Goal: Transaction & Acquisition: Purchase product/service

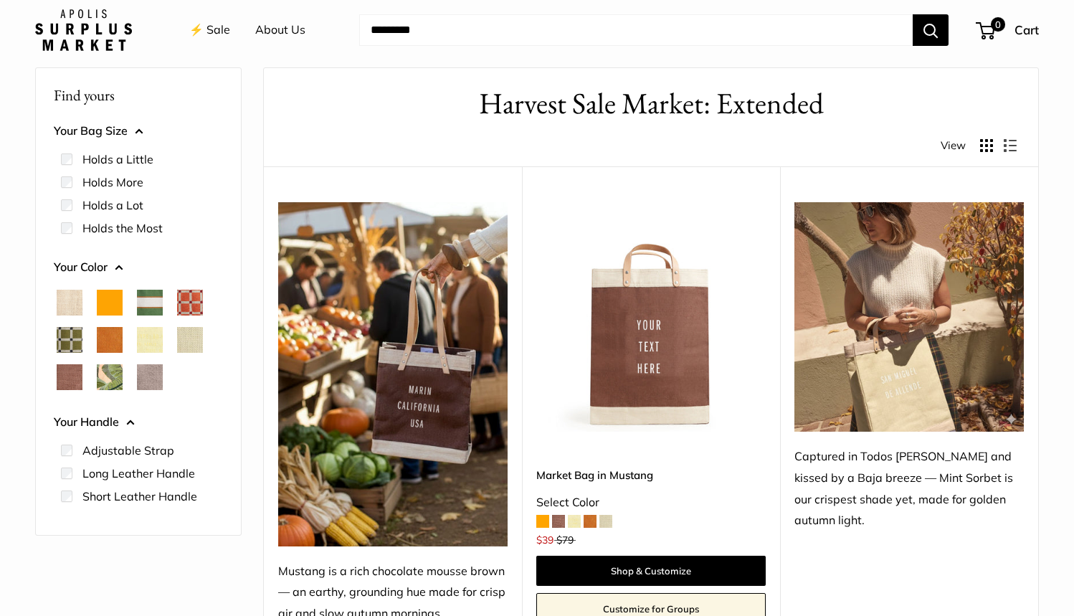
scroll to position [103, 0]
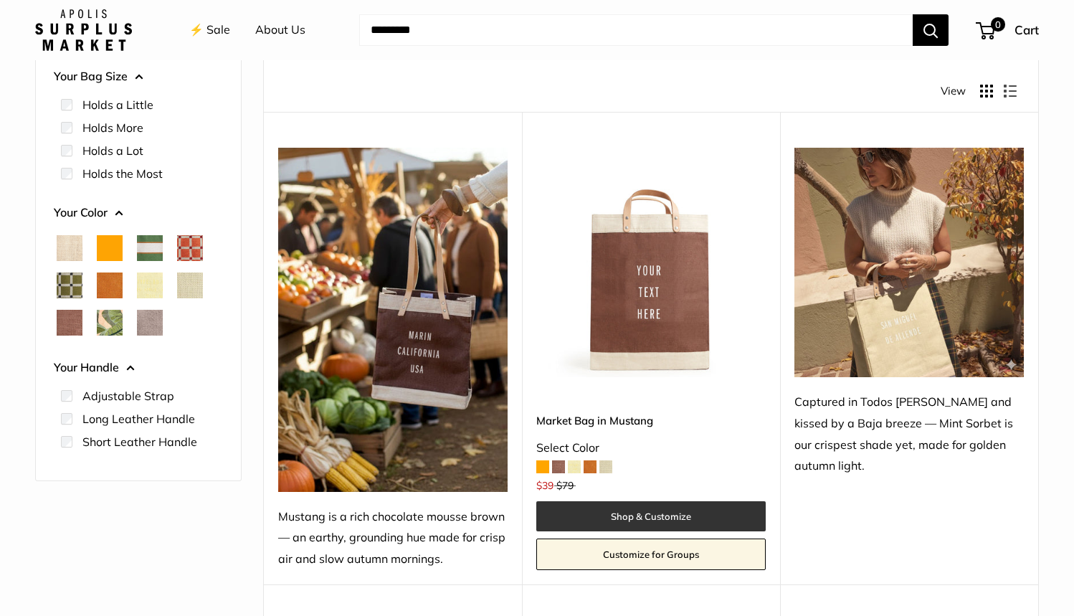
click at [660, 521] on link "Shop & Customize" at bounding box center [650, 516] width 229 height 30
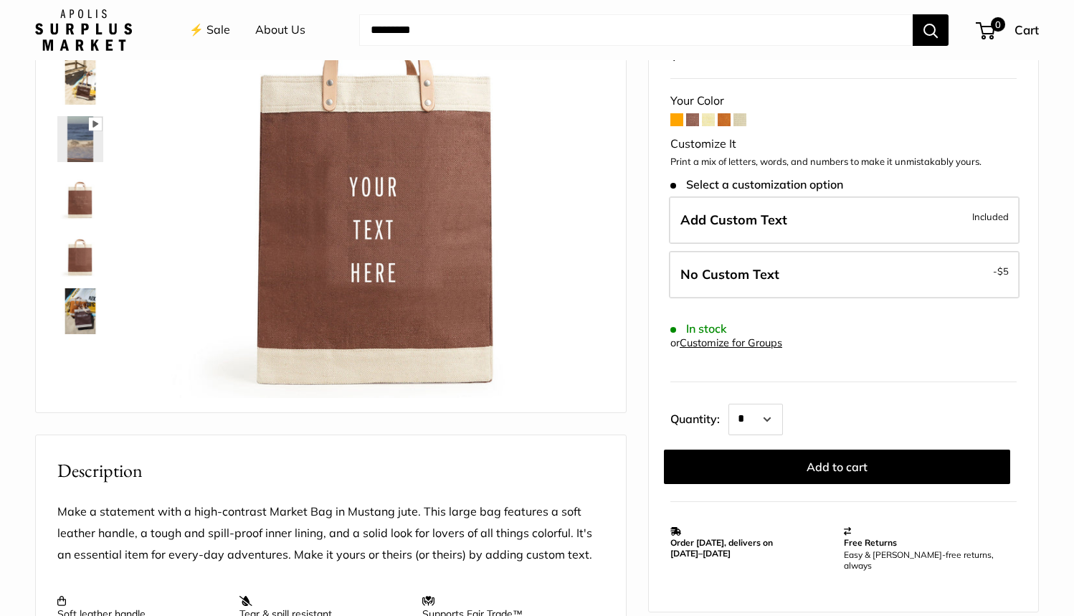
scroll to position [202, 0]
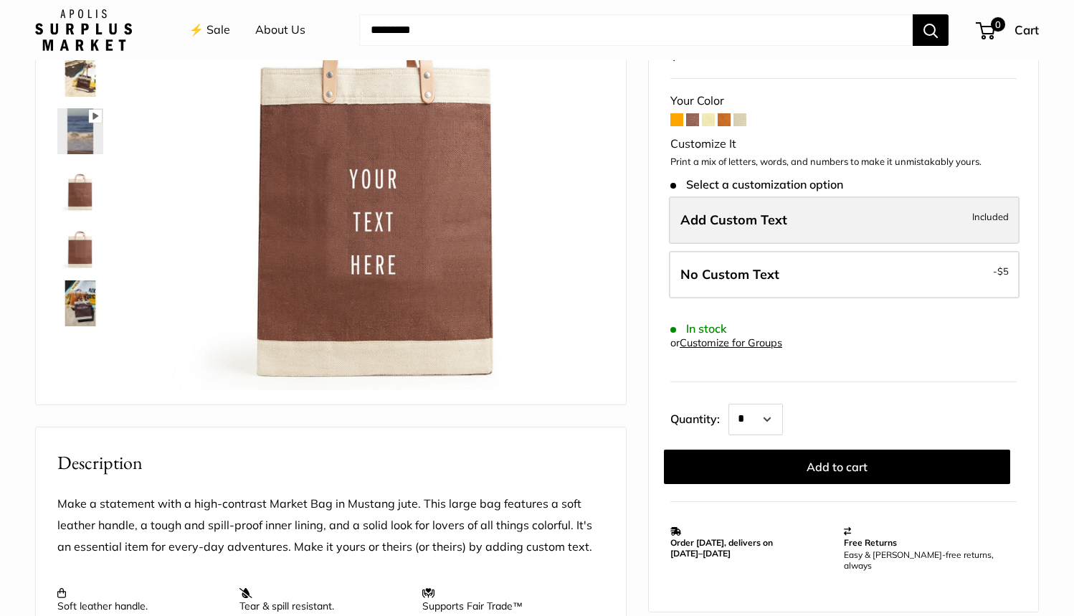
click at [985, 208] on span "Included" at bounding box center [990, 216] width 37 height 17
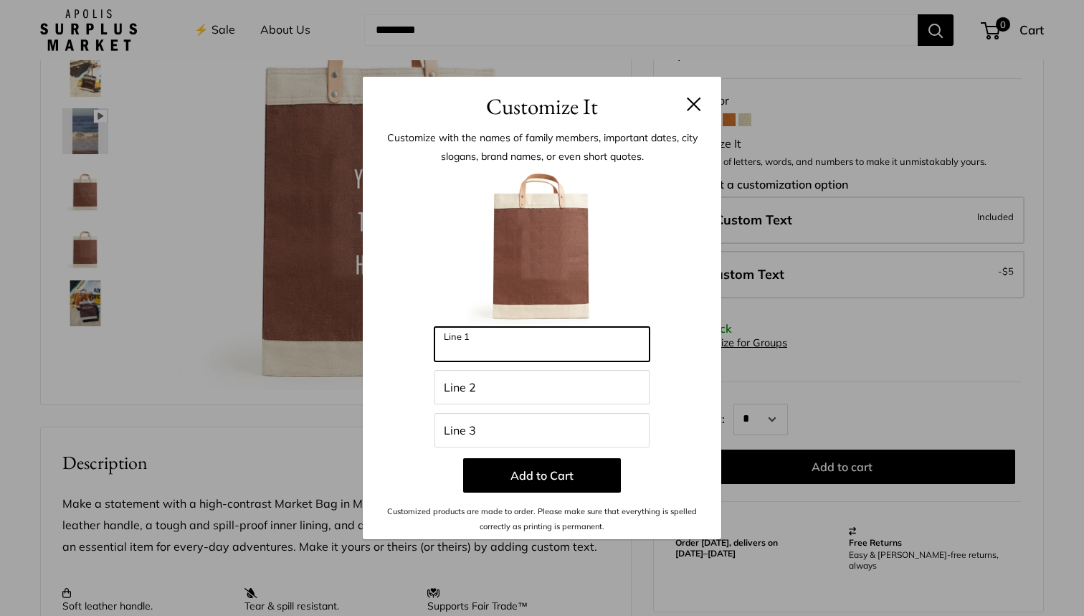
click at [622, 345] on input "Line 1" at bounding box center [541, 344] width 215 height 34
click at [688, 107] on button at bounding box center [694, 104] width 14 height 14
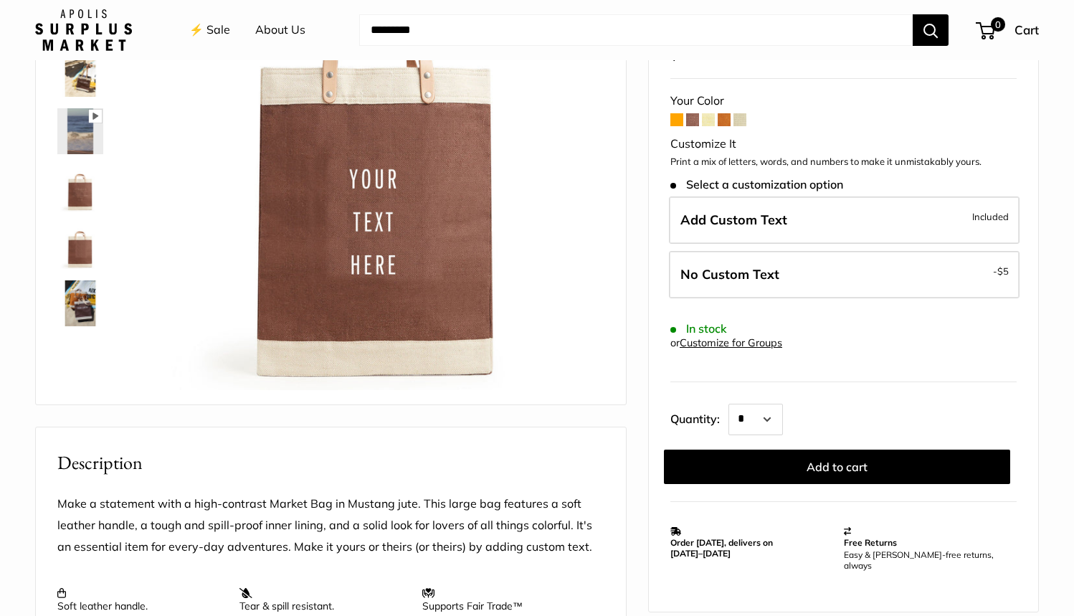
click at [79, 86] on img at bounding box center [80, 74] width 46 height 46
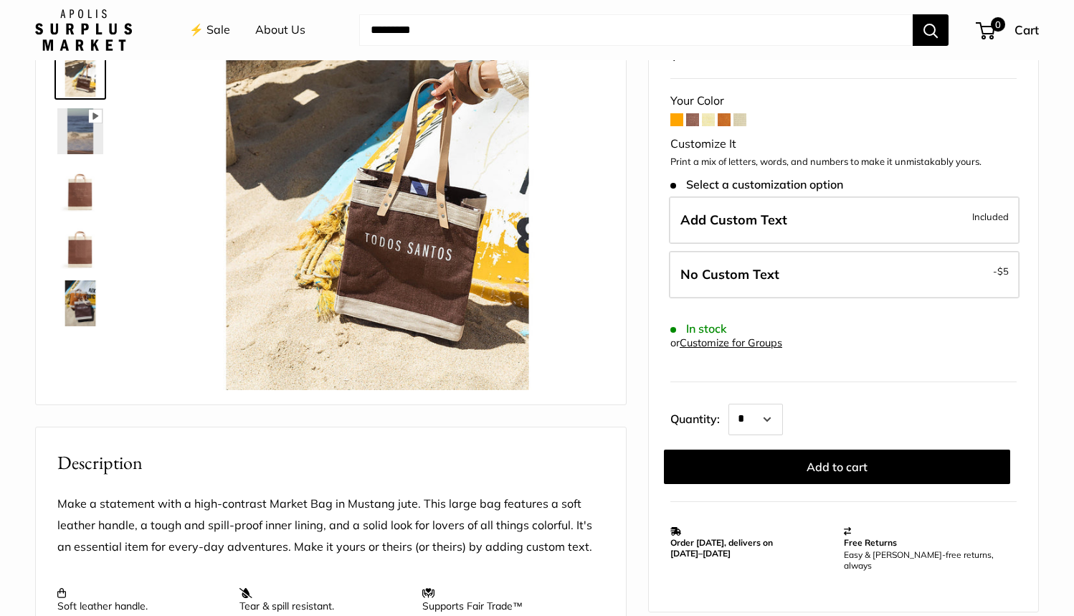
click at [80, 194] on img at bounding box center [80, 189] width 46 height 46
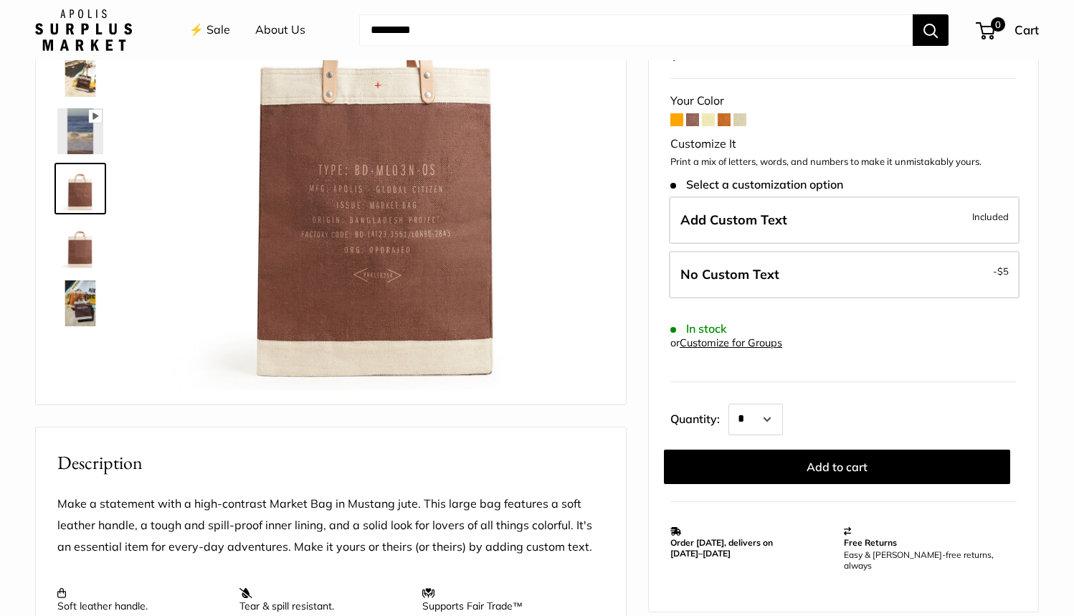
click at [81, 250] on img at bounding box center [80, 246] width 46 height 46
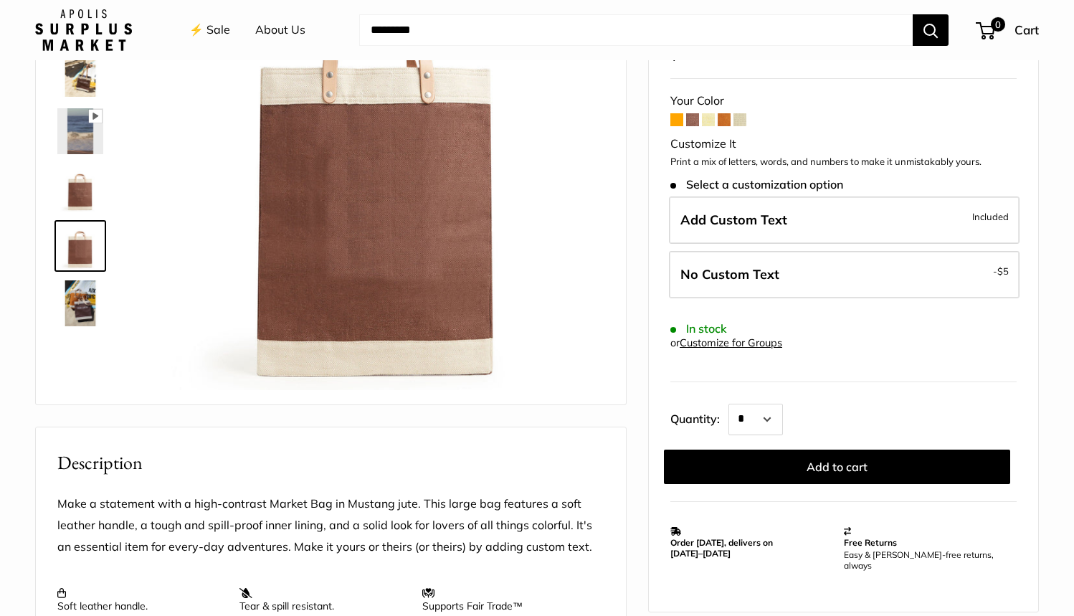
click at [75, 311] on img at bounding box center [80, 303] width 46 height 46
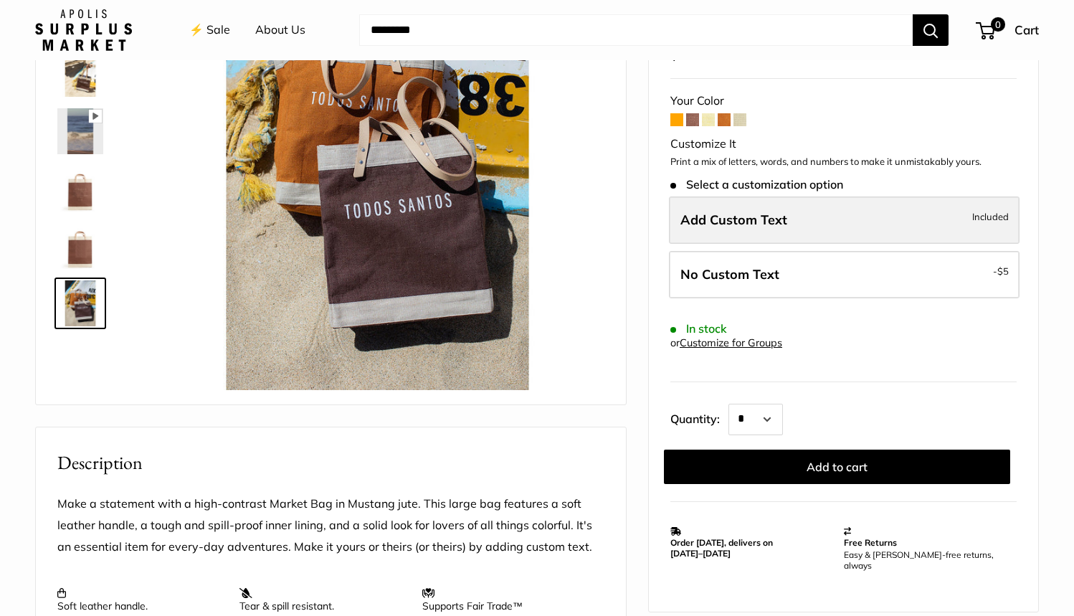
click at [994, 208] on span "Included" at bounding box center [990, 216] width 37 height 17
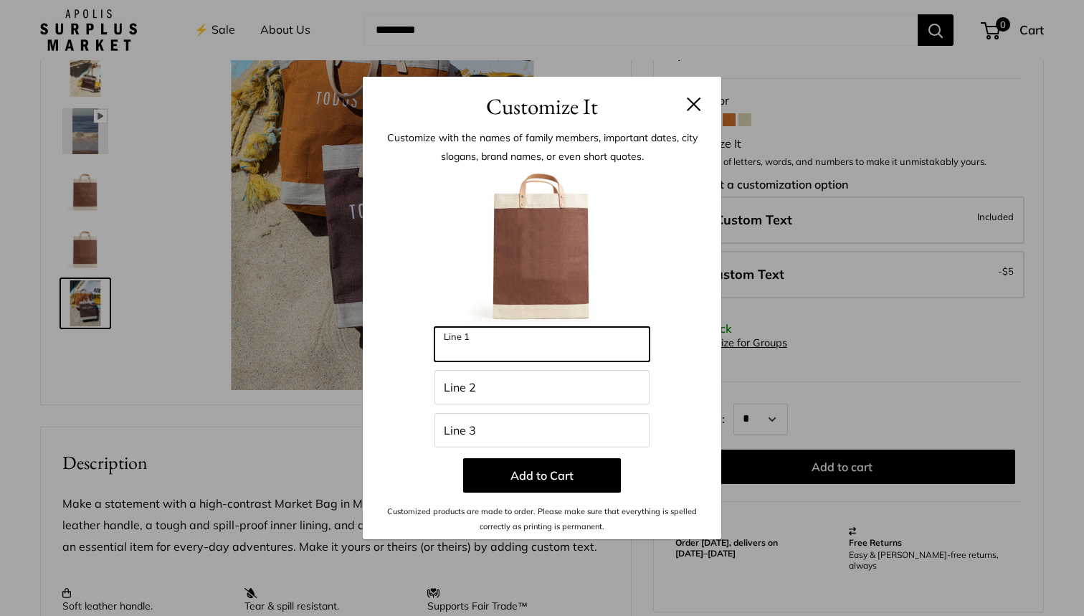
click at [494, 346] on input "Line 1" at bounding box center [541, 344] width 215 height 34
type input "*******"
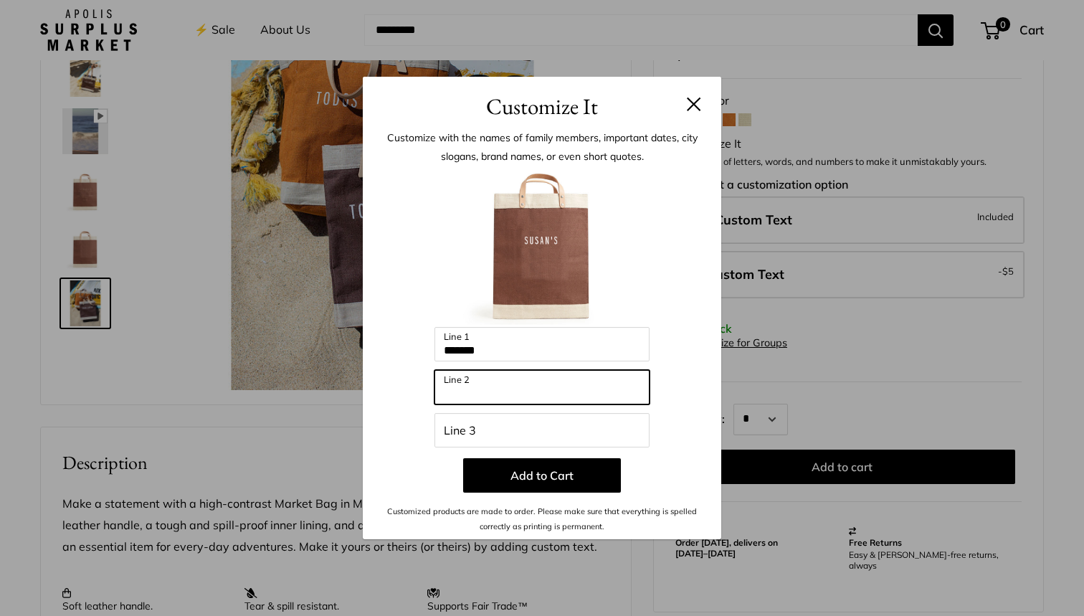
click at [489, 390] on input "Line 2" at bounding box center [541, 387] width 215 height 34
type input "***"
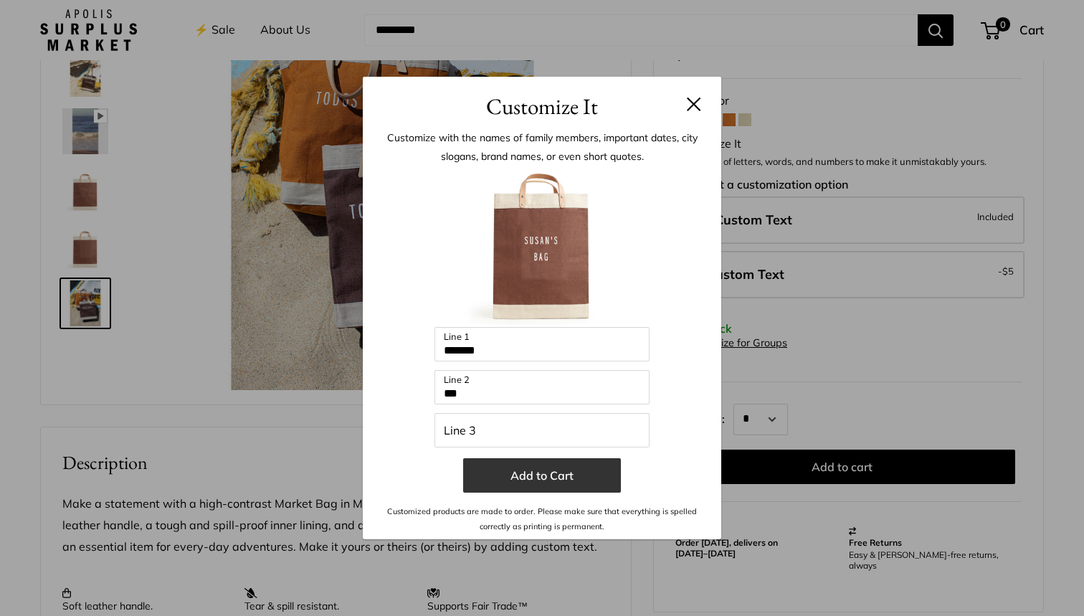
click at [541, 478] on button "Add to Cart" at bounding box center [542, 475] width 158 height 34
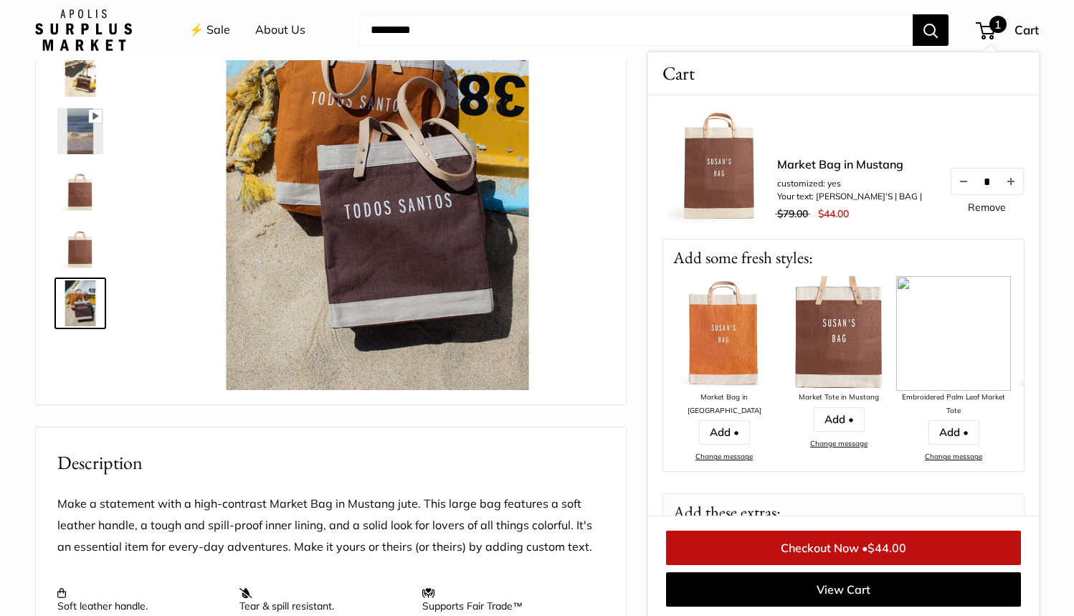
click at [721, 344] on img at bounding box center [724, 333] width 115 height 115
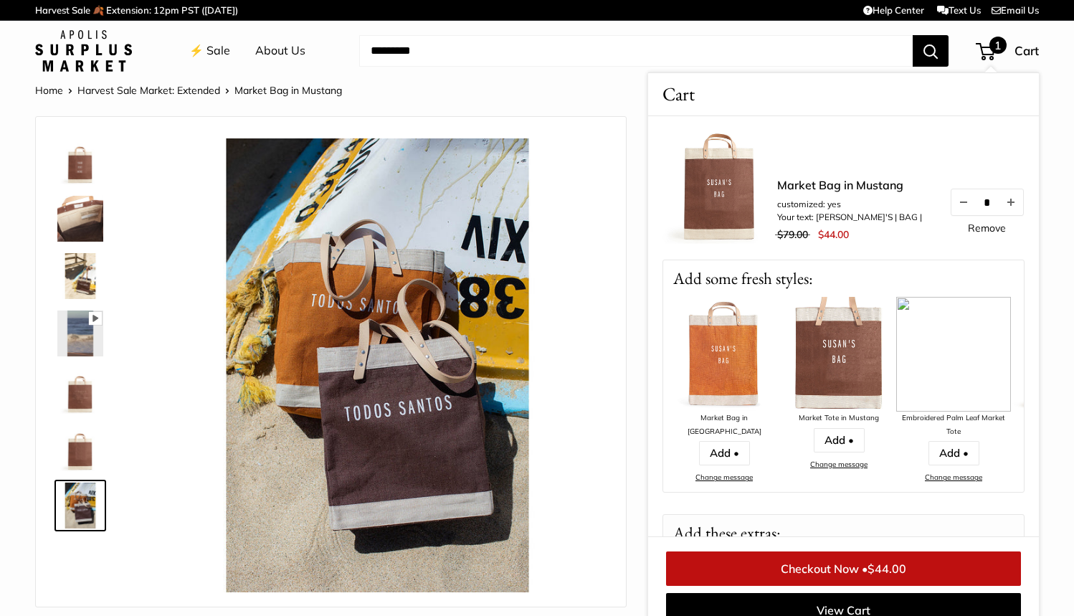
click at [81, 455] on img at bounding box center [80, 448] width 46 height 46
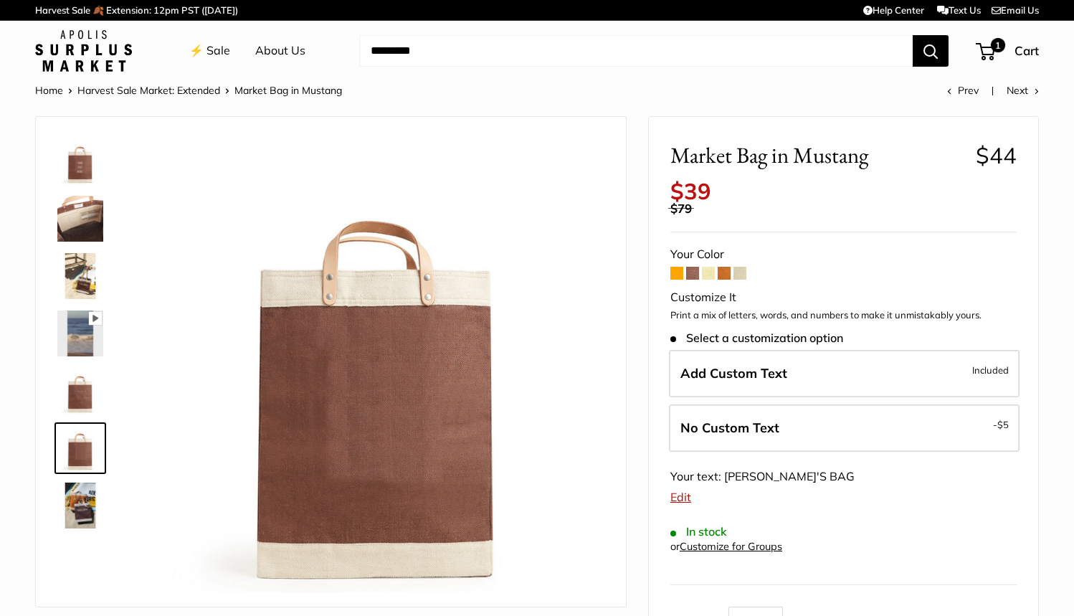
click at [64, 393] on img at bounding box center [80, 391] width 46 height 46
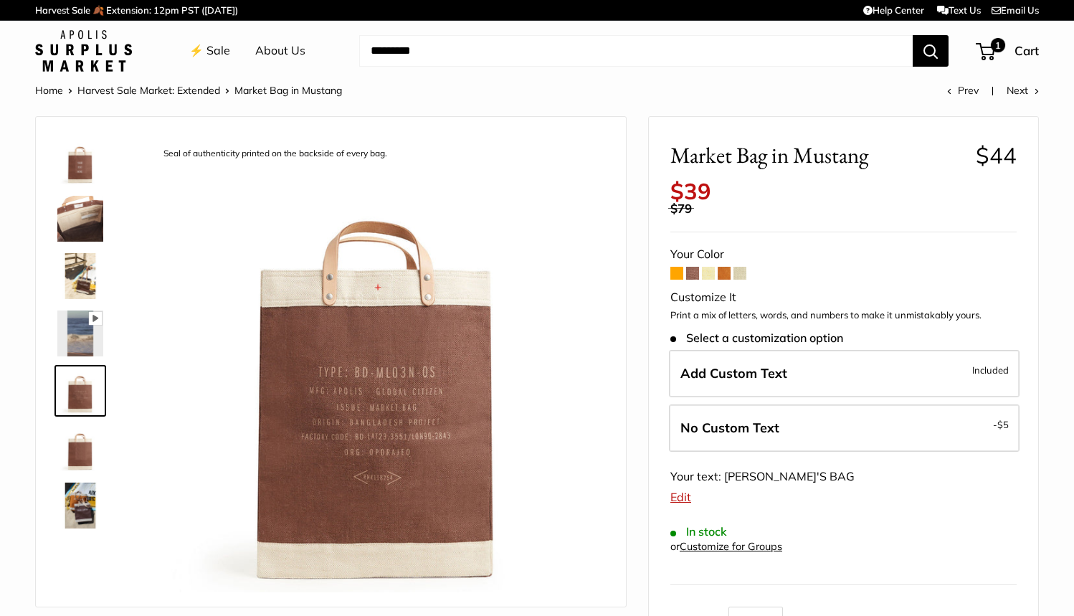
click at [83, 337] on img at bounding box center [80, 333] width 46 height 46
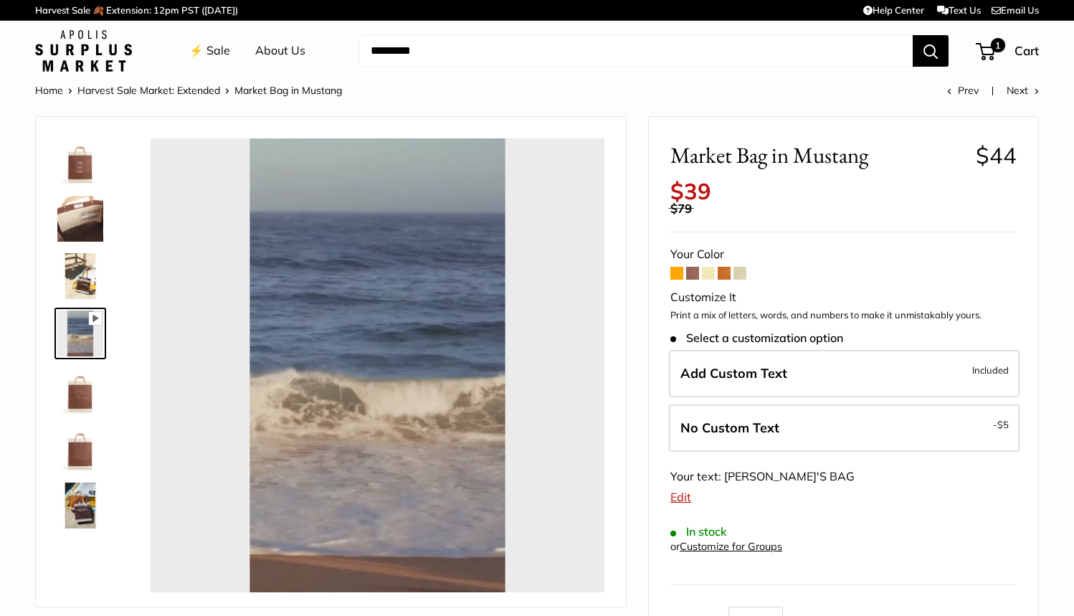
click at [82, 275] on img at bounding box center [80, 276] width 46 height 46
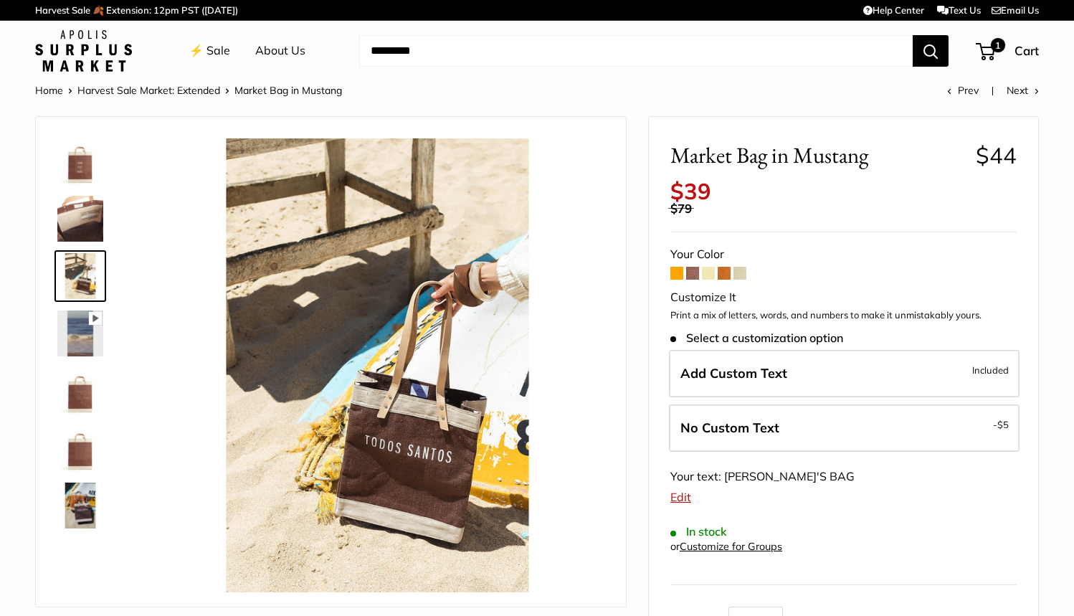
type input "****"
click at [83, 229] on img at bounding box center [80, 219] width 46 height 46
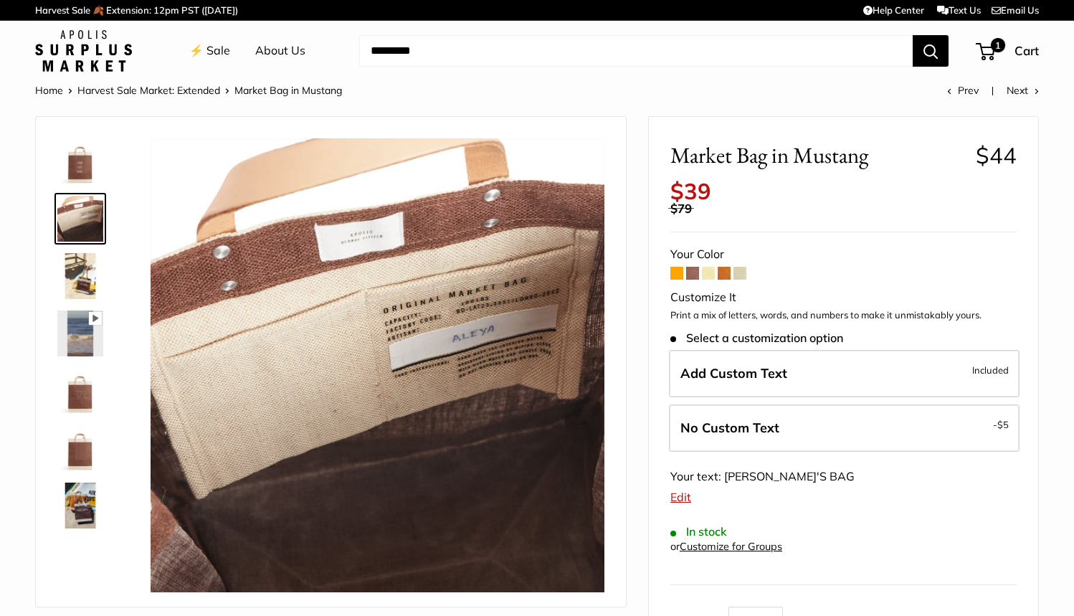
click at [82, 166] on img at bounding box center [80, 161] width 46 height 46
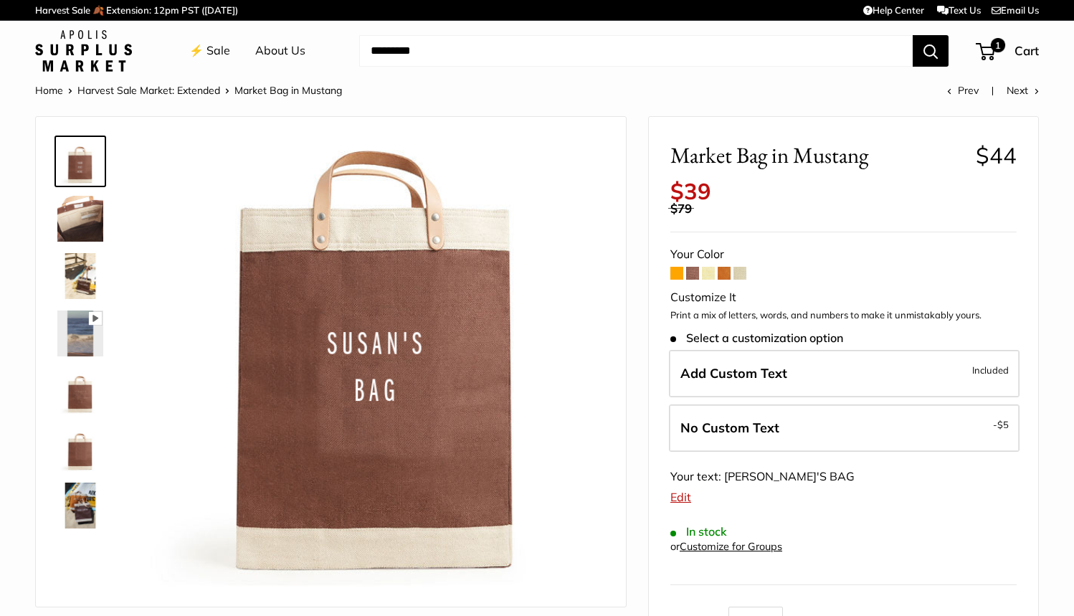
click at [723, 267] on span at bounding box center [724, 273] width 13 height 13
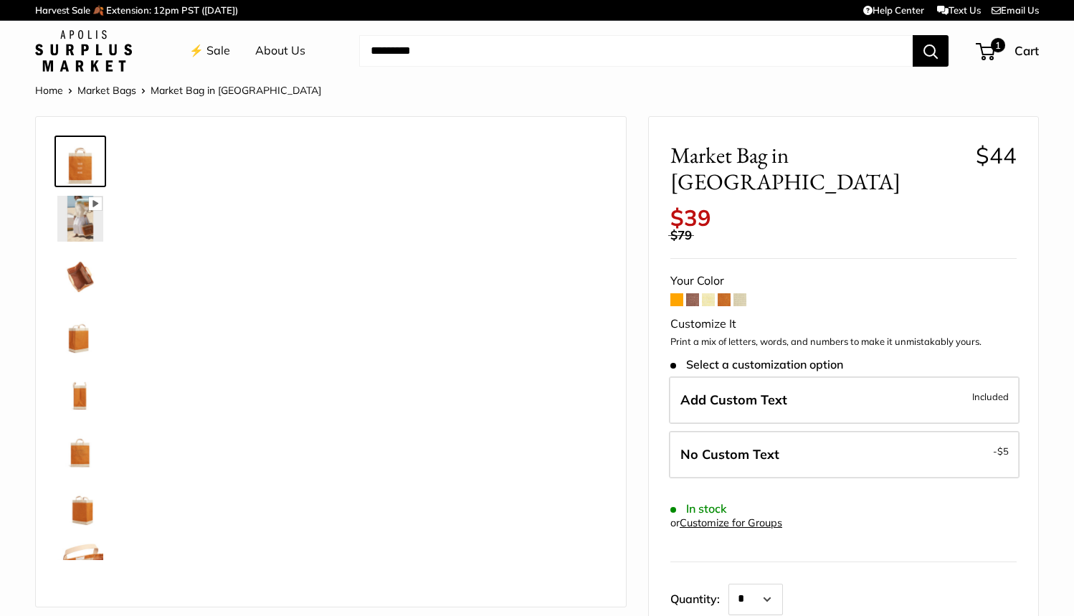
scroll to position [0, 1]
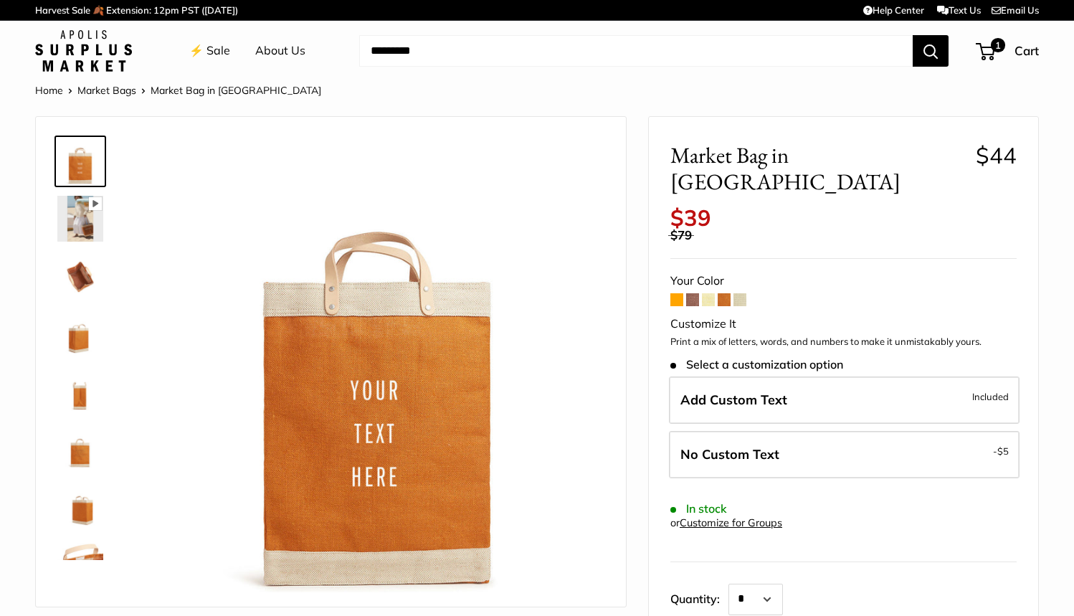
click at [676, 293] on span at bounding box center [676, 299] width 13 height 13
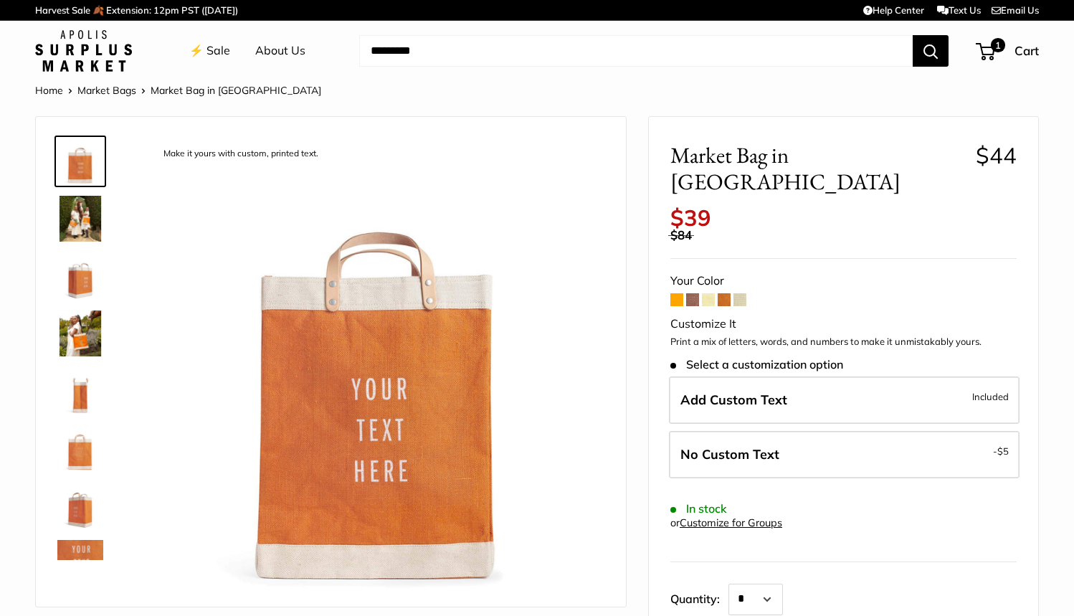
click at [691, 293] on span at bounding box center [692, 299] width 13 height 13
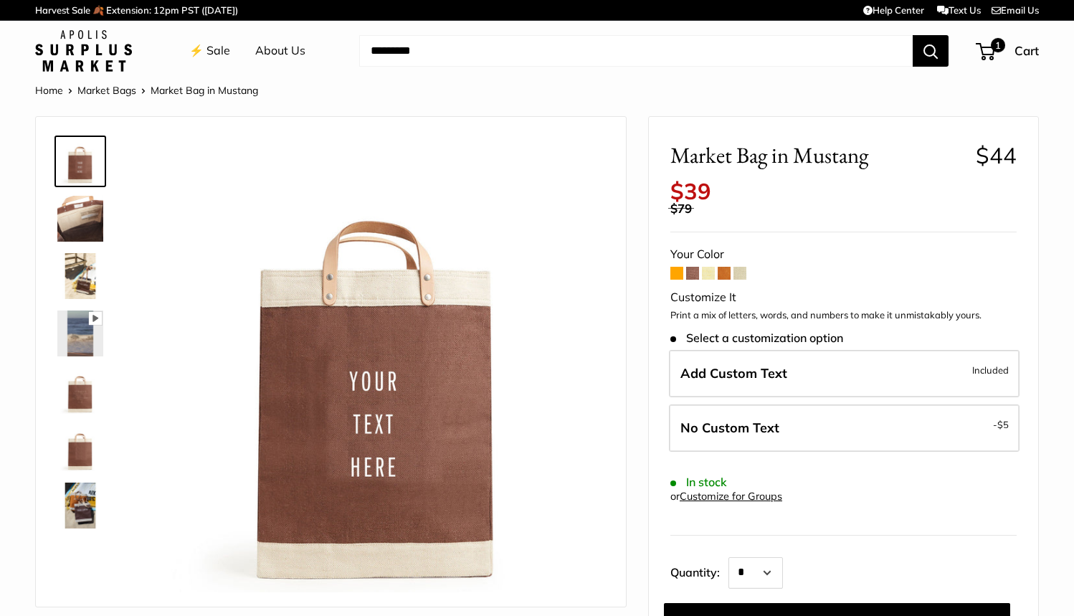
scroll to position [0, 1]
click at [738, 267] on span at bounding box center [739, 273] width 13 height 13
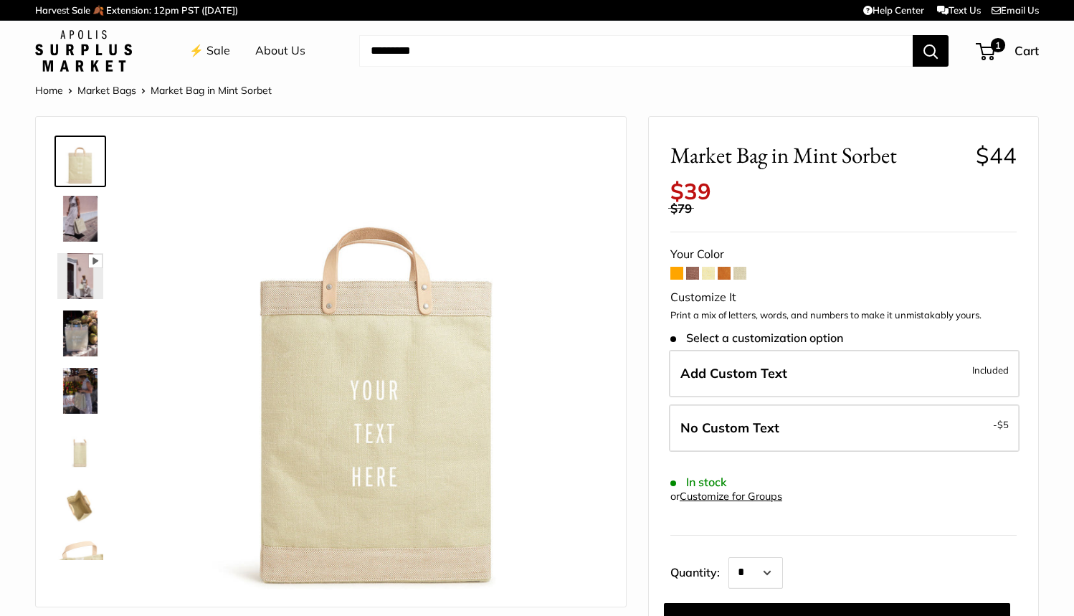
click at [706, 267] on span at bounding box center [708, 273] width 13 height 13
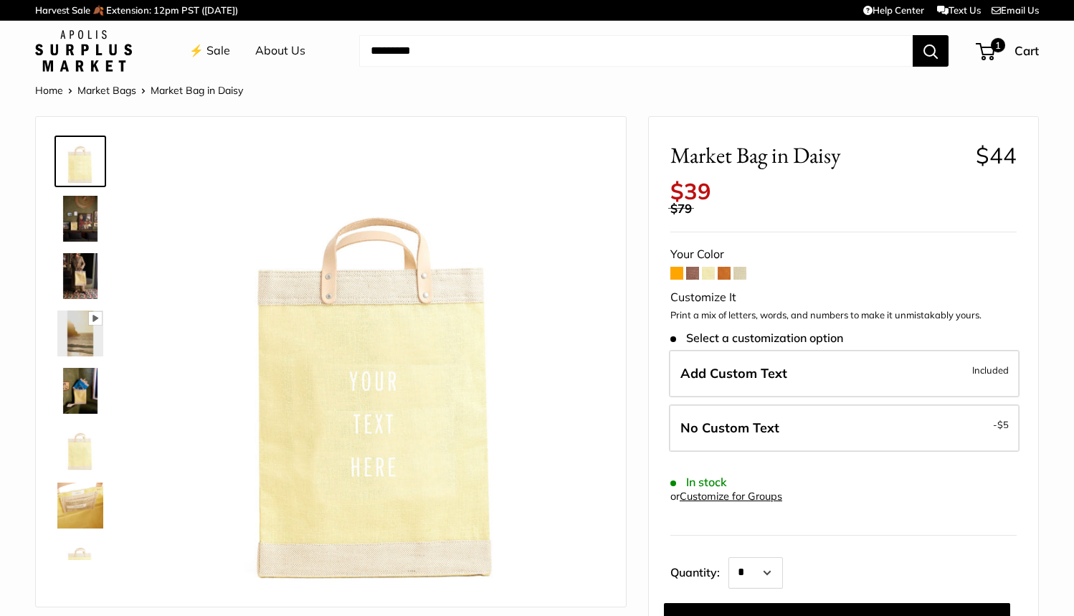
scroll to position [0, 1]
click at [690, 267] on span at bounding box center [692, 273] width 13 height 13
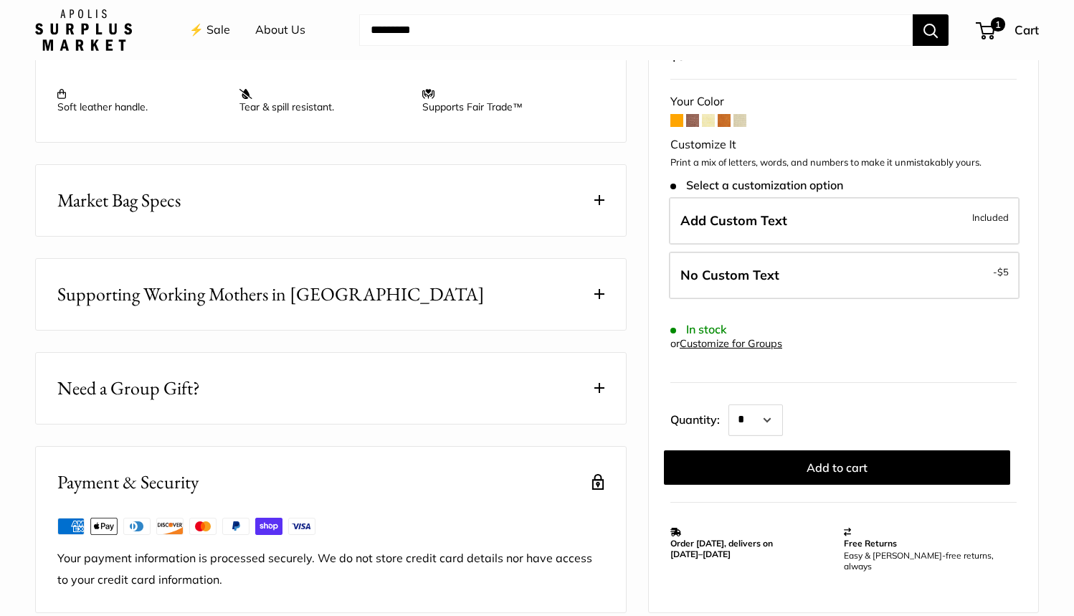
scroll to position [703, 0]
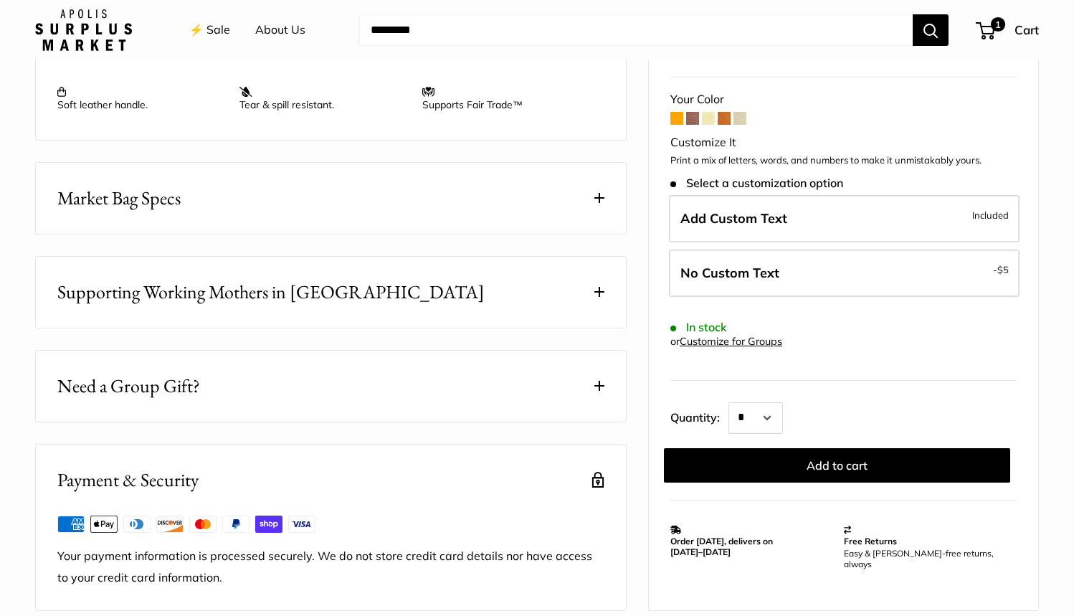
click at [594, 195] on span at bounding box center [599, 198] width 10 height 10
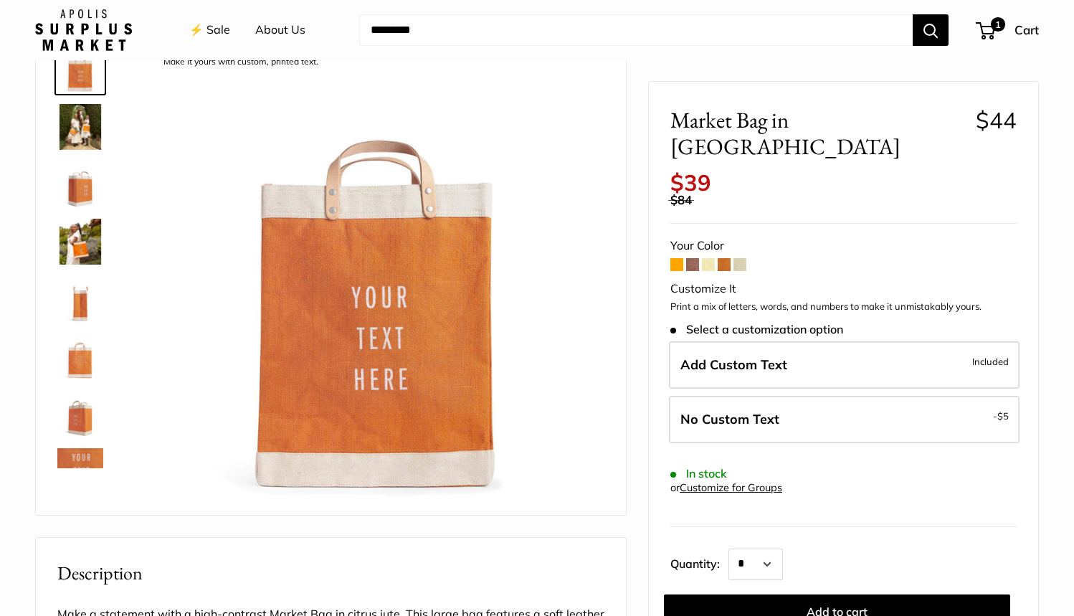
scroll to position [76, 0]
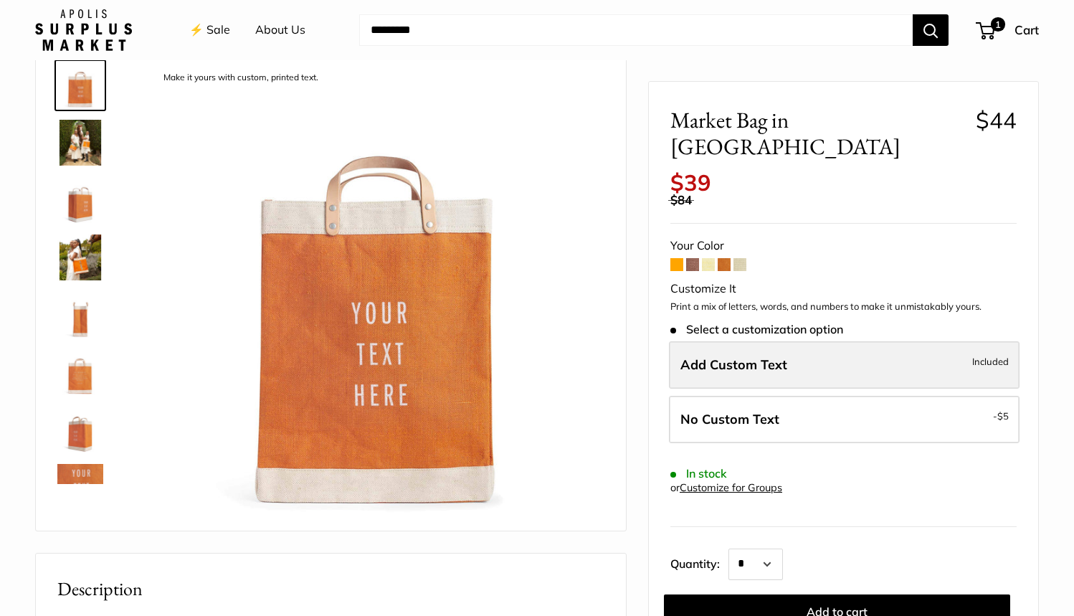
click at [997, 353] on span "Included" at bounding box center [990, 361] width 37 height 17
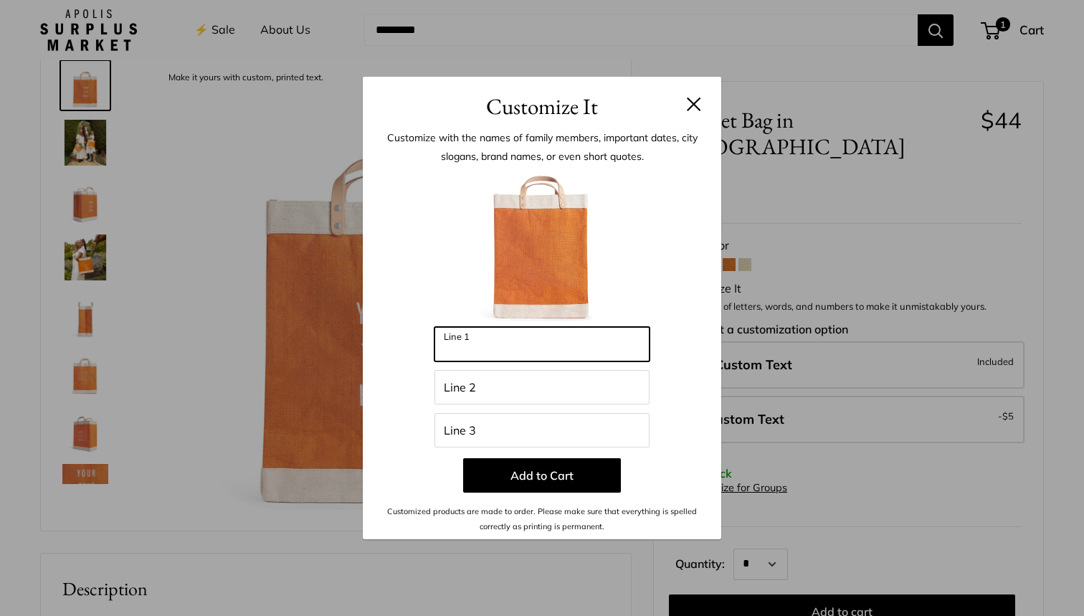
click at [571, 340] on input "Line 1" at bounding box center [541, 344] width 215 height 34
type input "*******"
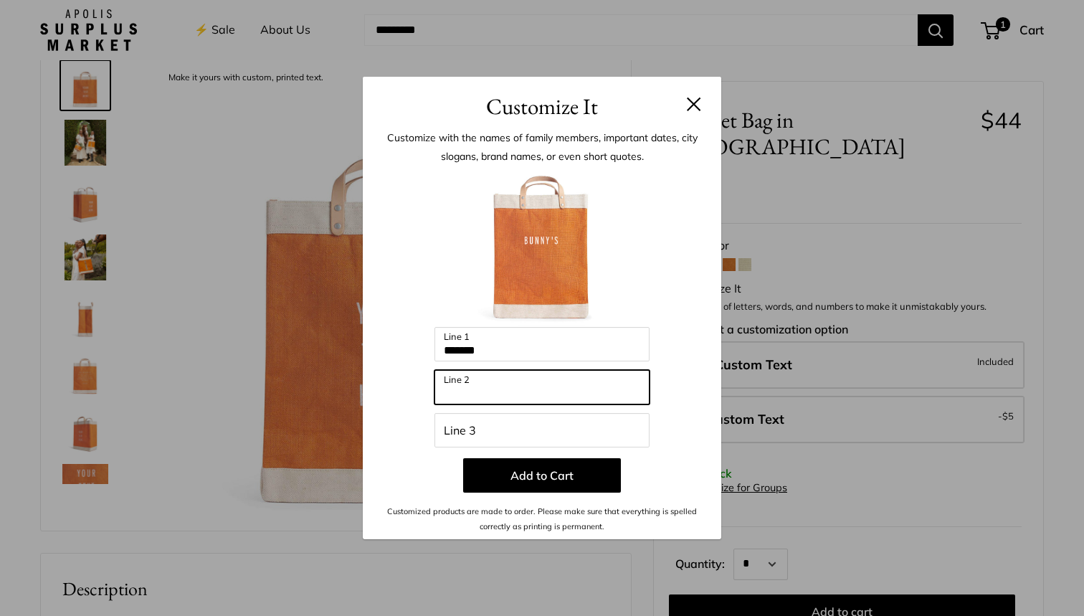
click at [467, 394] on input "Line 2" at bounding box center [541, 387] width 215 height 34
type input "***"
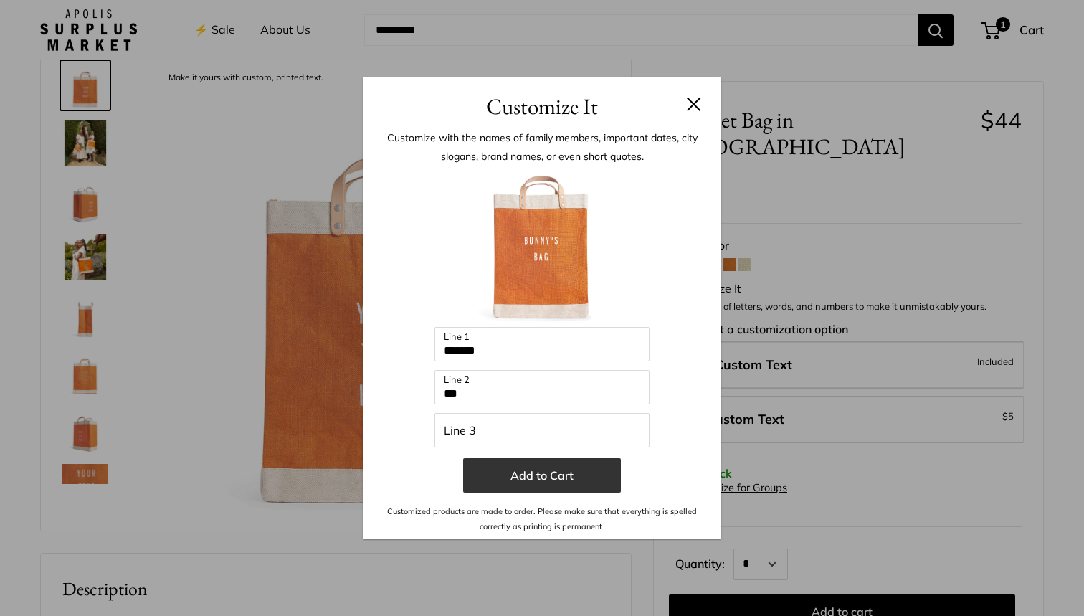
click at [546, 480] on button "Add to Cart" at bounding box center [542, 475] width 158 height 34
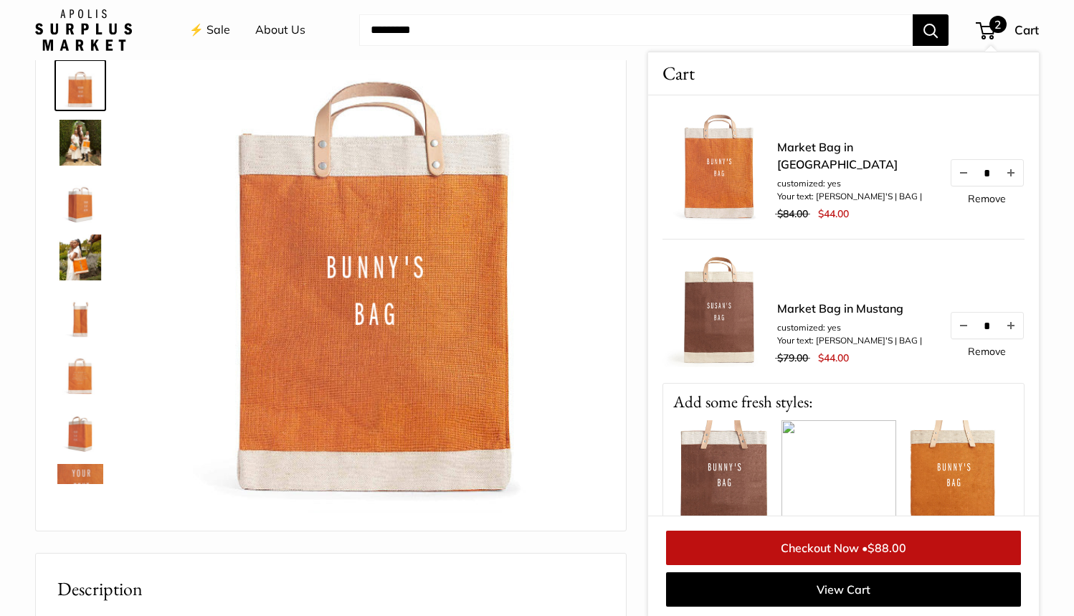
click at [716, 326] on img at bounding box center [719, 311] width 115 height 115
click at [979, 356] on link "Remove" at bounding box center [987, 351] width 38 height 10
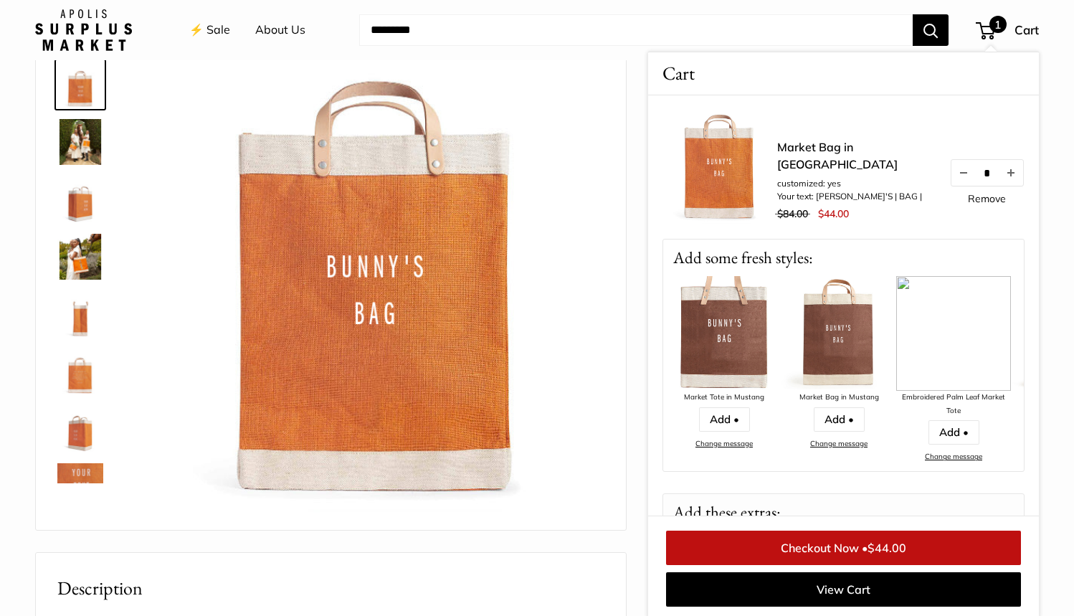
click at [571, 455] on img at bounding box center [378, 289] width 454 height 454
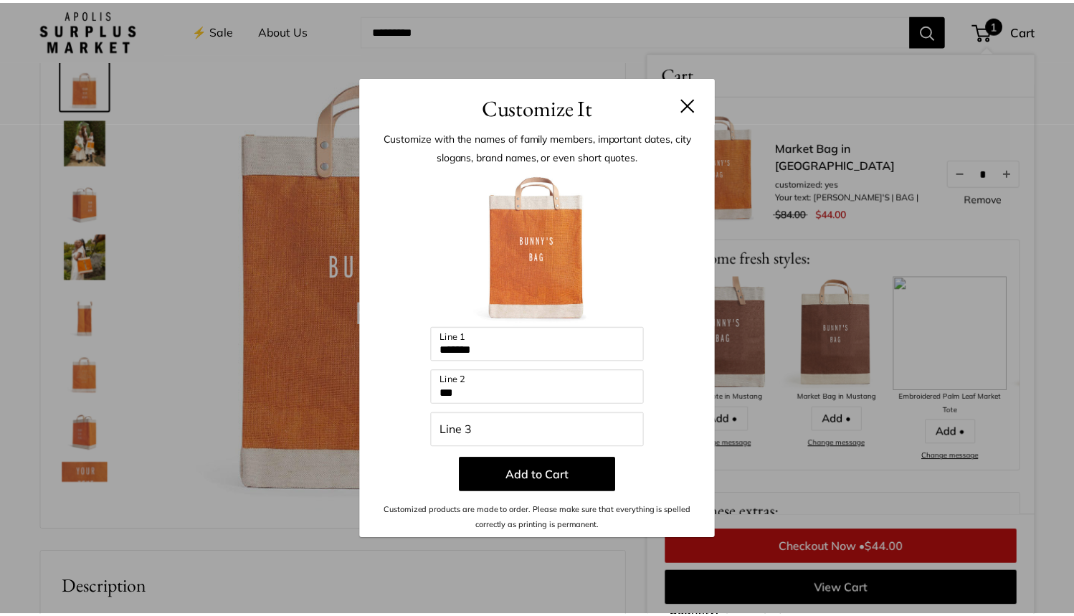
scroll to position [77, 0]
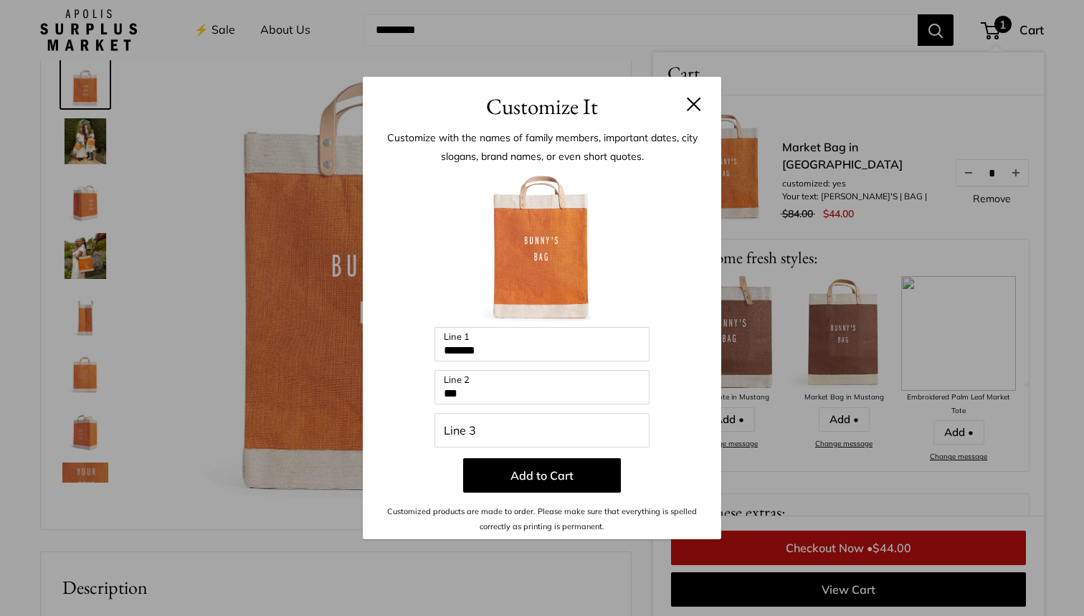
click at [517, 352] on input "*******" at bounding box center [541, 344] width 215 height 34
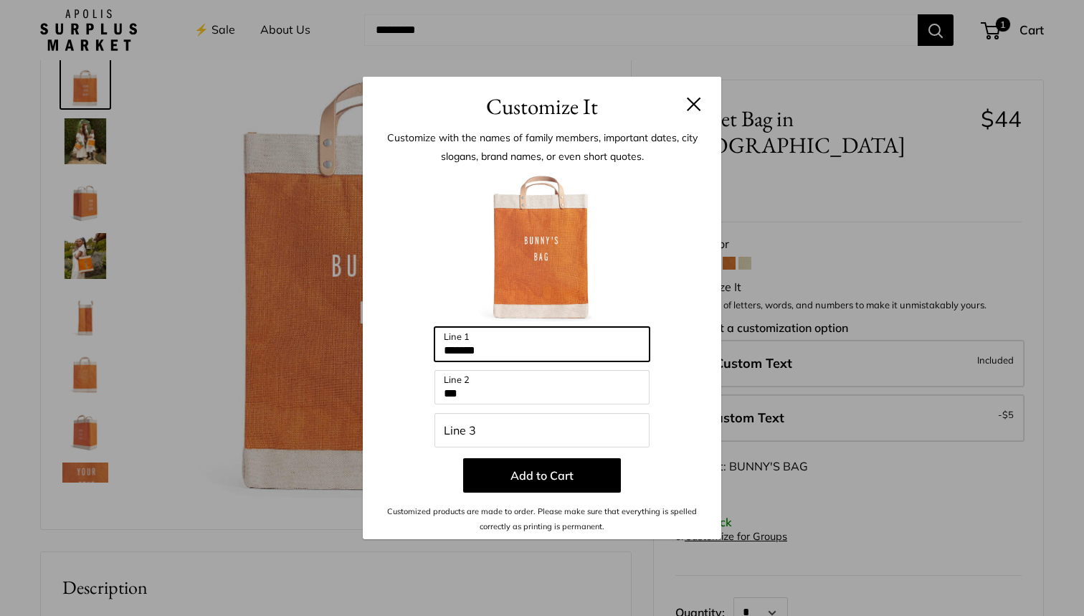
click at [502, 350] on input "*******" at bounding box center [541, 344] width 215 height 34
type input "*"
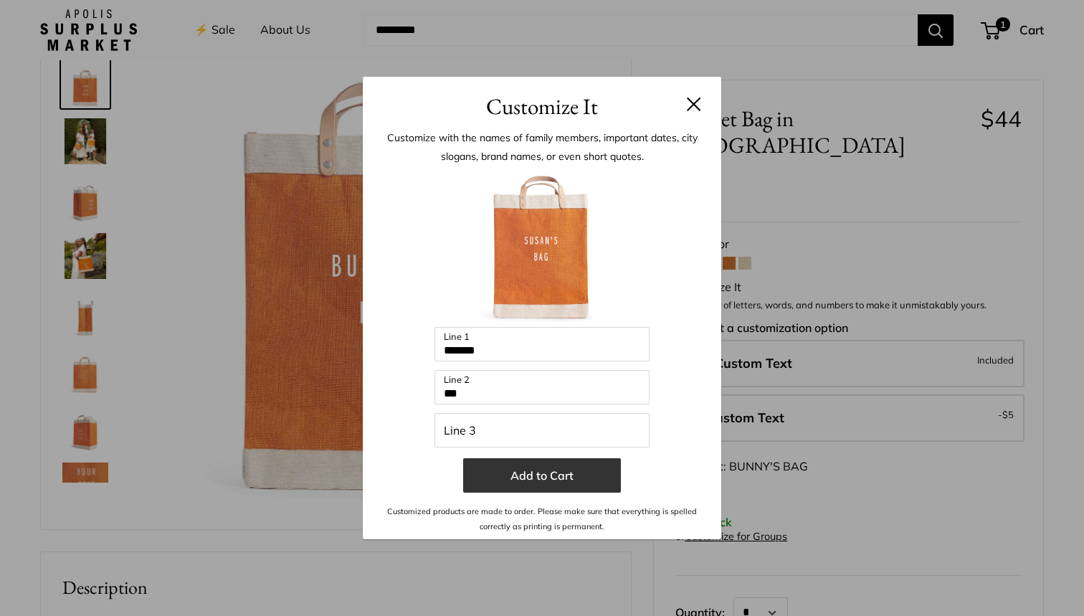
click at [551, 483] on button "Add to Cart" at bounding box center [542, 475] width 158 height 34
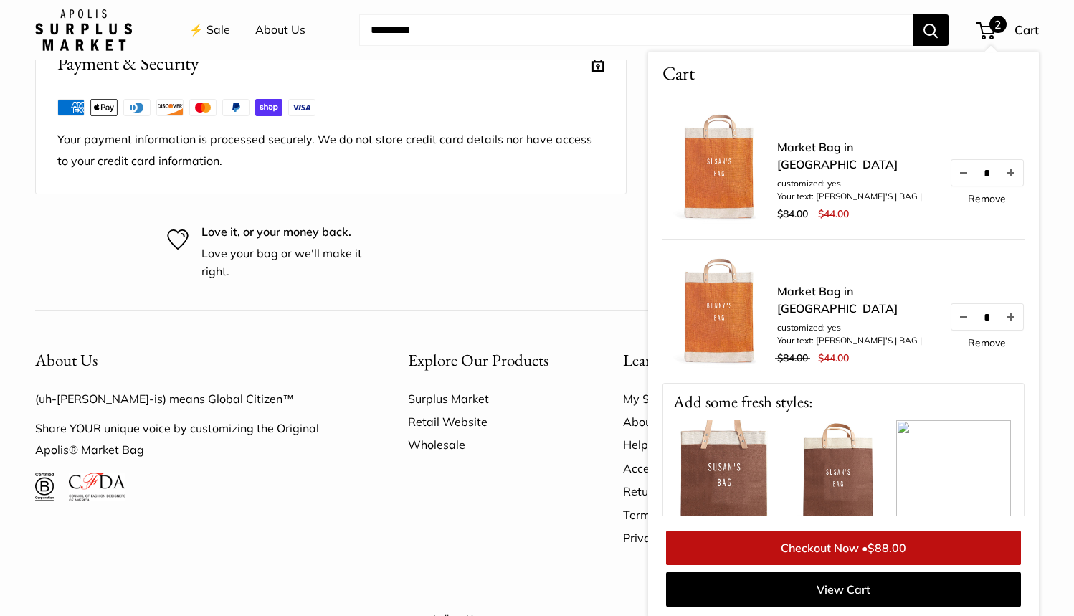
scroll to position [1313, 0]
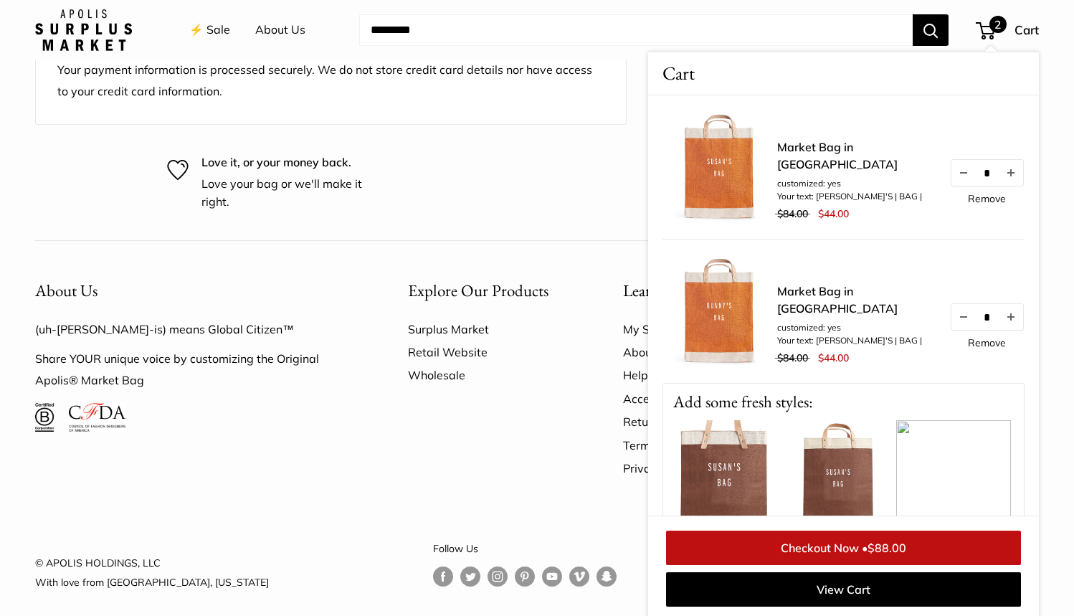
click at [551, 480] on div "Explore Our Products Surplus Market Retail Website Wholesale" at bounding box center [490, 386] width 215 height 248
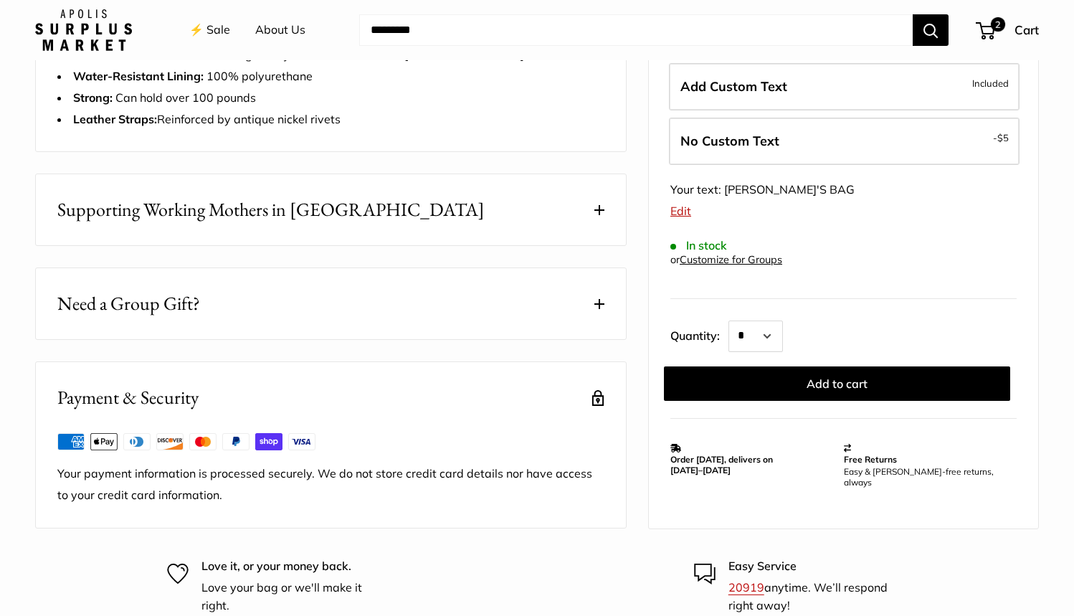
scroll to position [913, 0]
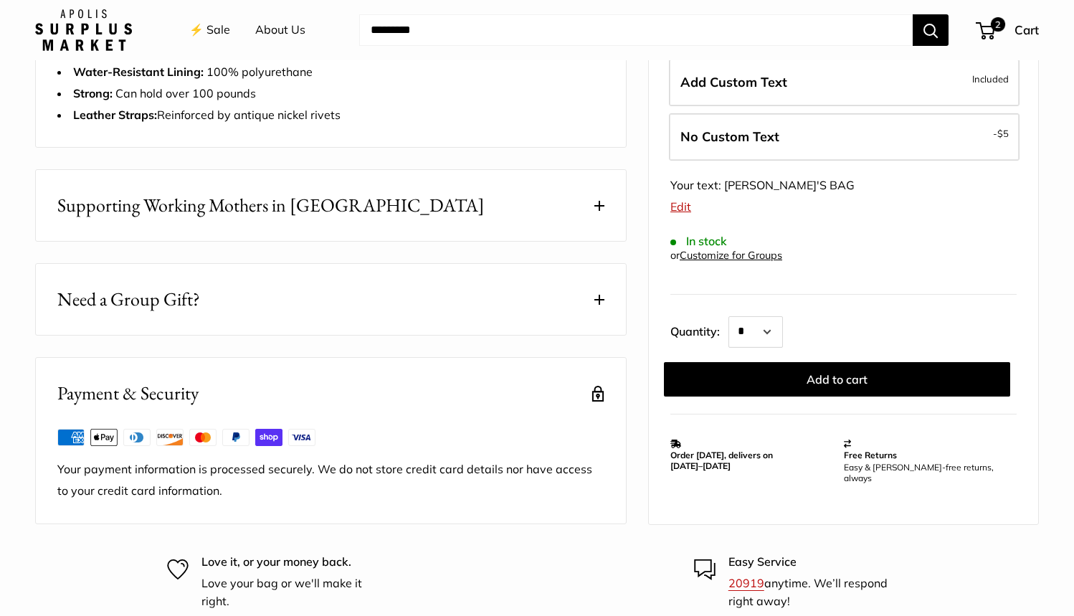
click at [594, 203] on button "Supporting Working Mothers in Bangladesh" at bounding box center [331, 205] width 590 height 71
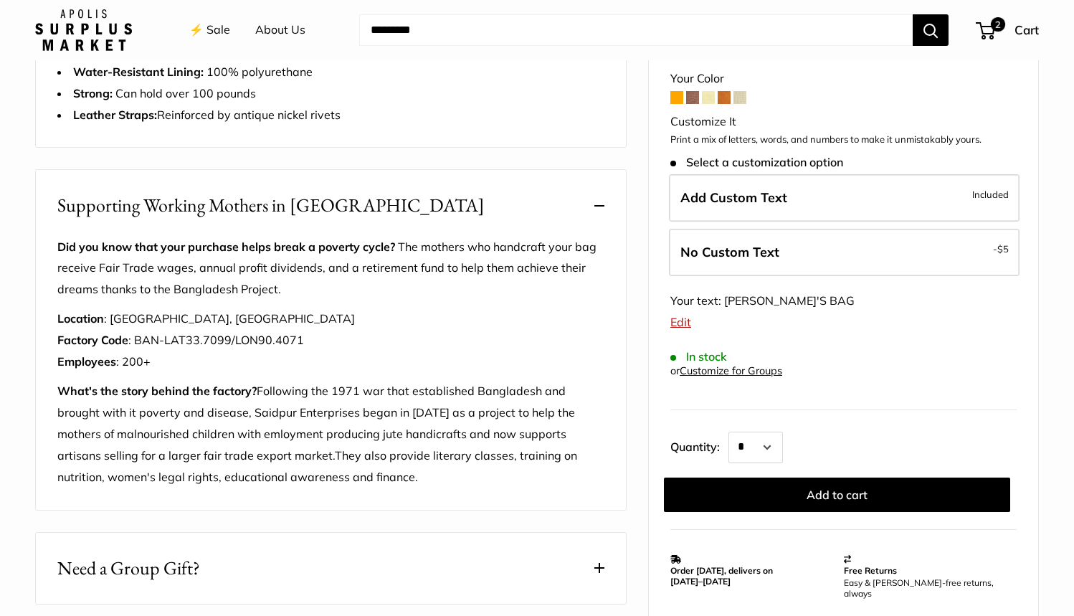
click at [597, 202] on span at bounding box center [599, 206] width 10 height 10
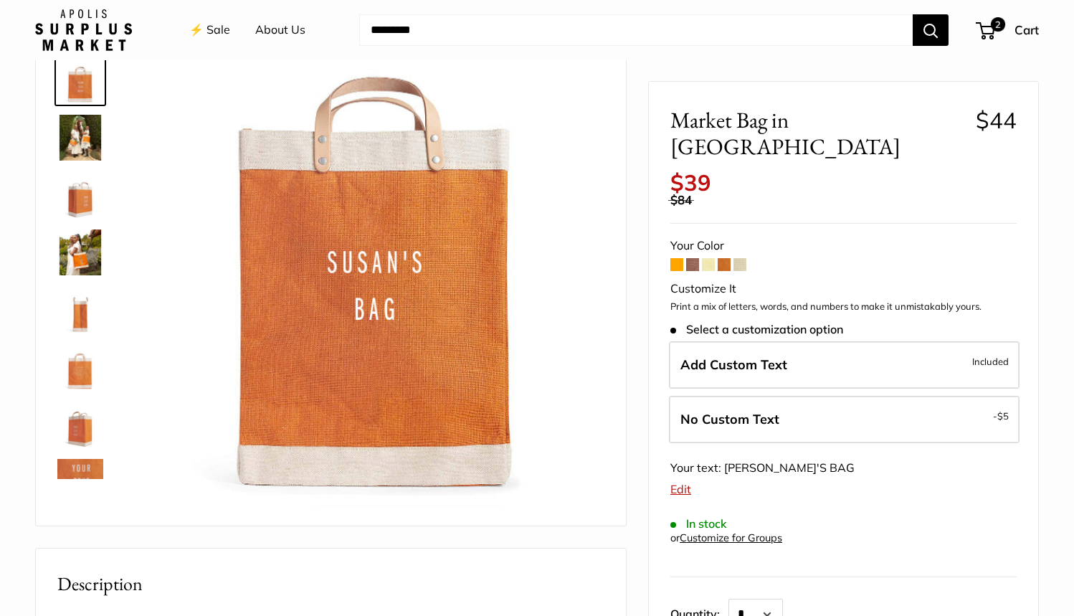
scroll to position [76, 0]
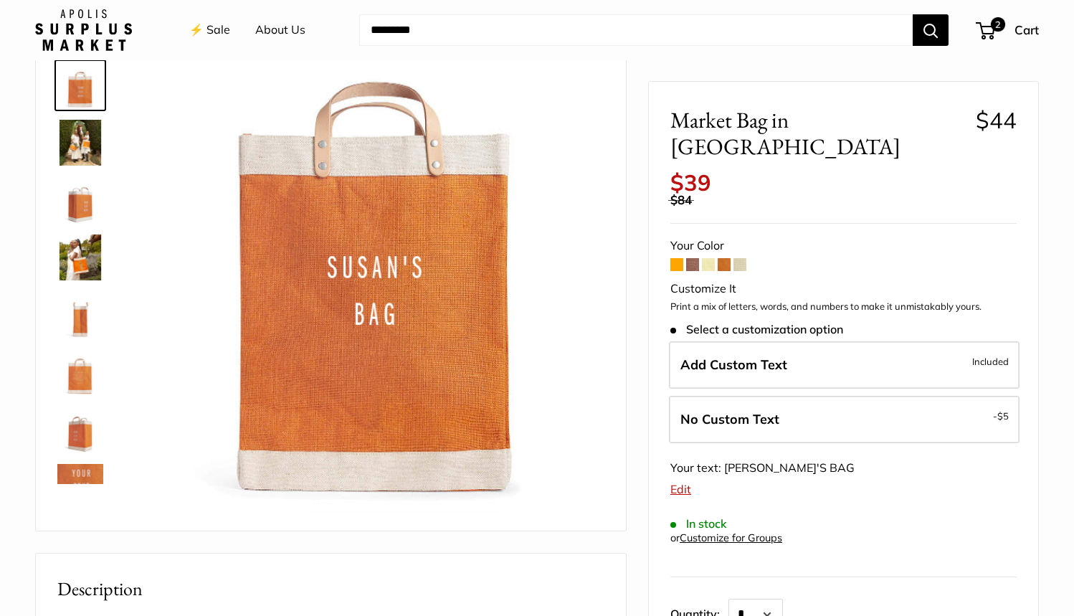
click at [78, 260] on img at bounding box center [80, 257] width 46 height 46
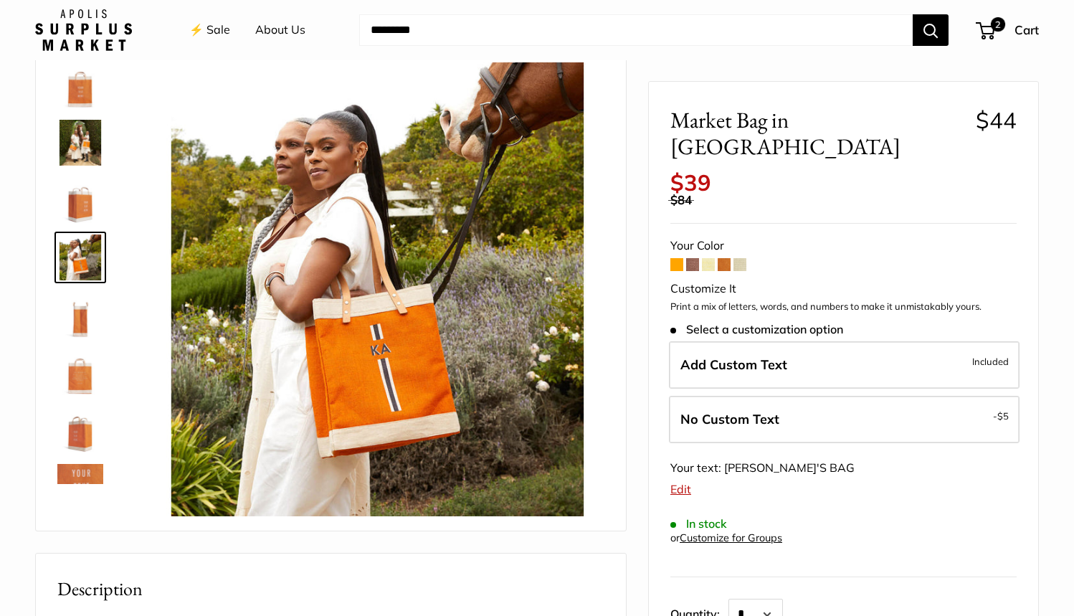
click at [84, 212] on img at bounding box center [80, 200] width 46 height 46
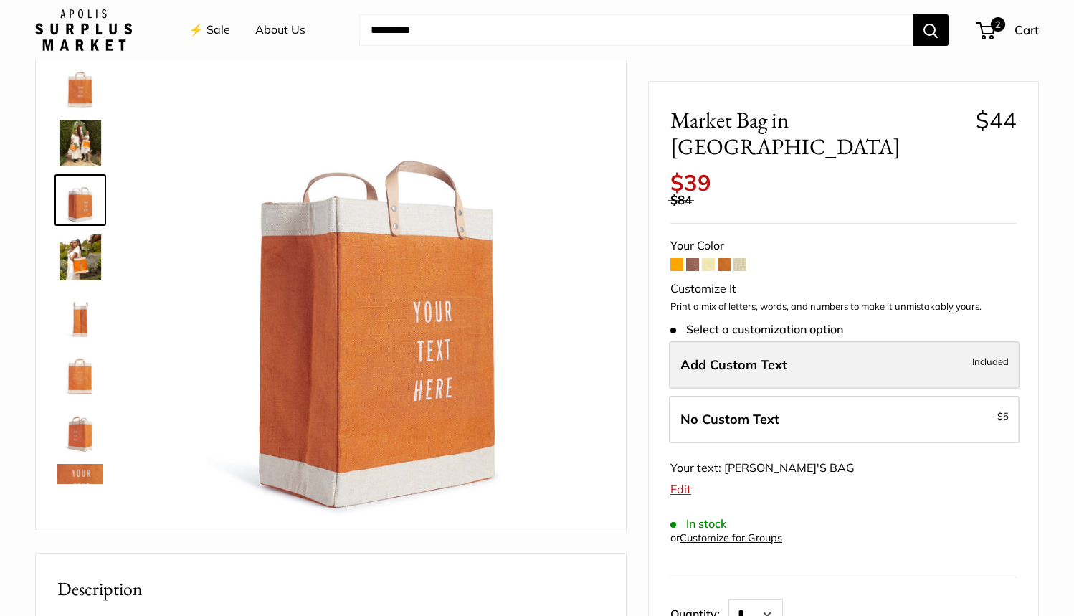
click at [990, 353] on span "Included" at bounding box center [990, 361] width 37 height 17
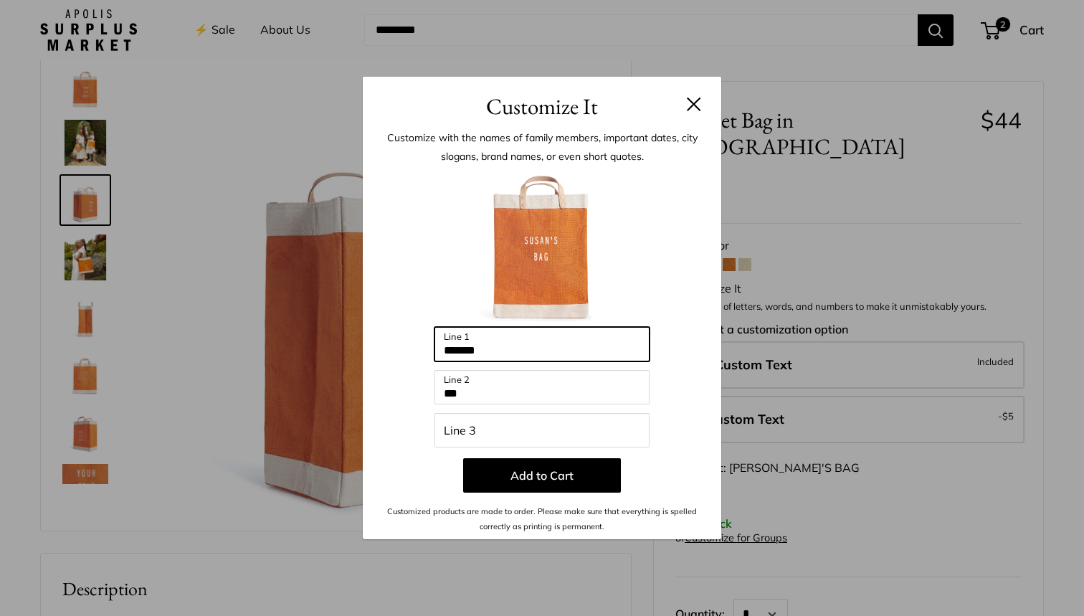
click at [516, 349] on input "*******" at bounding box center [541, 344] width 215 height 34
type input "*"
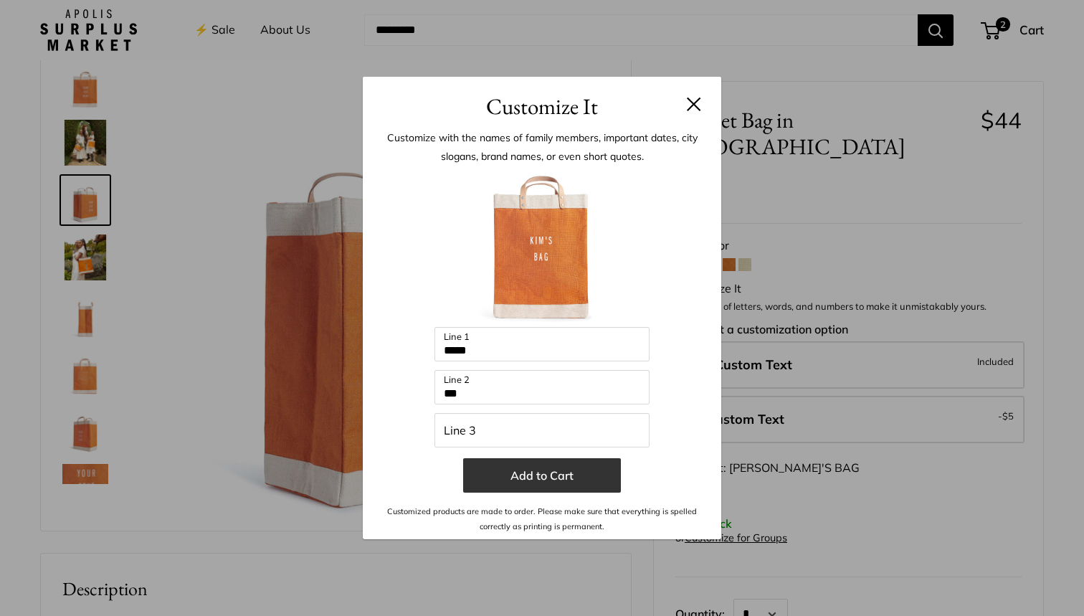
click at [527, 480] on button "Add to Cart" at bounding box center [542, 475] width 158 height 34
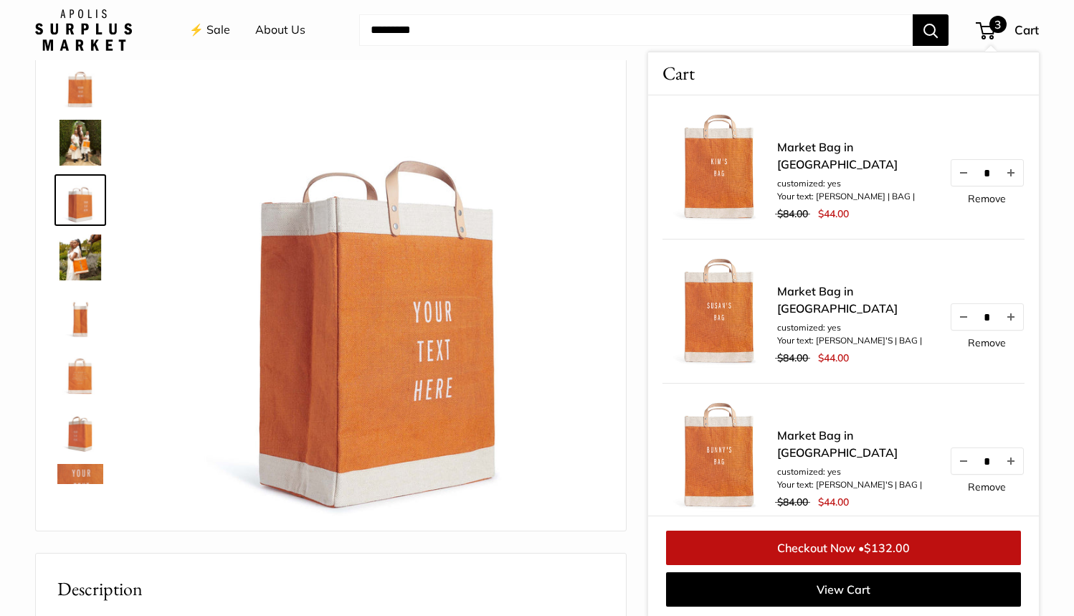
scroll to position [183, 0]
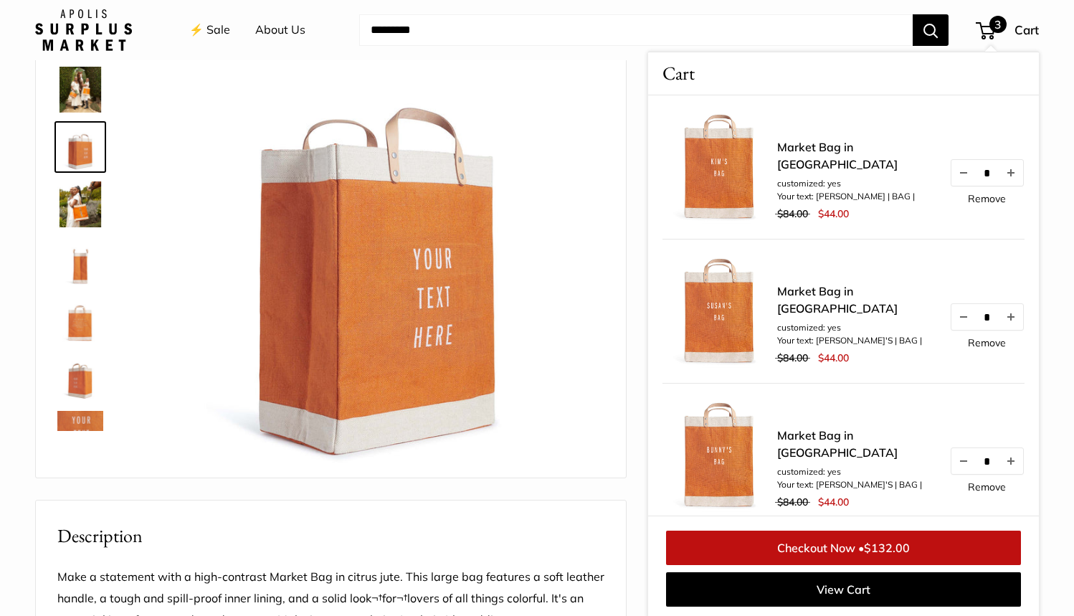
click at [583, 364] on img at bounding box center [378, 236] width 454 height 454
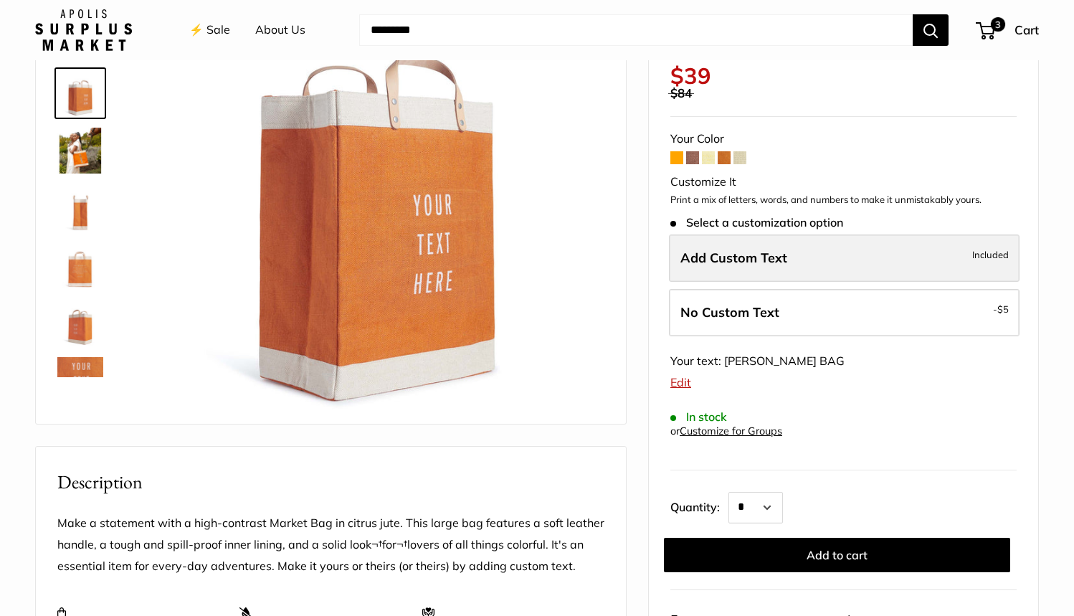
click at [994, 246] on span "Included" at bounding box center [990, 254] width 37 height 17
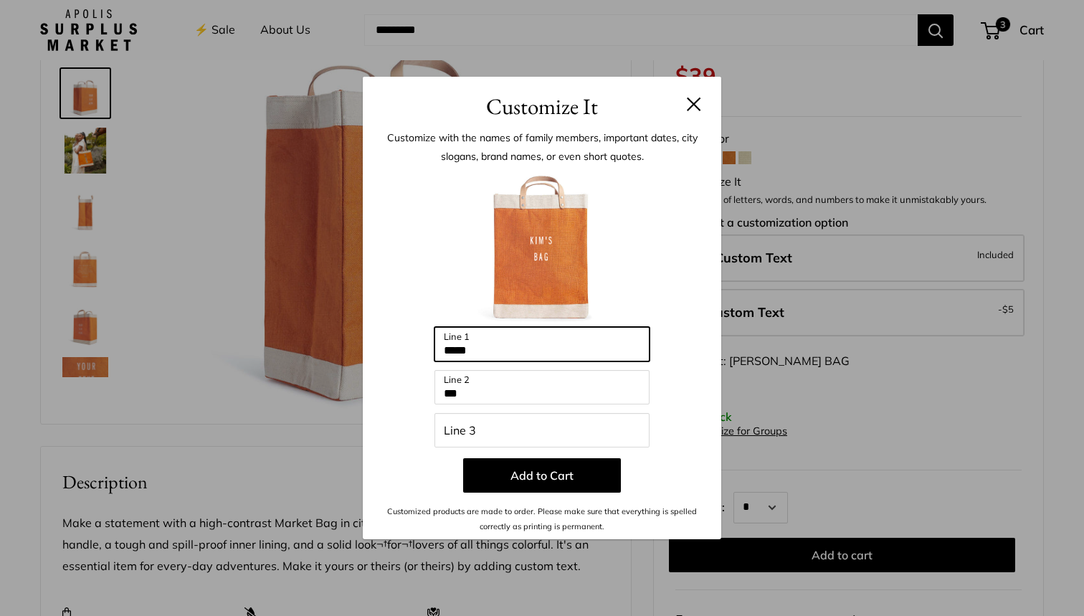
click at [503, 343] on input "*****" at bounding box center [541, 344] width 215 height 34
type input "*"
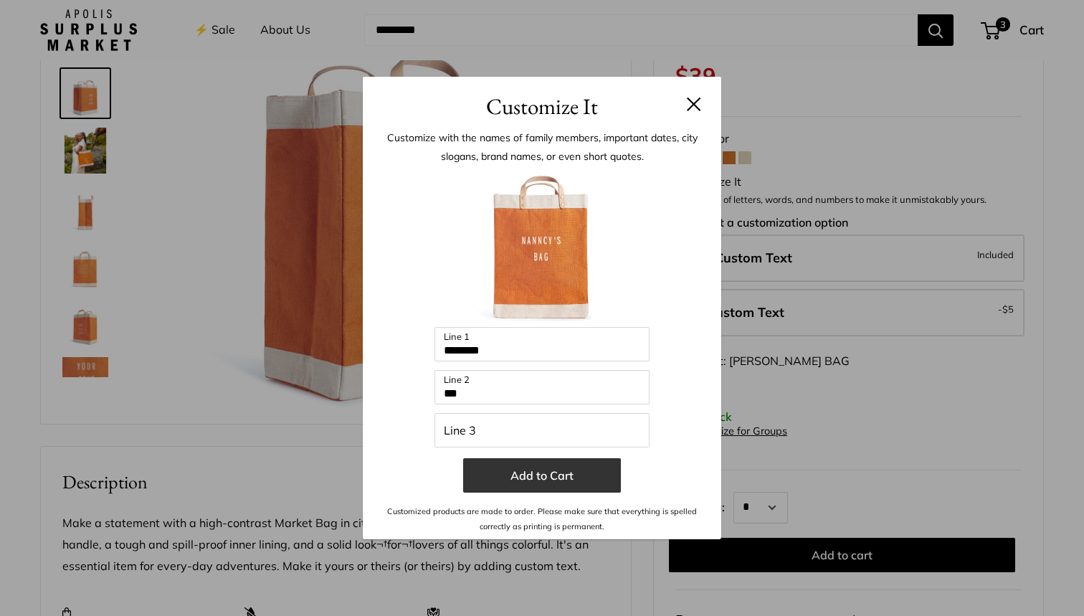
click at [529, 474] on button "Add to Cart" at bounding box center [542, 475] width 158 height 34
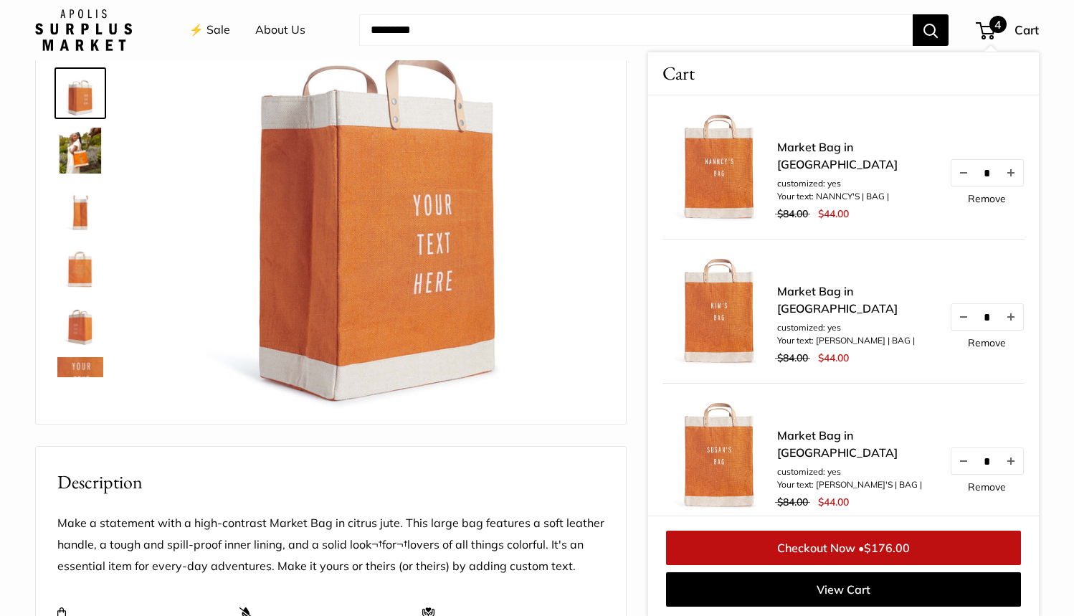
scroll to position [184, 0]
click at [599, 257] on img at bounding box center [378, 182] width 454 height 454
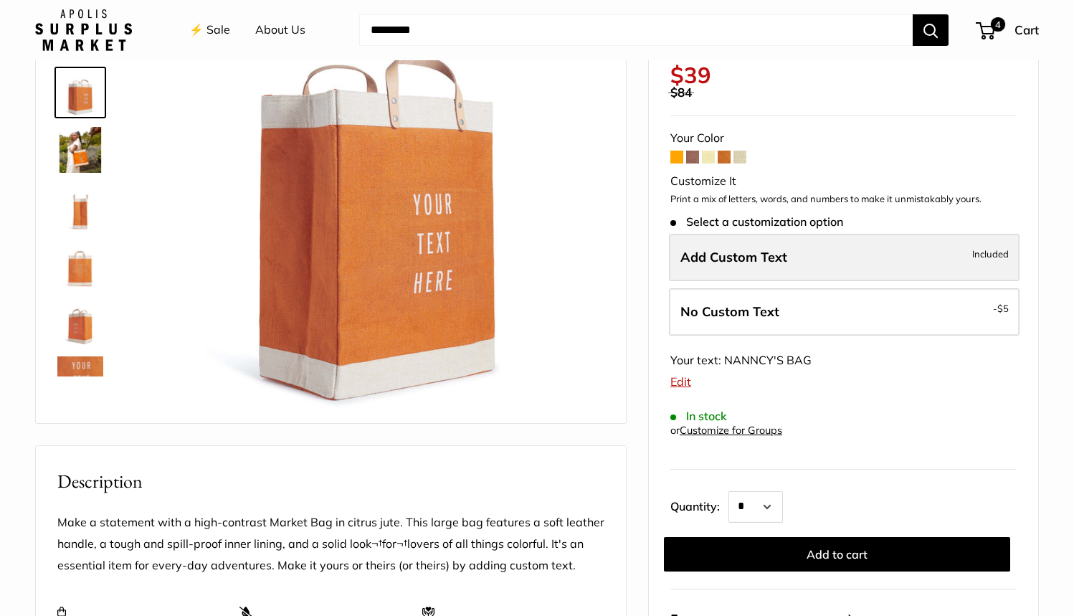
click at [982, 245] on span "Included" at bounding box center [990, 253] width 37 height 17
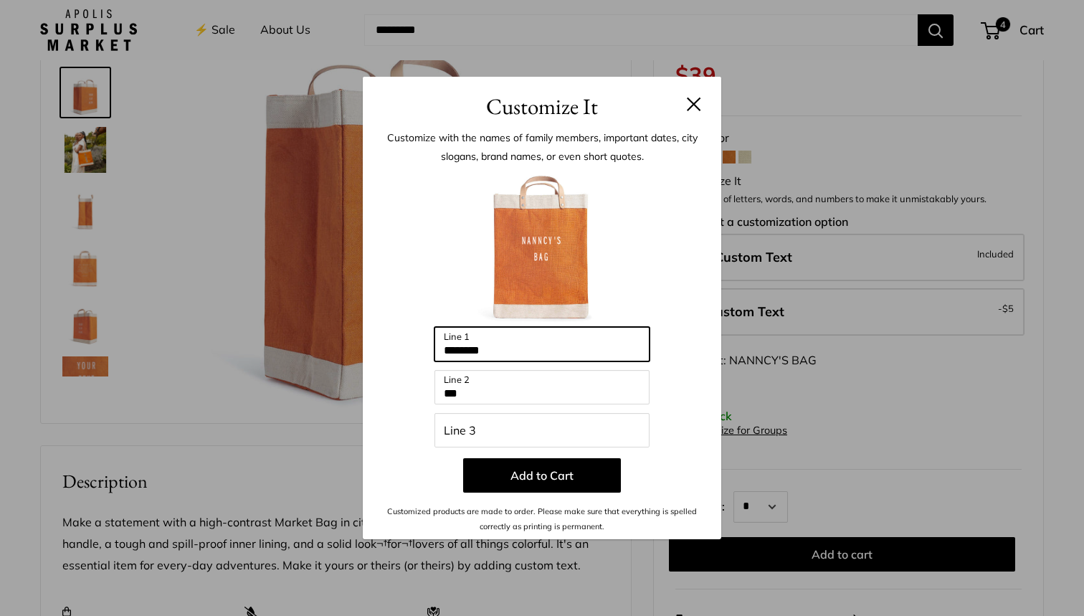
click at [507, 349] on input "********" at bounding box center [541, 344] width 215 height 34
type input "*"
type input "*******"
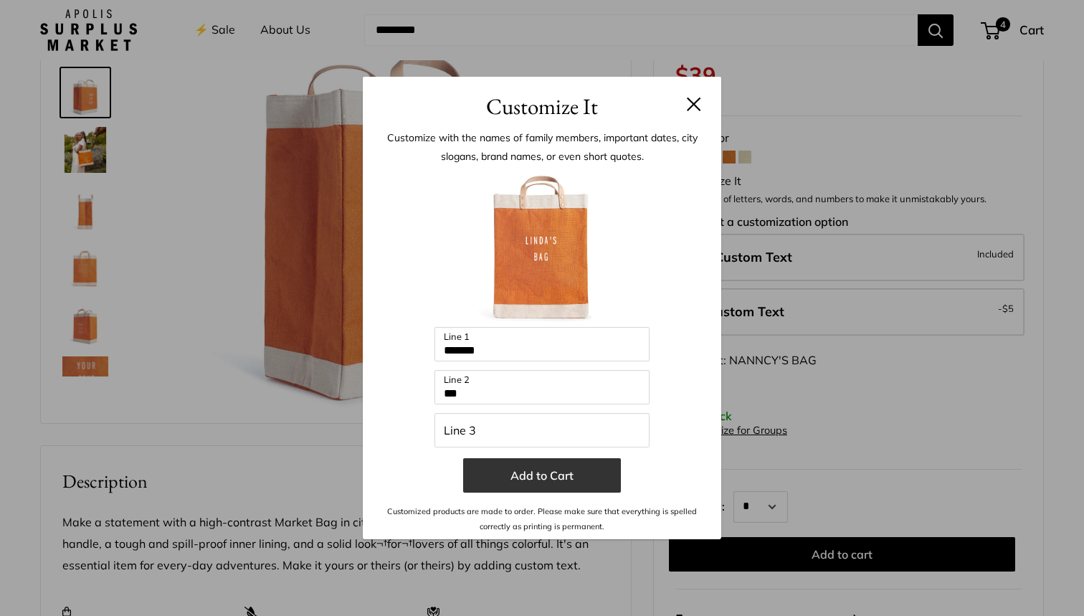
click at [571, 476] on button "Add to Cart" at bounding box center [542, 475] width 158 height 34
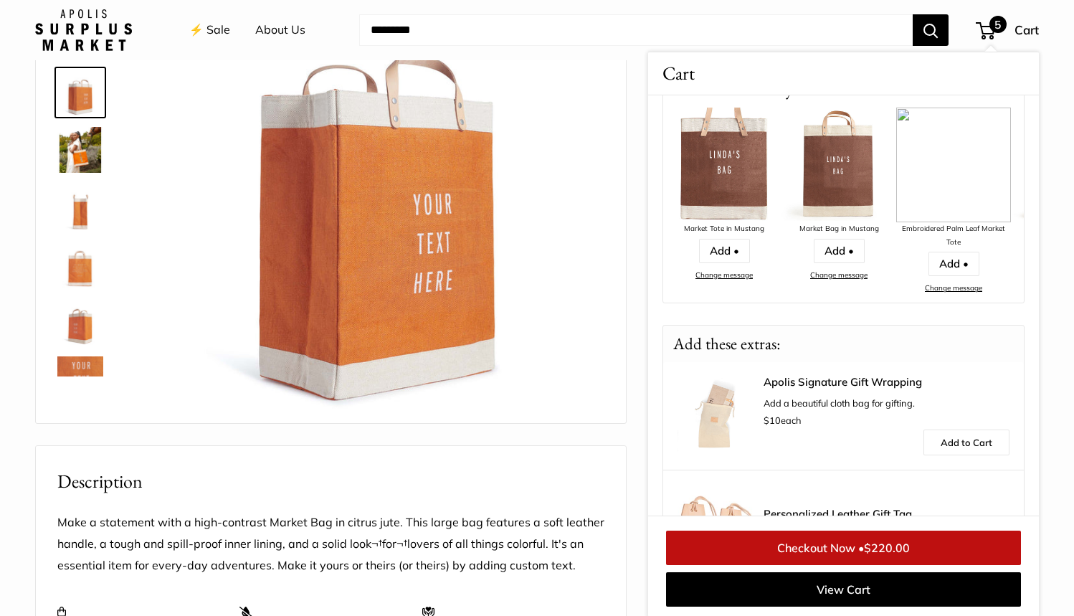
scroll to position [830, 0]
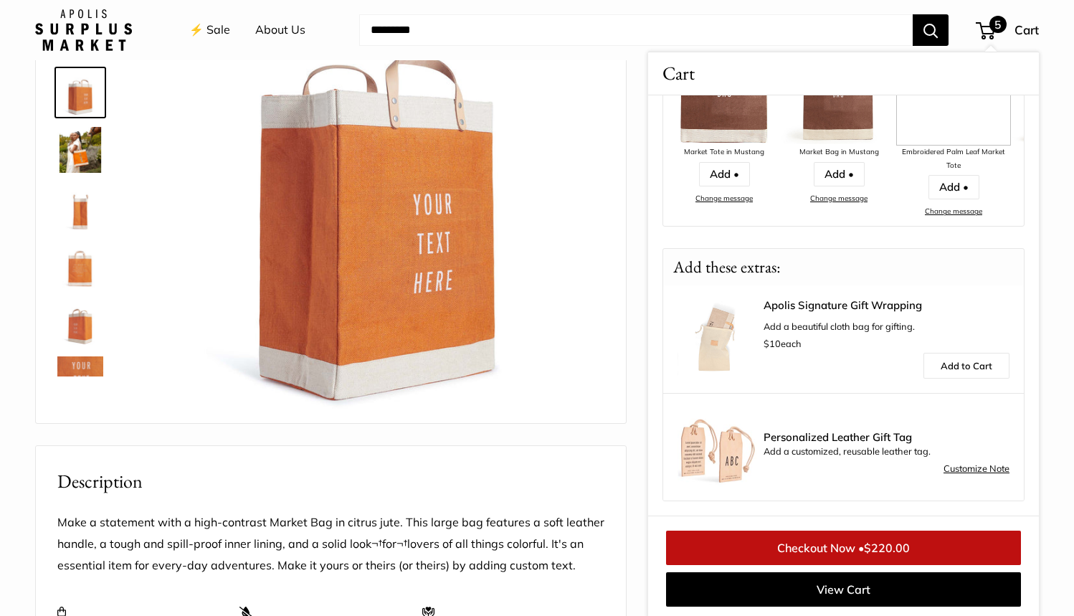
click at [696, 462] on img at bounding box center [717, 446] width 79 height 79
click at [954, 472] on link "Customize Note" at bounding box center [977, 468] width 66 height 17
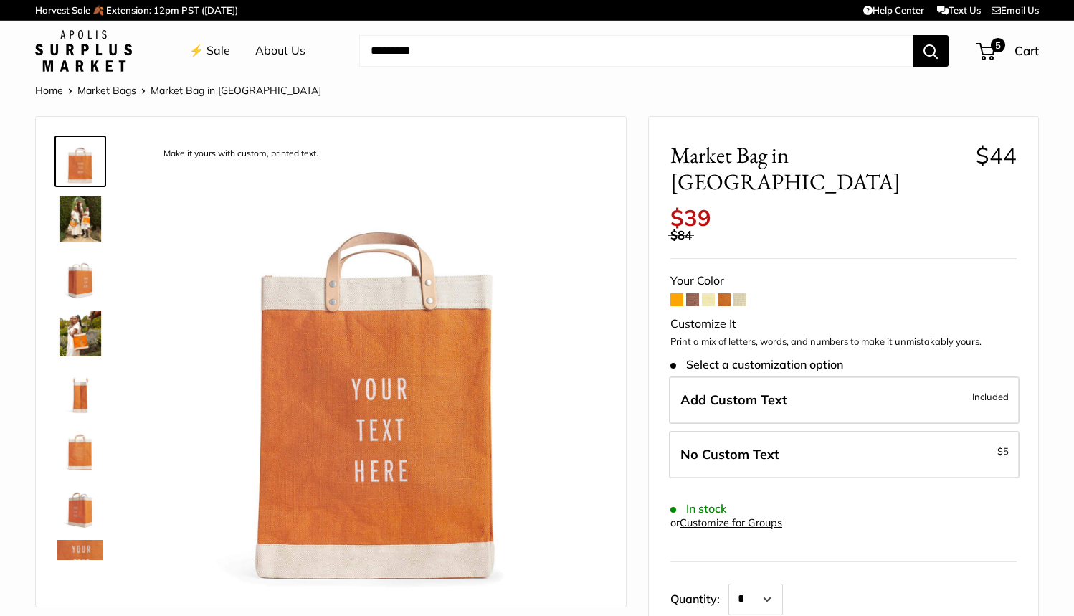
click at [77, 548] on img at bounding box center [80, 563] width 46 height 46
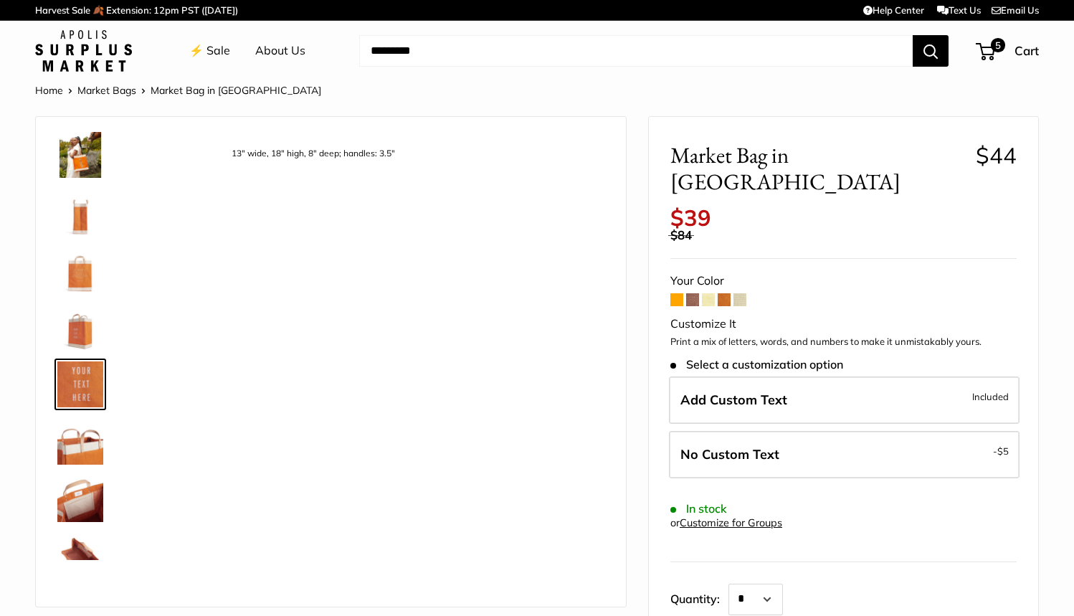
scroll to position [217, 0]
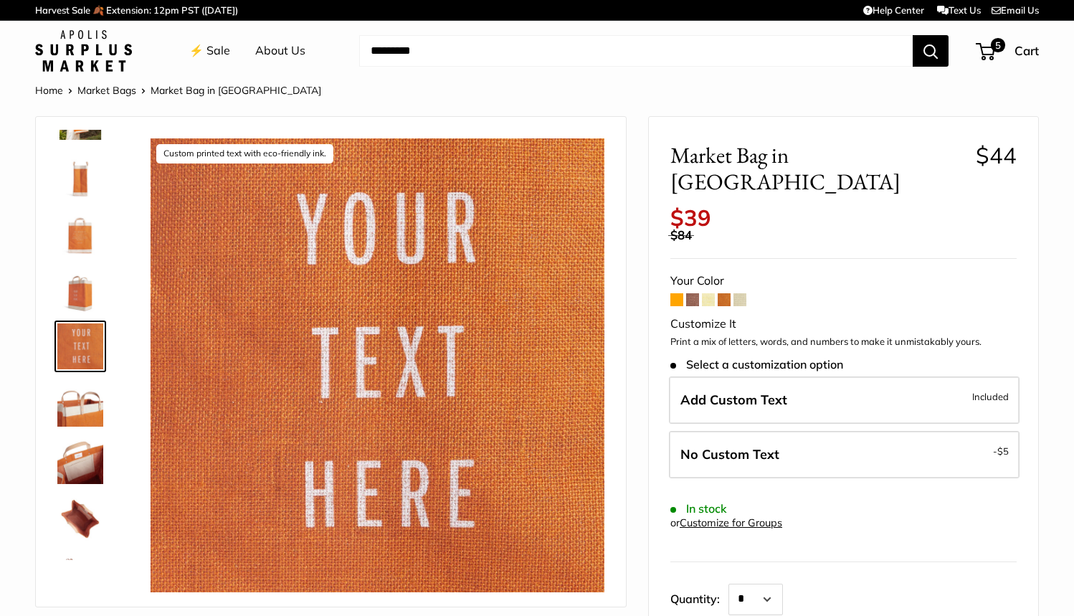
click at [81, 527] on img at bounding box center [80, 518] width 46 height 46
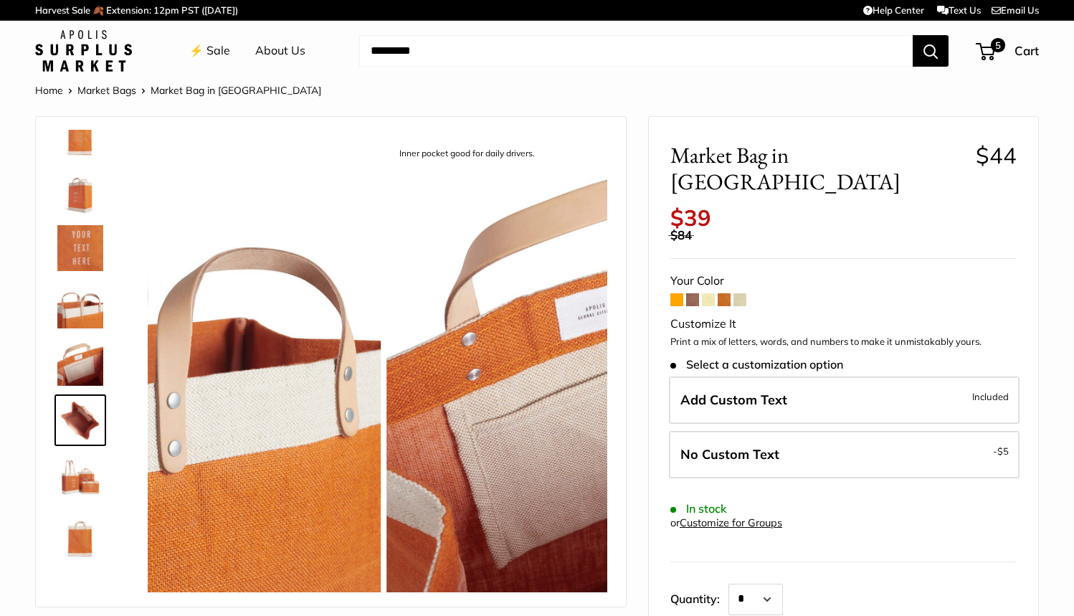
scroll to position [321, 0]
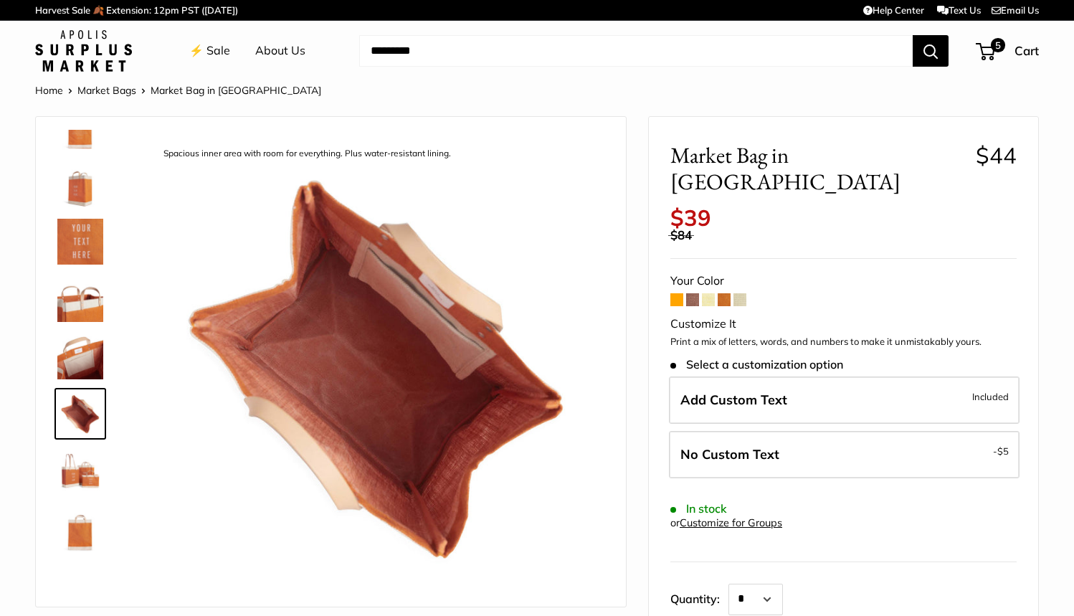
click at [76, 468] on img at bounding box center [80, 471] width 46 height 46
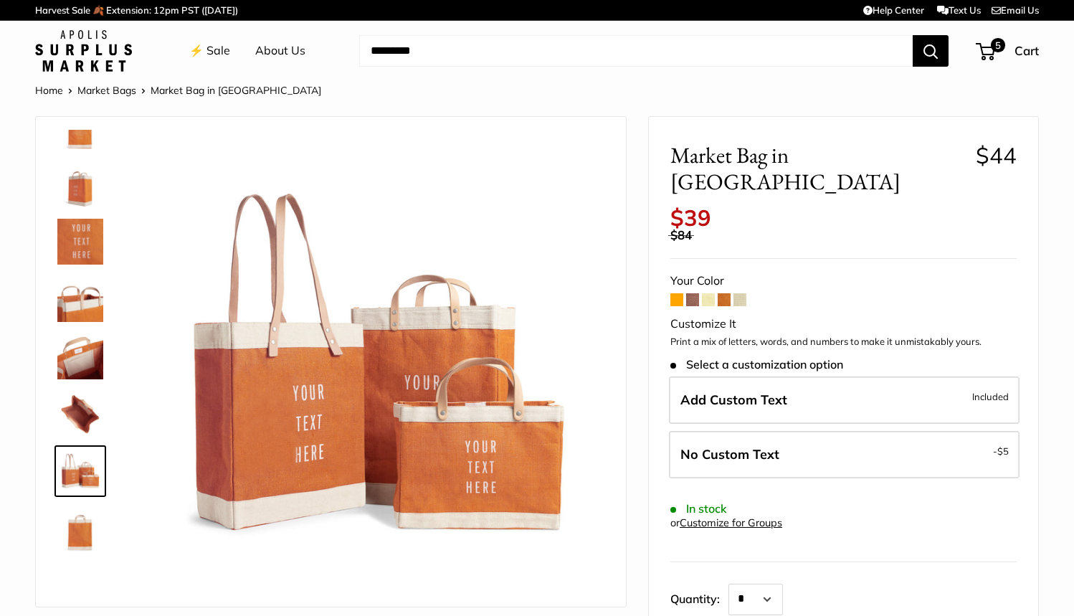
click at [79, 420] on img at bounding box center [80, 414] width 46 height 46
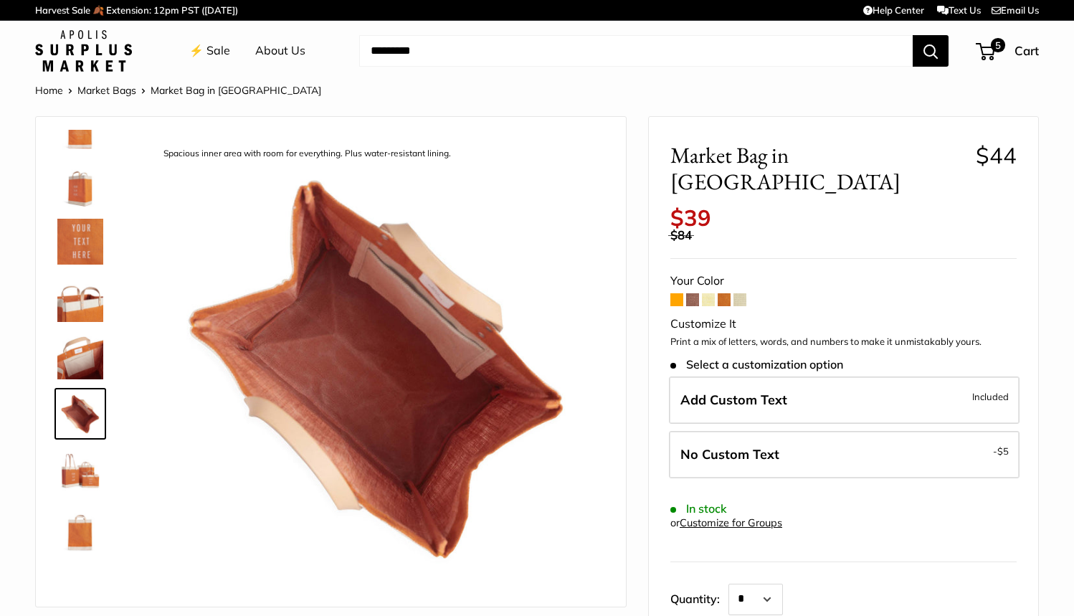
click at [76, 355] on img at bounding box center [80, 356] width 46 height 46
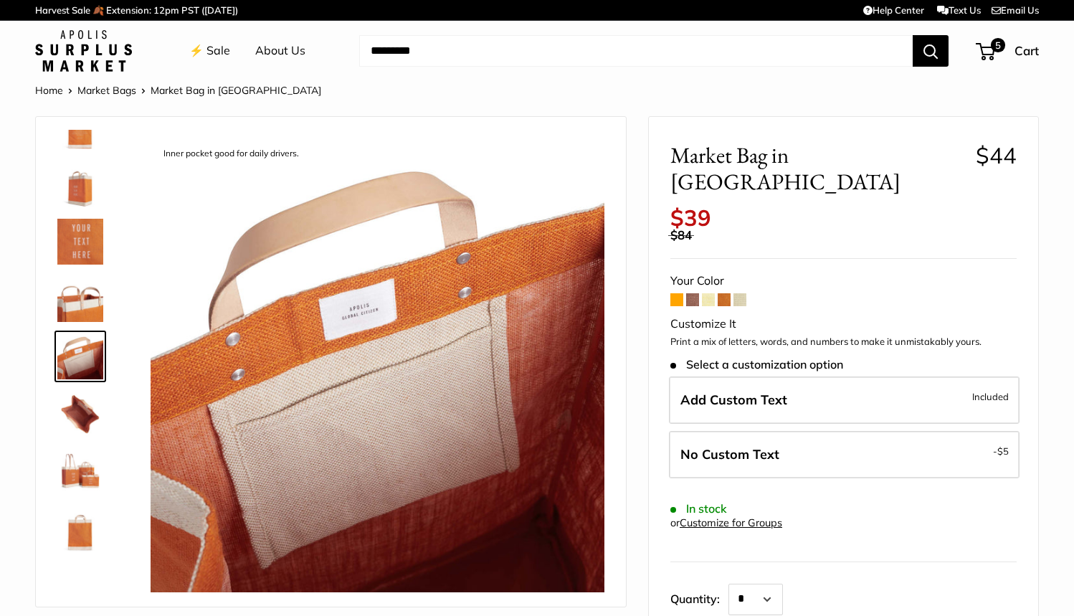
click at [87, 292] on img at bounding box center [80, 299] width 46 height 46
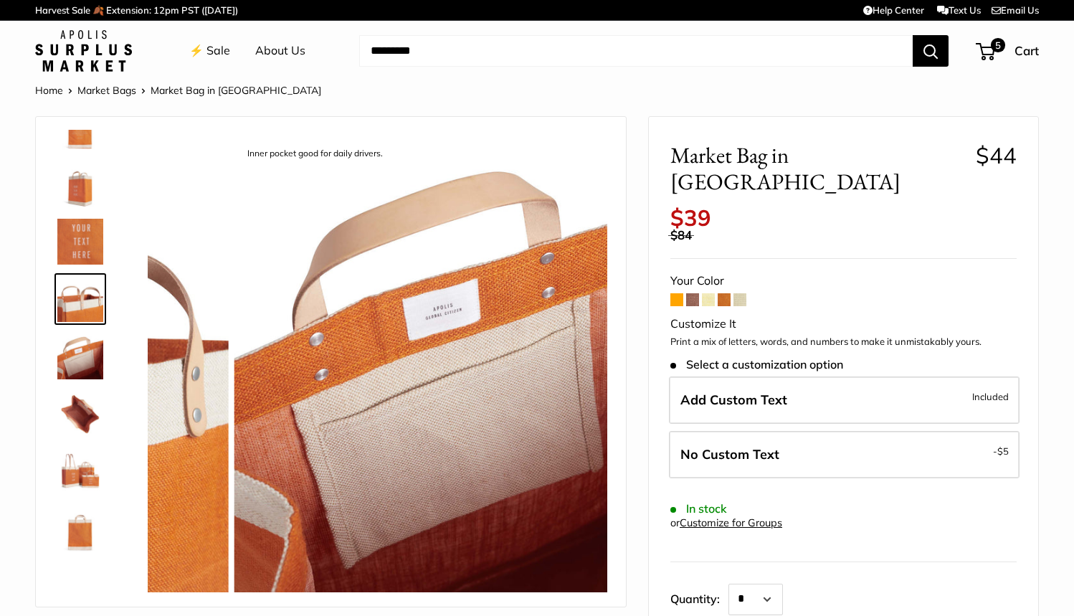
scroll to position [274, 0]
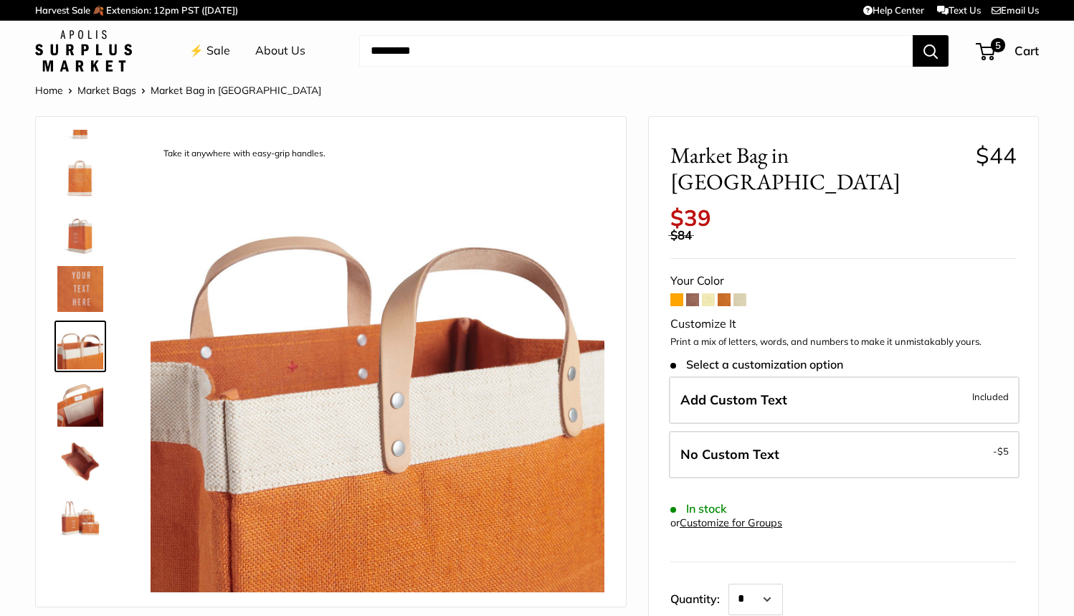
click at [81, 239] on img at bounding box center [80, 232] width 46 height 46
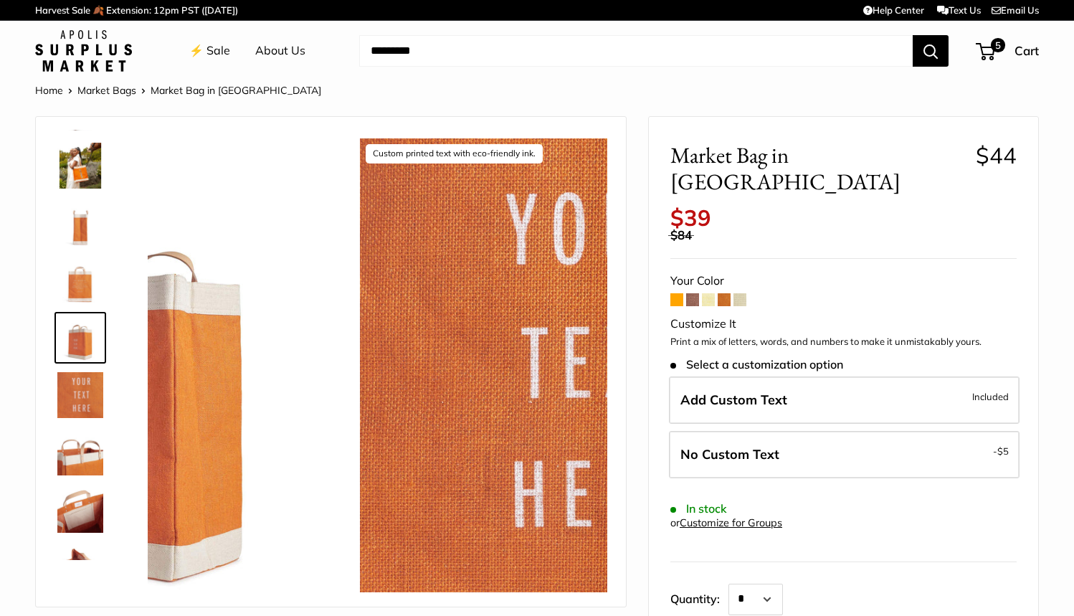
scroll to position [159, 0]
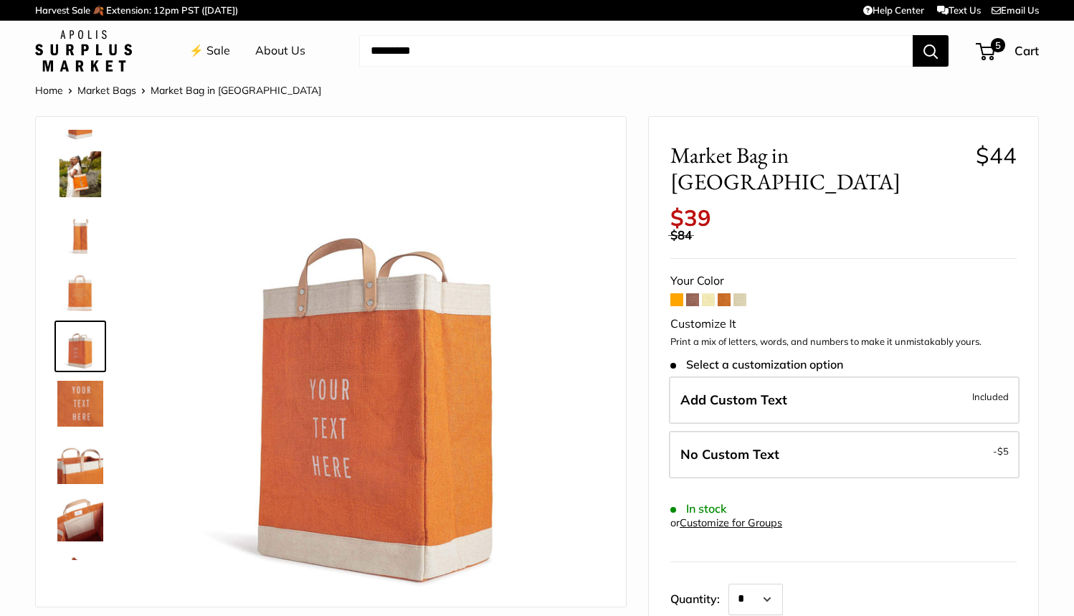
click at [76, 237] on img at bounding box center [80, 232] width 46 height 46
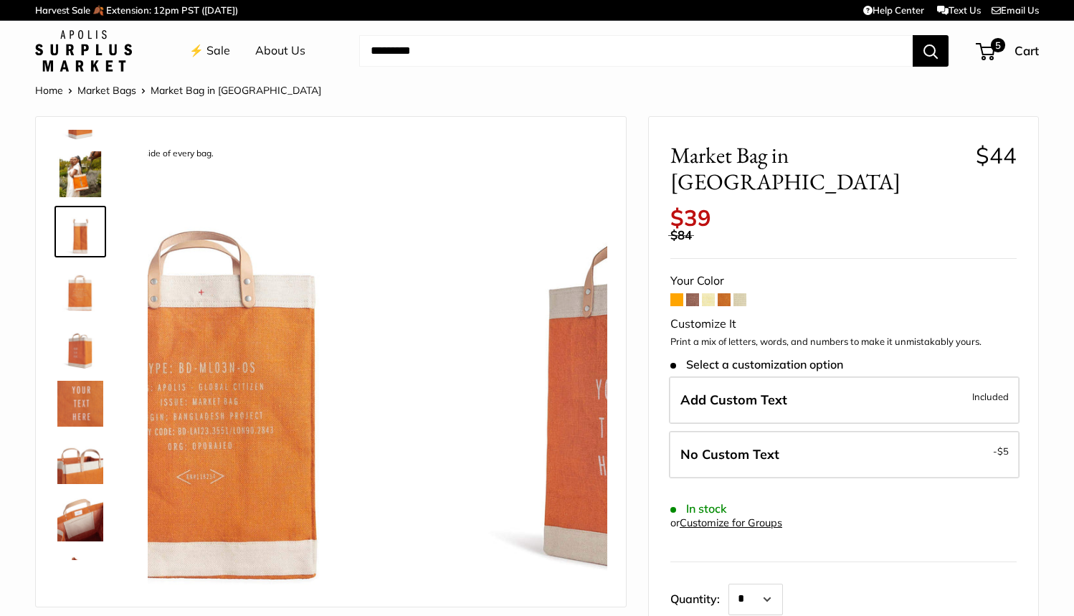
scroll to position [44, 0]
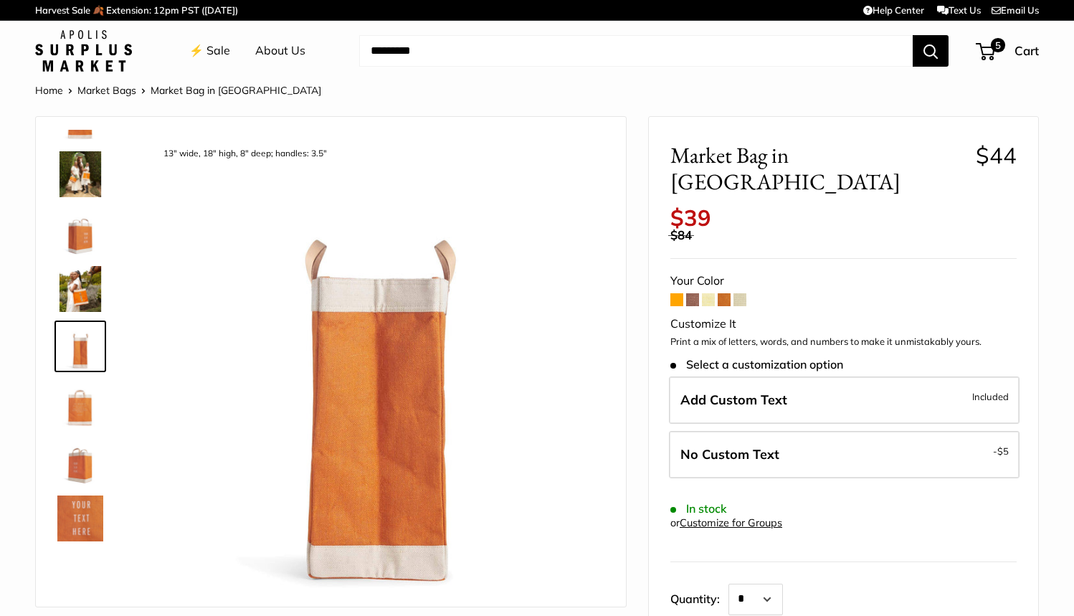
click at [76, 226] on img at bounding box center [80, 232] width 46 height 46
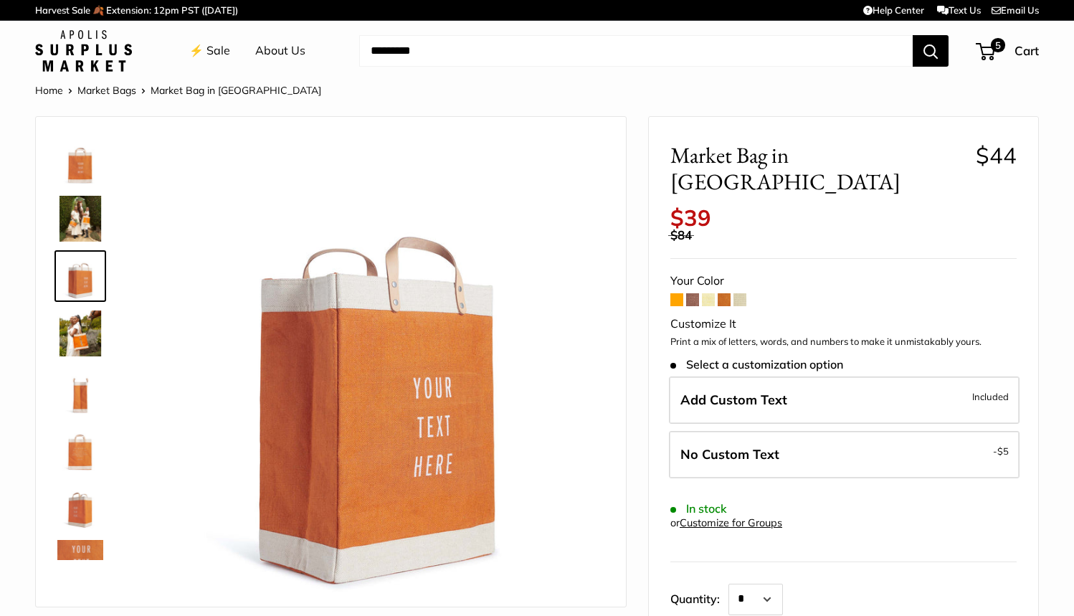
click at [81, 161] on img at bounding box center [80, 161] width 46 height 46
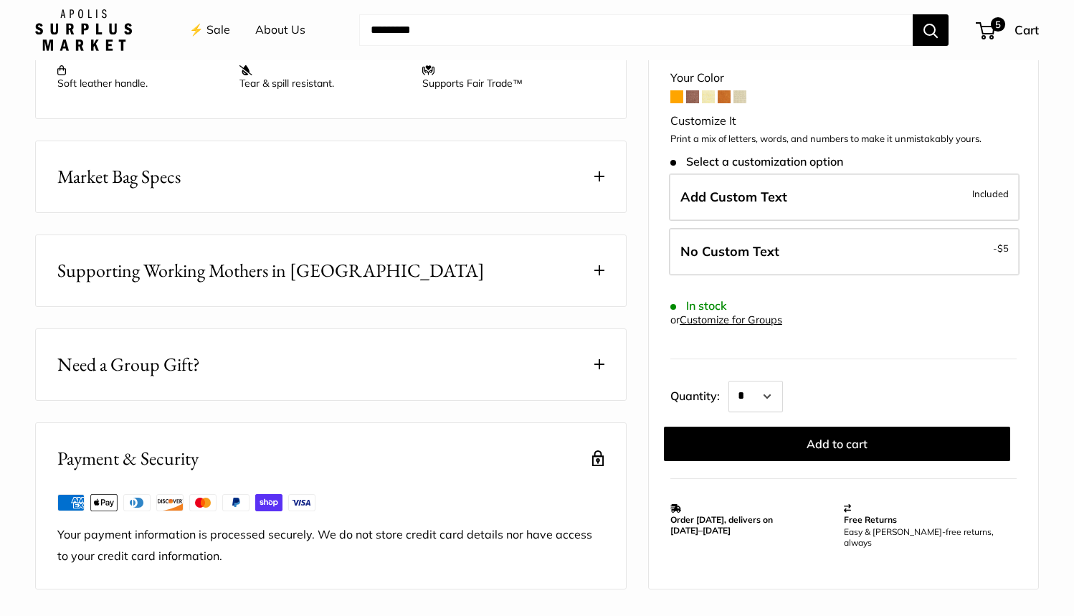
scroll to position [737, 0]
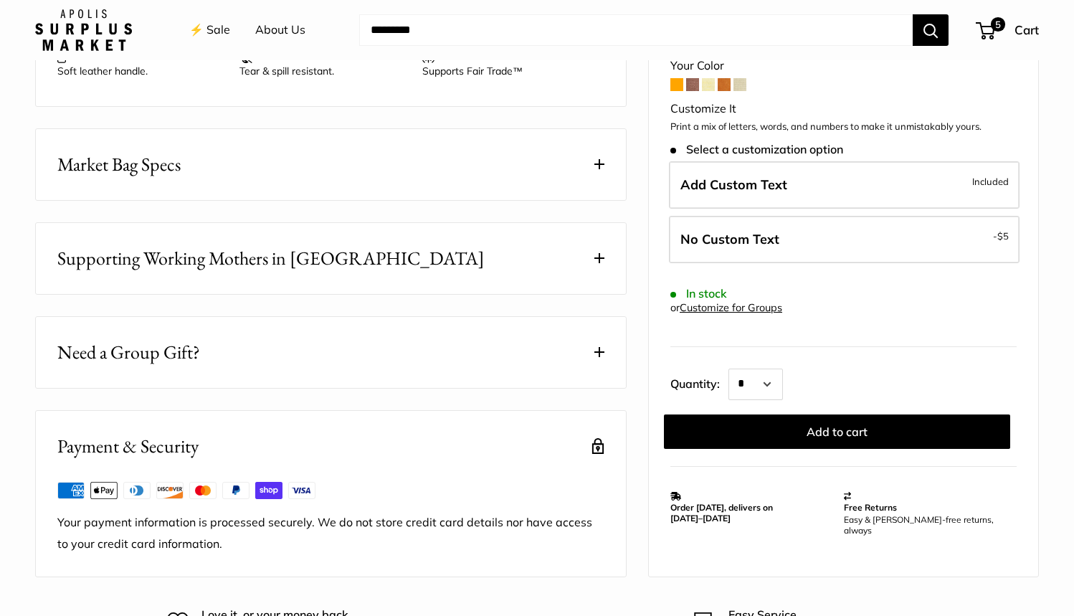
click at [726, 308] on link "Customize for Groups" at bounding box center [731, 307] width 103 height 13
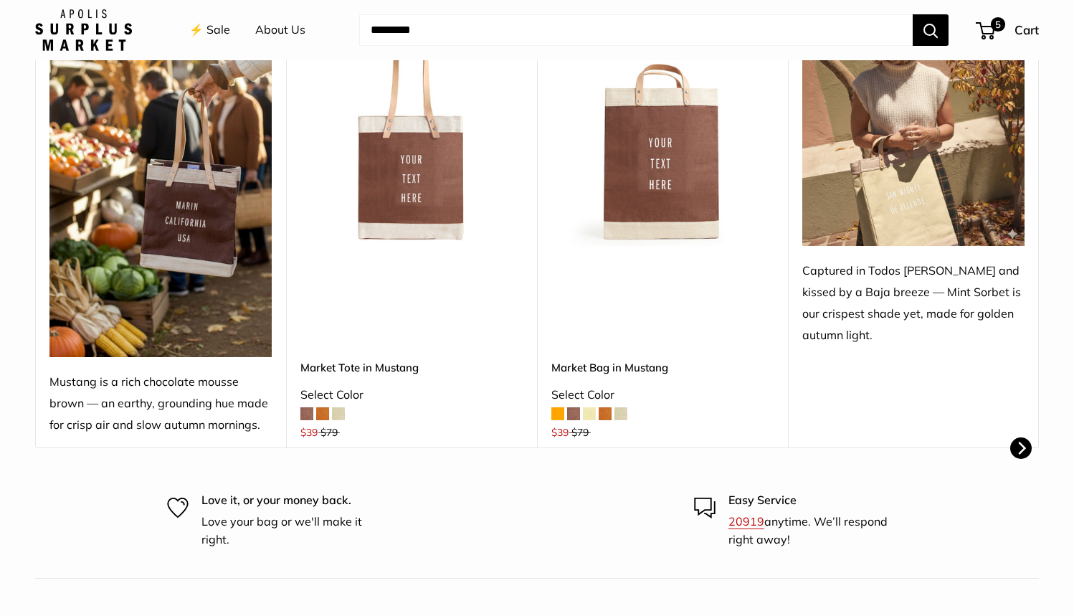
scroll to position [524, 0]
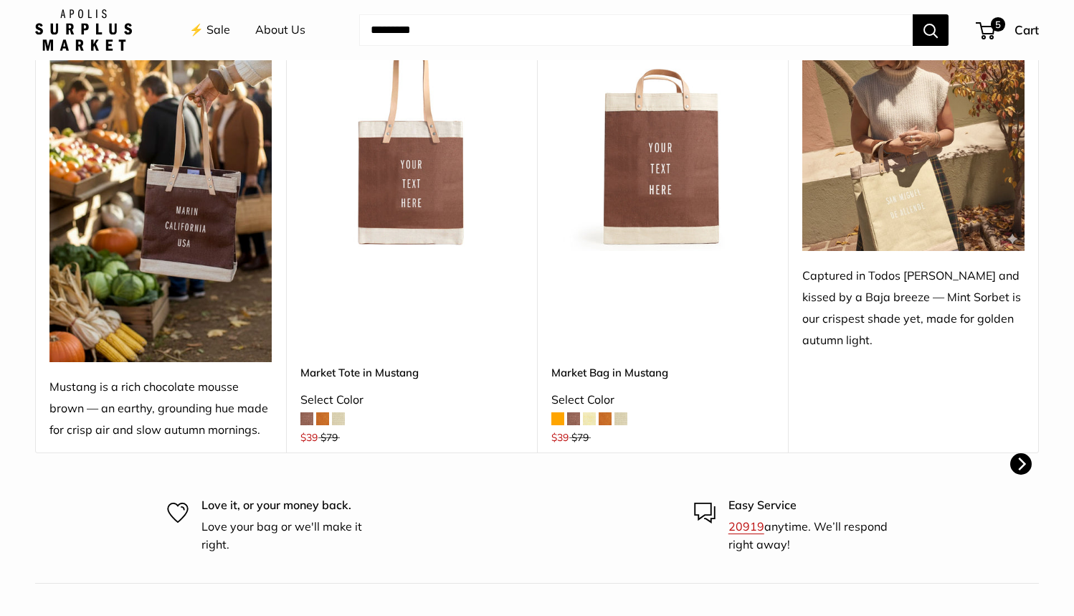
click at [1020, 460] on icon "Next" at bounding box center [1021, 463] width 13 height 13
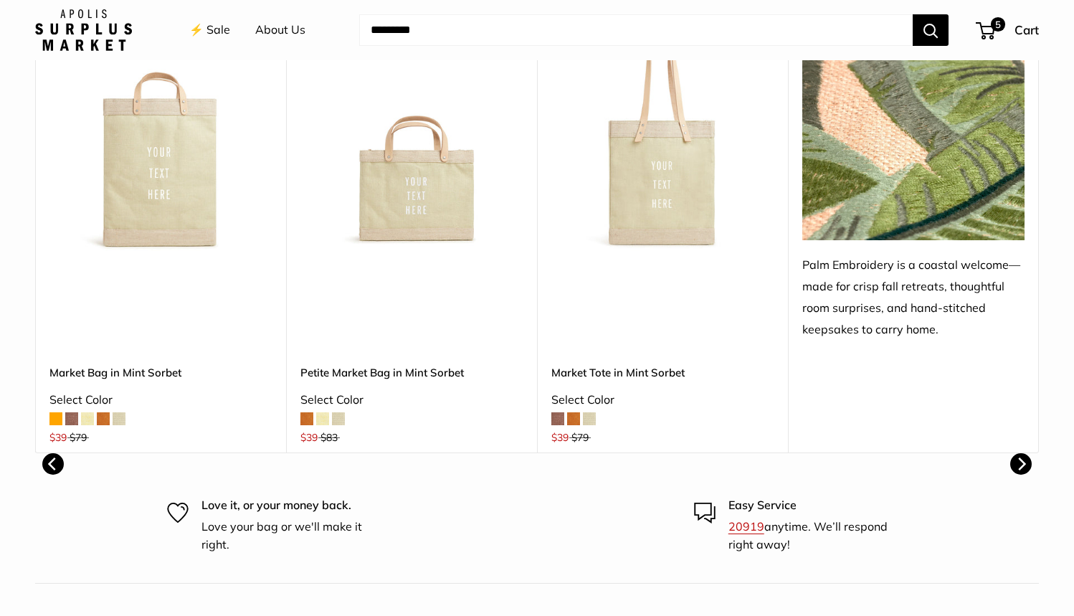
click at [0, 0] on img at bounding box center [0, 0] width 0 height 0
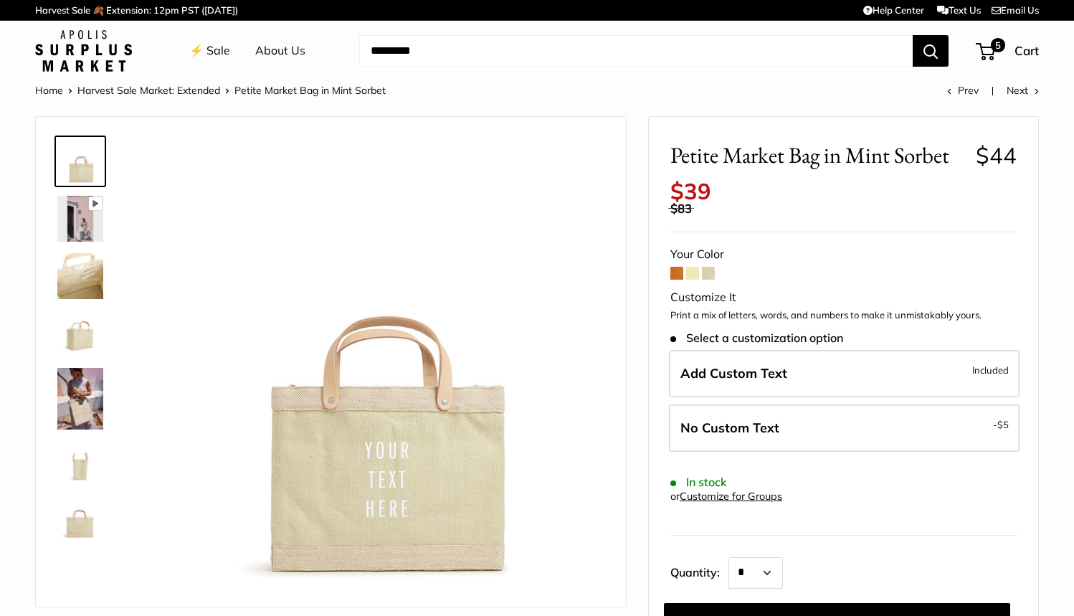
click at [675, 267] on span at bounding box center [676, 273] width 13 height 13
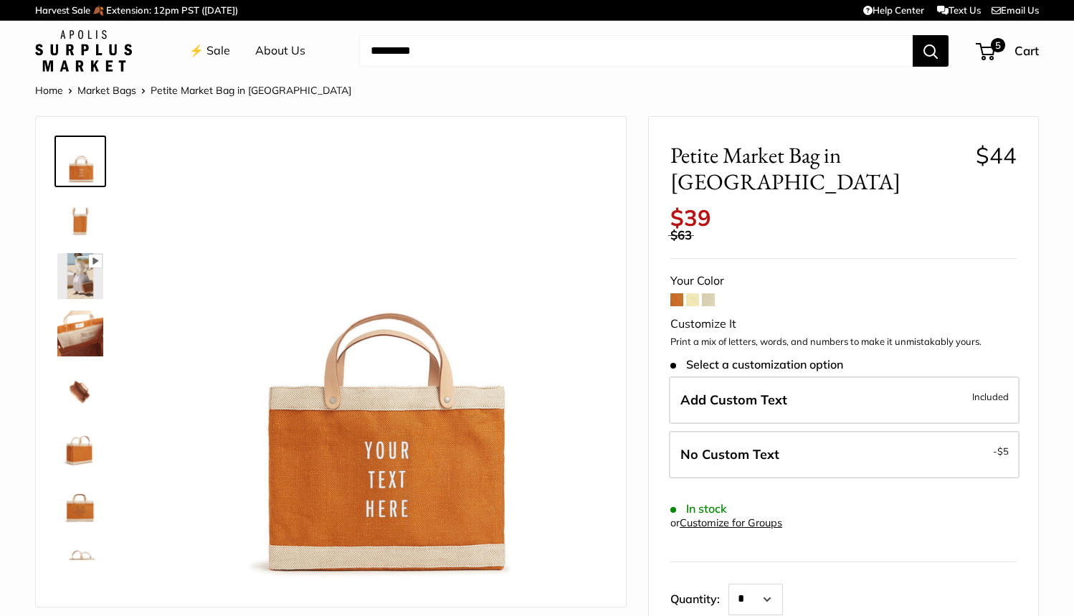
click at [77, 450] on img at bounding box center [80, 448] width 46 height 46
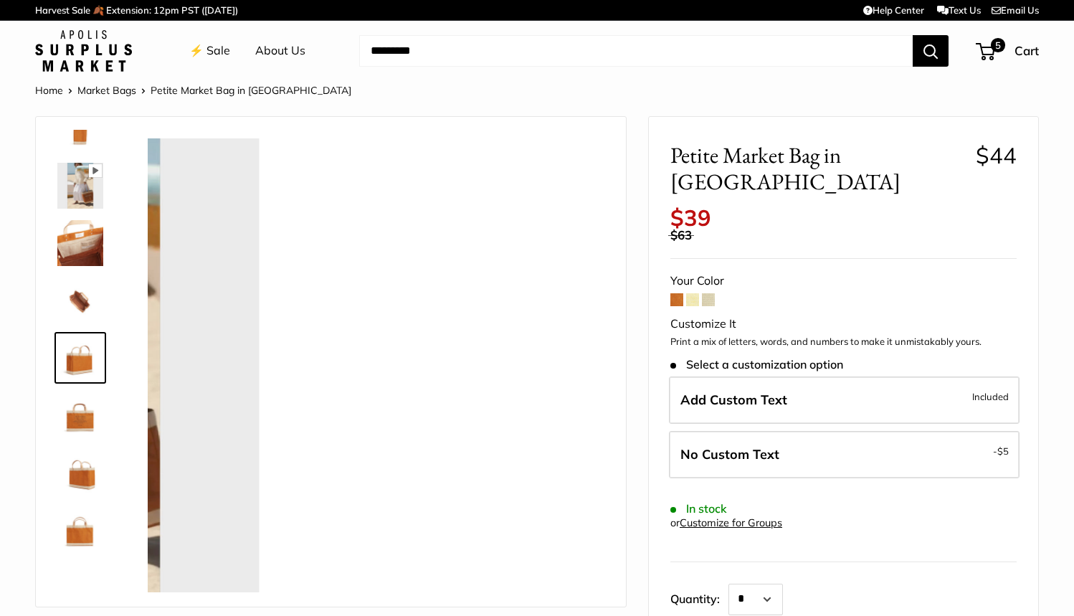
scroll to position [92, 0]
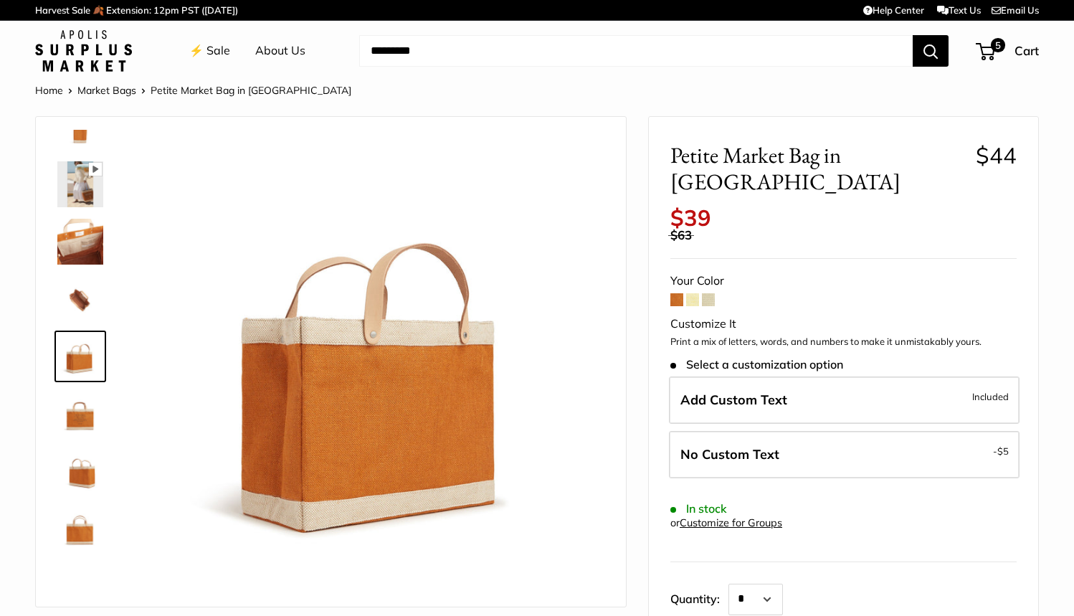
click at [85, 364] on img at bounding box center [80, 356] width 46 height 46
click at [82, 299] on img at bounding box center [80, 299] width 46 height 46
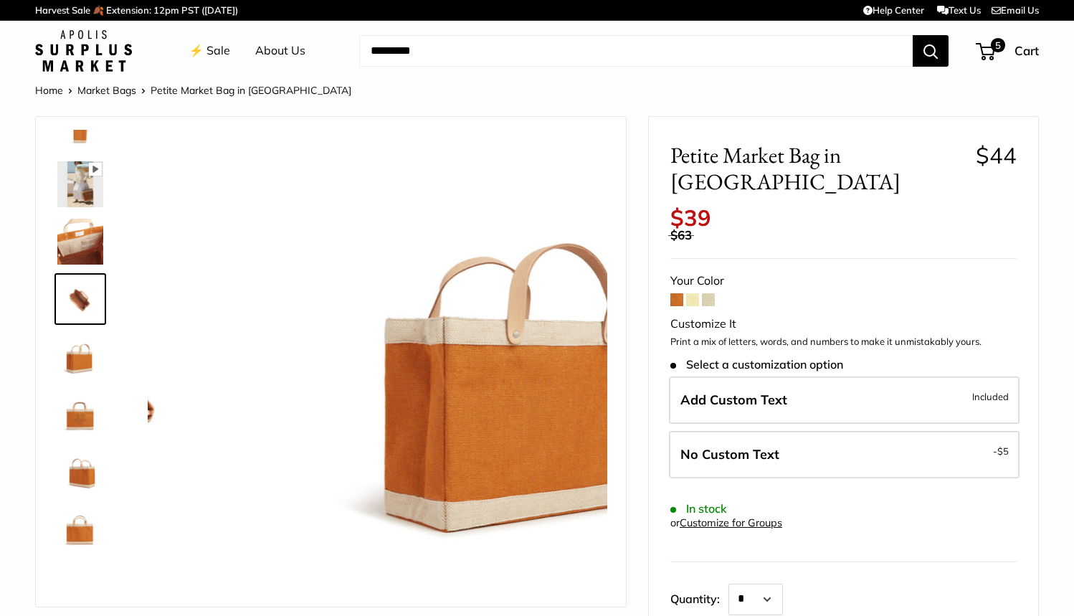
scroll to position [44, 0]
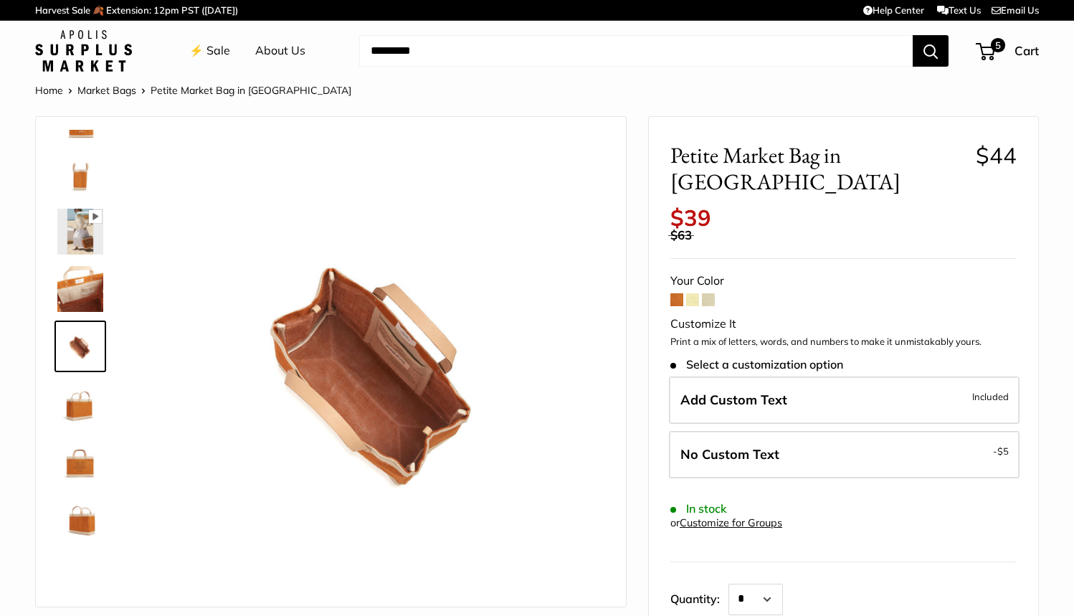
click at [84, 234] on img at bounding box center [80, 232] width 46 height 46
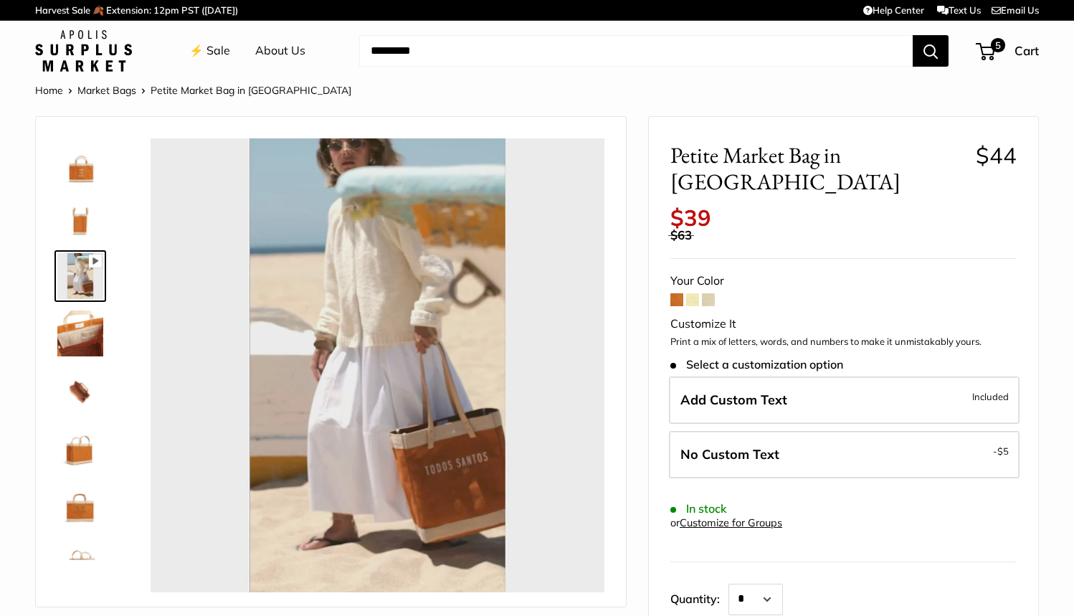
click at [83, 168] on img at bounding box center [80, 161] width 46 height 46
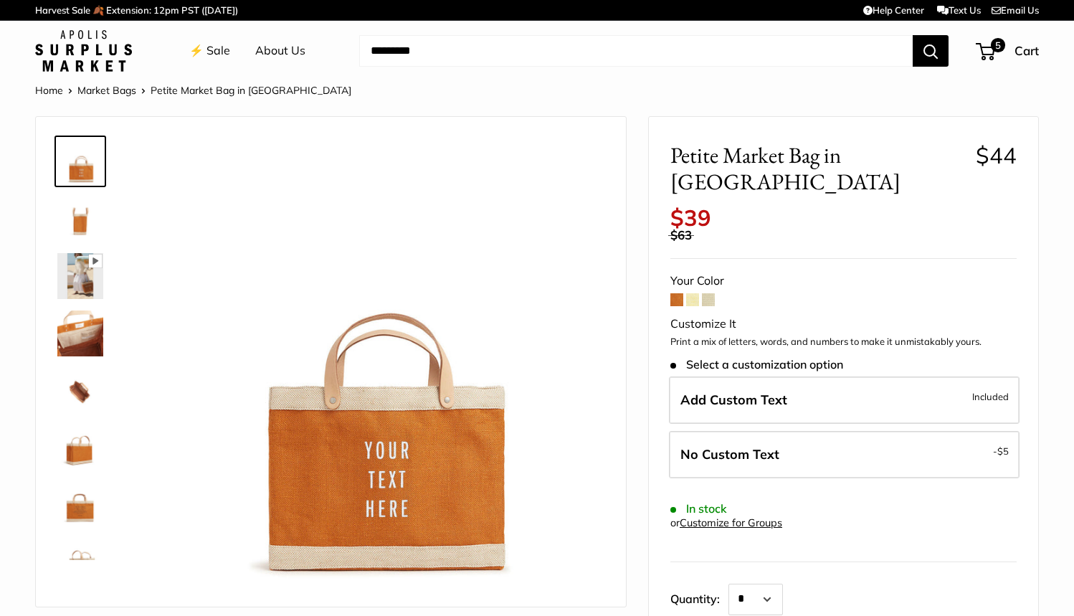
type input "*****"
click at [81, 508] on img at bounding box center [80, 506] width 46 height 46
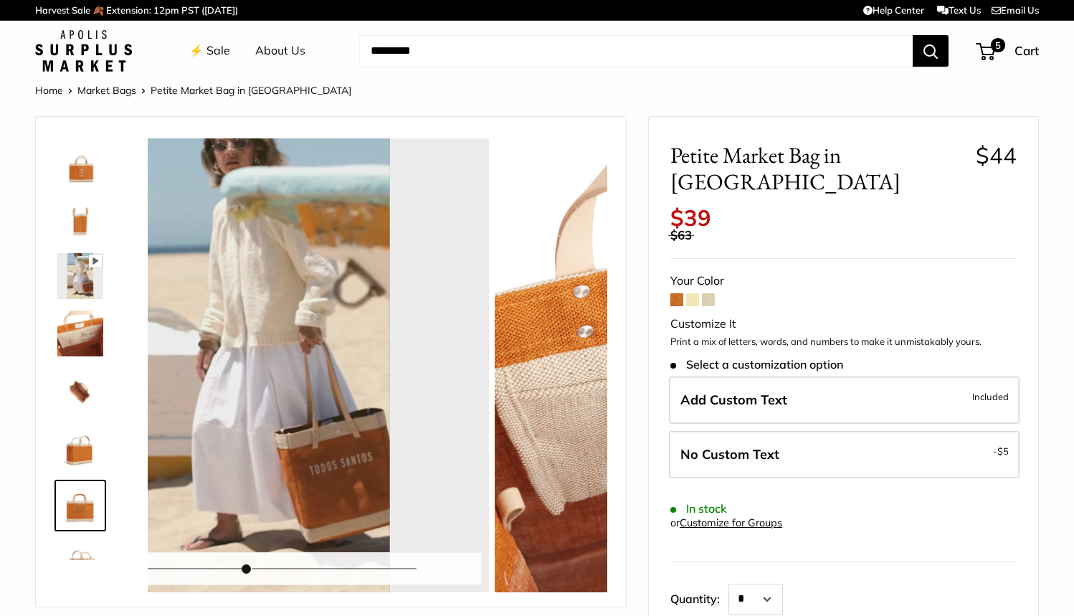
scroll to position [92, 0]
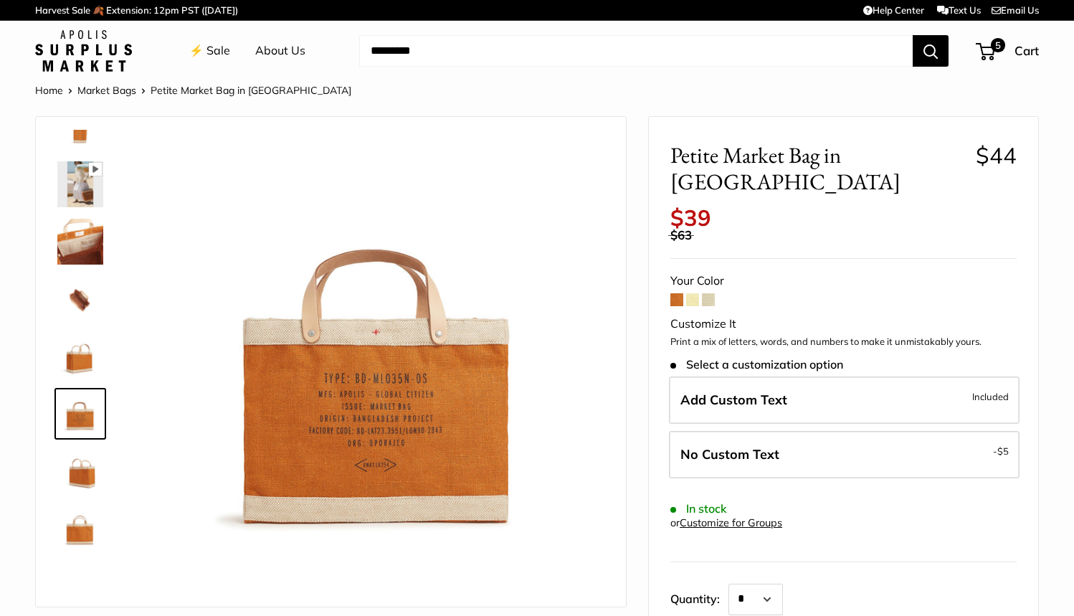
click at [75, 358] on img at bounding box center [80, 356] width 46 height 46
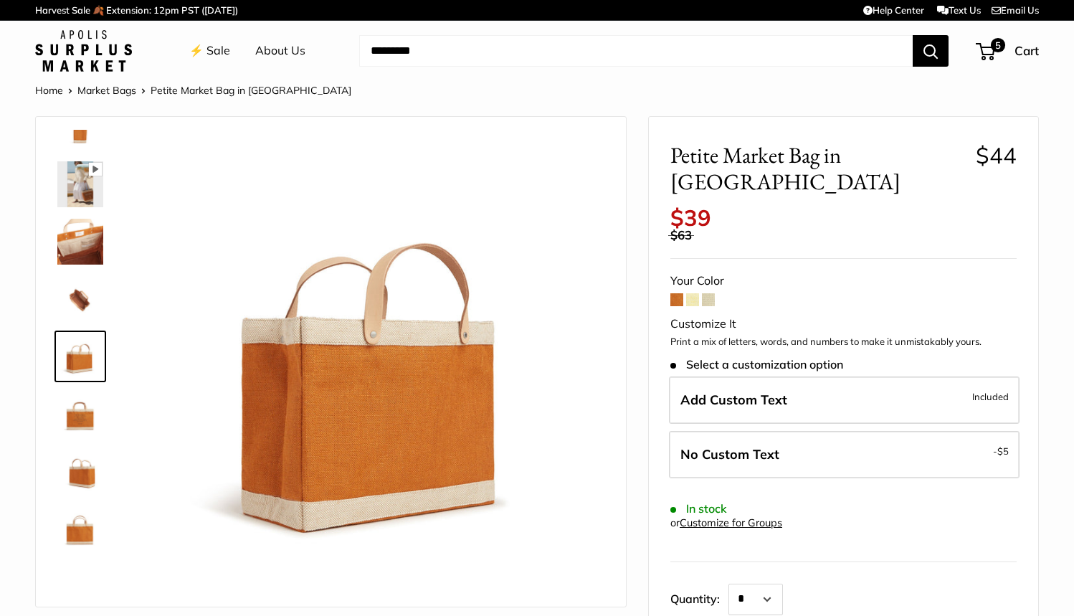
click at [81, 302] on img at bounding box center [80, 299] width 46 height 46
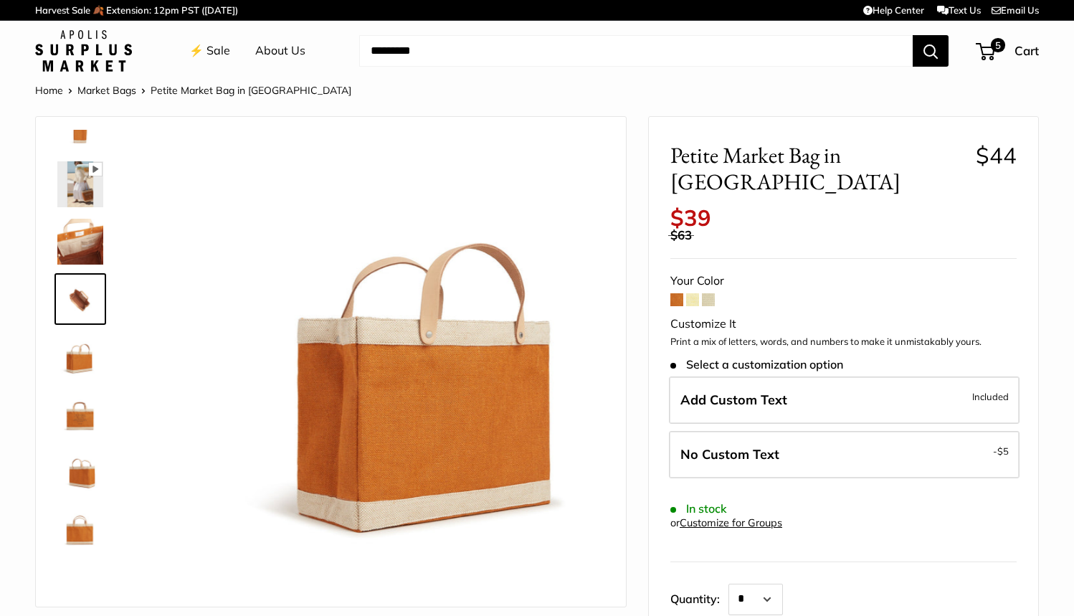
scroll to position [44, 0]
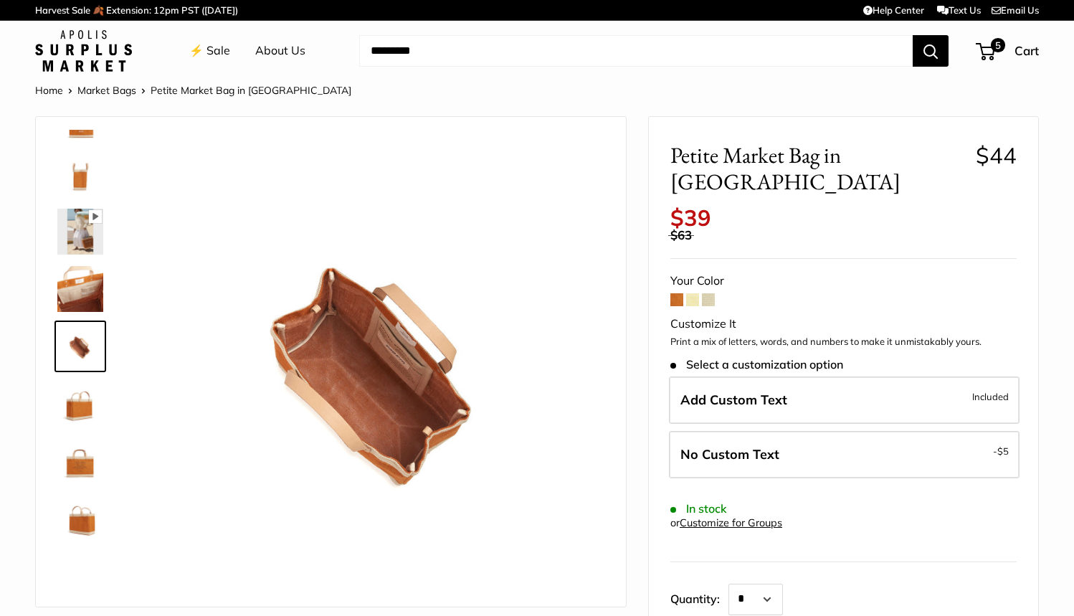
click at [77, 135] on img at bounding box center [80, 117] width 46 height 46
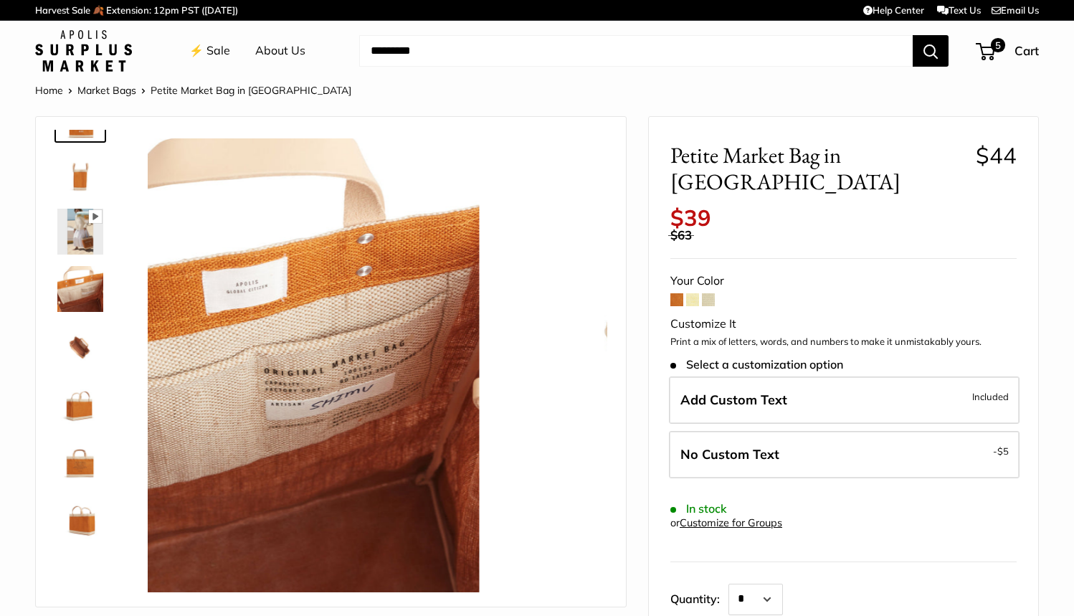
scroll to position [0, 0]
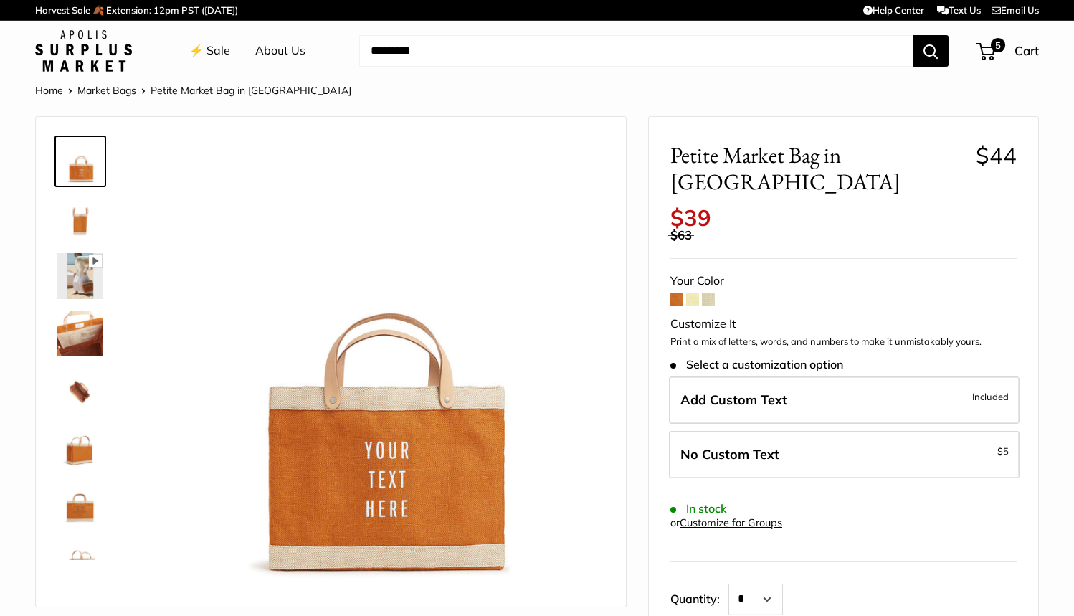
click at [80, 326] on img at bounding box center [80, 333] width 46 height 46
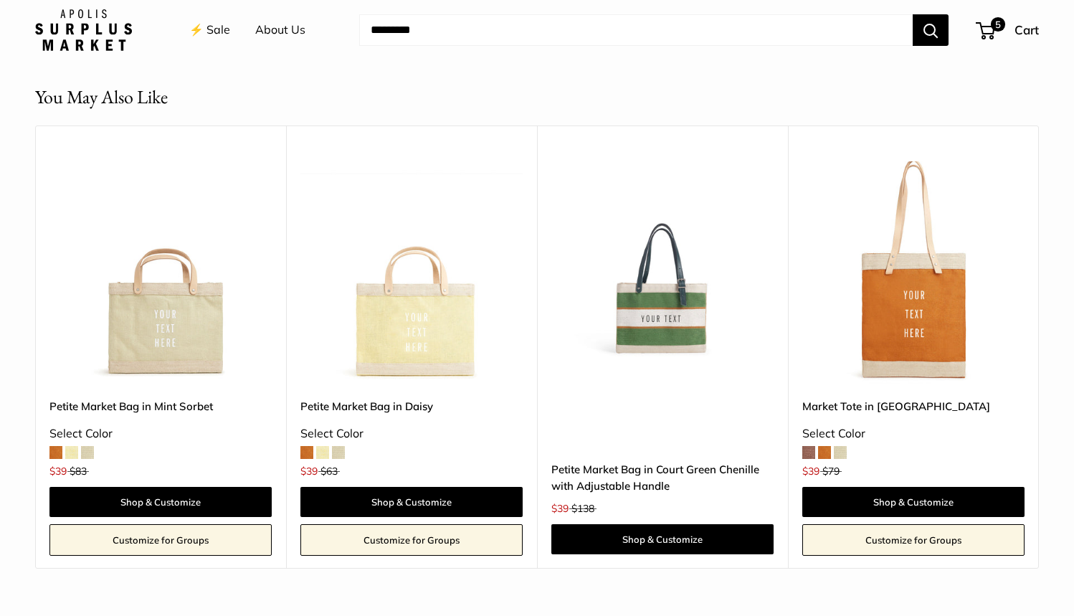
scroll to position [1284, 0]
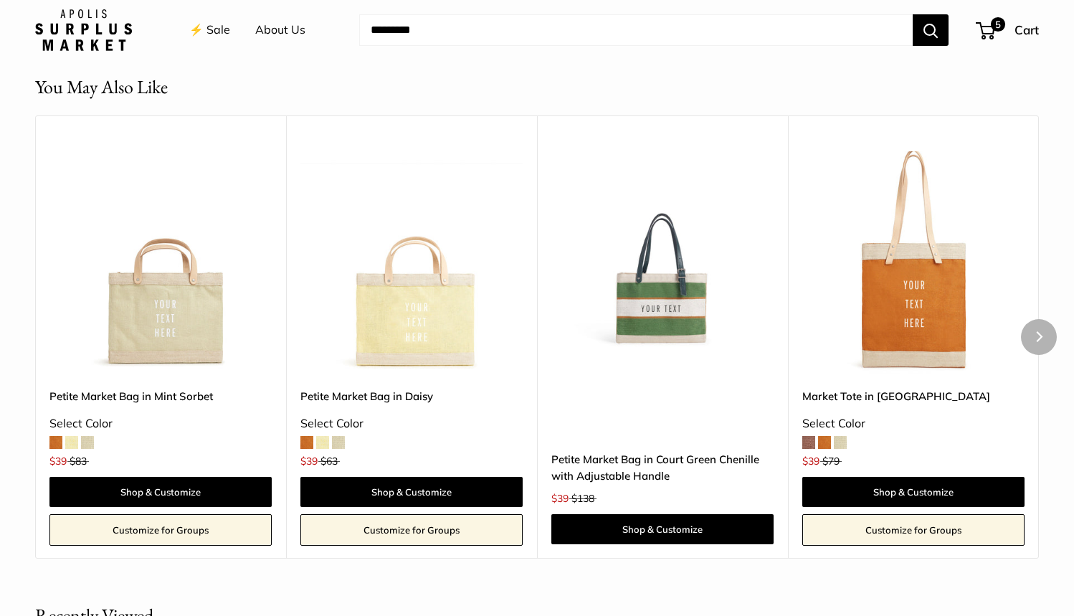
click at [651, 402] on div "Petite Market Bag in Court Green Chenille with Adjustable Handle $39 $138 Shop …" at bounding box center [662, 466] width 222 height 156
click at [0, 0] on img at bounding box center [0, 0] width 0 height 0
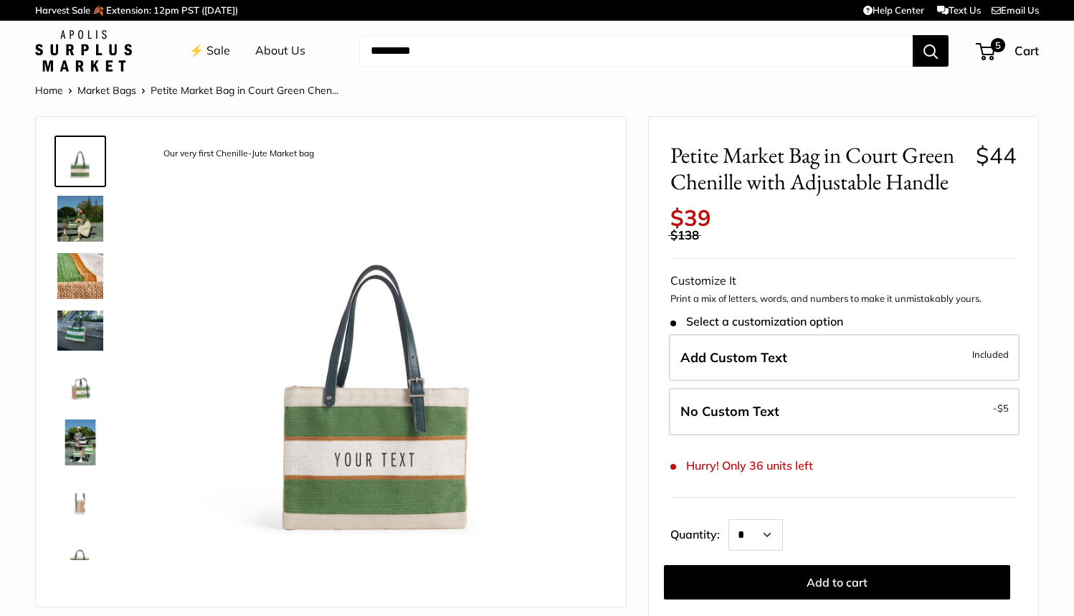
click at [85, 212] on img at bounding box center [80, 219] width 46 height 46
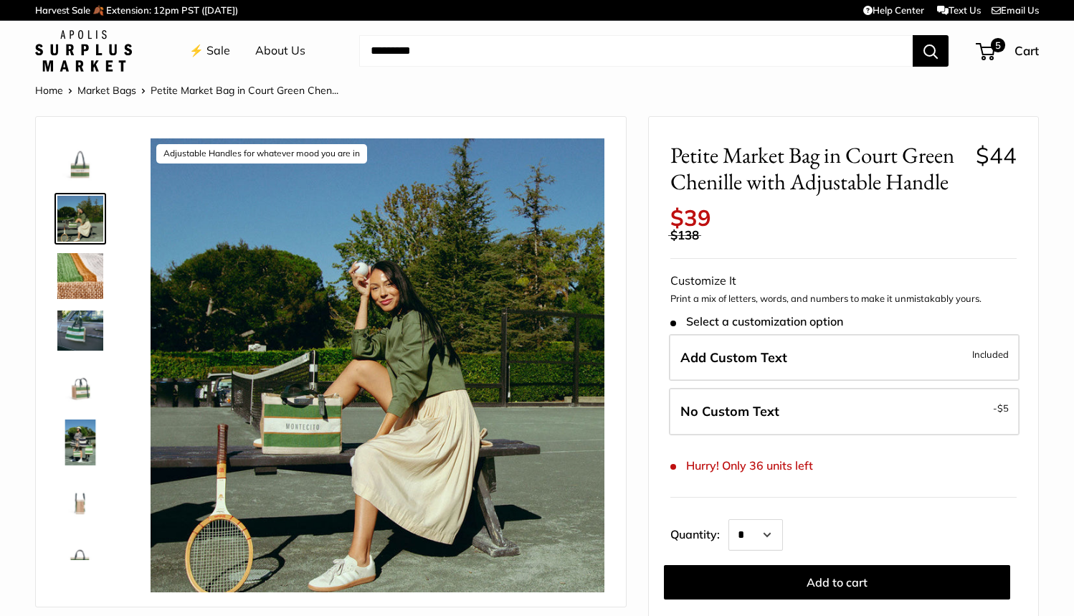
click at [83, 253] on img at bounding box center [80, 276] width 46 height 46
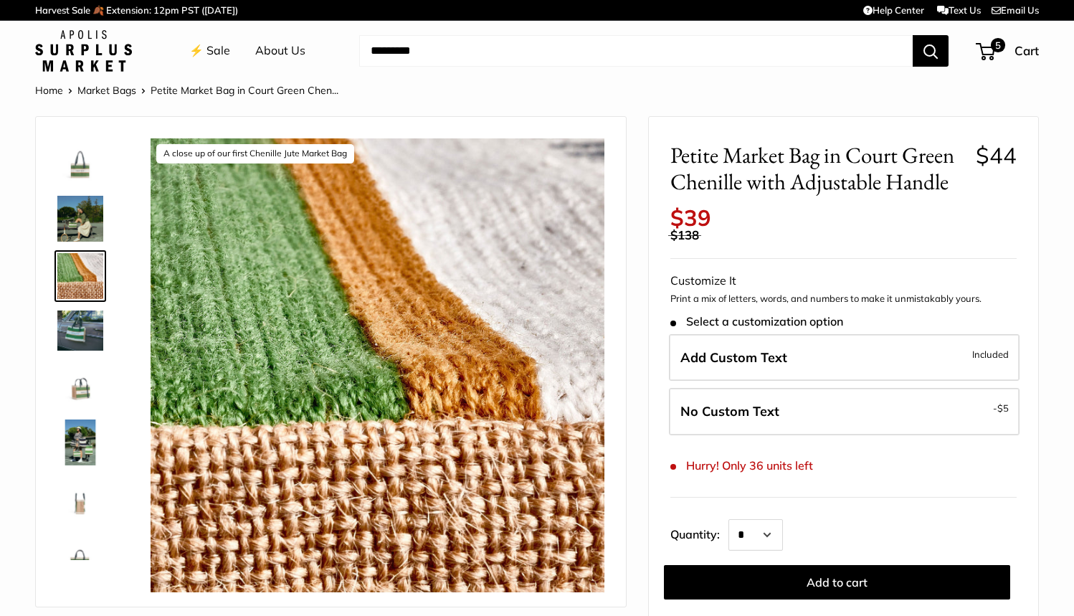
click at [85, 322] on img at bounding box center [80, 329] width 46 height 39
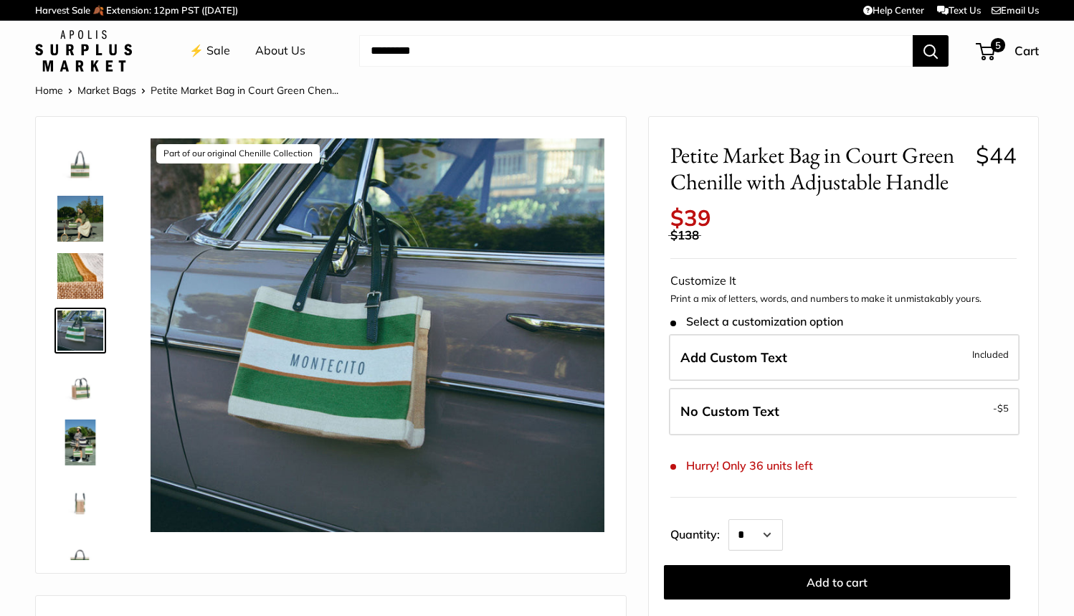
click at [95, 407] on link at bounding box center [80, 385] width 52 height 52
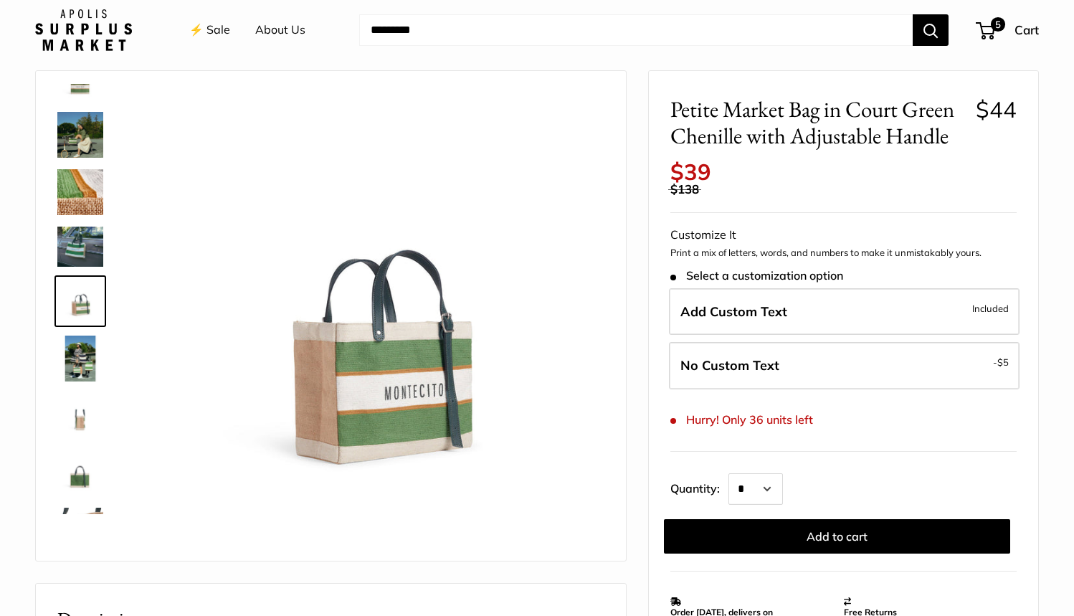
scroll to position [42, 0]
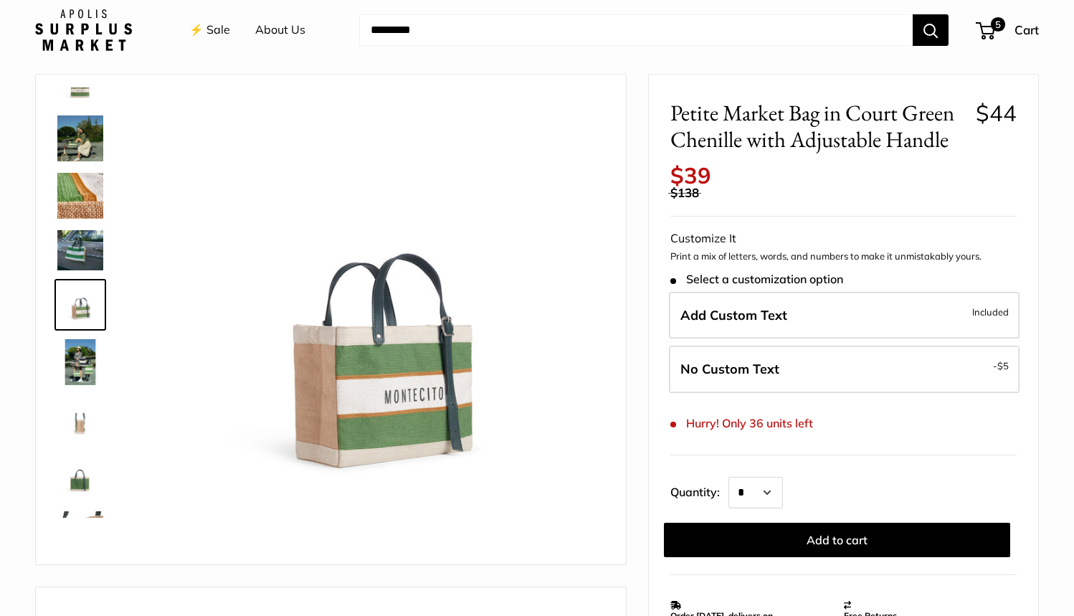
click at [79, 516] on img at bounding box center [80, 534] width 46 height 46
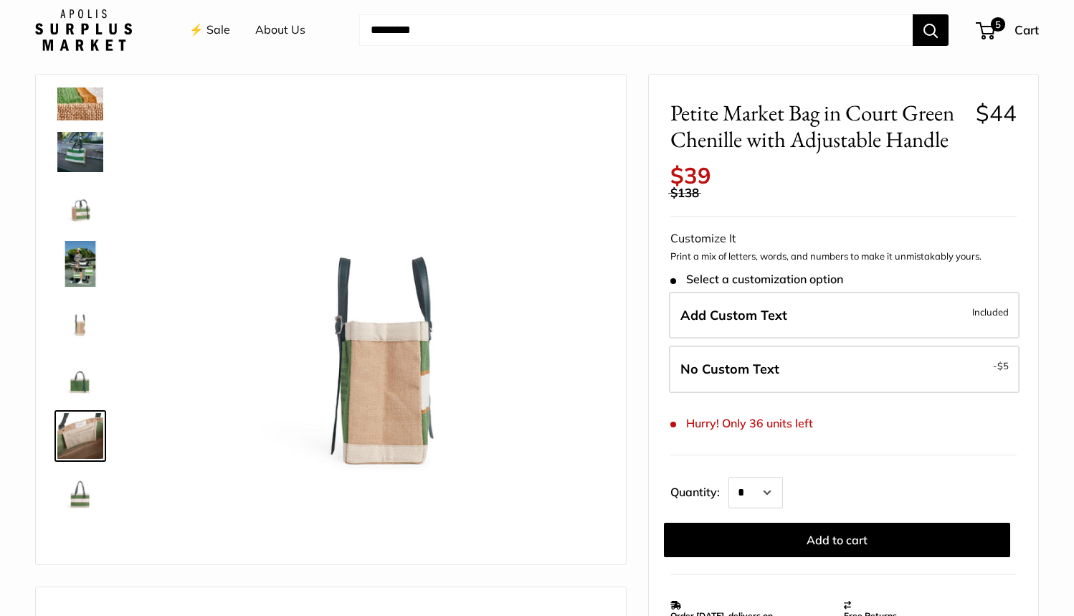
scroll to position [143, 0]
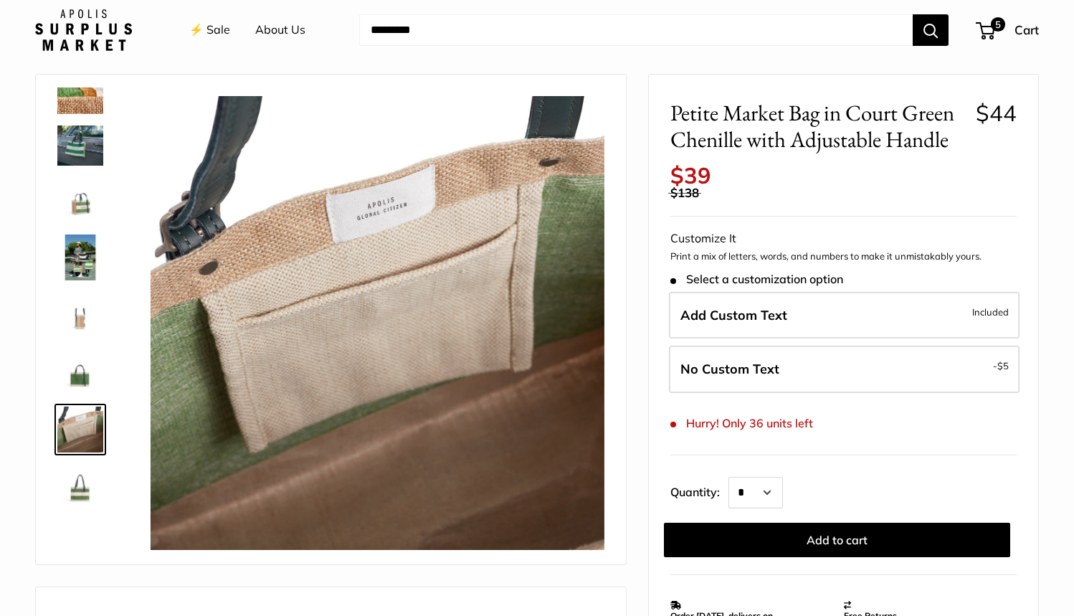
click at [80, 490] on img at bounding box center [80, 487] width 46 height 46
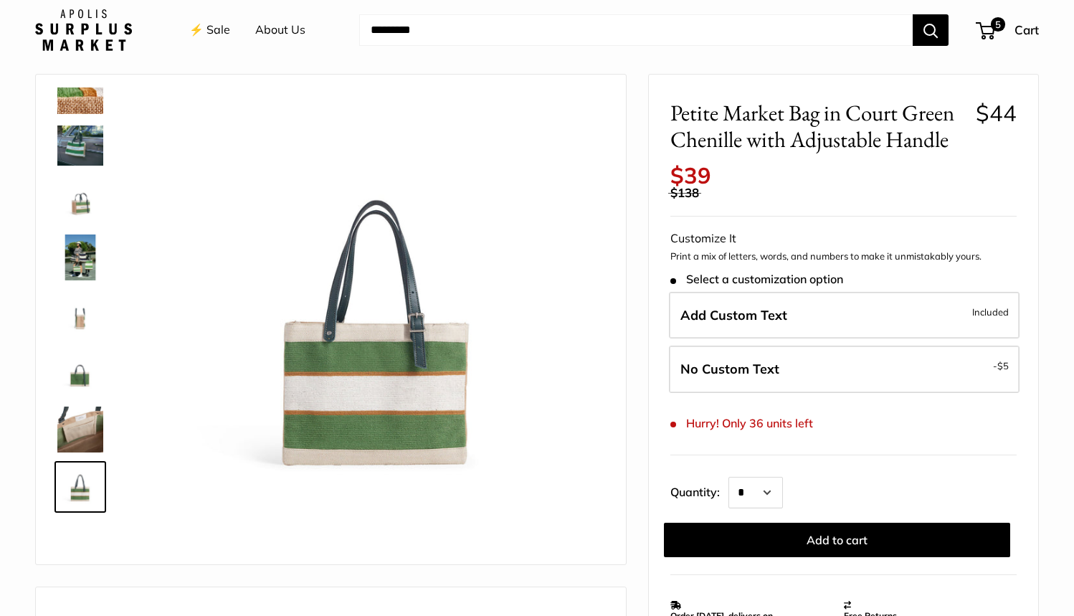
click at [79, 428] on img at bounding box center [80, 430] width 46 height 46
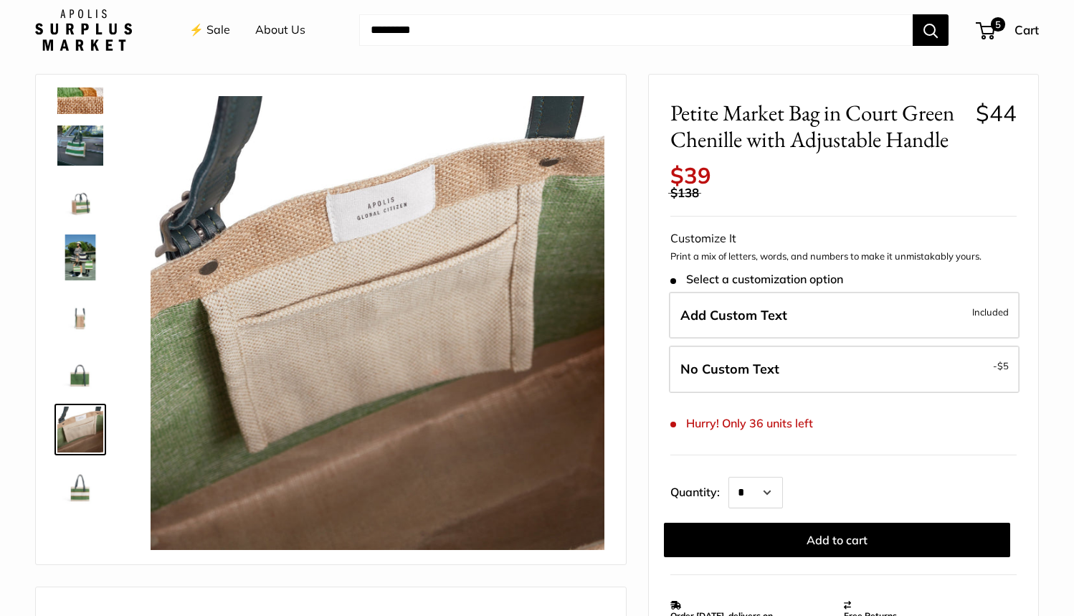
click at [76, 377] on img at bounding box center [80, 372] width 46 height 46
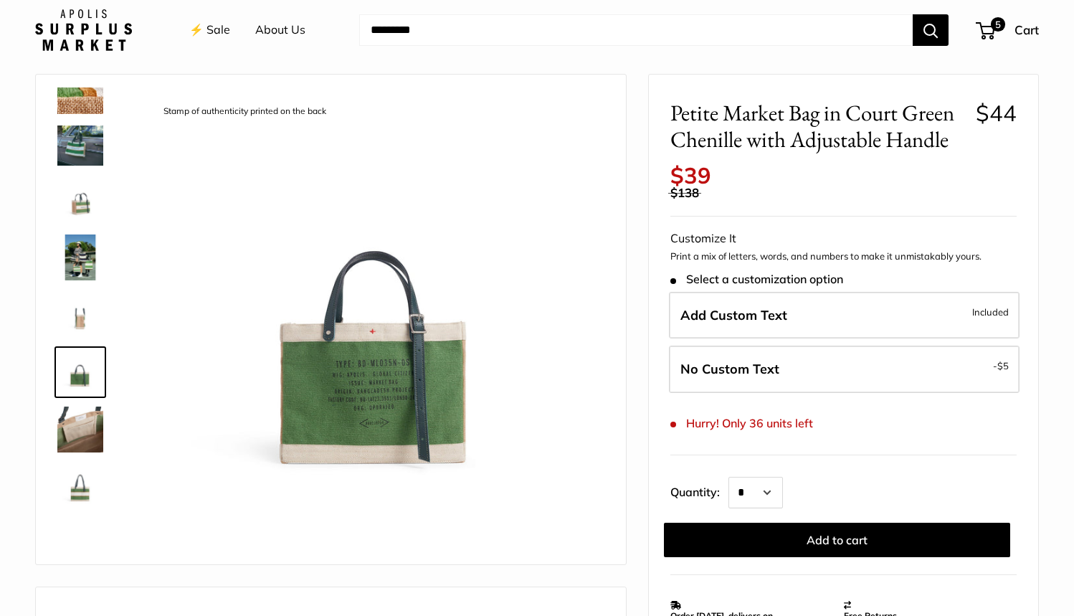
click at [77, 260] on img at bounding box center [80, 257] width 46 height 46
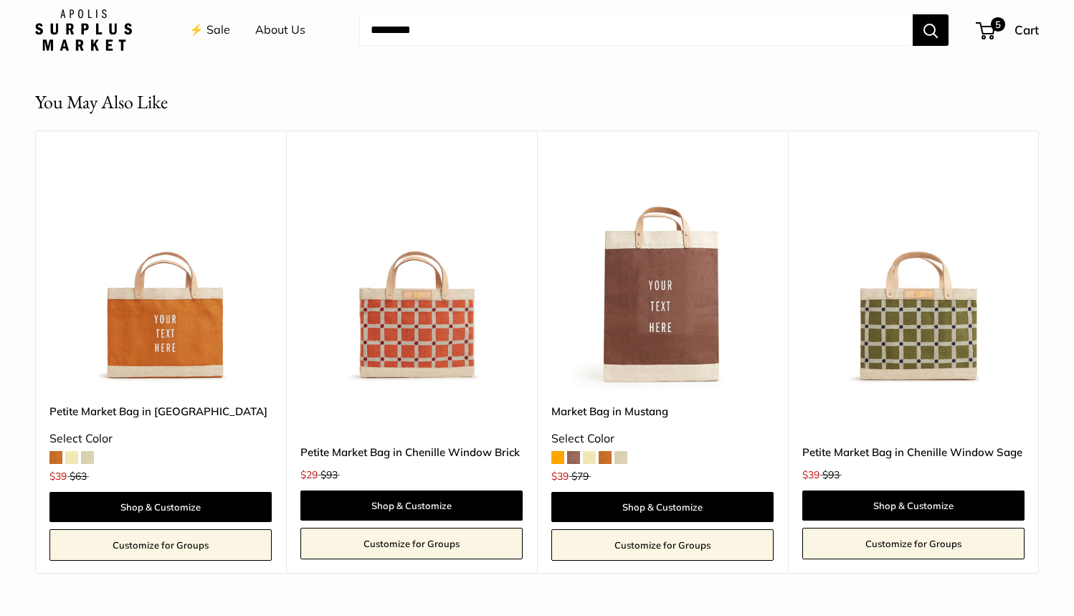
scroll to position [1193, 0]
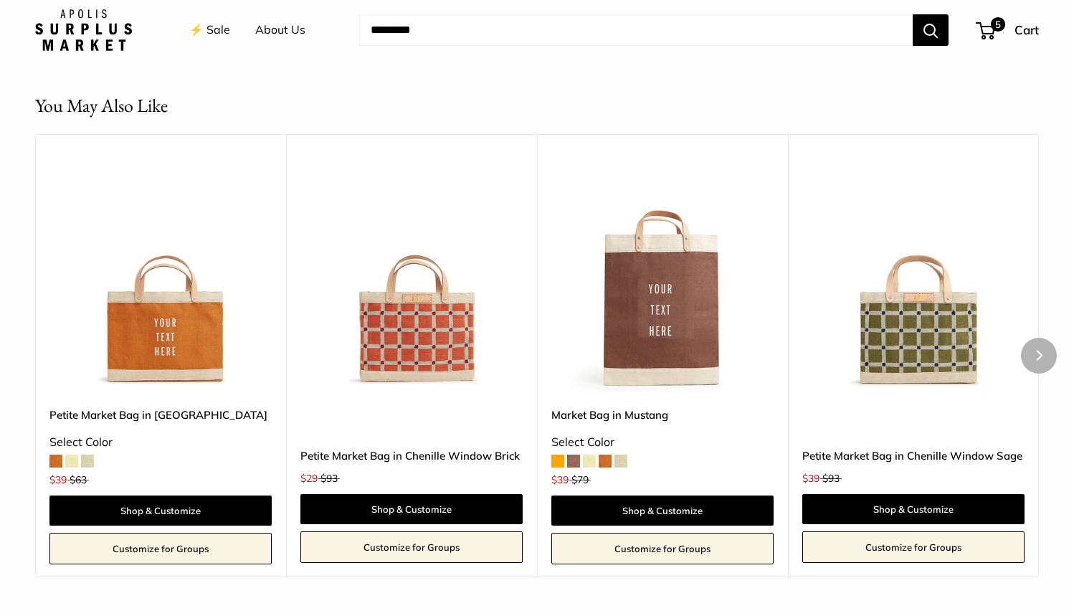
click at [0, 0] on img at bounding box center [0, 0] width 0 height 0
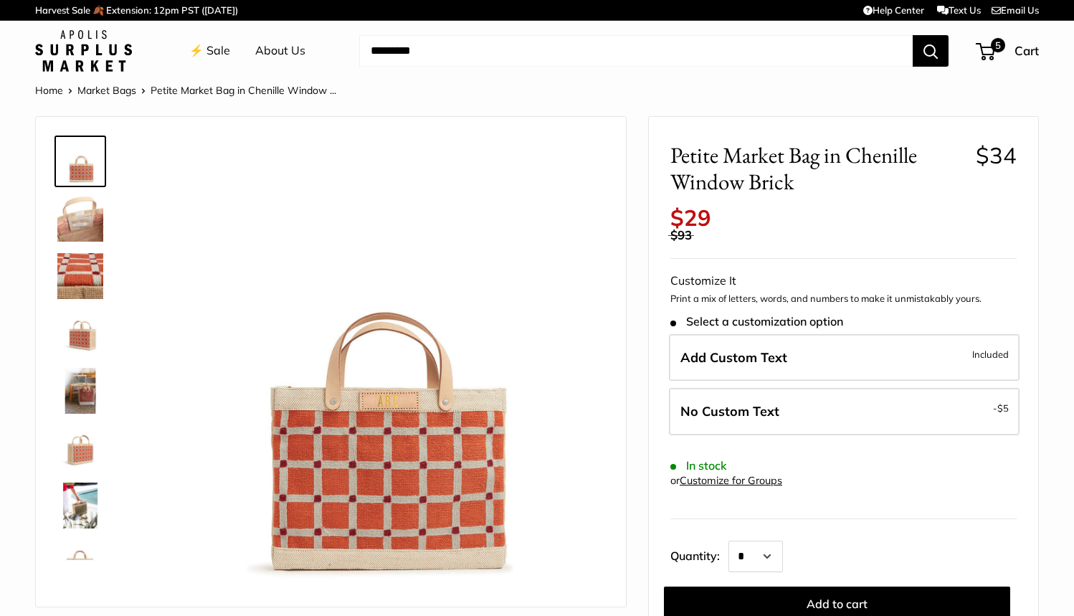
scroll to position [0, 1]
click at [80, 331] on img at bounding box center [80, 333] width 46 height 46
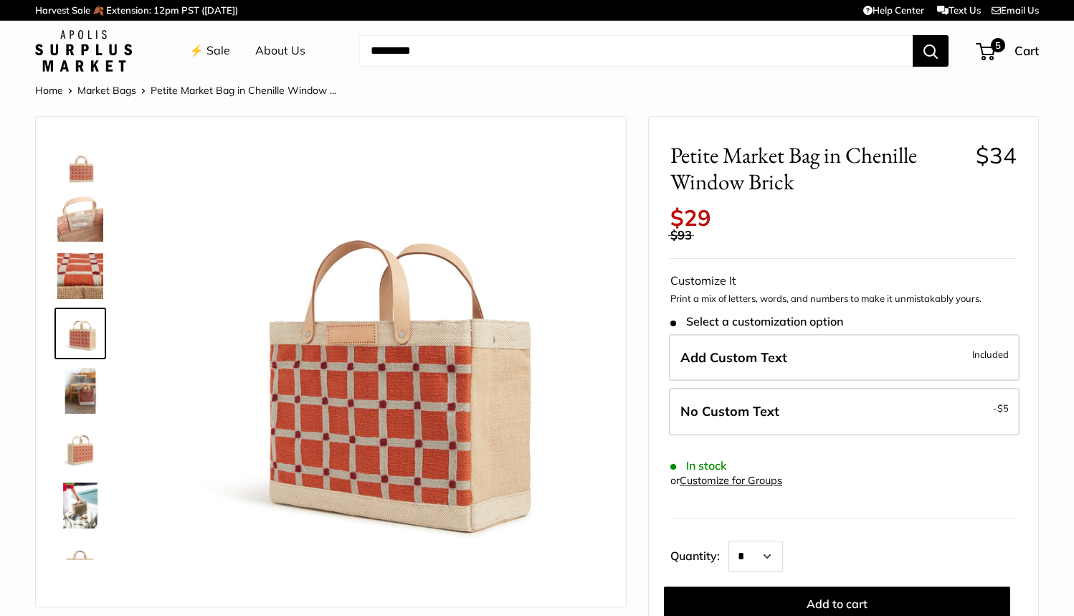
click at [72, 280] on img at bounding box center [80, 276] width 46 height 46
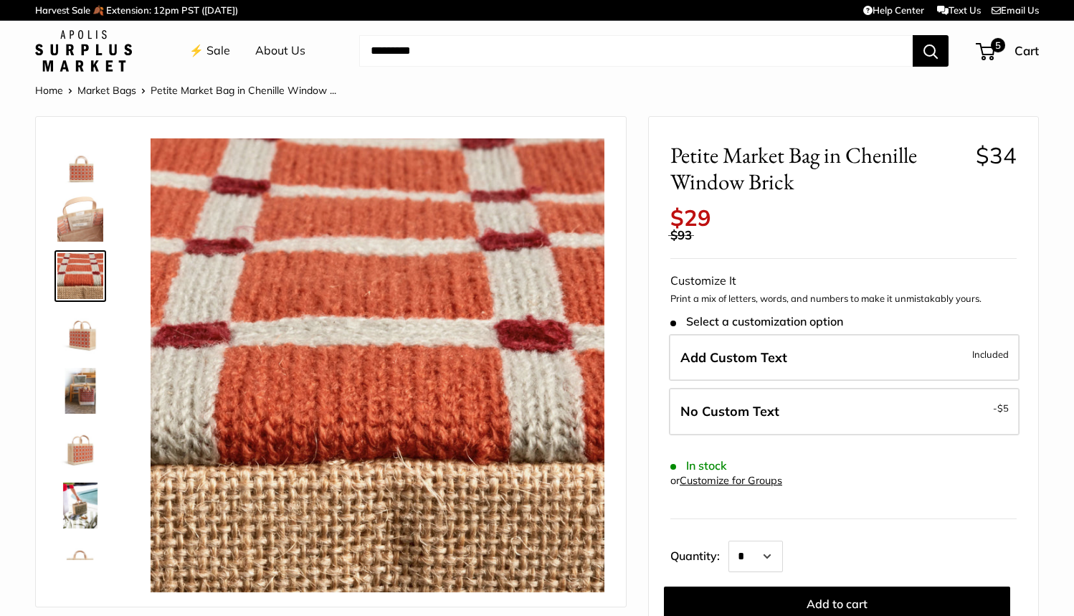
click at [72, 526] on img at bounding box center [80, 506] width 46 height 46
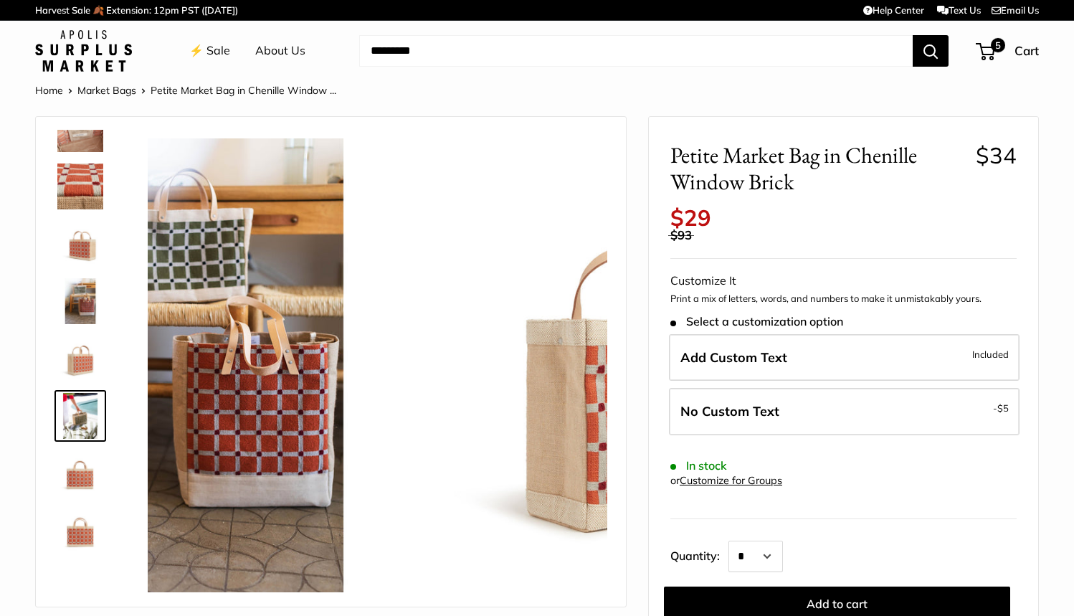
scroll to position [92, 0]
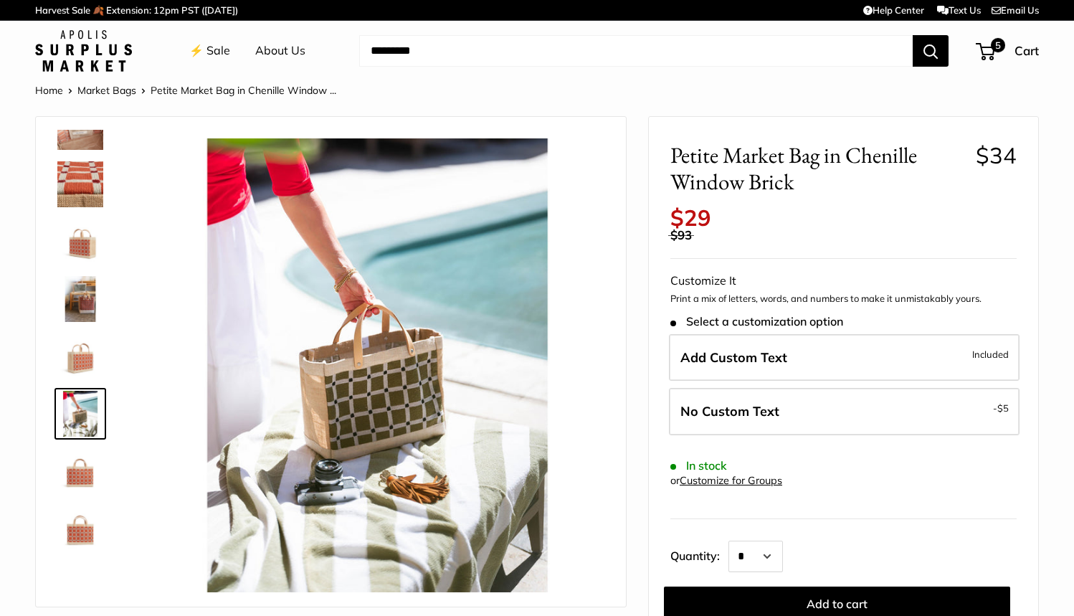
click at [90, 559] on div at bounding box center [86, 345] width 69 height 430
click at [85, 542] on img at bounding box center [80, 528] width 46 height 46
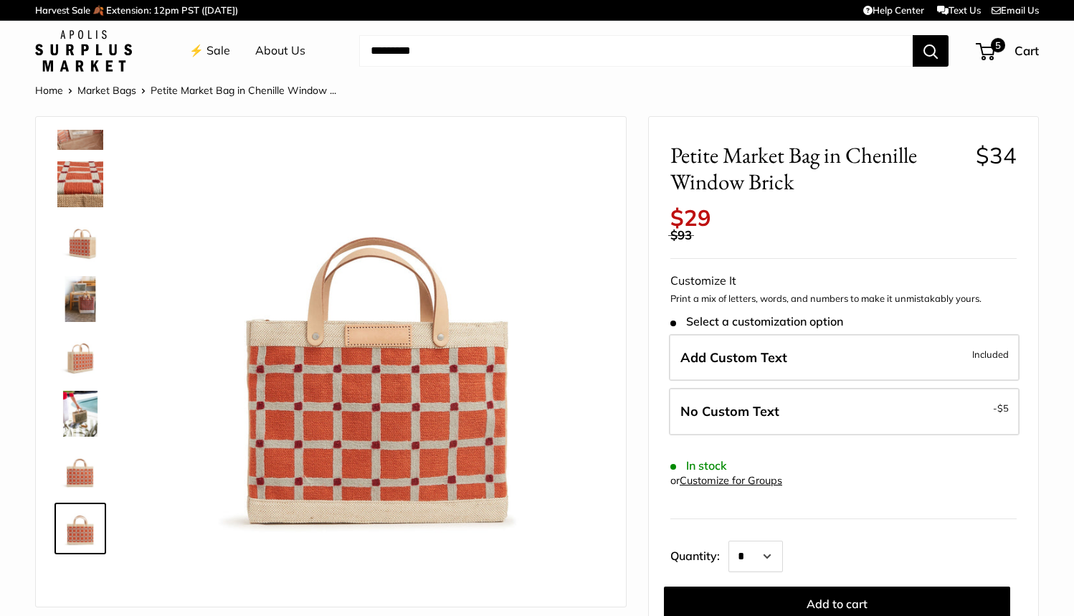
click at [73, 173] on img at bounding box center [80, 184] width 46 height 46
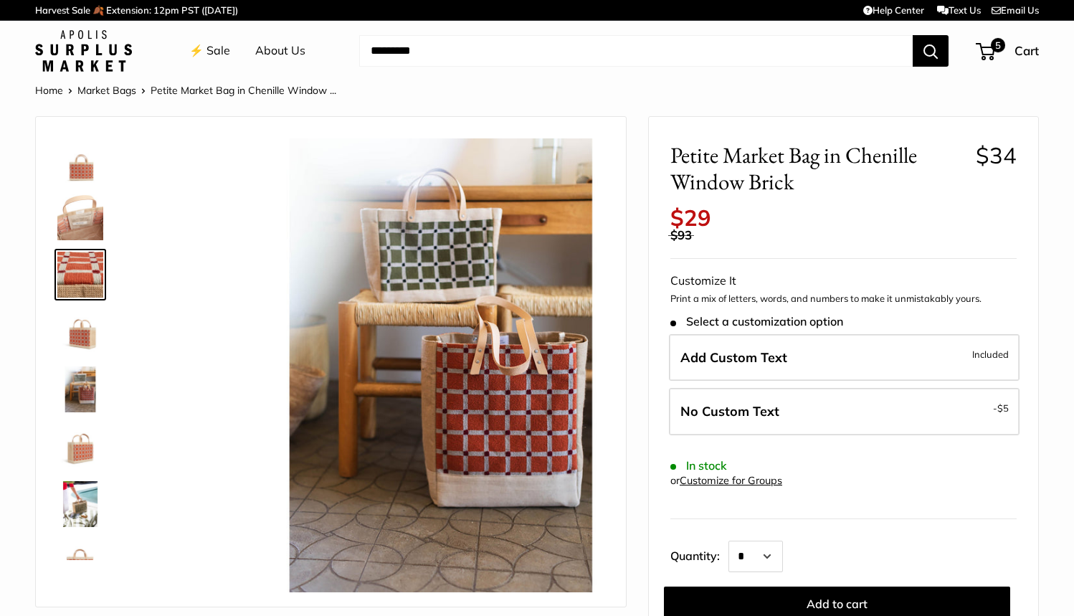
scroll to position [0, 0]
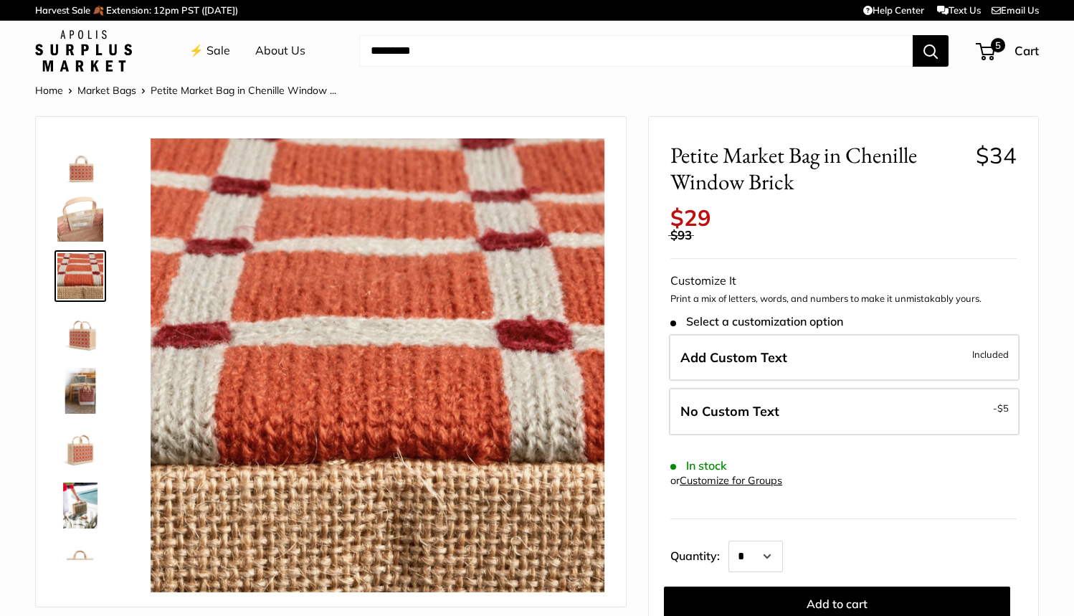
click at [85, 171] on img at bounding box center [80, 161] width 46 height 46
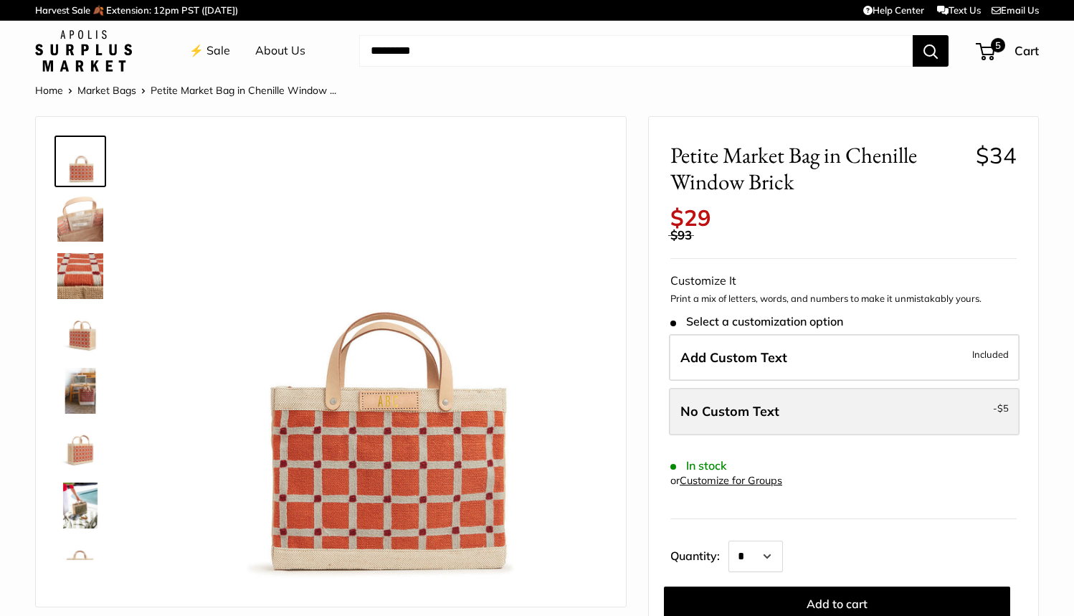
click at [982, 407] on label "No Custom Text - $5" at bounding box center [844, 411] width 351 height 47
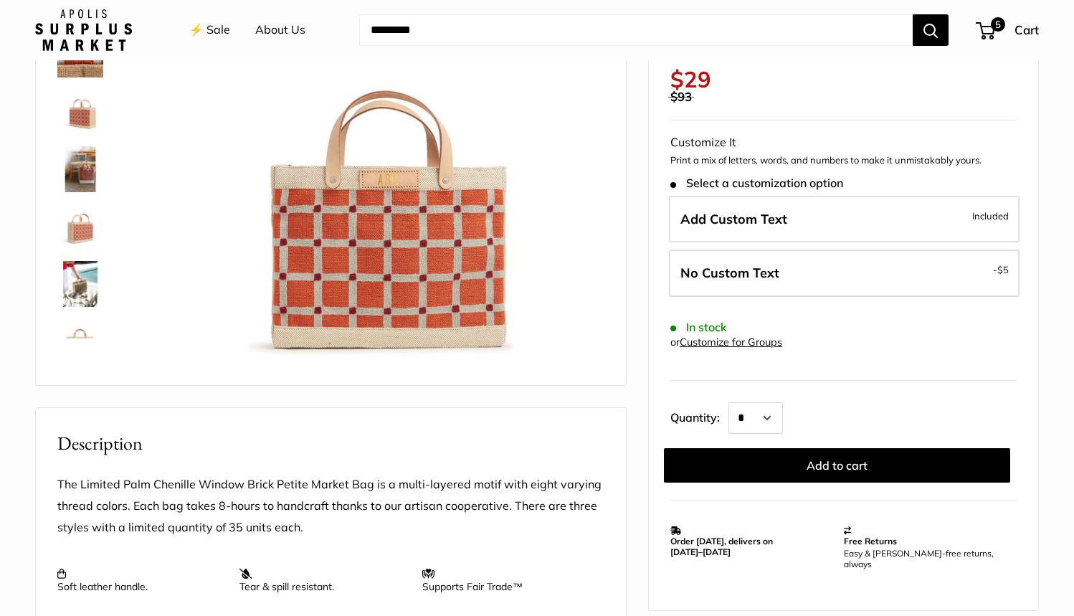
scroll to position [218, 0]
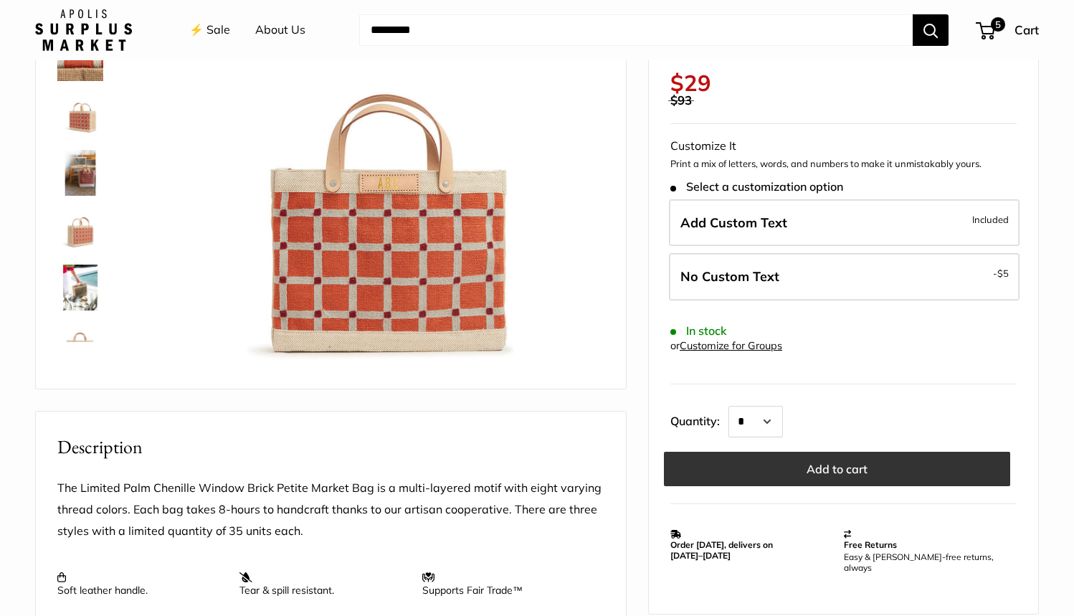
click at [835, 461] on button "Add to cart" at bounding box center [837, 469] width 346 height 34
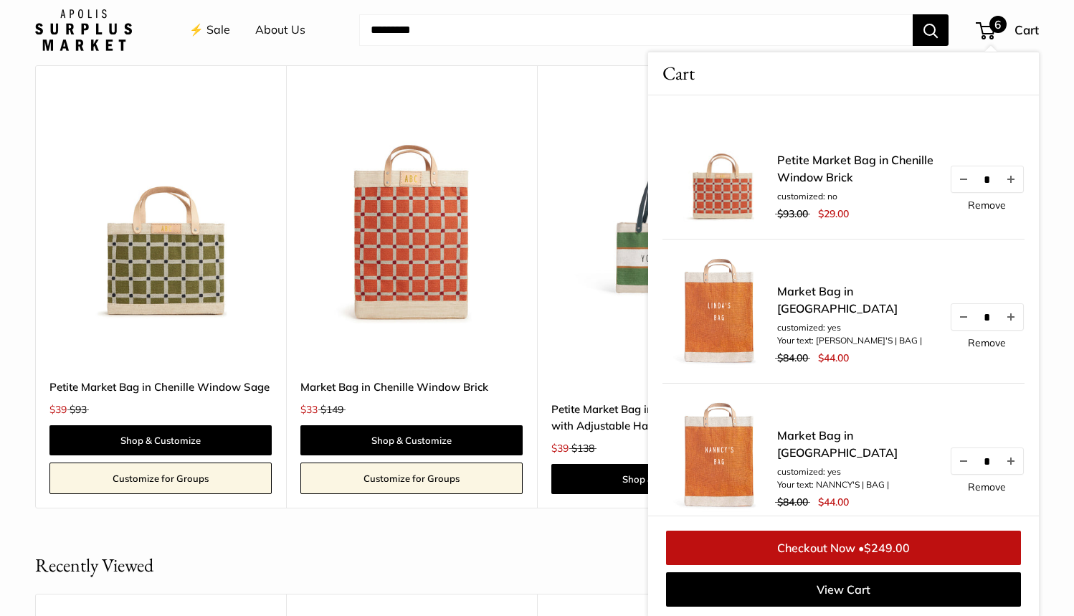
scroll to position [1344, 0]
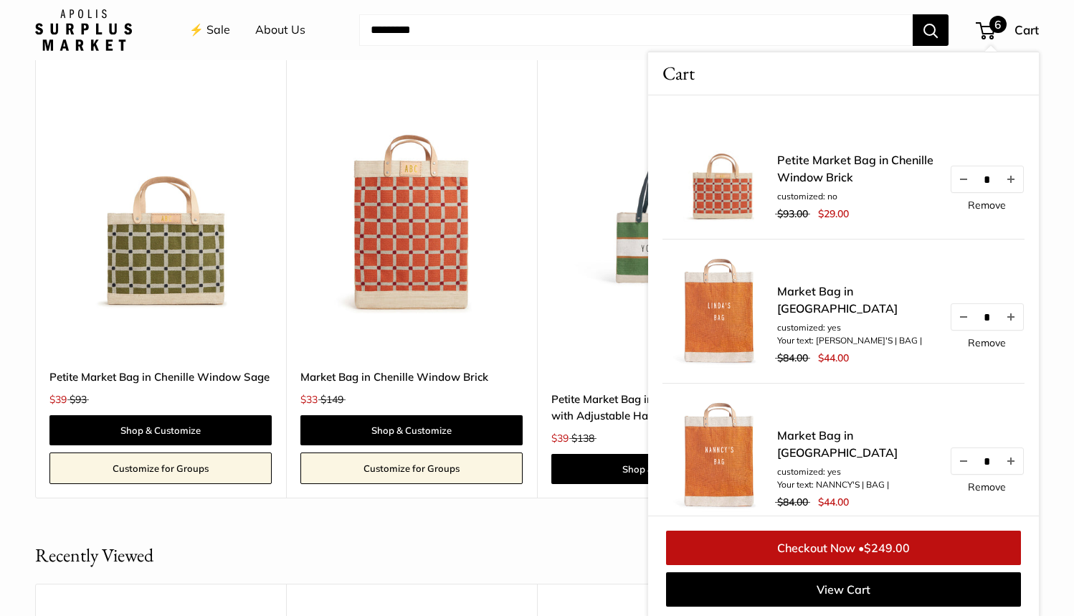
click at [988, 24] on span "6" at bounding box center [985, 30] width 19 height 17
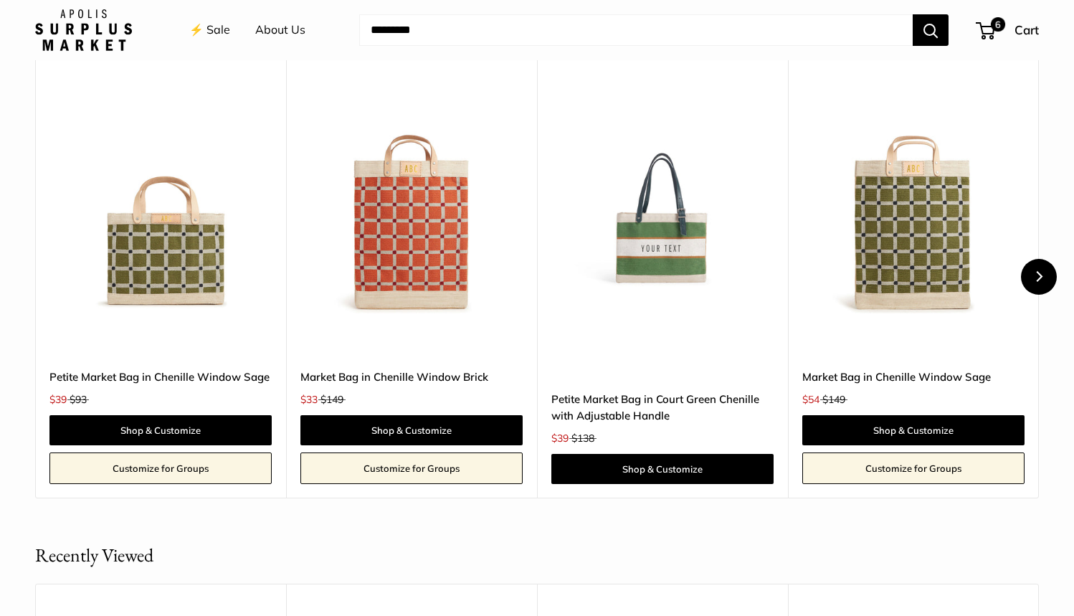
click at [1042, 271] on icon "Next" at bounding box center [1038, 276] width 11 height 11
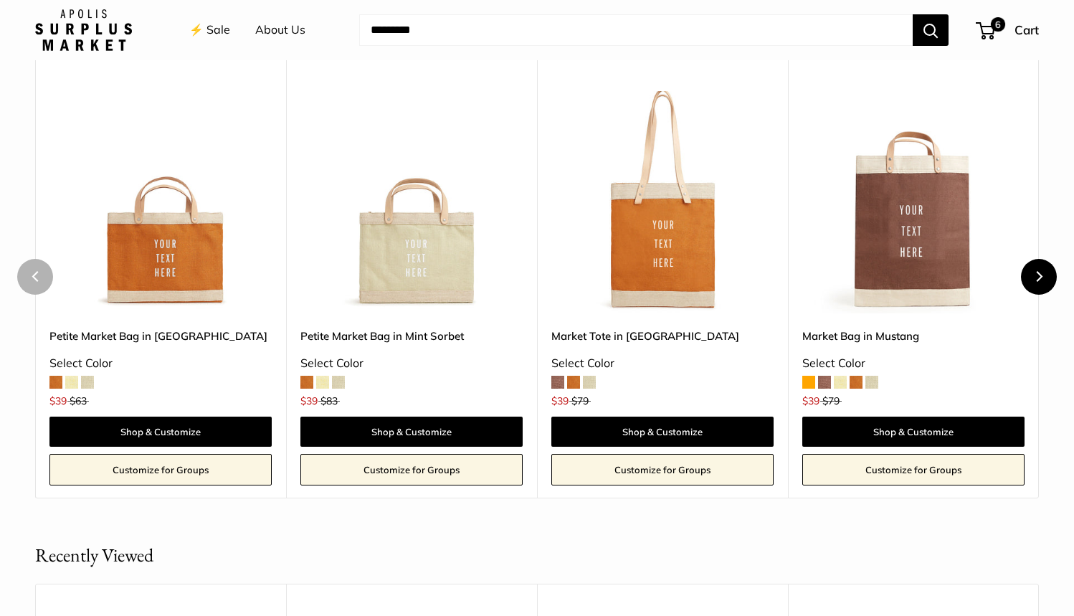
click at [1043, 271] on icon "Next" at bounding box center [1038, 276] width 11 height 11
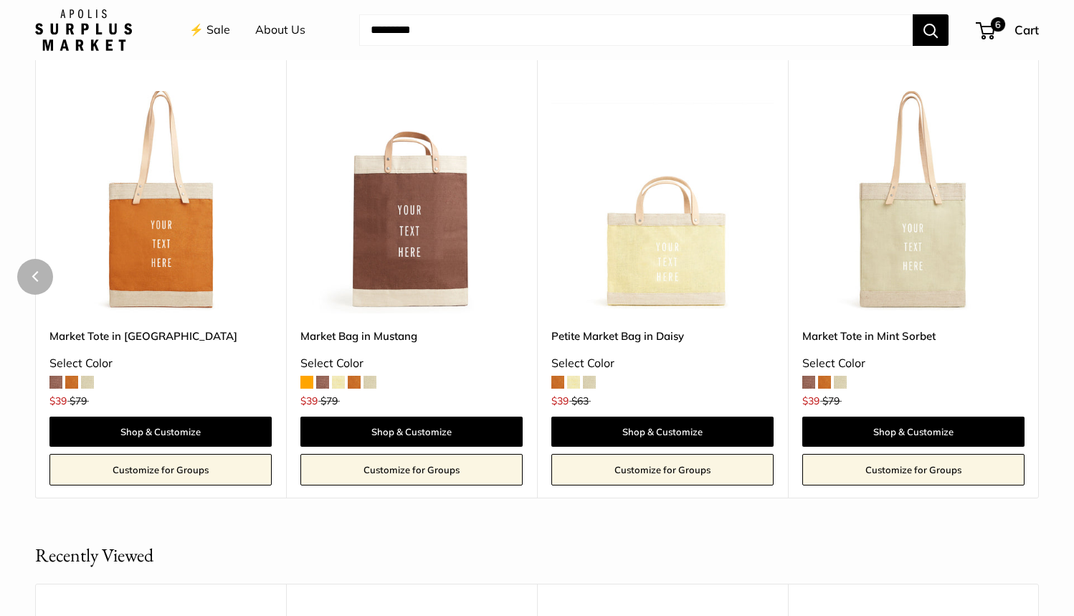
click at [1043, 270] on div "You May Also Like Upgrade: Next Day Fulfillment Customizable Text Short Handle …" at bounding box center [536, 255] width 1061 height 485
click at [29, 269] on button "Previous" at bounding box center [35, 277] width 36 height 36
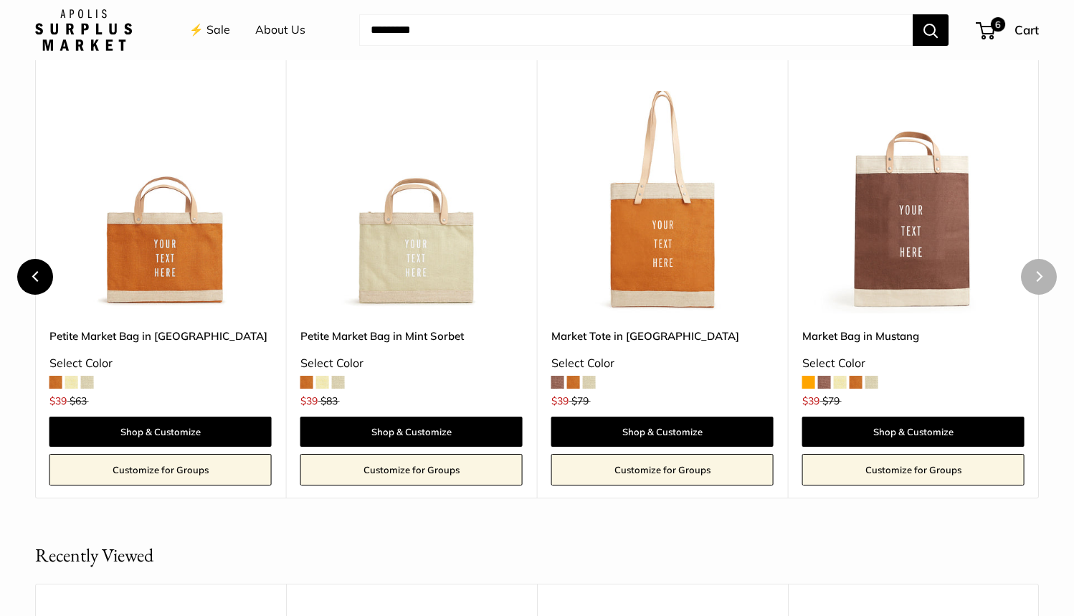
click at [29, 269] on button "Previous" at bounding box center [35, 277] width 36 height 36
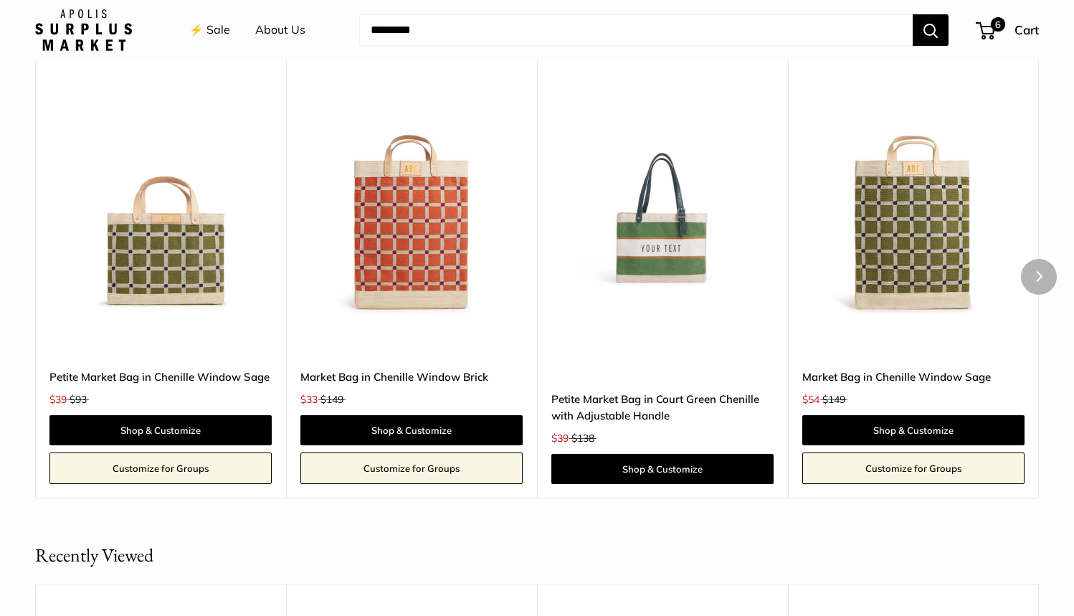
click at [29, 269] on div "You May Also Like Upgrade: Next Day Fulfillment Customizable Text Short Handle …" at bounding box center [536, 255] width 1061 height 485
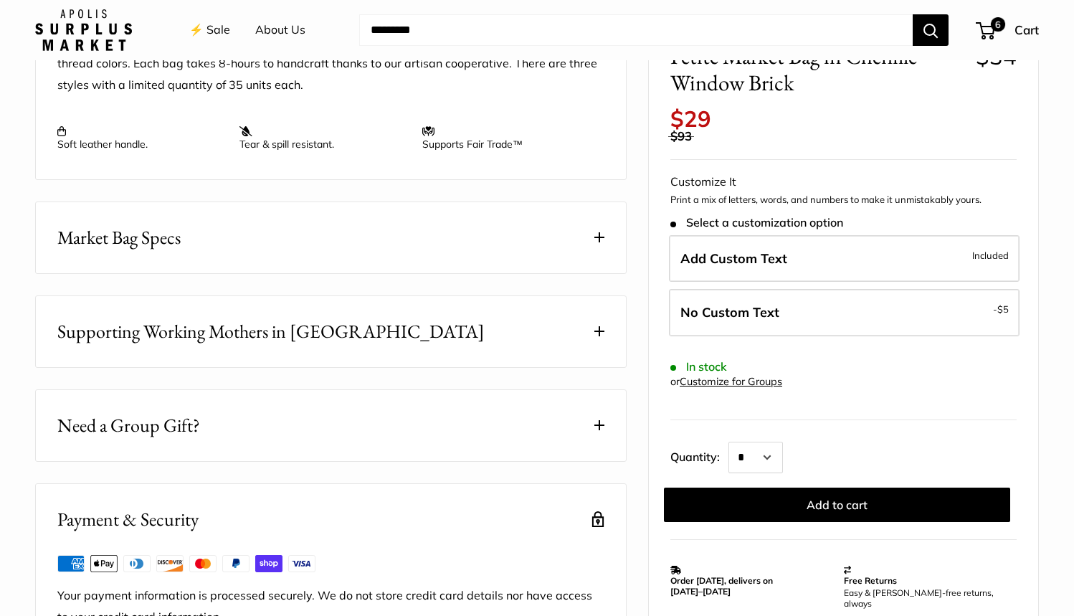
scroll to position [0, 0]
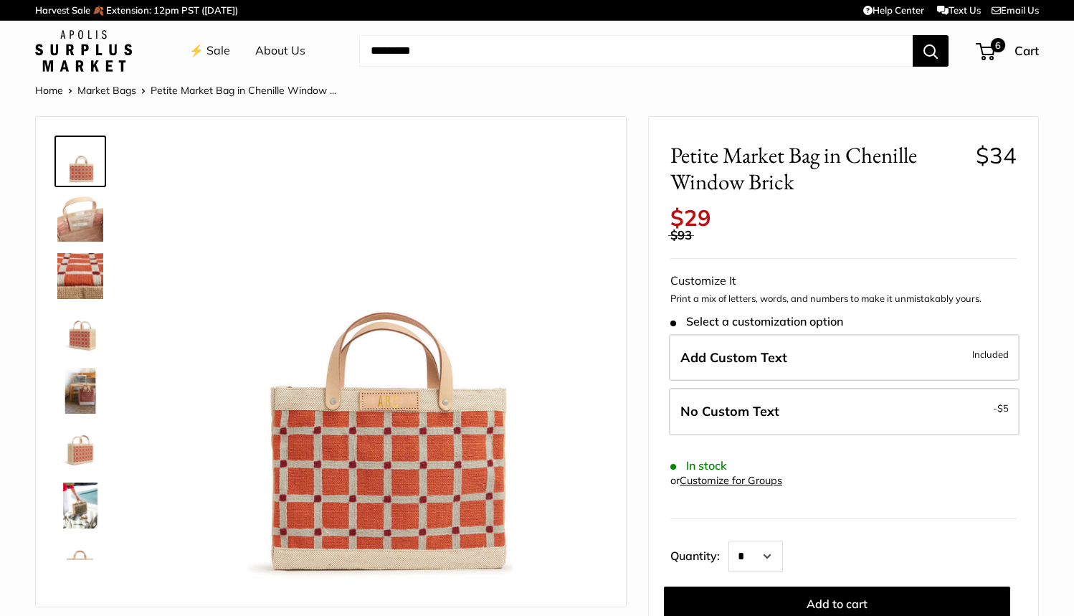
click at [75, 233] on img at bounding box center [80, 219] width 46 height 46
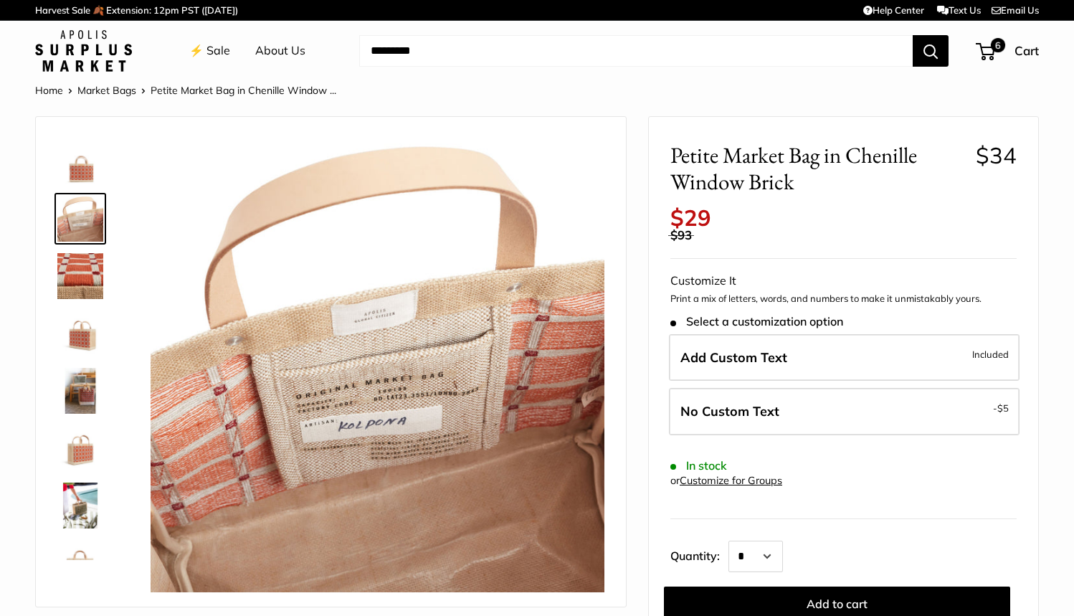
click at [85, 265] on img at bounding box center [80, 276] width 46 height 46
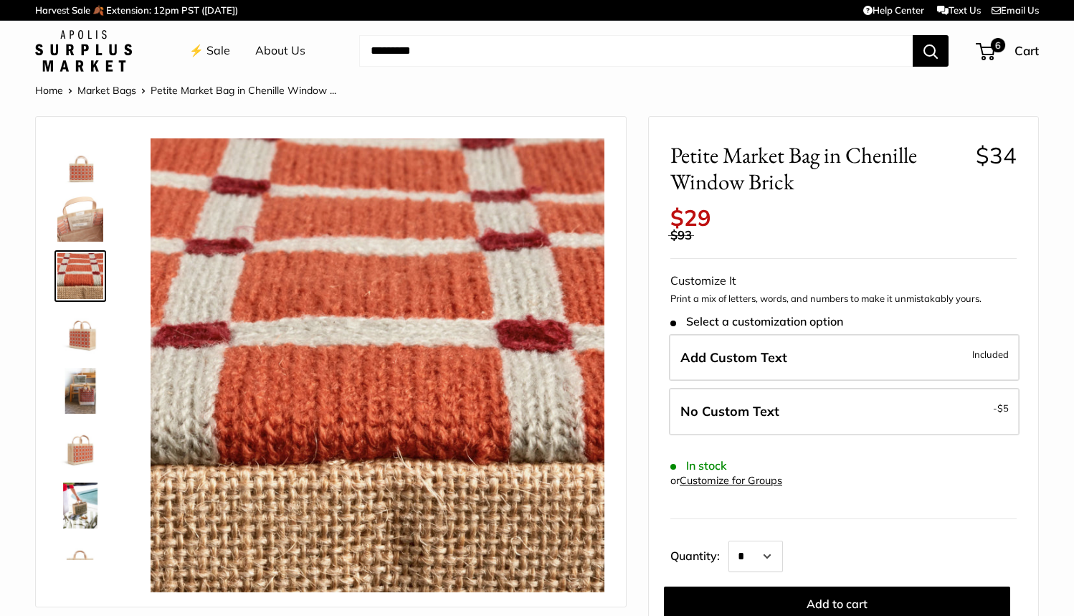
click at [80, 351] on img at bounding box center [80, 333] width 46 height 46
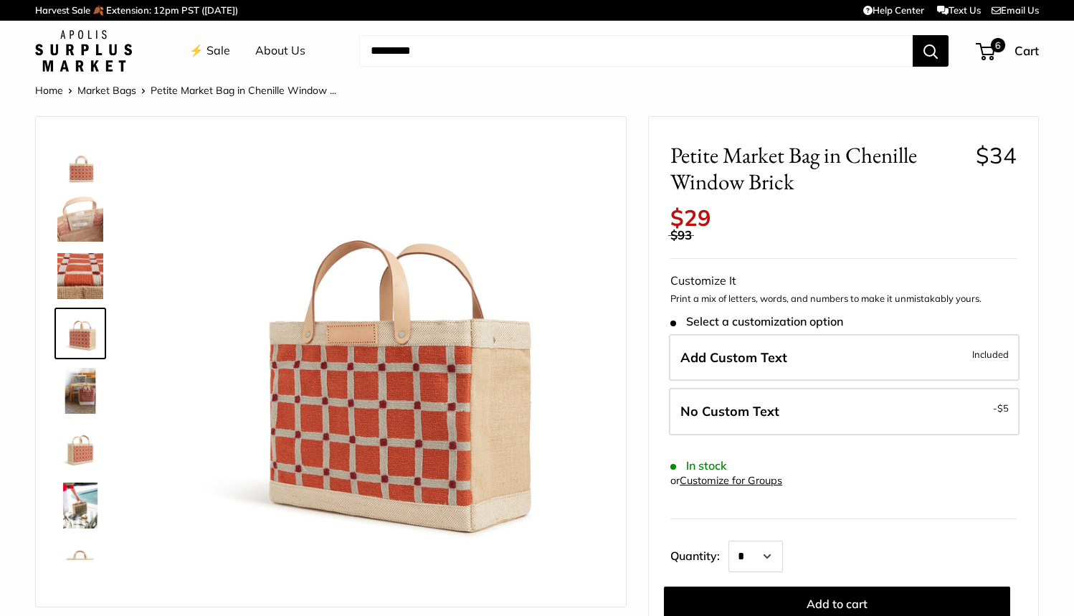
click at [81, 397] on img at bounding box center [80, 391] width 46 height 46
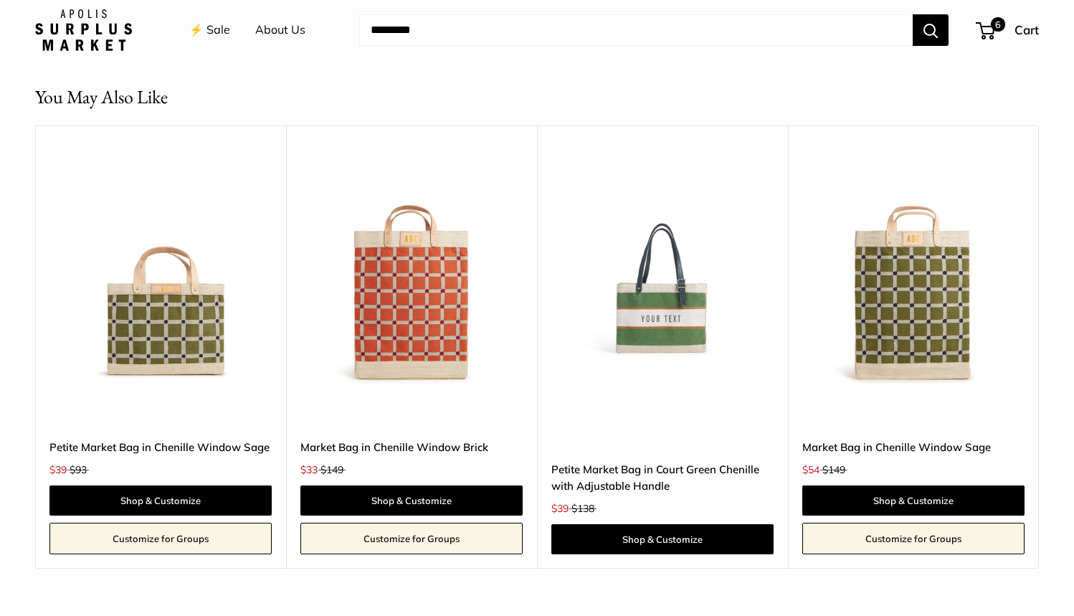
scroll to position [1278, 0]
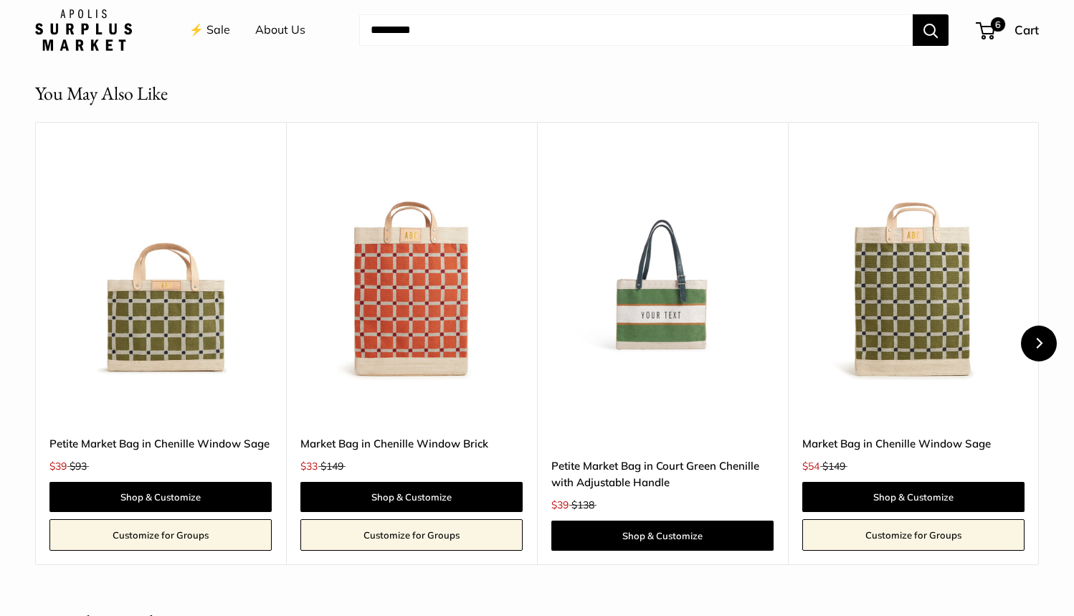
click at [1038, 343] on icon "Next" at bounding box center [1039, 343] width 6 height 11
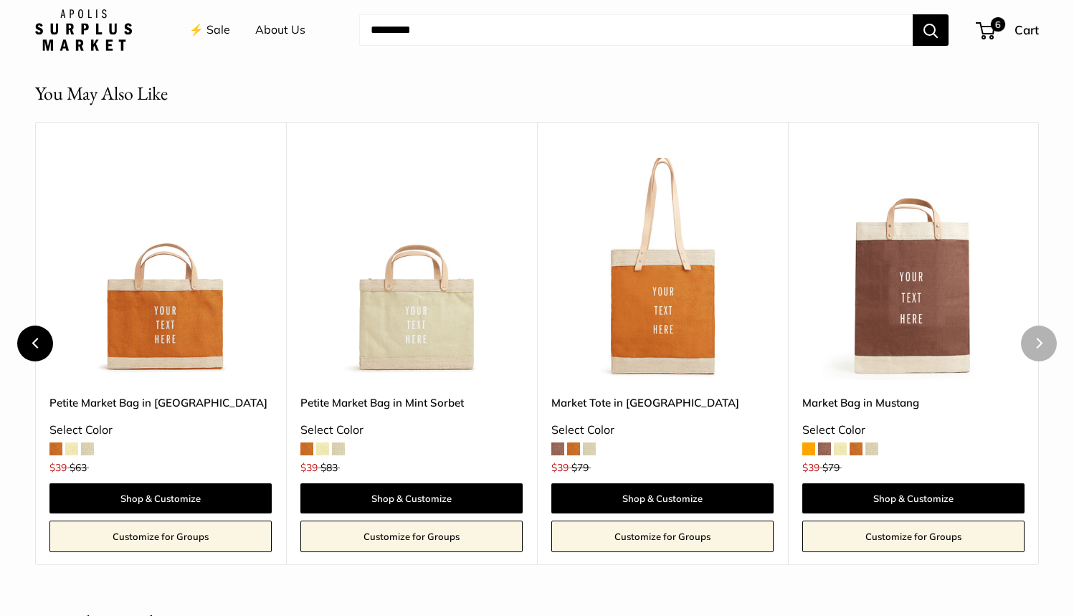
click at [32, 343] on icon "Previous" at bounding box center [36, 343] width 11 height 11
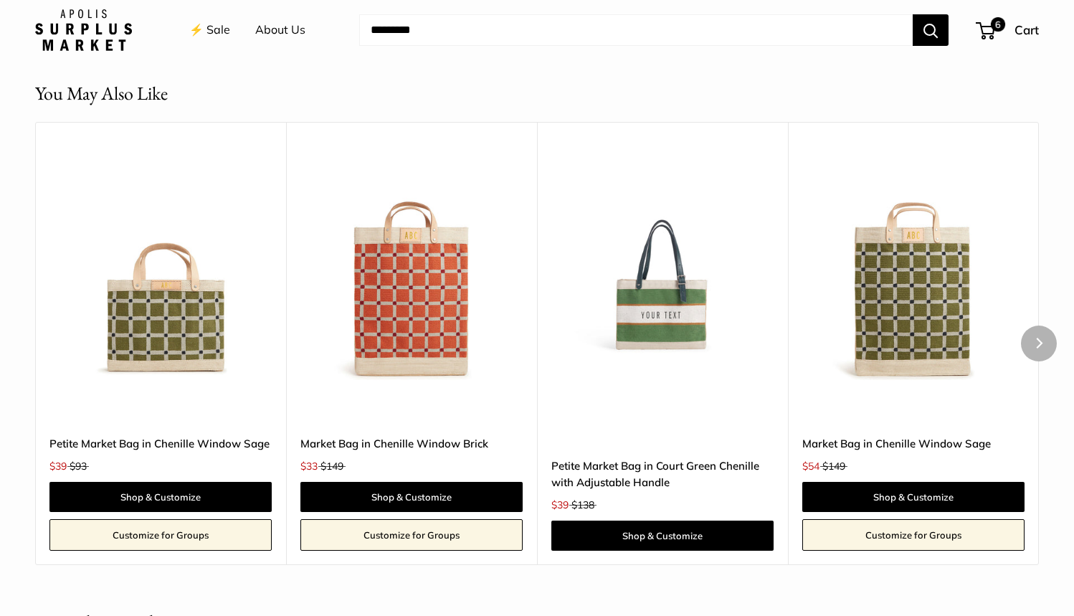
click at [32, 343] on div "You May Also Like Upgrade: Next Day Fulfillment Customizable Text Short Handle …" at bounding box center [536, 322] width 1061 height 485
click at [402, 528] on link "Customize for Groups" at bounding box center [411, 535] width 222 height 32
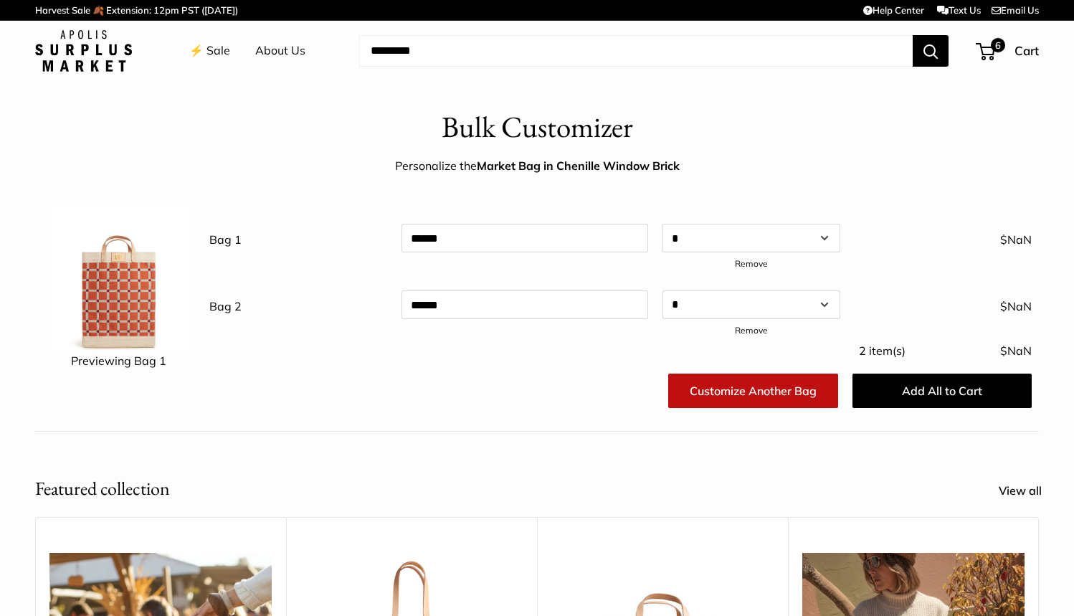
scroll to position [0, 1]
click at [212, 53] on link "⚡️ Sale" at bounding box center [209, 51] width 41 height 22
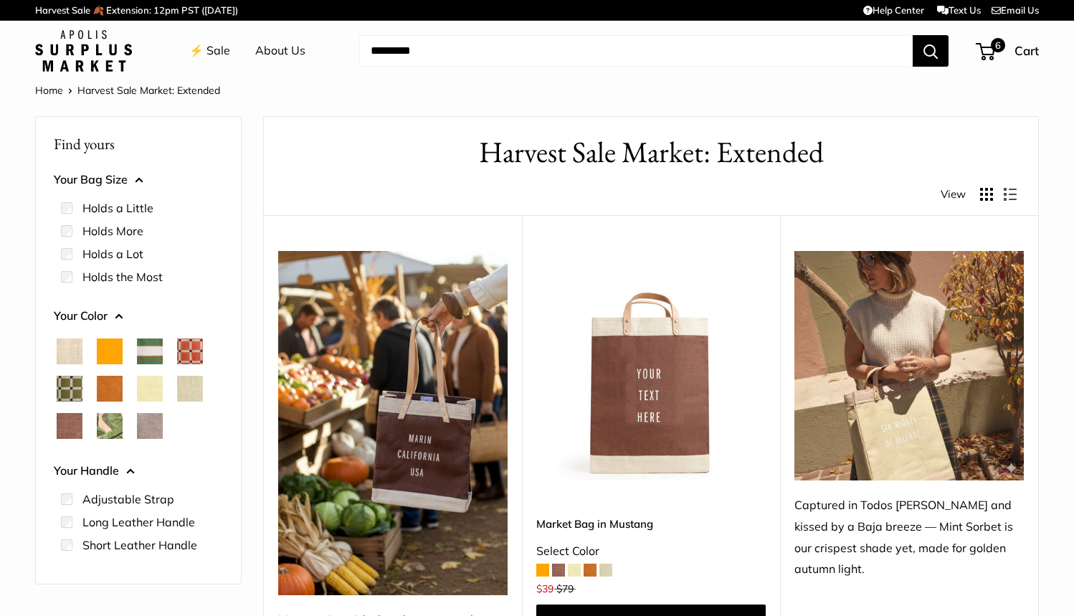
scroll to position [0, 1]
click at [191, 343] on span "Chenille Window Brick" at bounding box center [190, 351] width 26 height 26
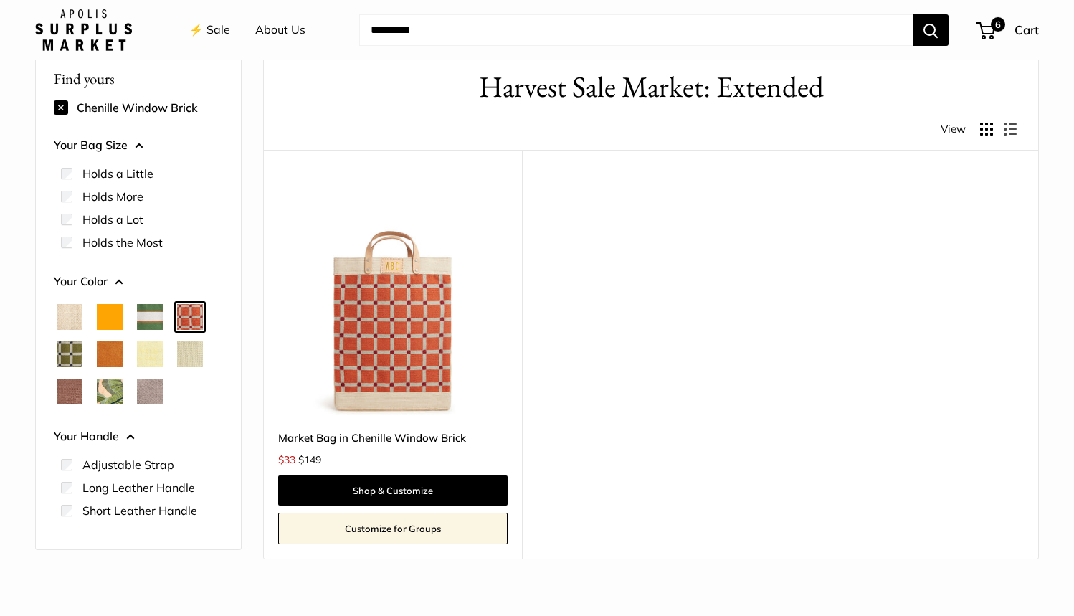
scroll to position [54, 0]
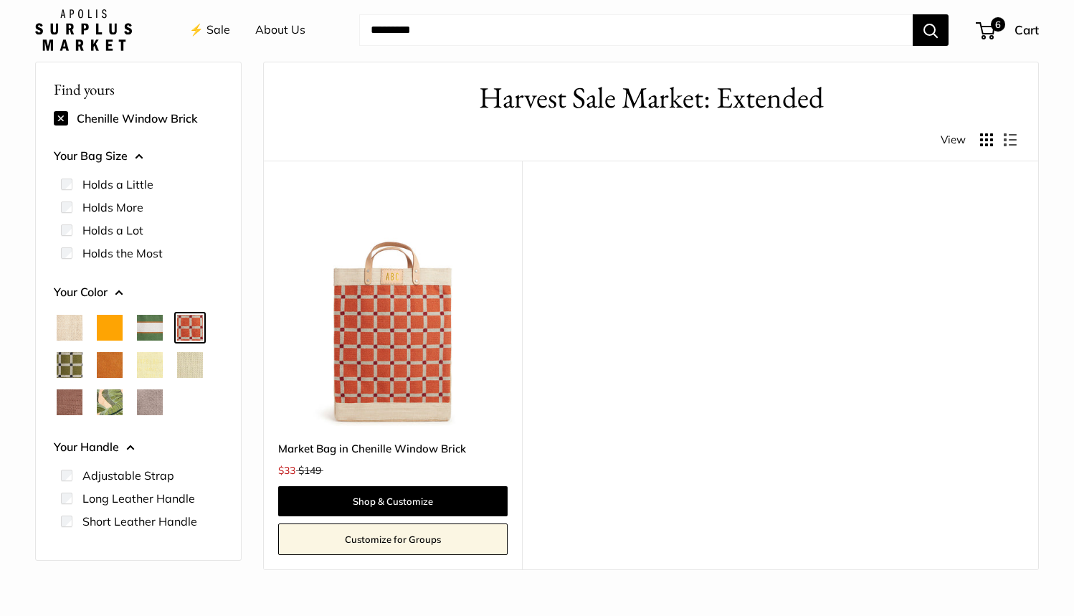
click at [0, 0] on img at bounding box center [0, 0] width 0 height 0
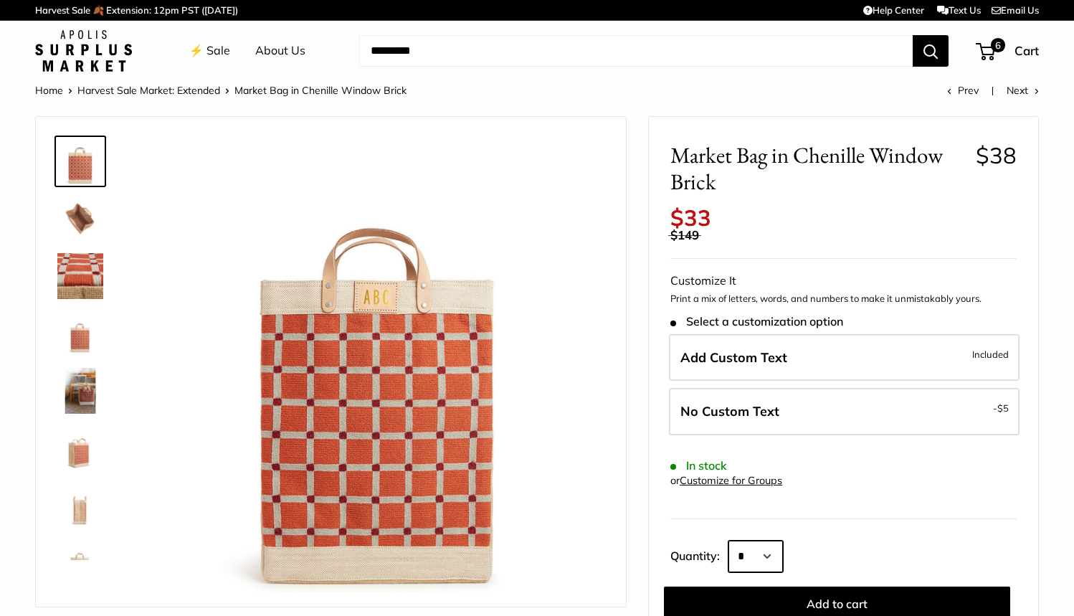
select select "*"
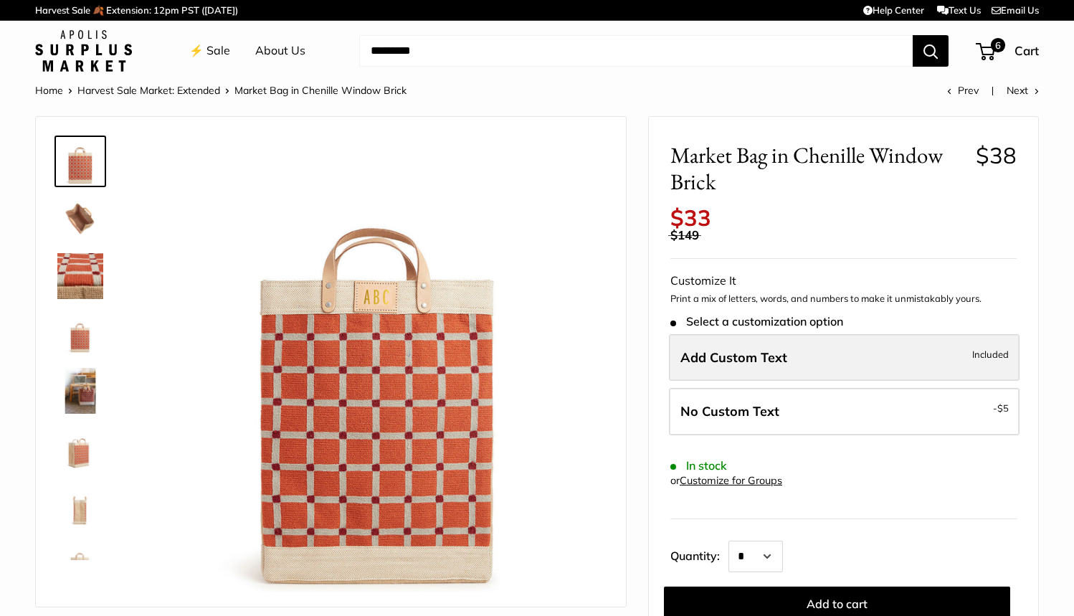
click at [991, 346] on span "Included" at bounding box center [990, 354] width 37 height 17
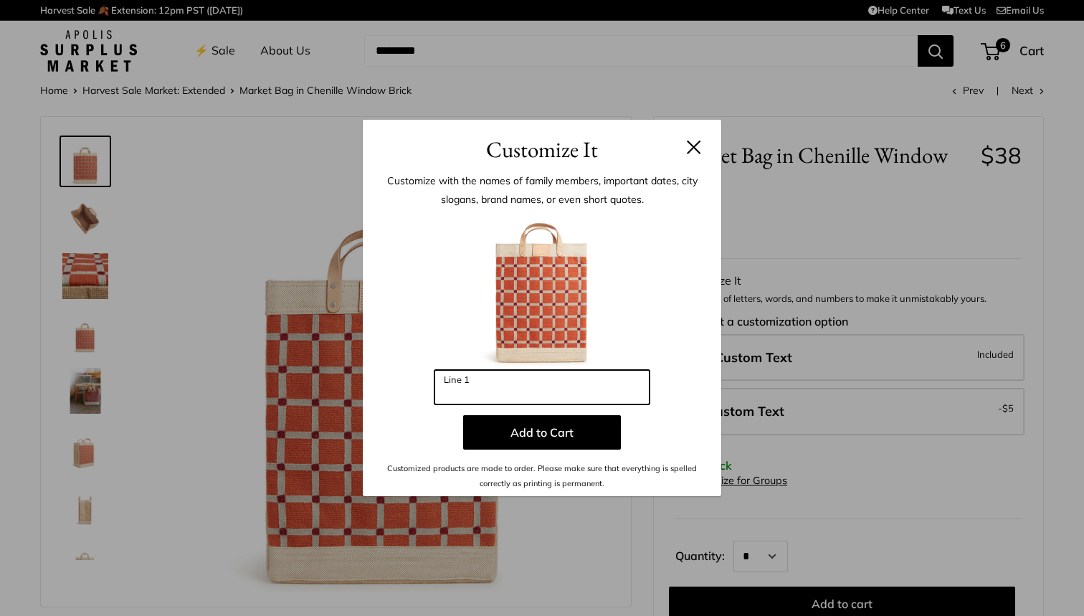
click at [587, 396] on input "Line 1" at bounding box center [541, 387] width 215 height 34
type input "*"
type input "***"
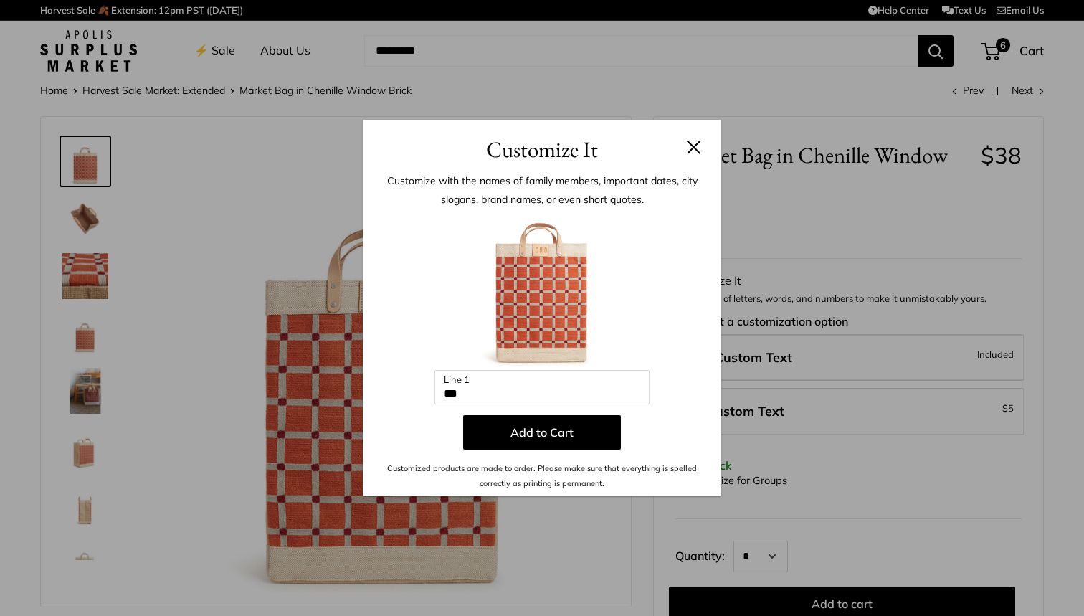
click at [695, 149] on button at bounding box center [694, 147] width 14 height 14
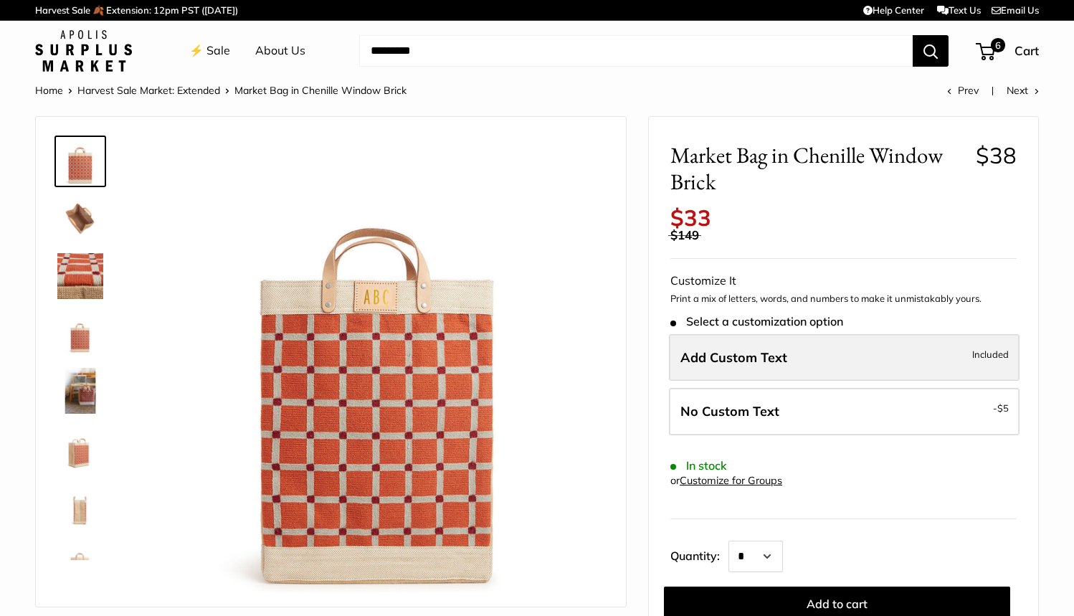
click at [979, 346] on span "Included" at bounding box center [990, 354] width 37 height 17
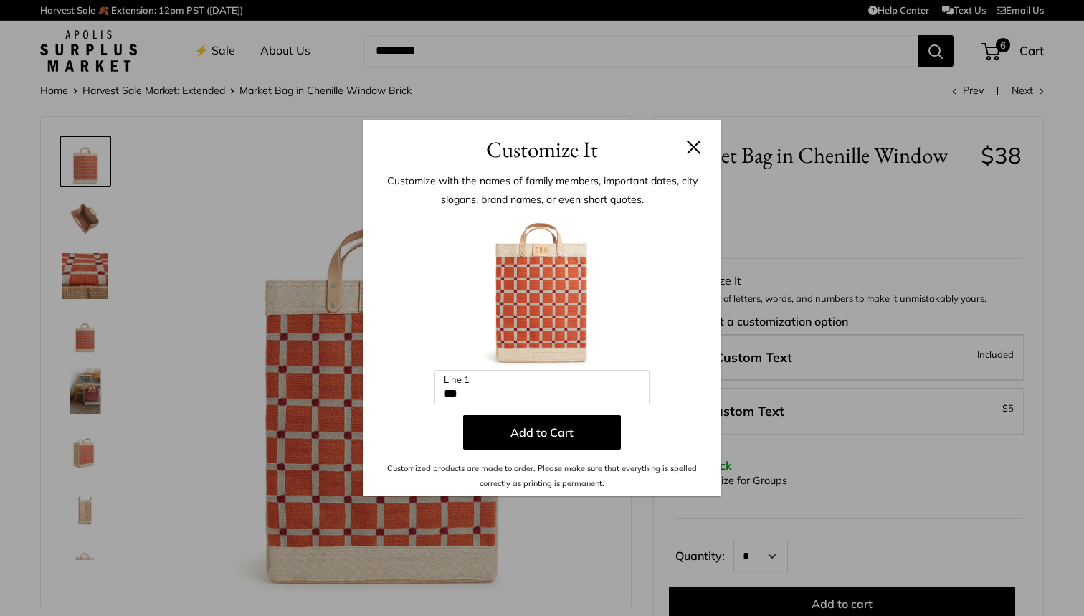
click at [693, 150] on button at bounding box center [694, 147] width 14 height 14
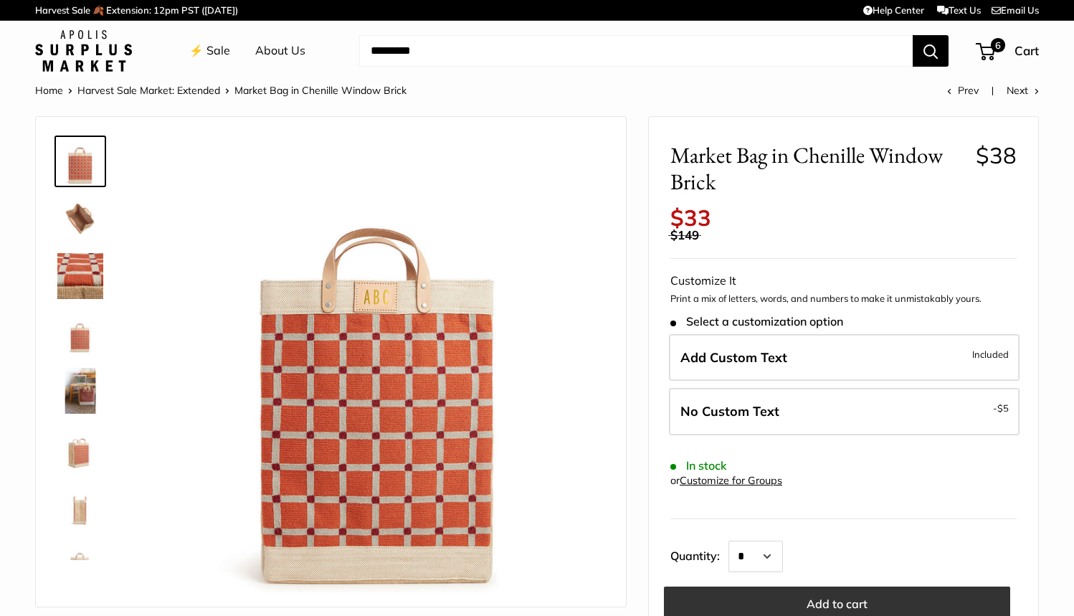
click at [851, 587] on button "Add to cart" at bounding box center [837, 603] width 346 height 34
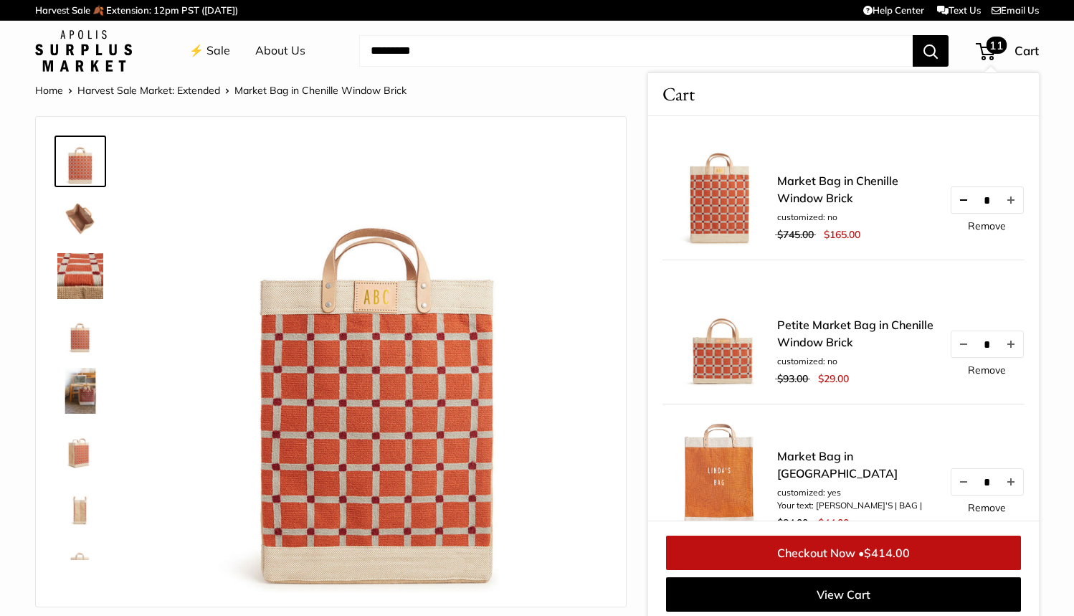
click at [951, 201] on button "Decrease quantity by 1" at bounding box center [963, 200] width 24 height 26
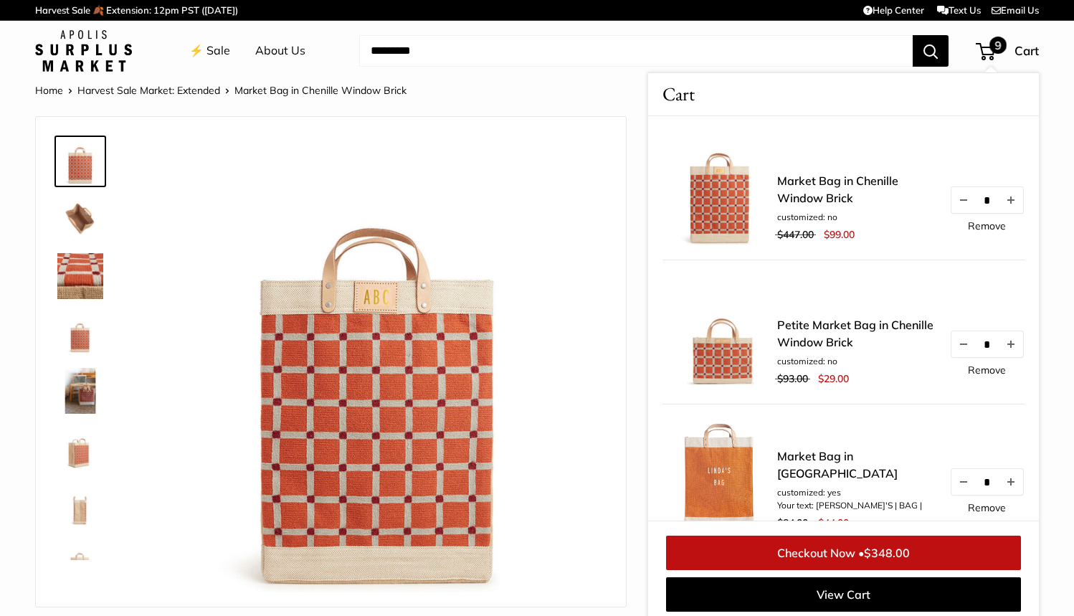
scroll to position [0, 1]
click at [951, 201] on button "Decrease quantity by 1" at bounding box center [963, 200] width 24 height 26
click at [951, 200] on button "Decrease quantity by 1" at bounding box center [963, 200] width 24 height 26
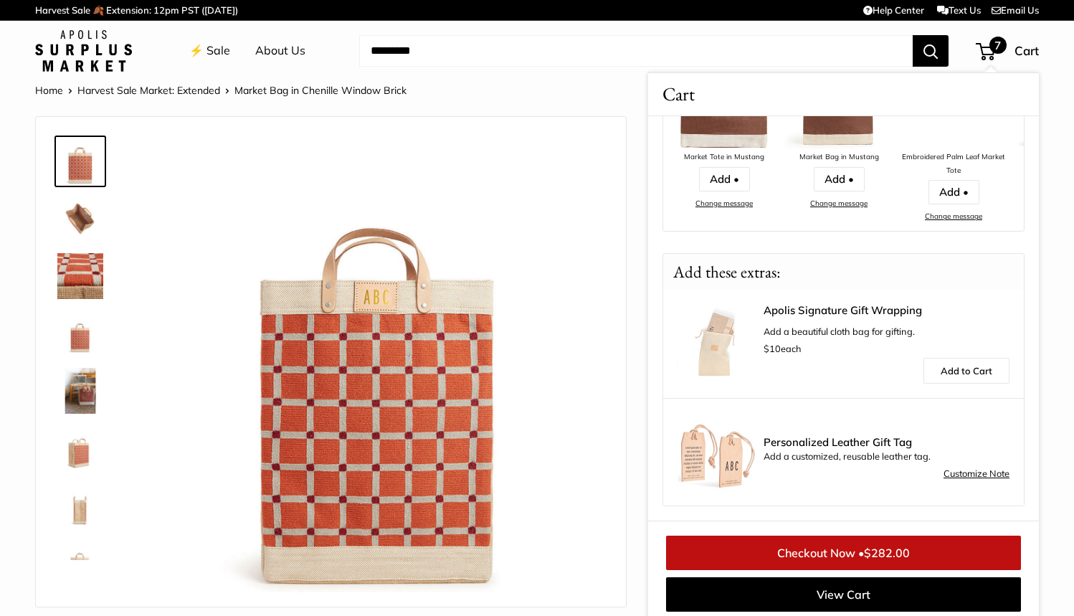
scroll to position [0, 0]
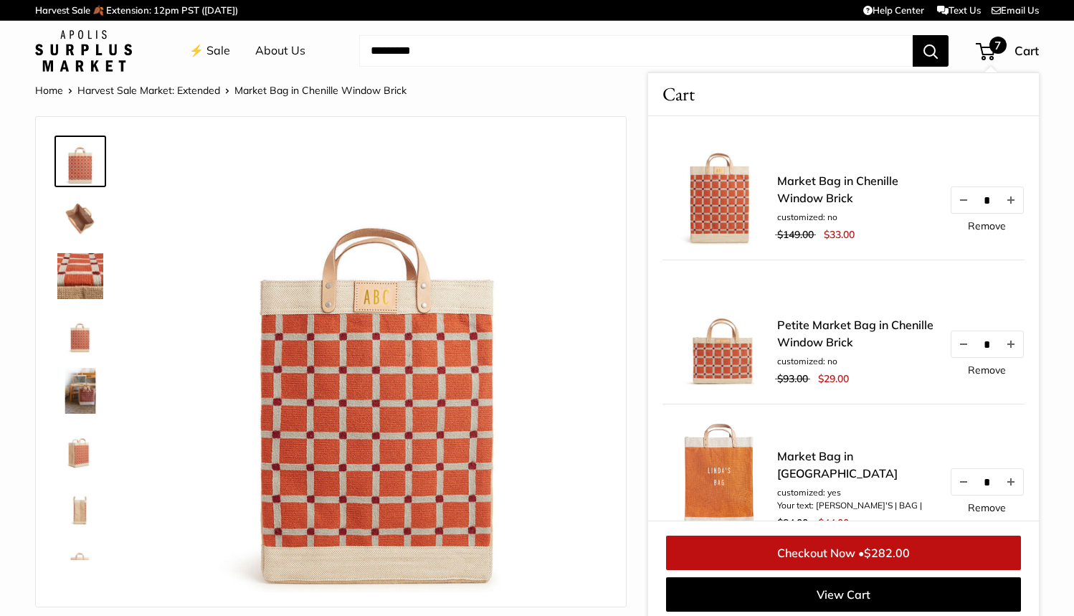
click at [209, 52] on link "⚡️ Sale" at bounding box center [209, 51] width 41 height 22
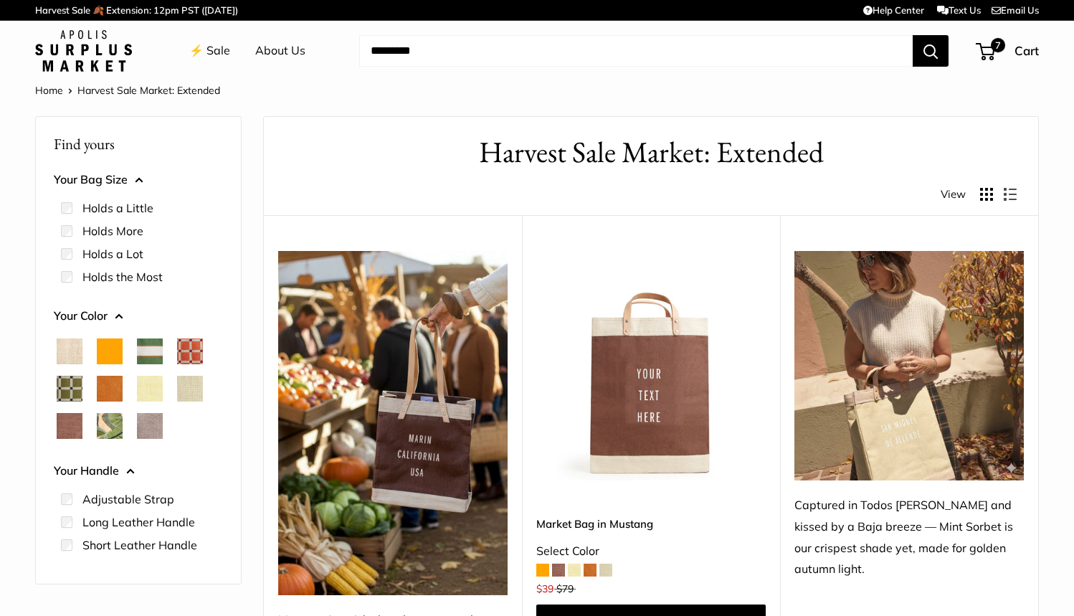
scroll to position [0, 1]
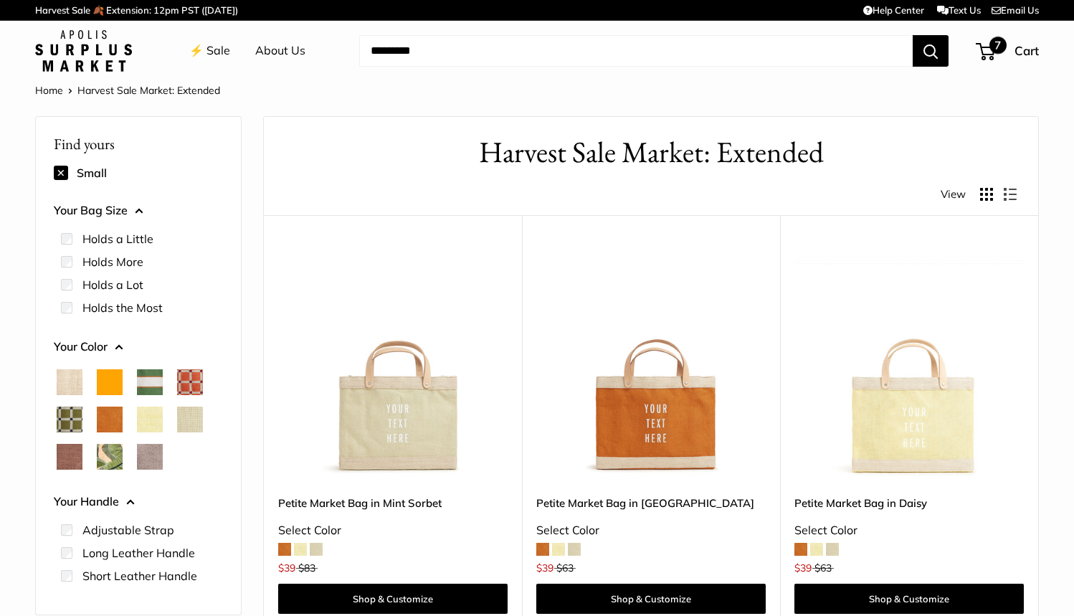
click at [988, 48] on span "7" at bounding box center [985, 51] width 19 height 17
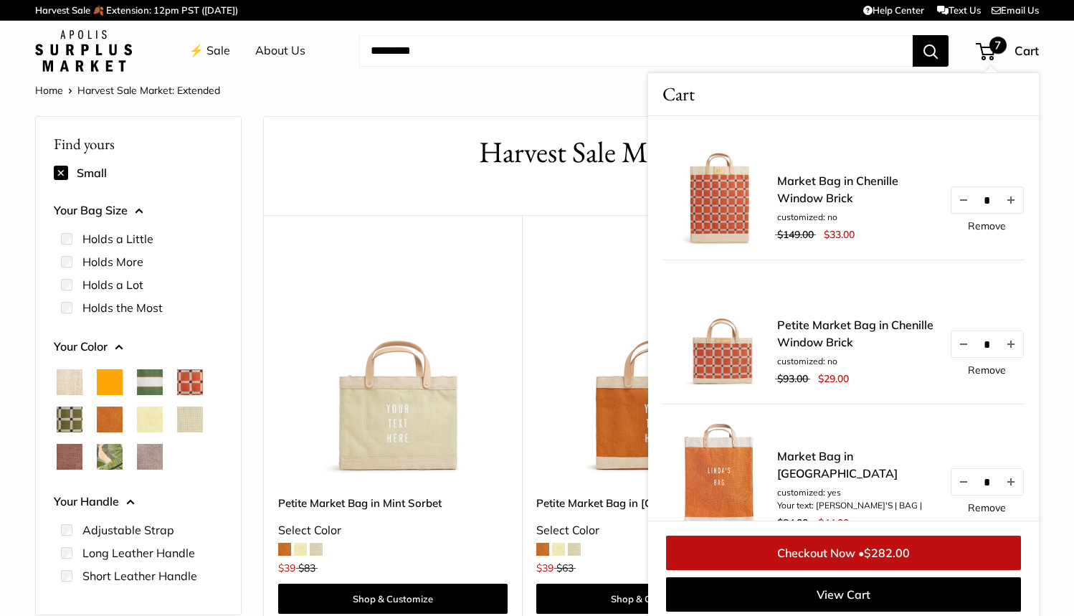
click at [723, 350] on img at bounding box center [719, 332] width 115 height 115
click at [820, 331] on link "Petite Market Bag in Chenille Window Brick" at bounding box center [856, 333] width 158 height 34
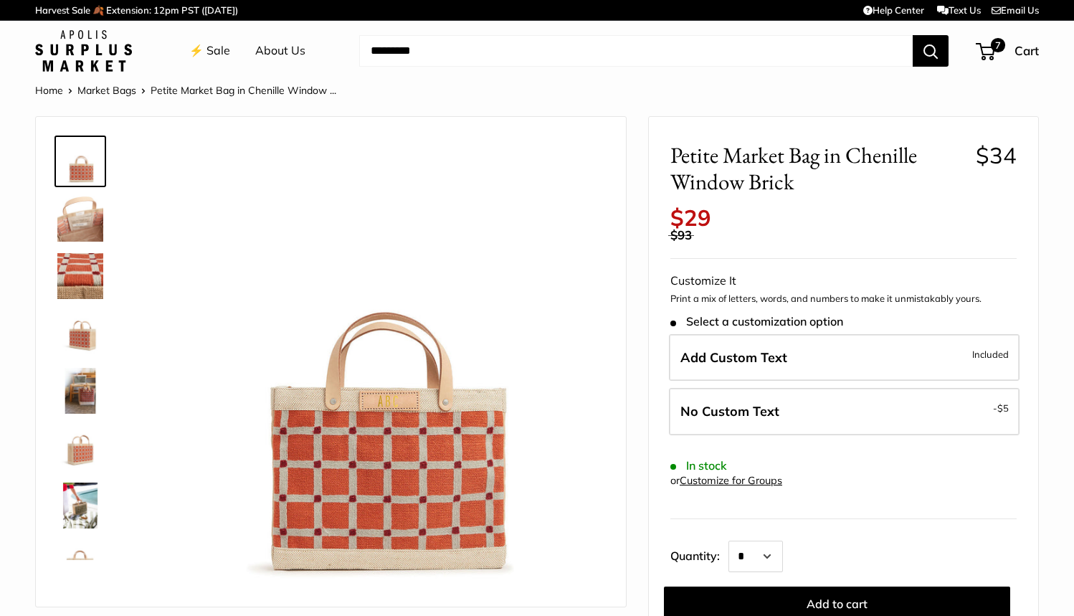
click at [76, 554] on img at bounding box center [80, 563] width 46 height 46
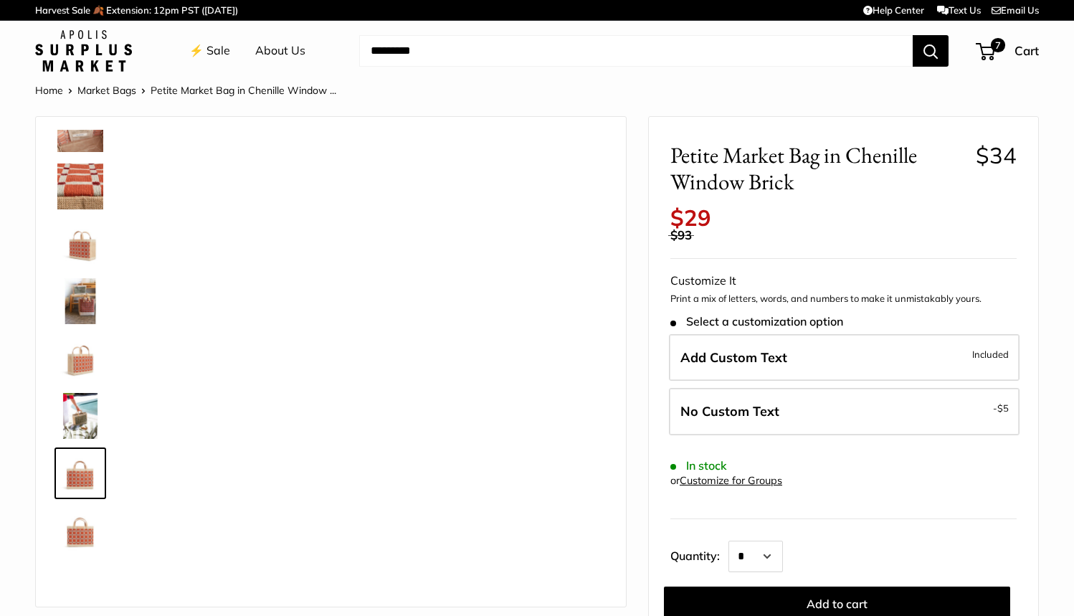
scroll to position [92, 0]
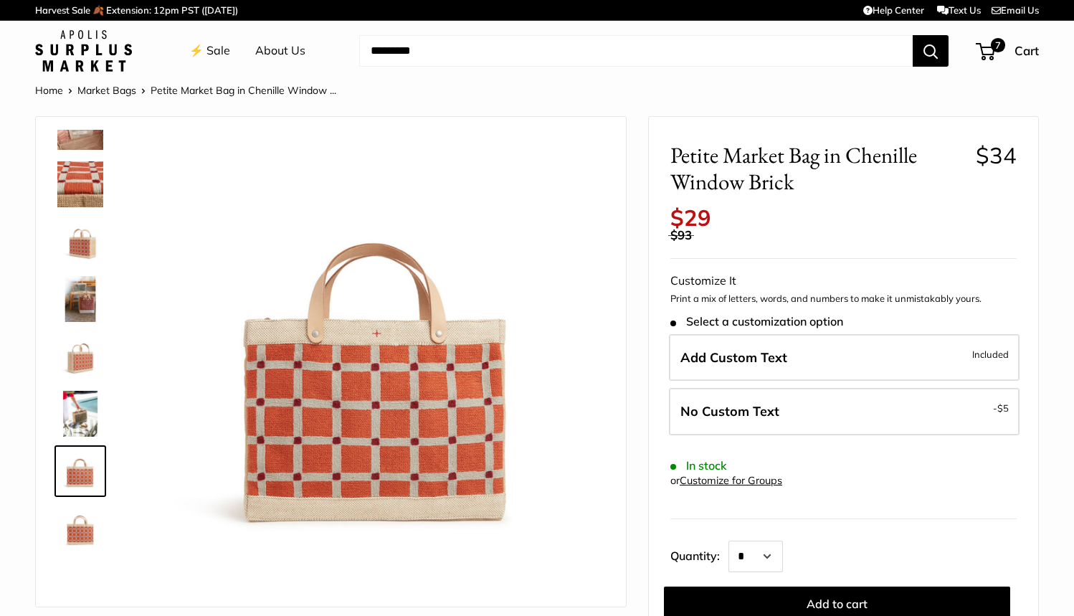
click at [77, 528] on img at bounding box center [80, 528] width 46 height 46
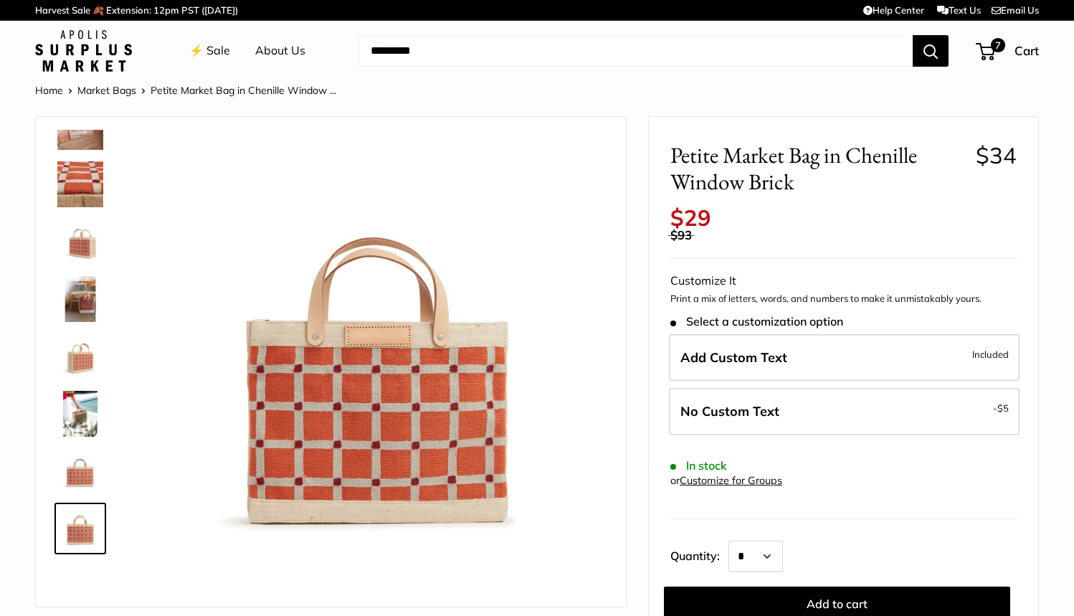
click at [80, 361] on img at bounding box center [80, 356] width 46 height 46
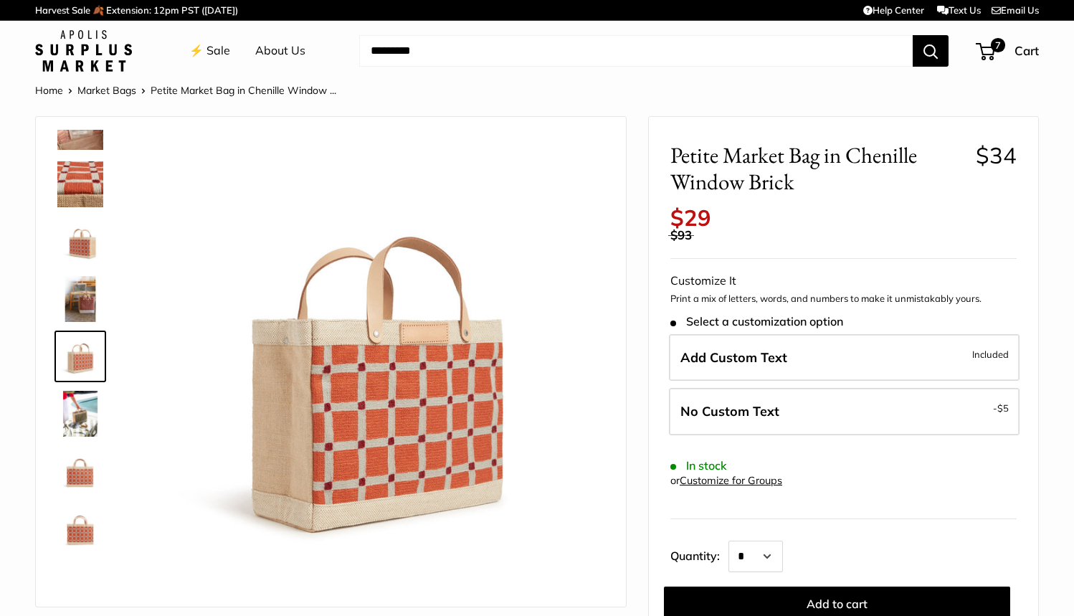
click at [77, 310] on img at bounding box center [80, 299] width 46 height 46
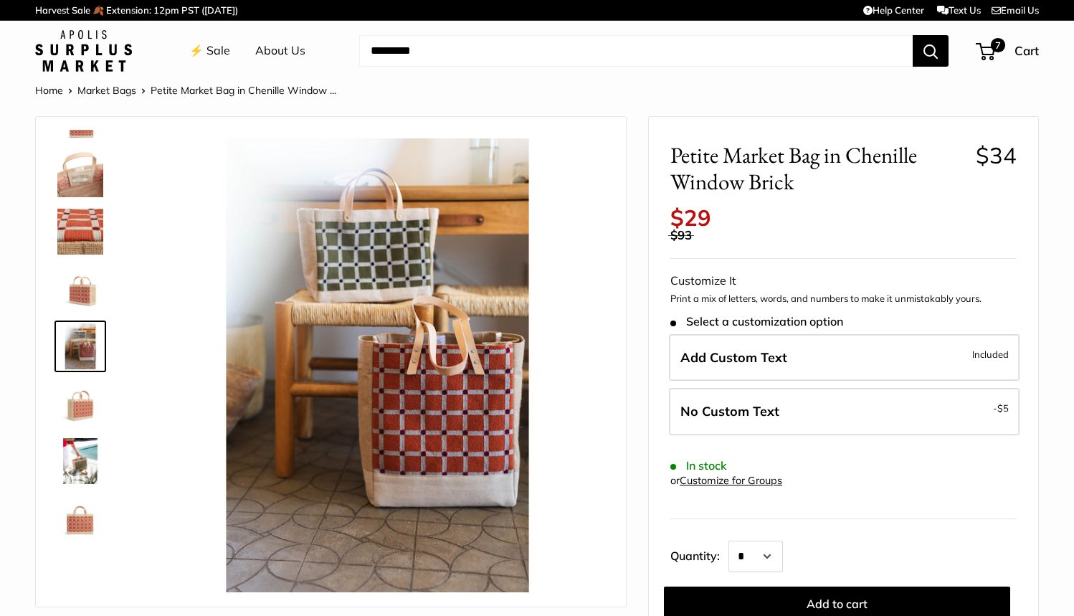
click at [80, 250] on img at bounding box center [80, 232] width 46 height 46
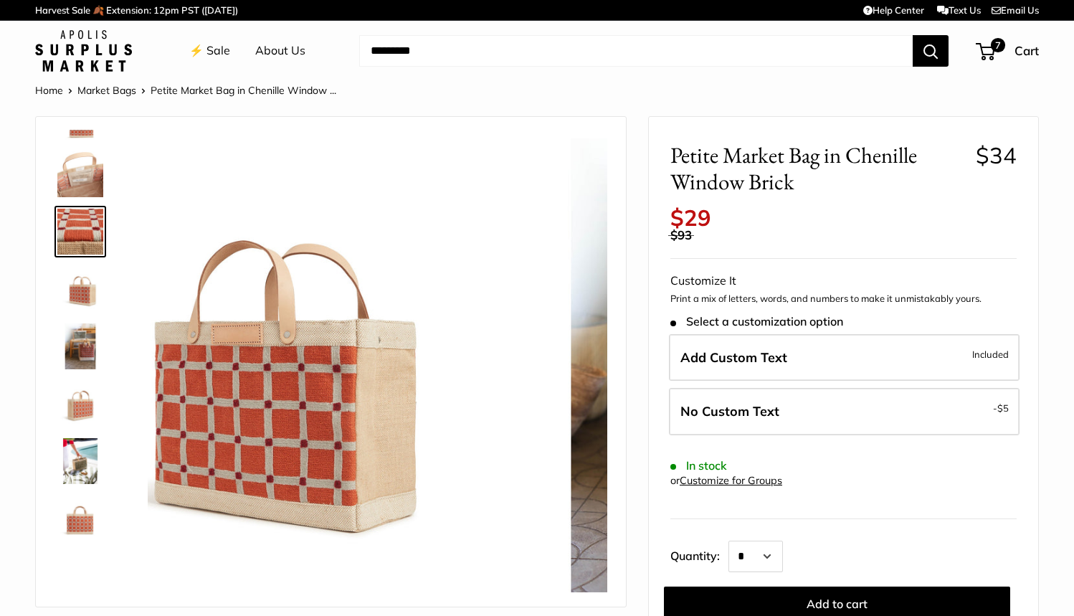
scroll to position [0, 0]
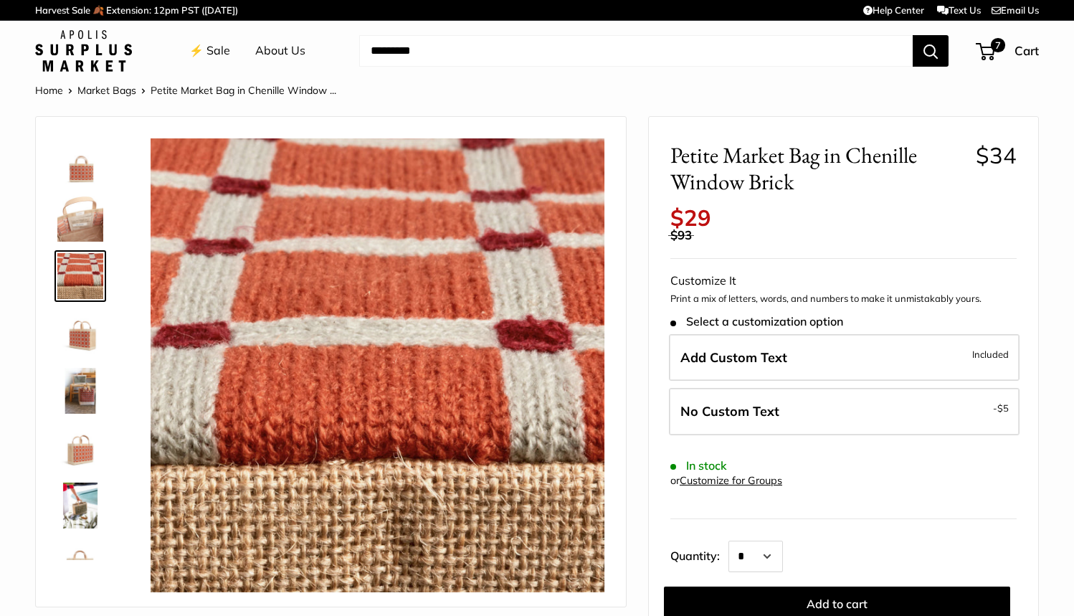
click at [81, 215] on img at bounding box center [80, 219] width 46 height 46
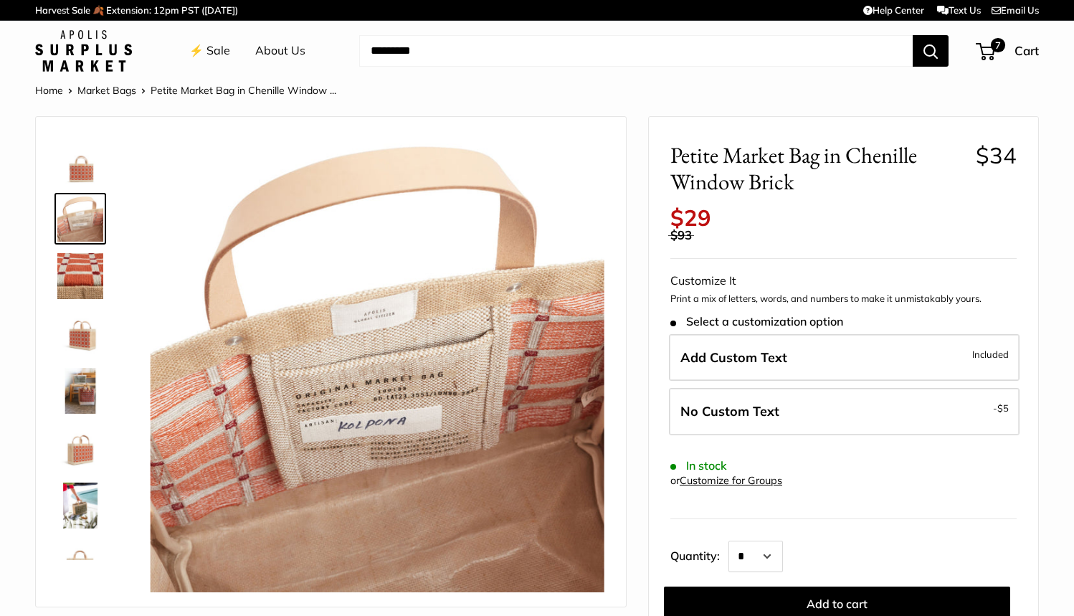
click at [82, 182] on img at bounding box center [80, 161] width 46 height 46
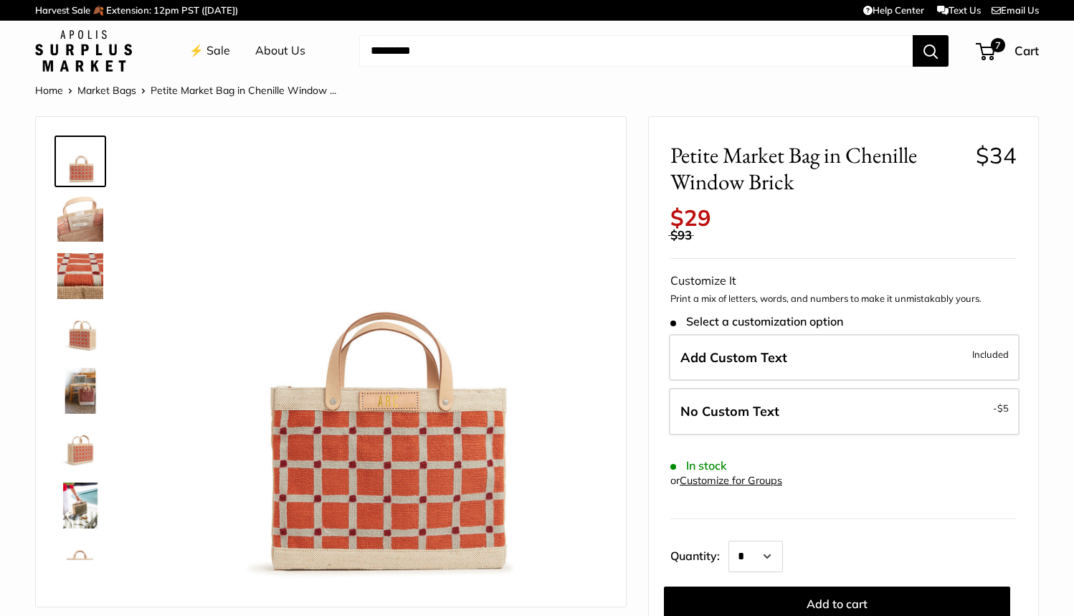
click at [206, 52] on link "⚡️ Sale" at bounding box center [209, 51] width 41 height 22
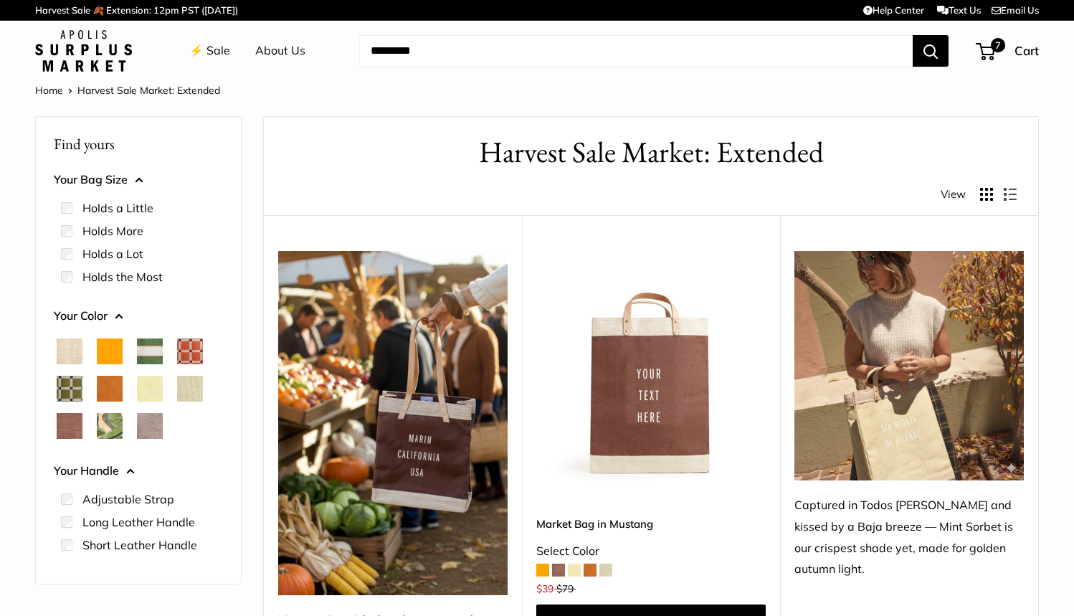
scroll to position [0, 1]
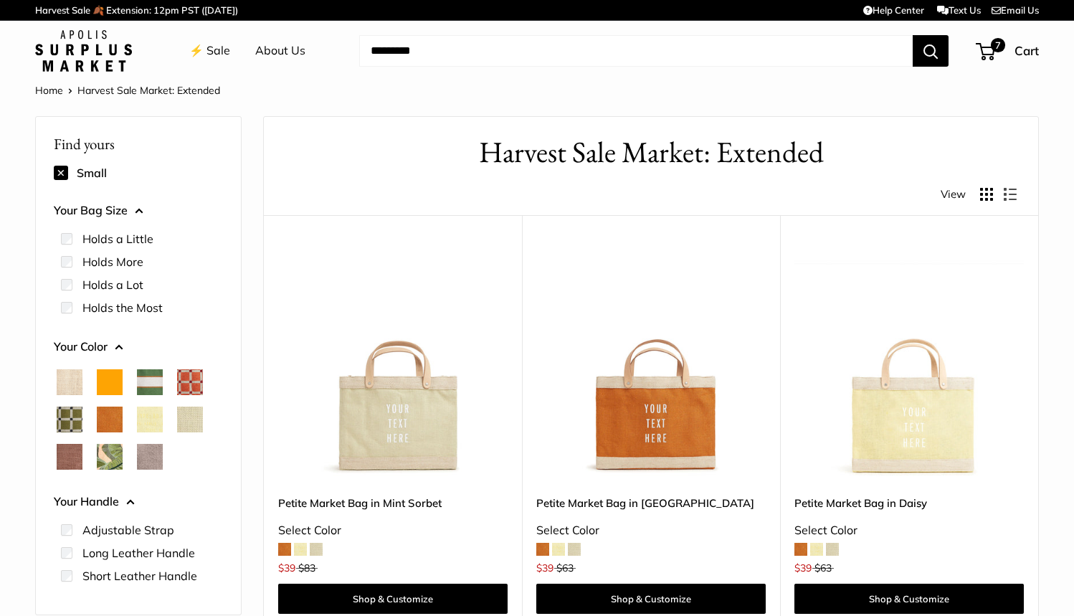
click at [189, 379] on span "Chenille Window Brick" at bounding box center [190, 382] width 26 height 26
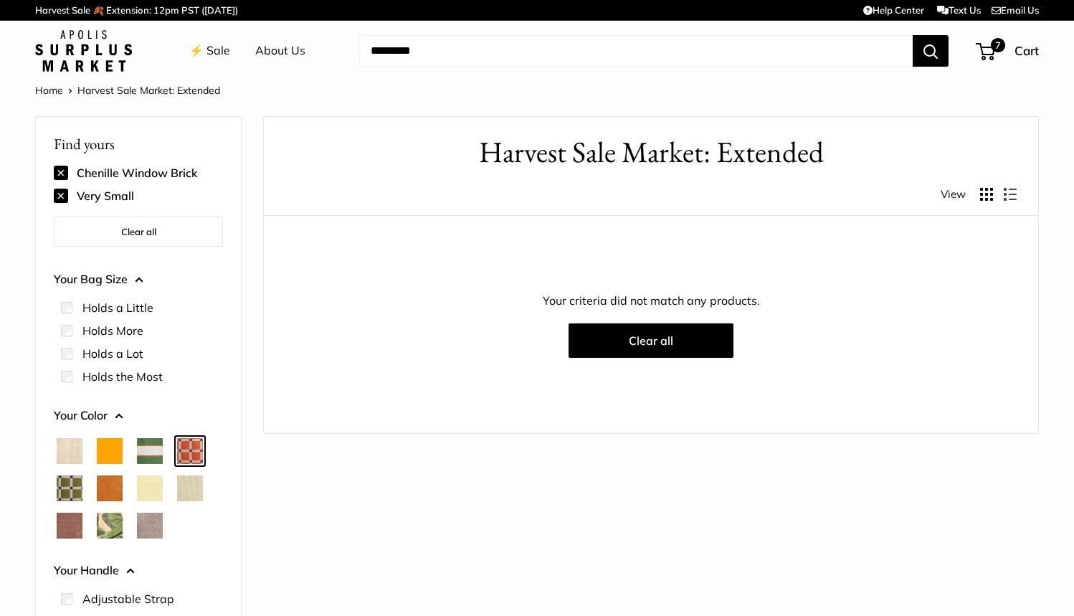
click at [191, 451] on span "Chenille Window Brick" at bounding box center [190, 451] width 26 height 26
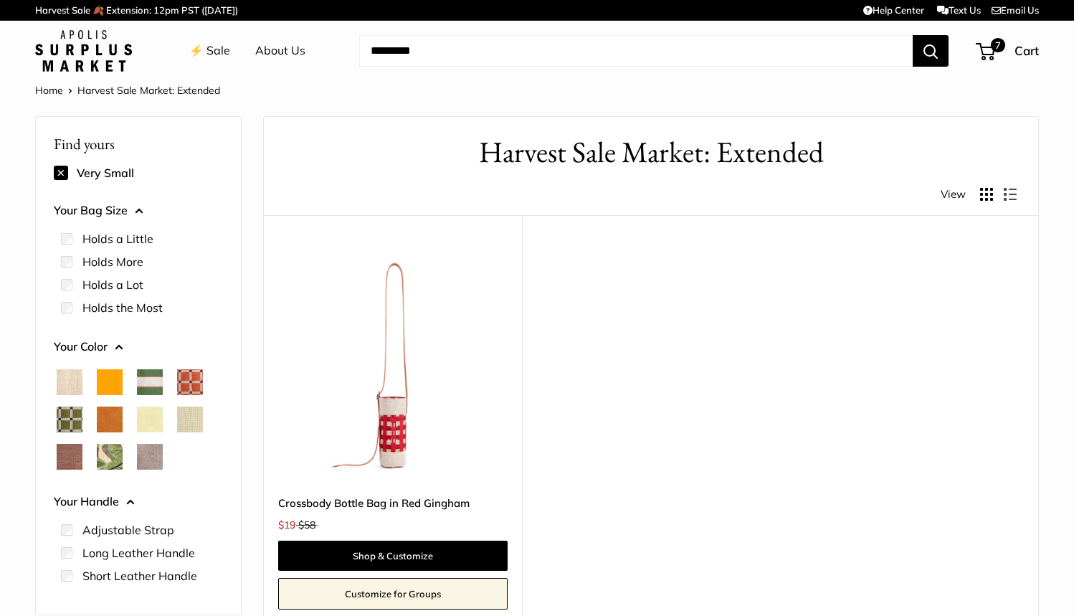
click at [64, 172] on button at bounding box center [61, 173] width 14 height 14
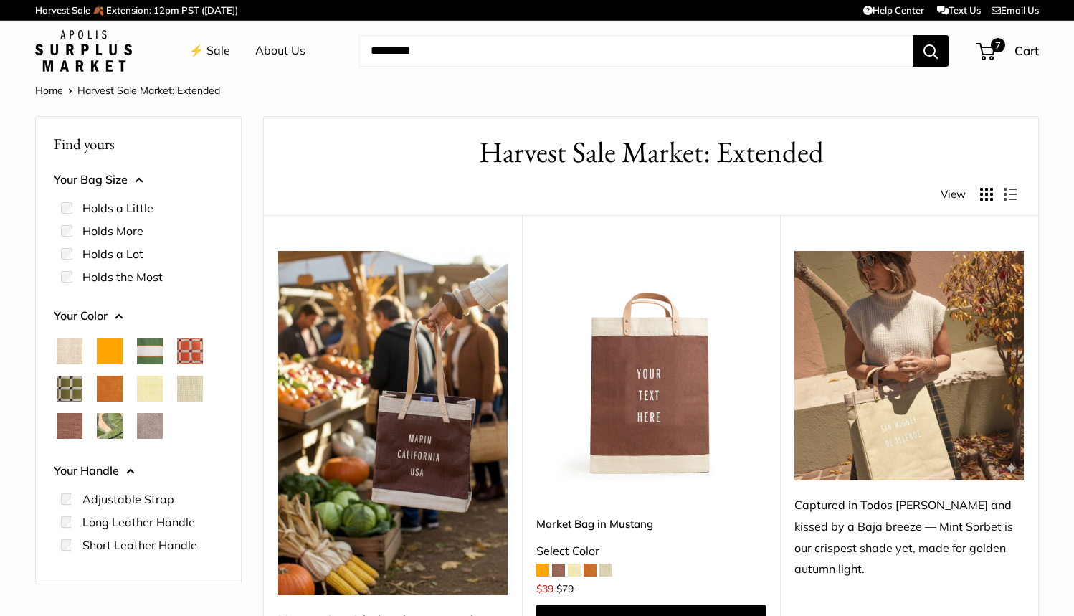
click at [186, 345] on span "Chenille Window Brick" at bounding box center [190, 351] width 26 height 26
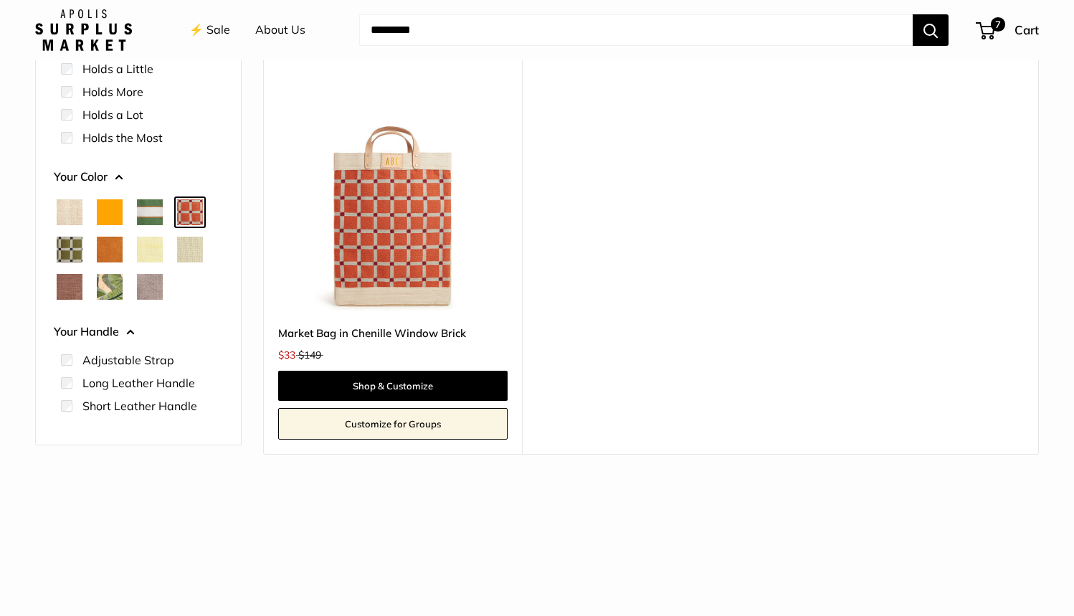
scroll to position [168, 0]
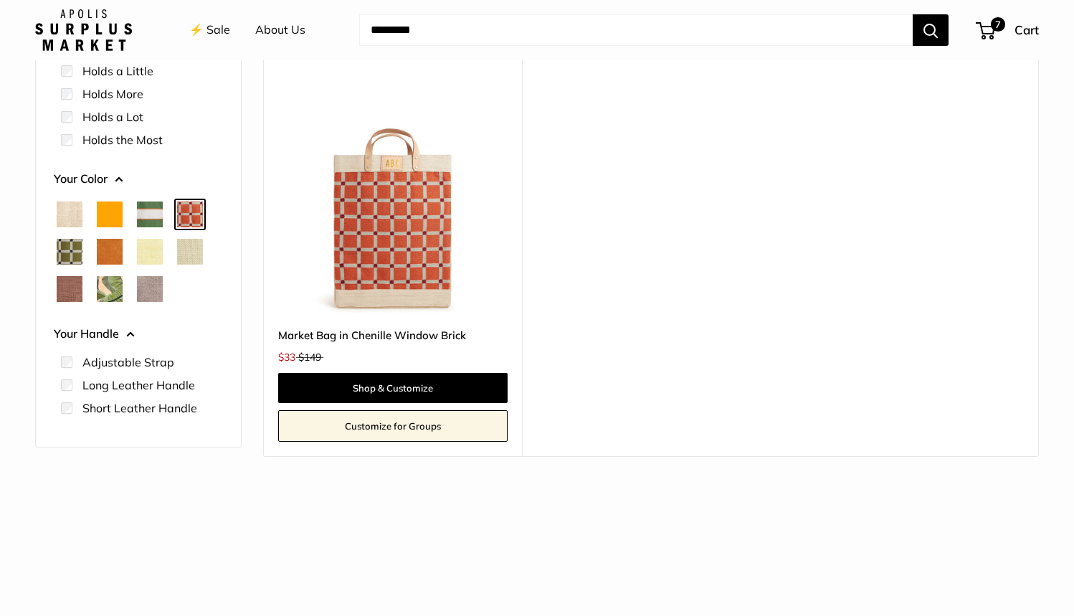
click at [128, 330] on button "Your Handle" at bounding box center [138, 334] width 169 height 22
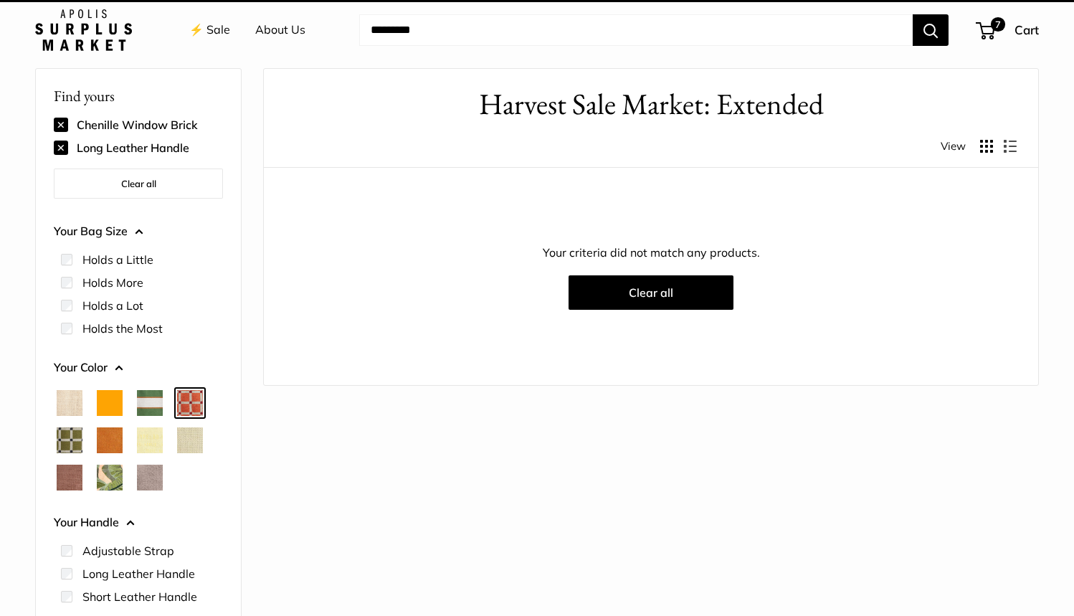
scroll to position [38, 0]
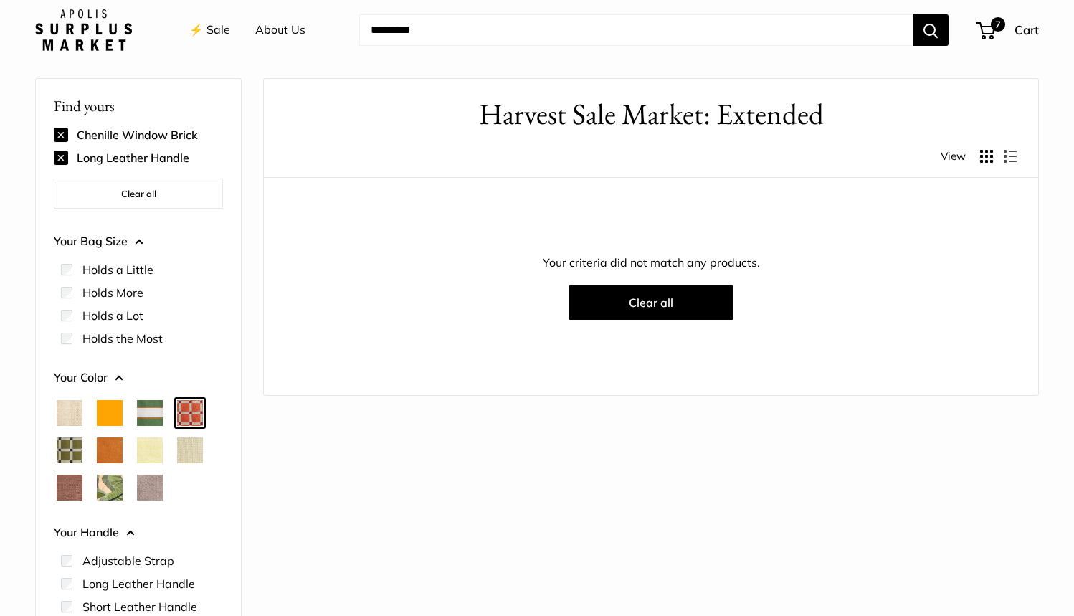
click at [184, 403] on span "Chenille Window Brick" at bounding box center [190, 413] width 26 height 26
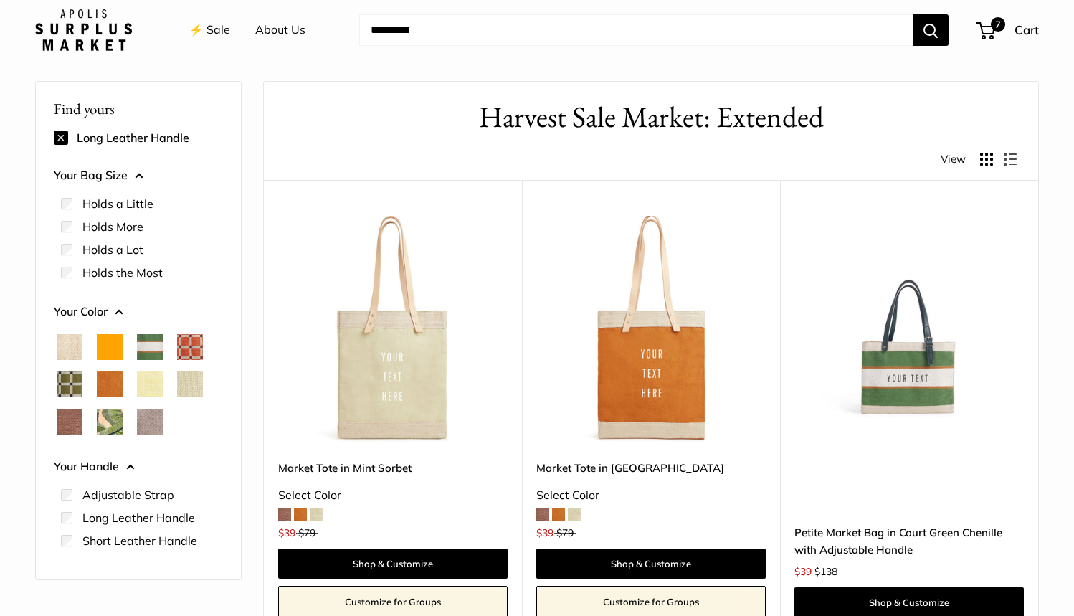
scroll to position [22, 0]
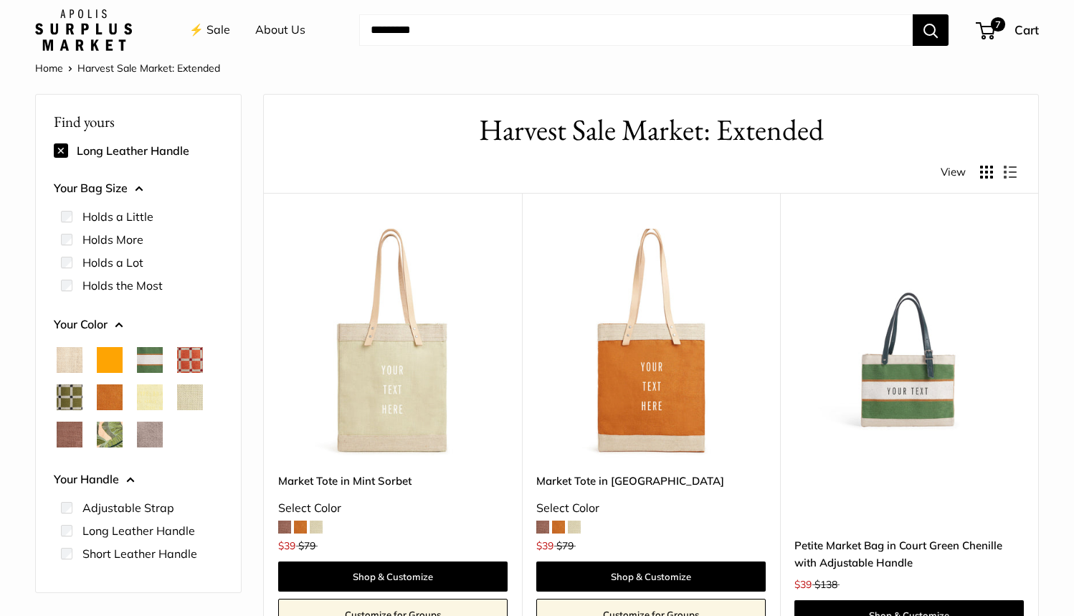
click at [62, 151] on button at bounding box center [61, 150] width 14 height 14
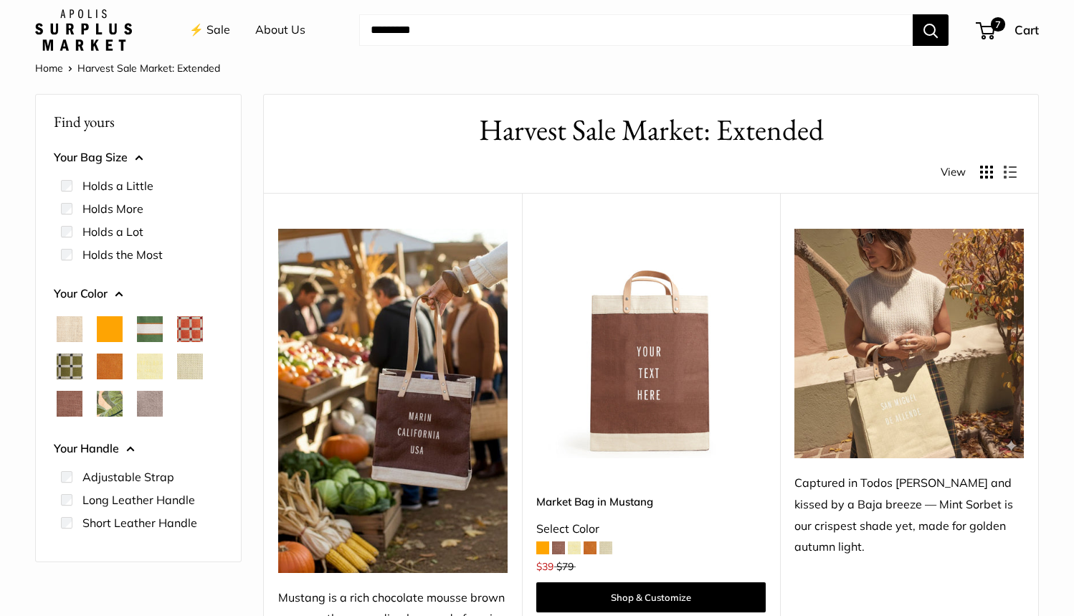
click at [189, 328] on span "Chenille Window Brick" at bounding box center [190, 329] width 26 height 26
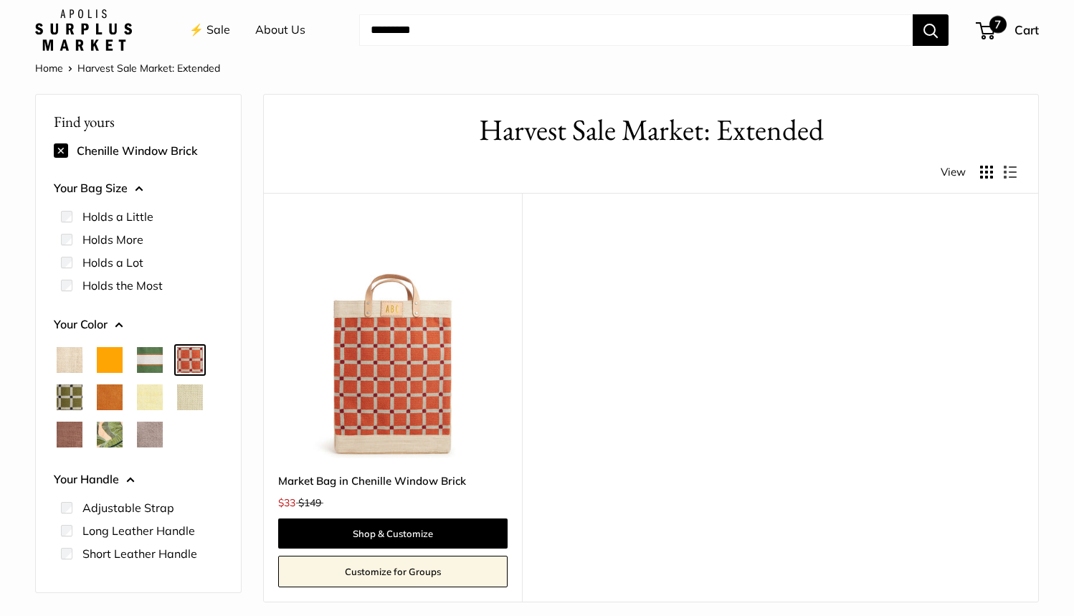
click at [992, 22] on span "7" at bounding box center [997, 24] width 17 height 17
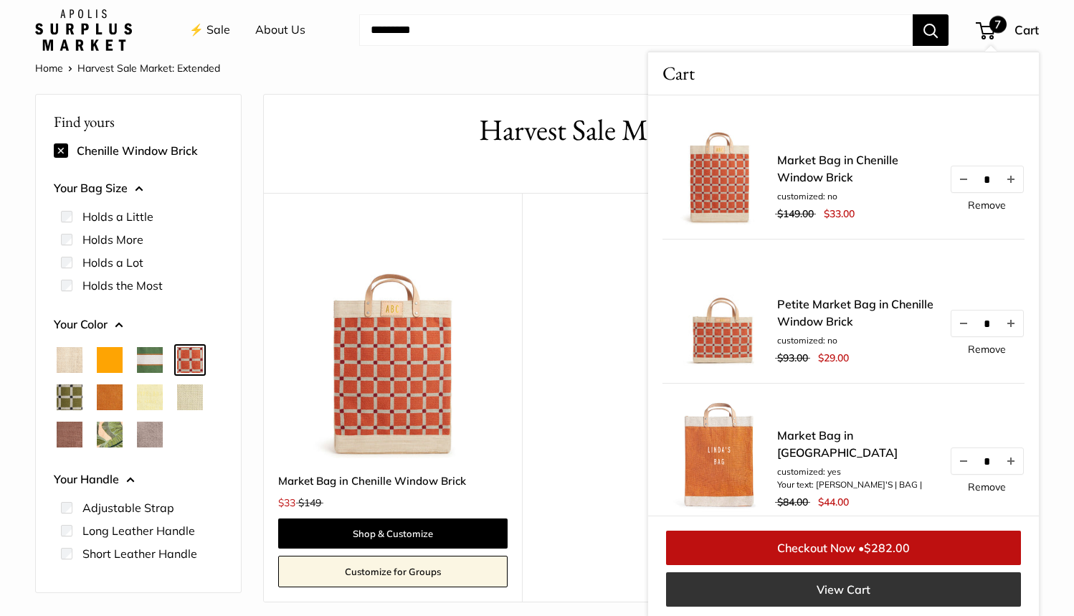
click at [842, 589] on link "View Cart" at bounding box center [843, 589] width 355 height 34
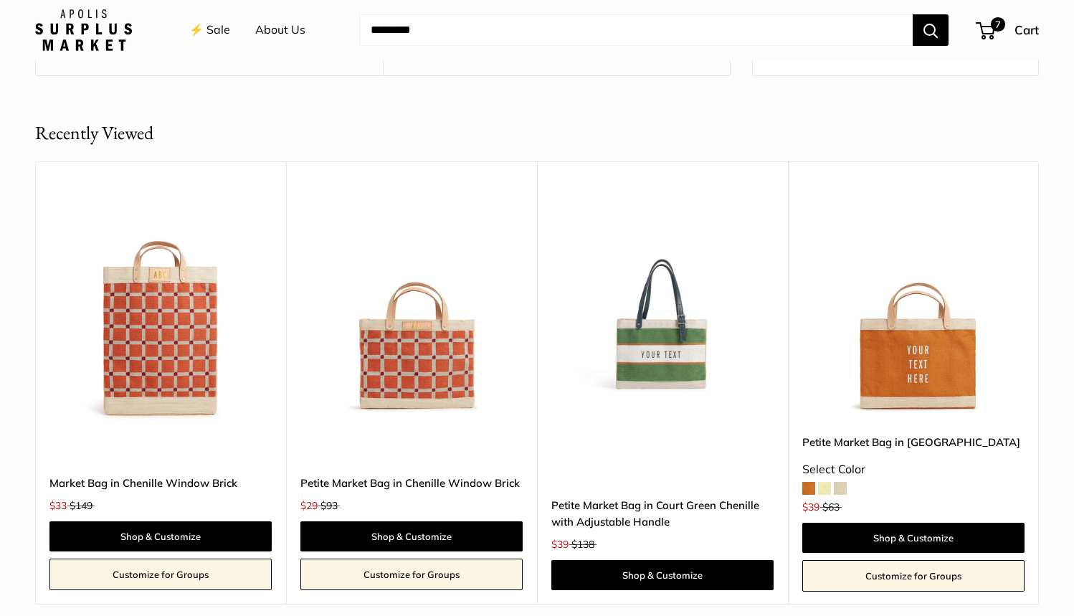
scroll to position [1775, 0]
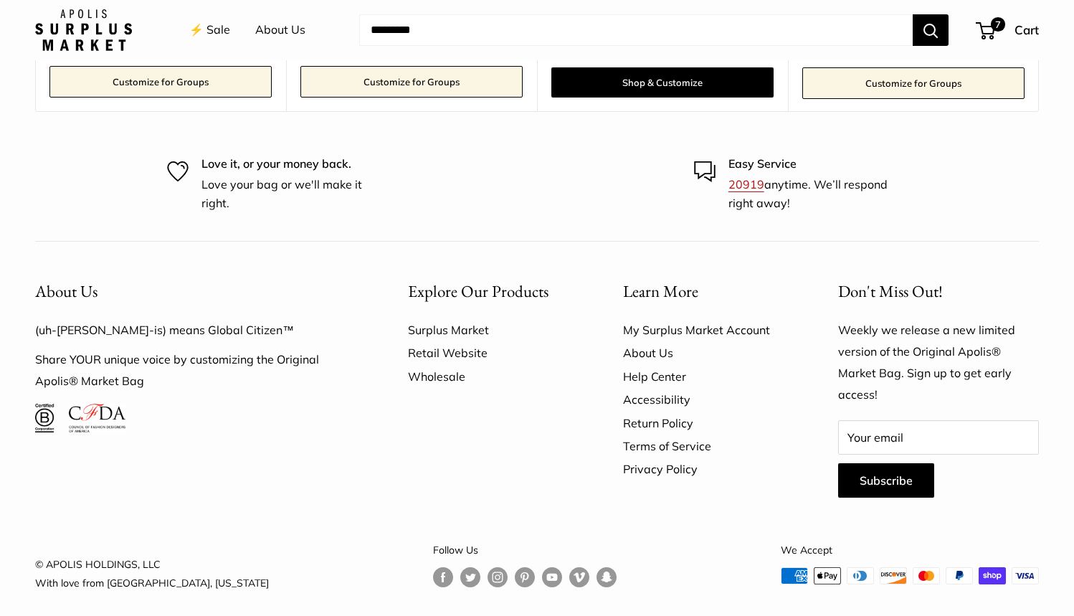
click at [661, 322] on link "My Surplus Market Account" at bounding box center [705, 329] width 165 height 23
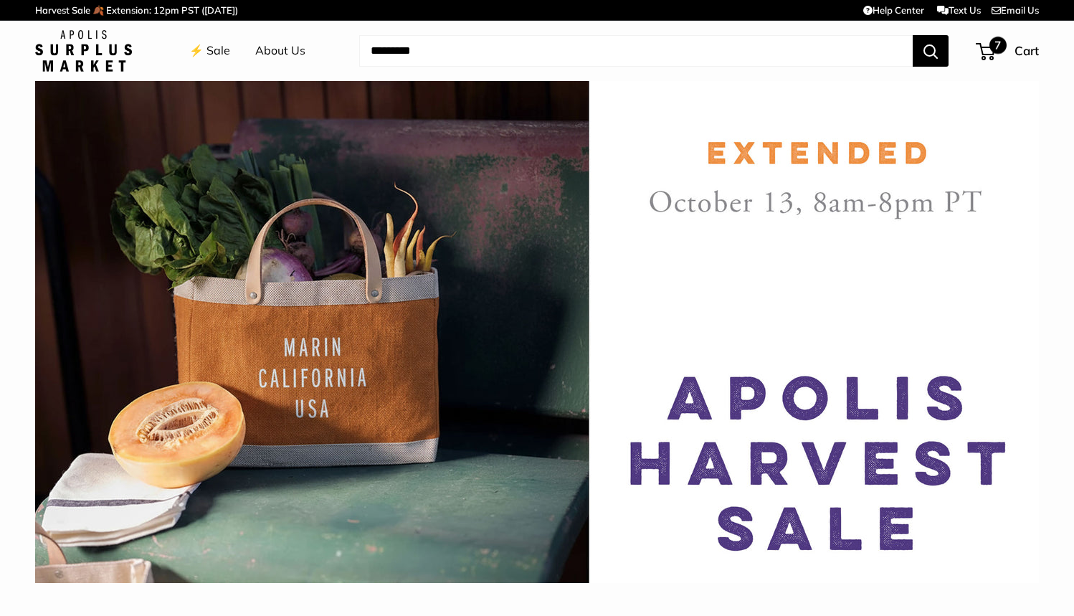
click at [992, 50] on span "7" at bounding box center [997, 45] width 17 height 17
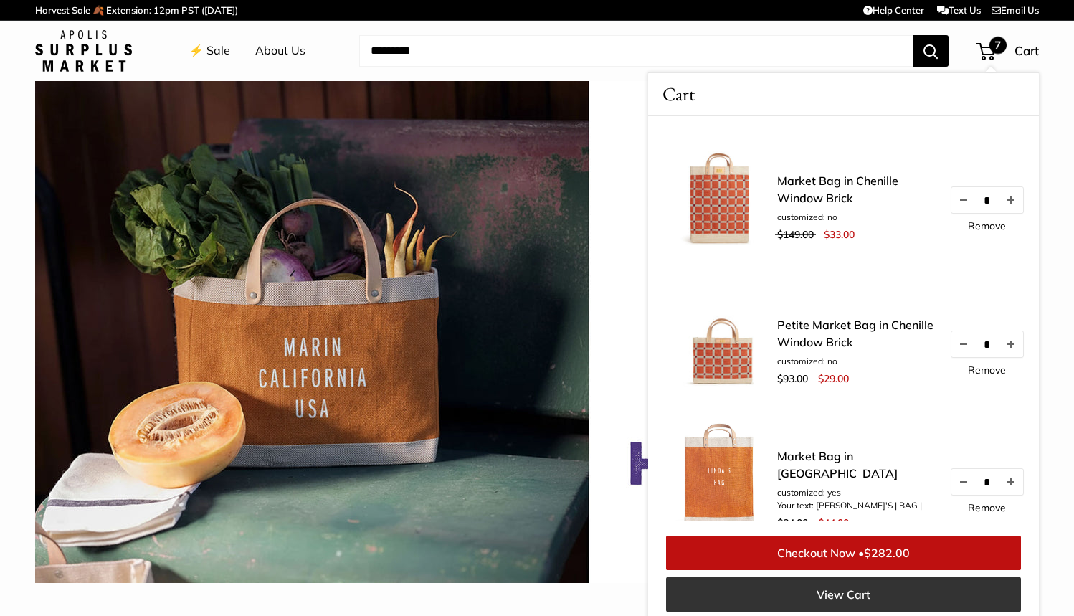
click at [875, 594] on link "View Cart" at bounding box center [843, 594] width 355 height 34
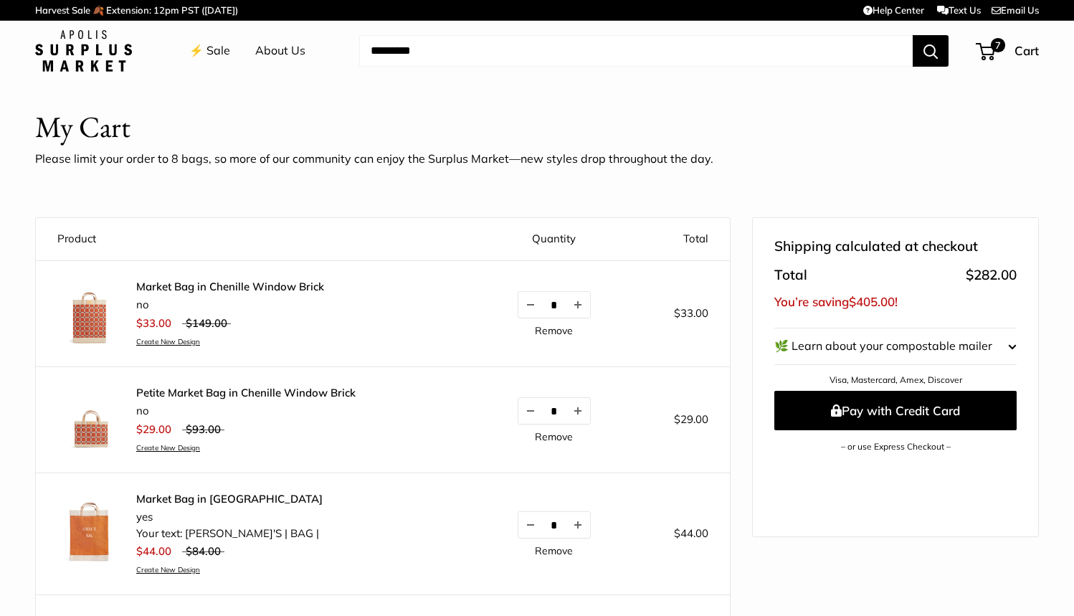
click at [1012, 347] on span "button" at bounding box center [1012, 347] width 9 height 22
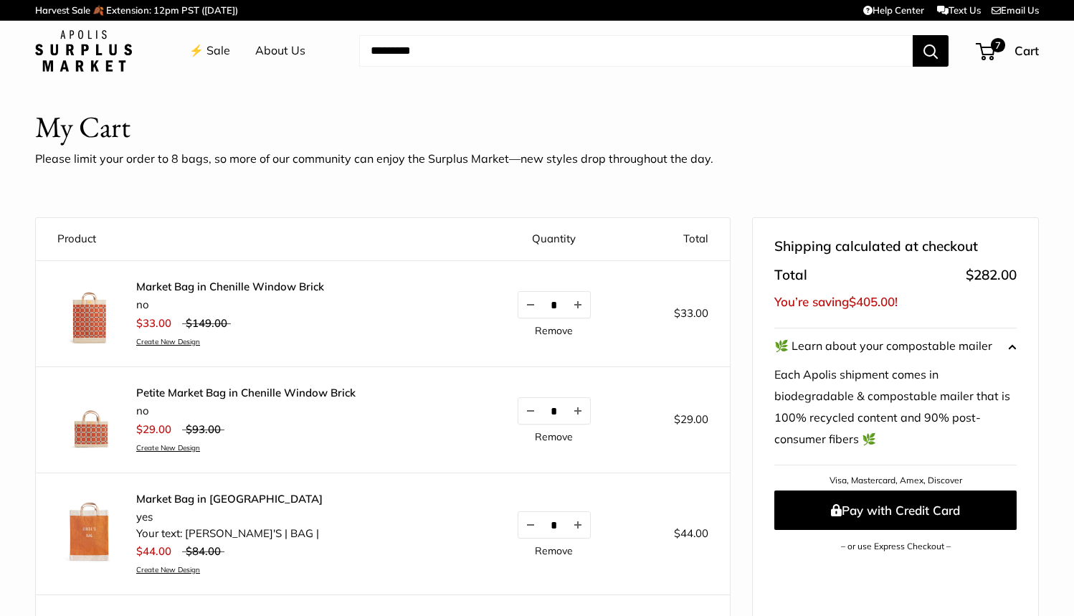
click at [1009, 343] on span "button" at bounding box center [1012, 347] width 9 height 22
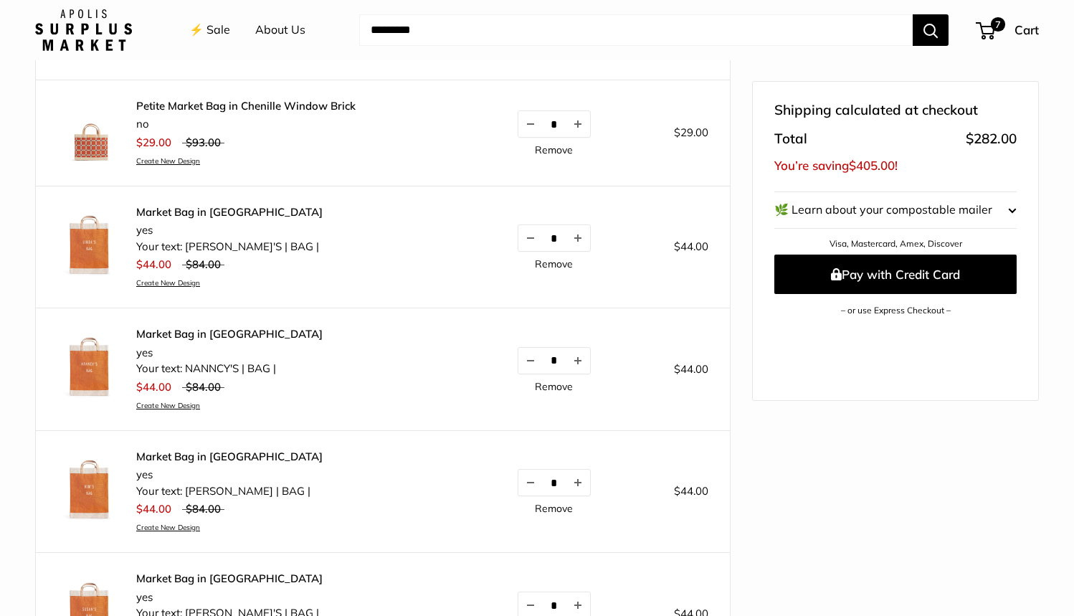
scroll to position [278, 0]
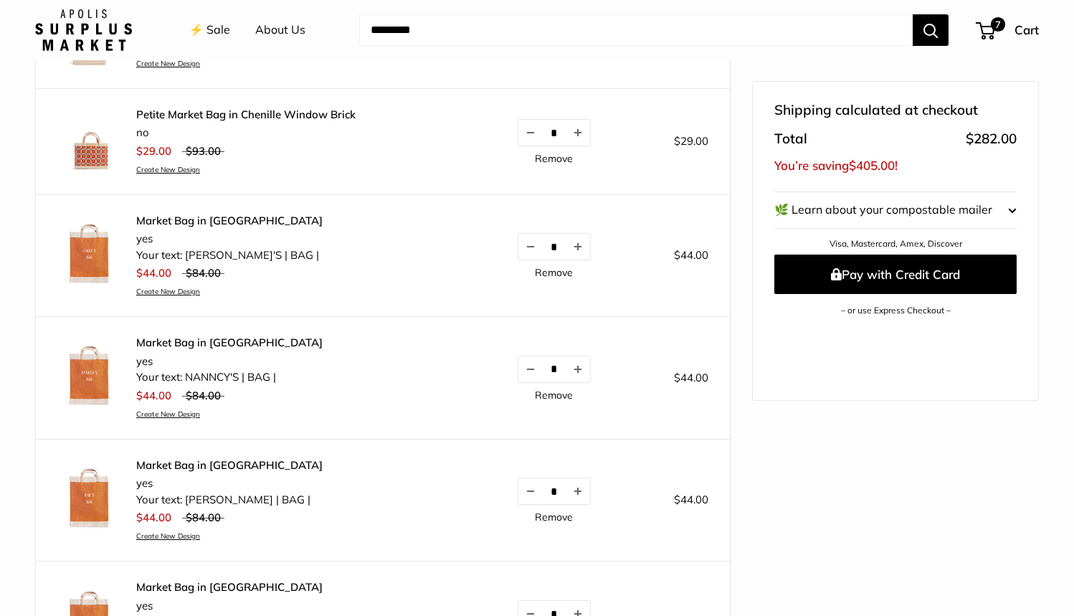
click at [157, 289] on link "Create New Design" at bounding box center [229, 291] width 186 height 9
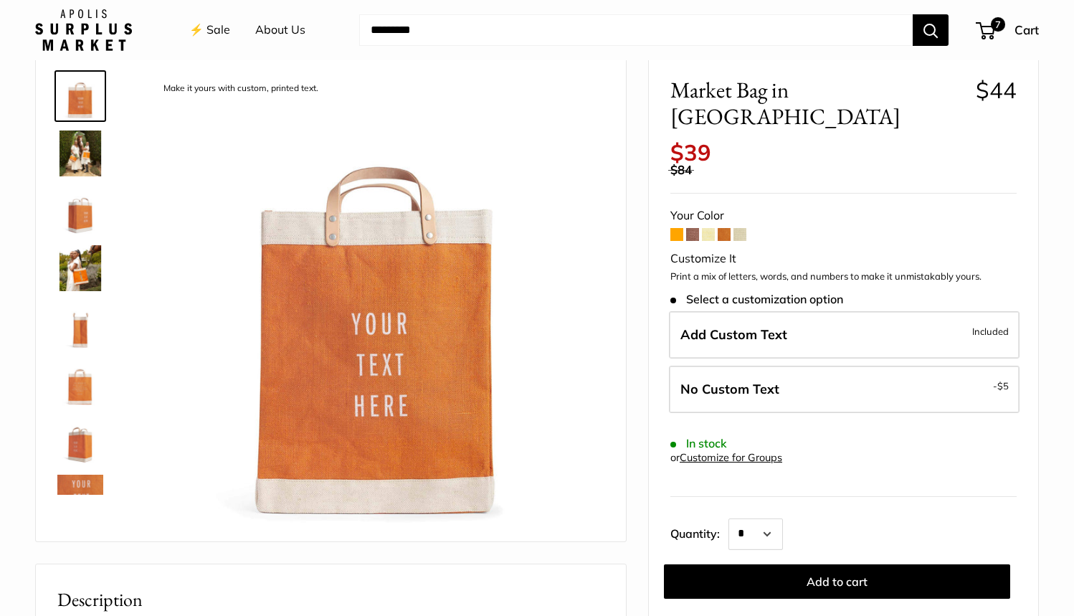
scroll to position [78, 0]
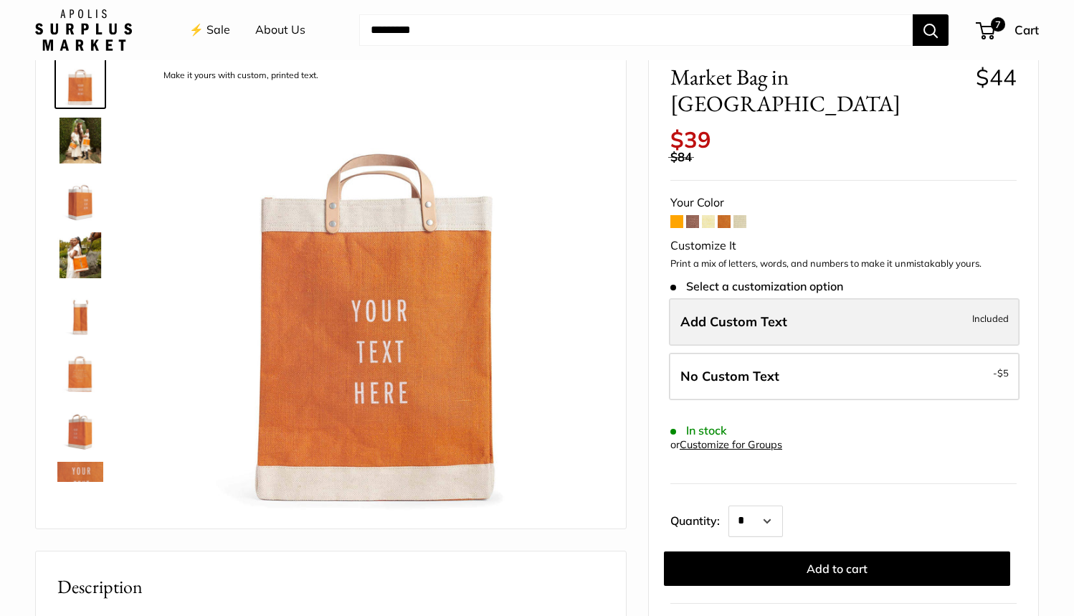
click at [888, 298] on label "Add Custom Text Included" at bounding box center [844, 321] width 351 height 47
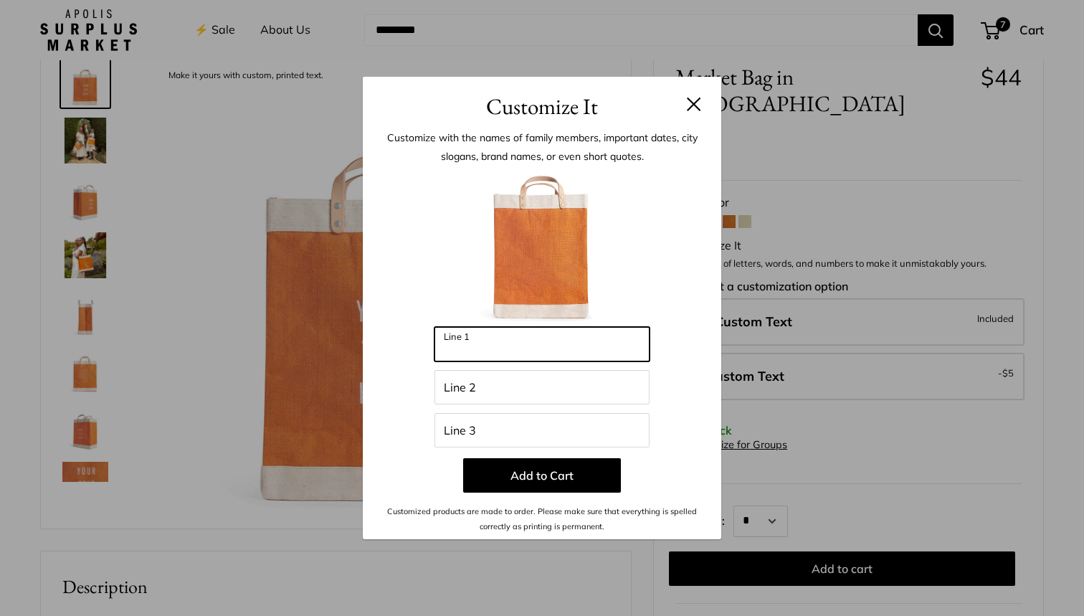
click at [525, 348] on input "Line 1" at bounding box center [541, 344] width 215 height 34
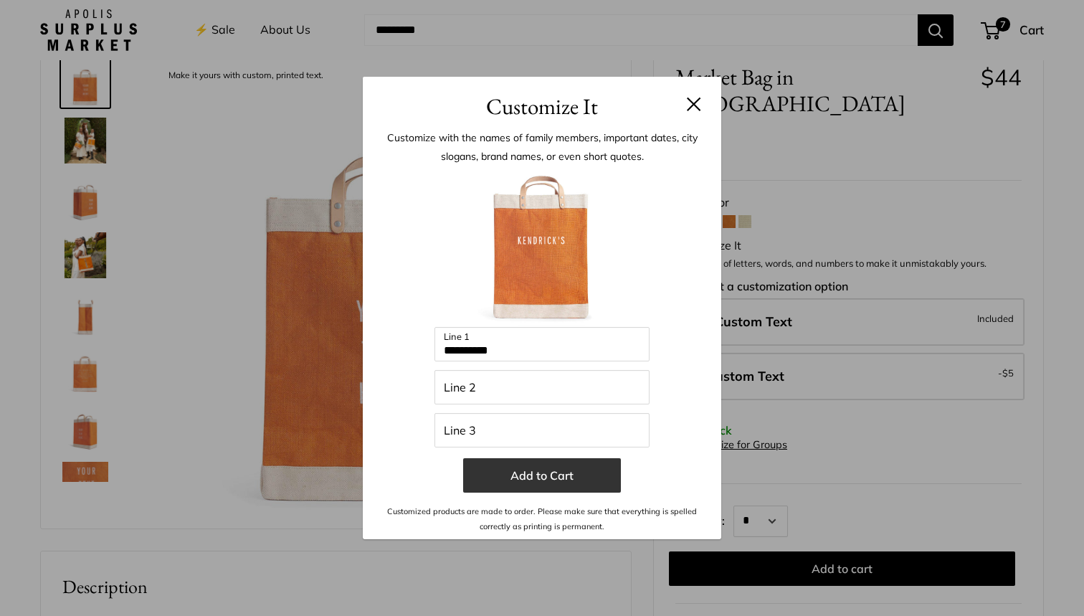
click at [536, 477] on button "Add to Cart" at bounding box center [542, 475] width 158 height 34
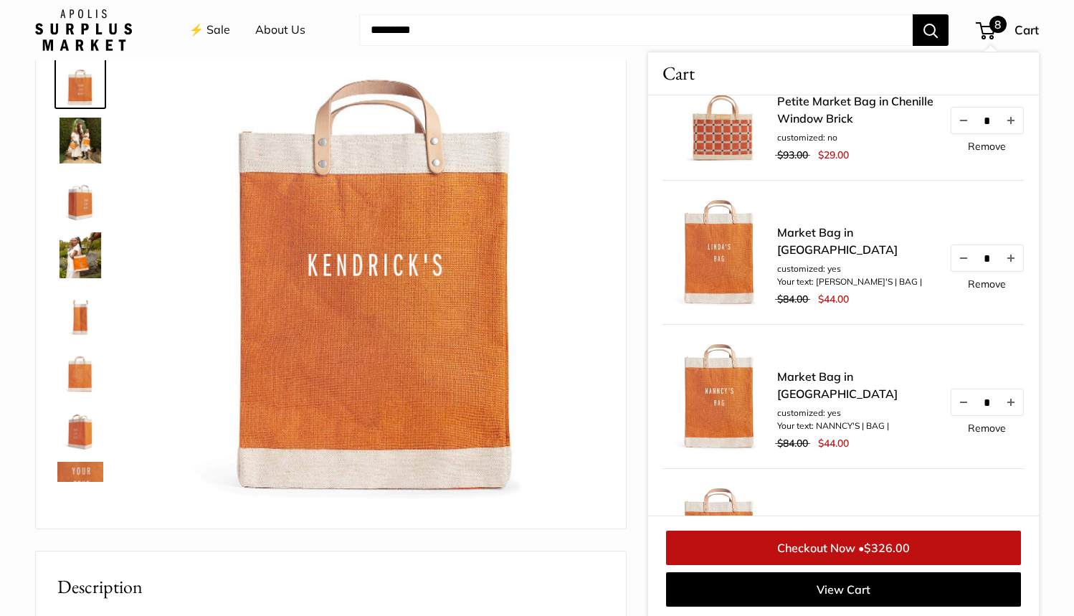
scroll to position [341, 0]
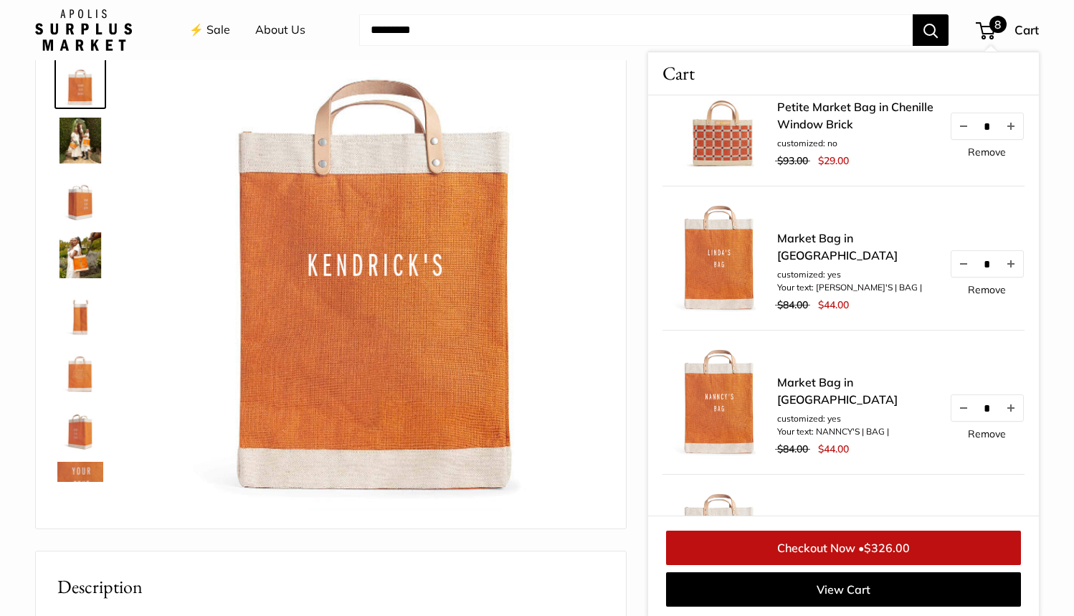
click at [969, 295] on link "Remove" at bounding box center [987, 290] width 38 height 10
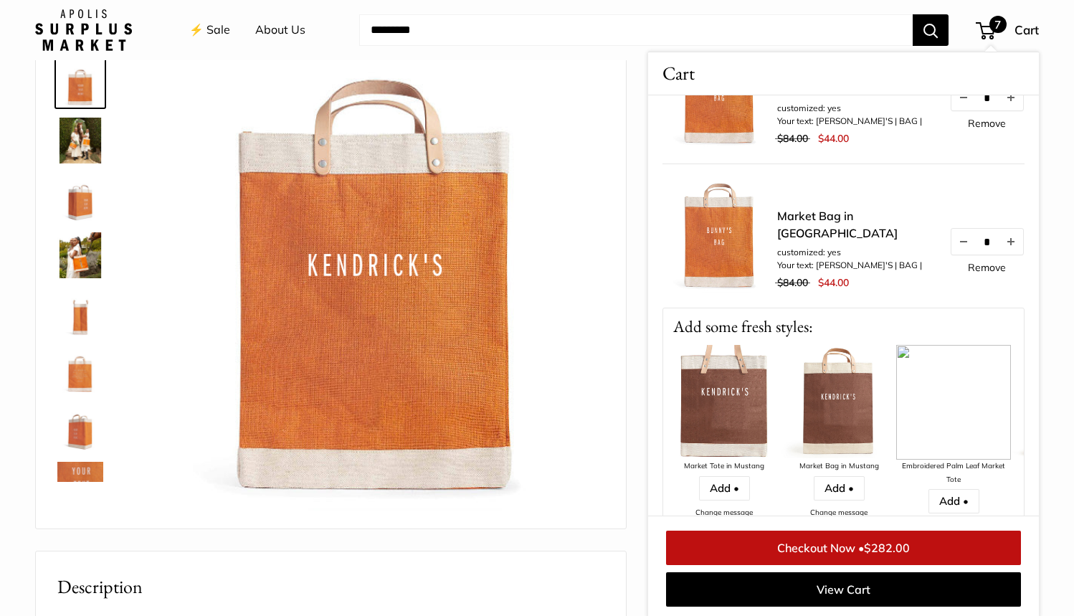
scroll to position [801, 0]
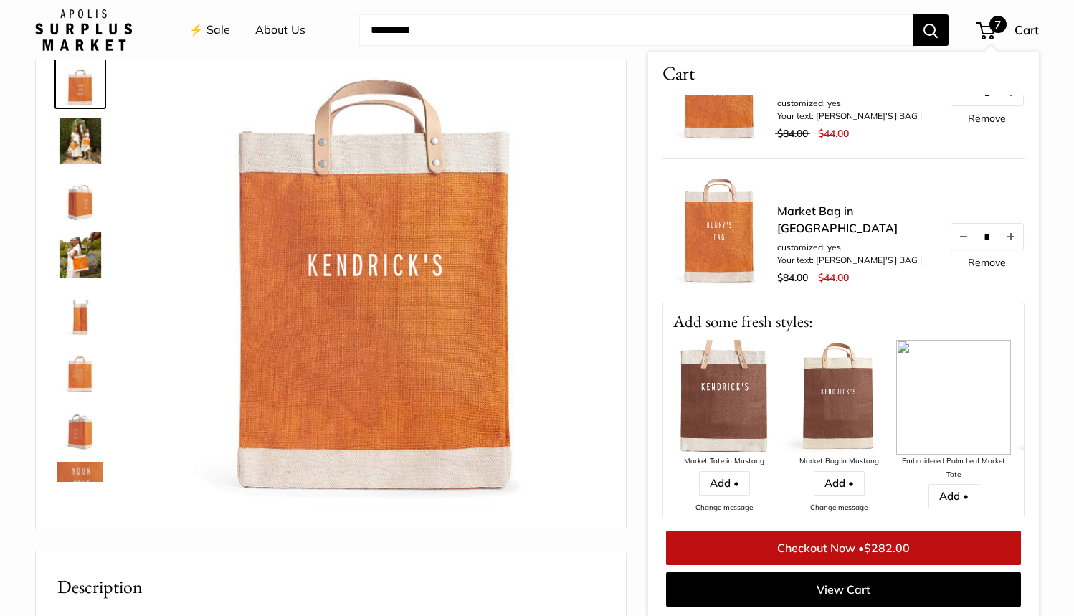
click at [968, 267] on link "Remove" at bounding box center [987, 262] width 38 height 10
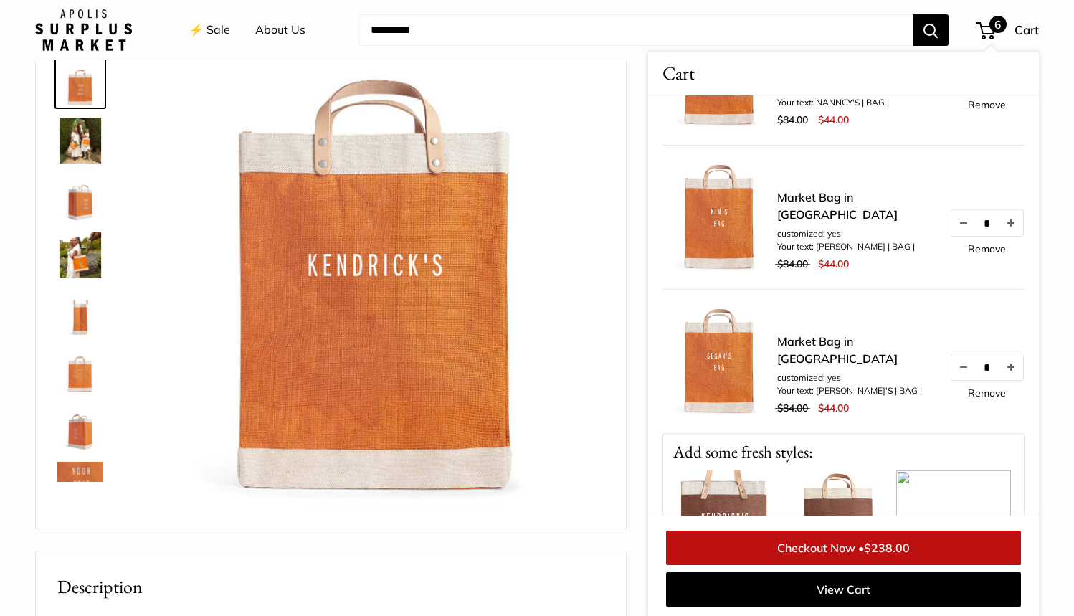
scroll to position [553, 0]
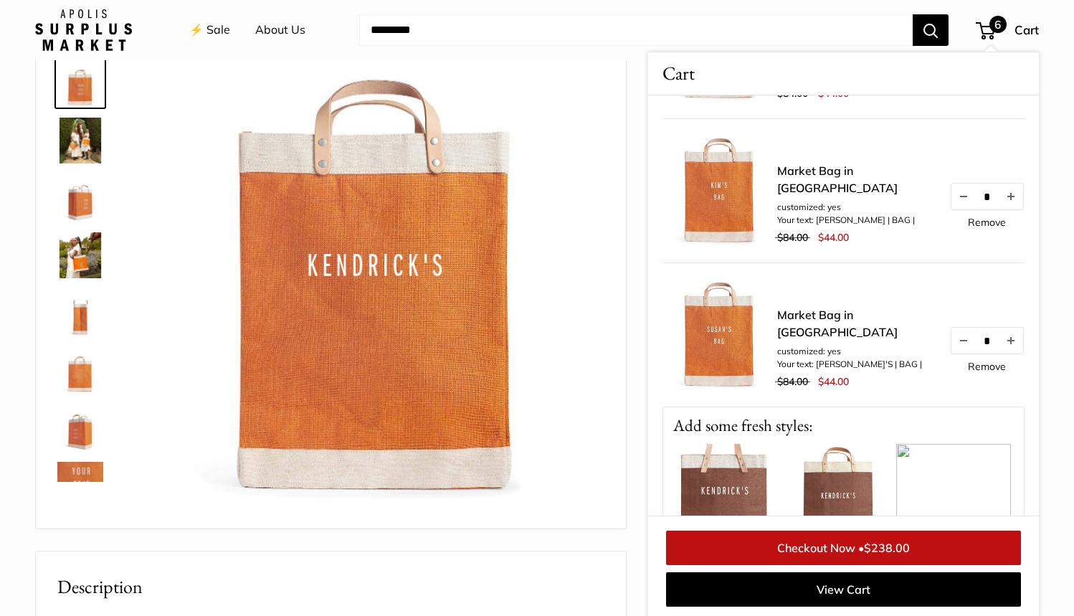
click at [968, 371] on link "Remove" at bounding box center [987, 366] width 38 height 10
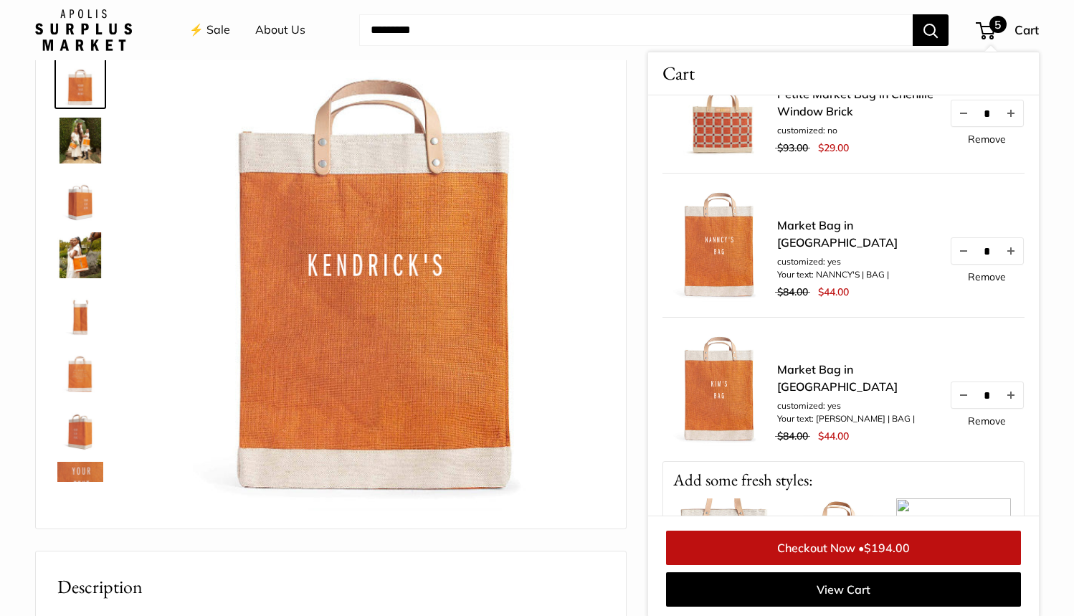
scroll to position [397, 0]
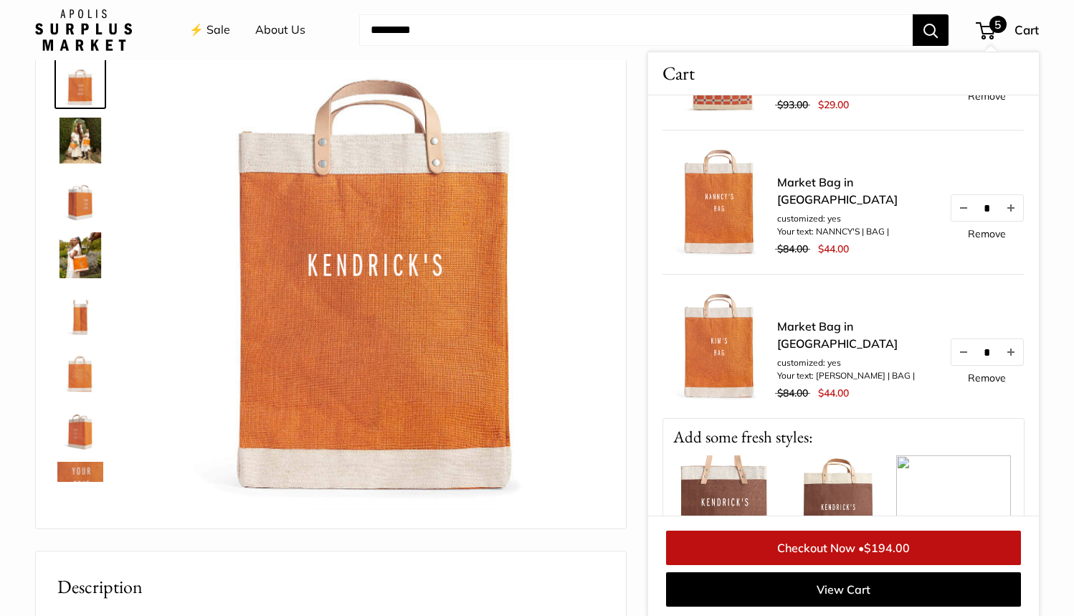
click at [969, 383] on link "Remove" at bounding box center [987, 378] width 38 height 10
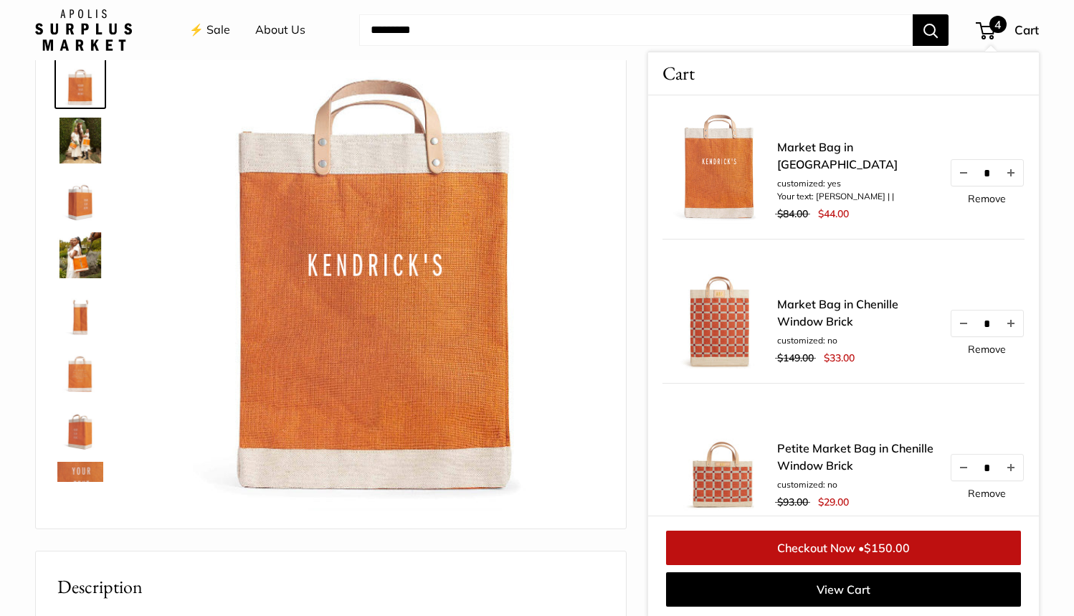
click at [973, 204] on link "Remove" at bounding box center [987, 199] width 38 height 10
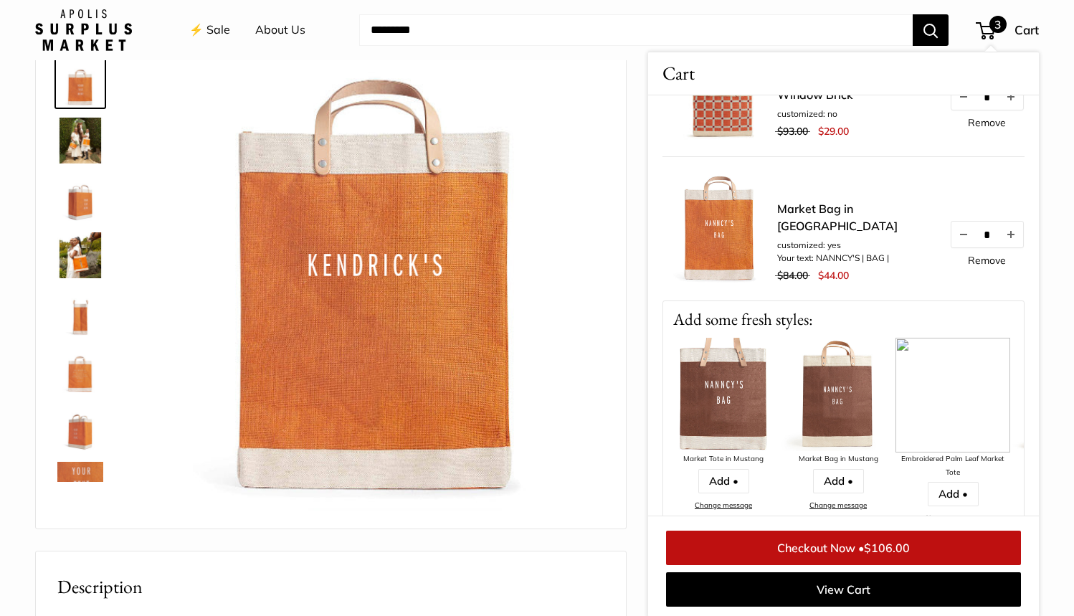
scroll to position [0, 0]
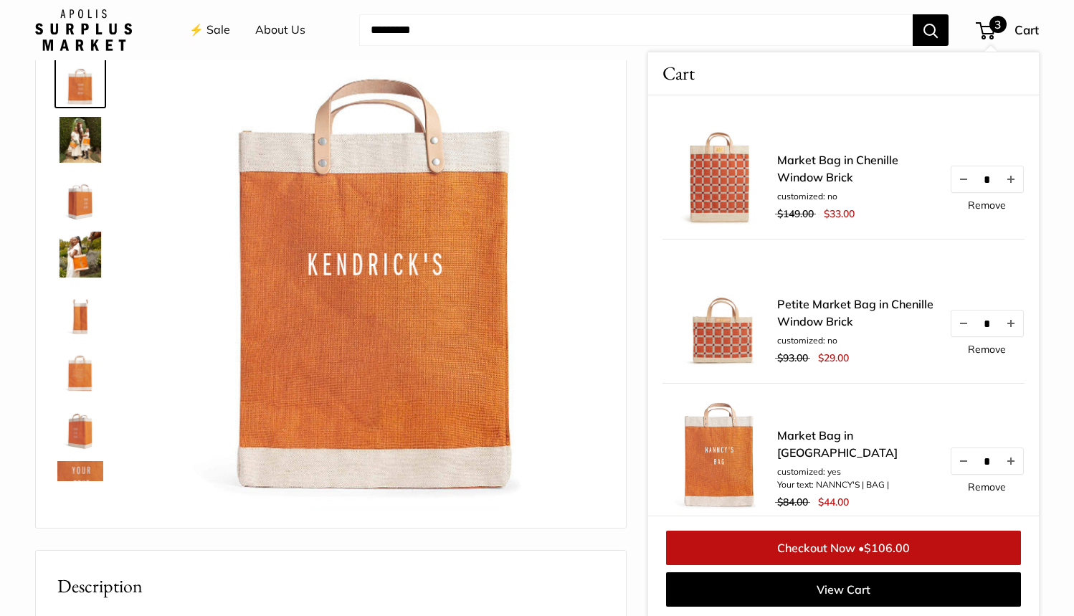
click at [579, 287] on img at bounding box center [378, 287] width 454 height 454
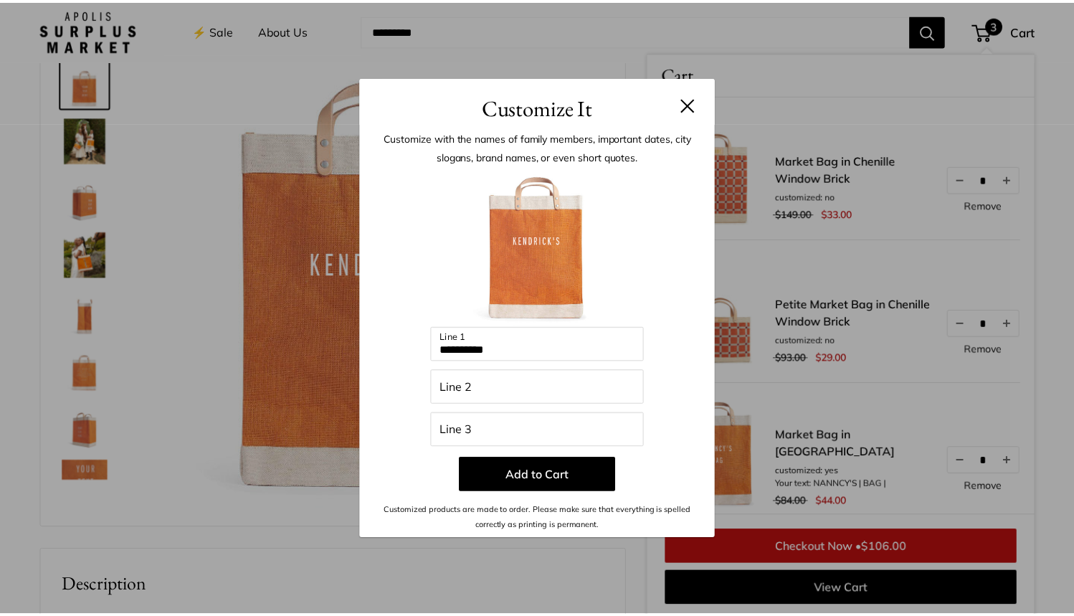
scroll to position [80, 0]
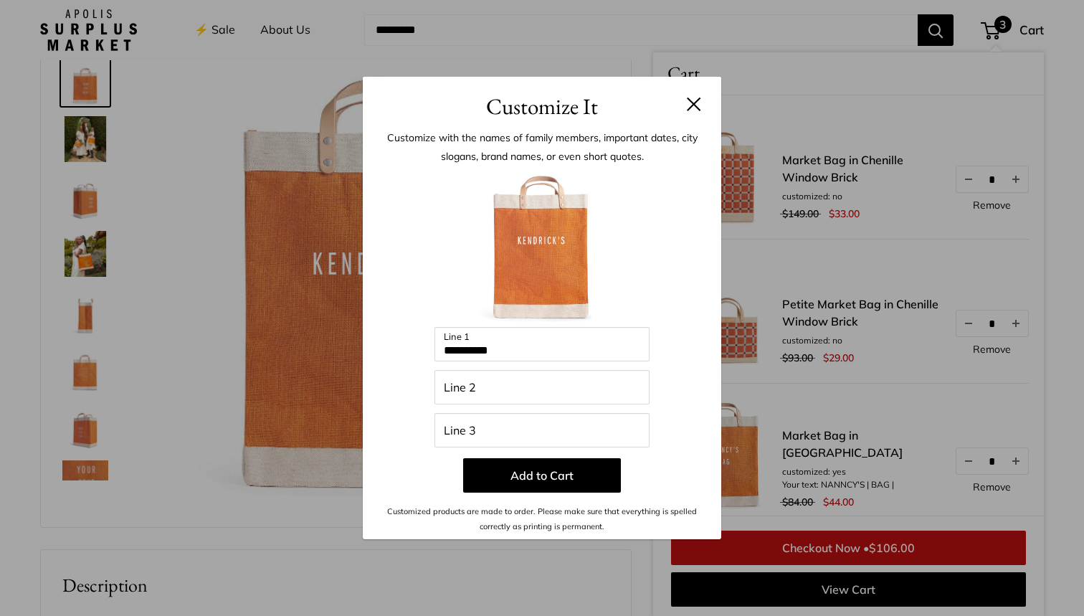
click at [484, 391] on input "Line 2" at bounding box center [541, 387] width 215 height 34
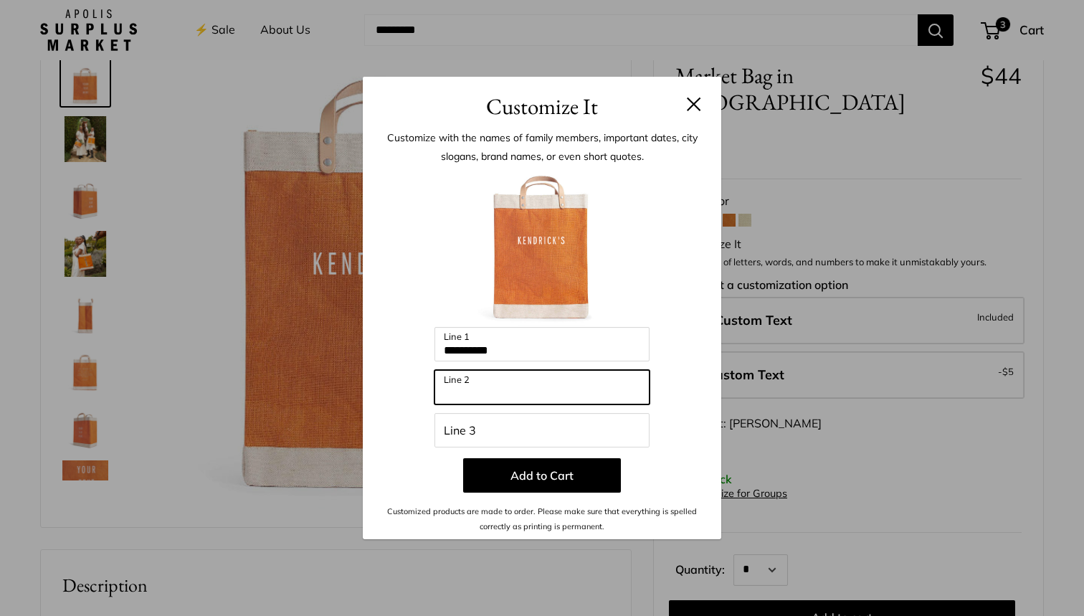
click at [465, 389] on input "Line 2" at bounding box center [541, 387] width 215 height 34
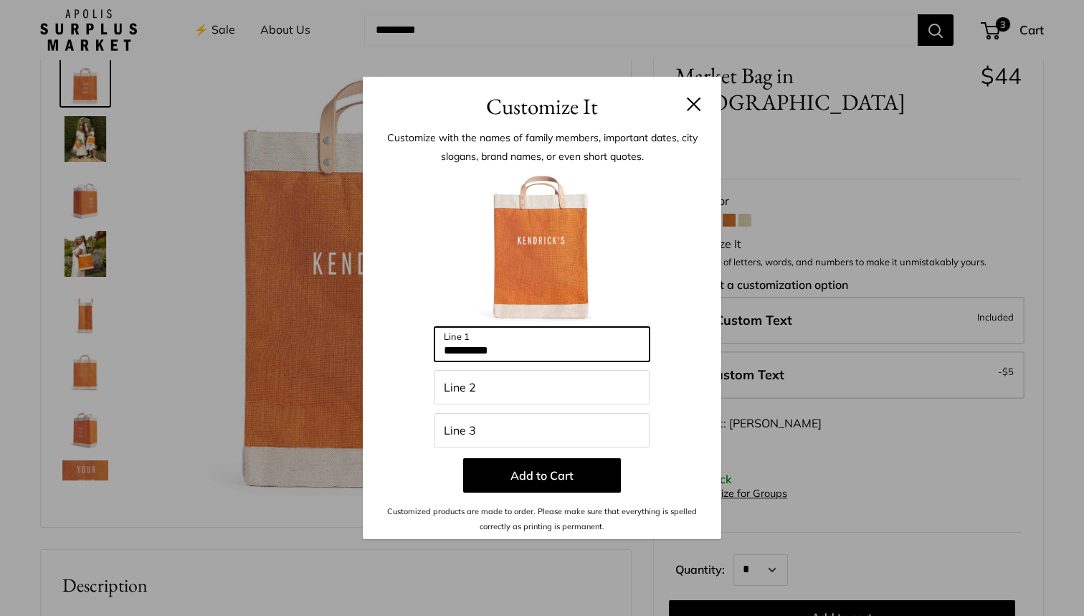
click at [442, 355] on input "**********" at bounding box center [541, 344] width 215 height 34
click at [532, 350] on input "**********" at bounding box center [541, 344] width 215 height 34
type input "**********"
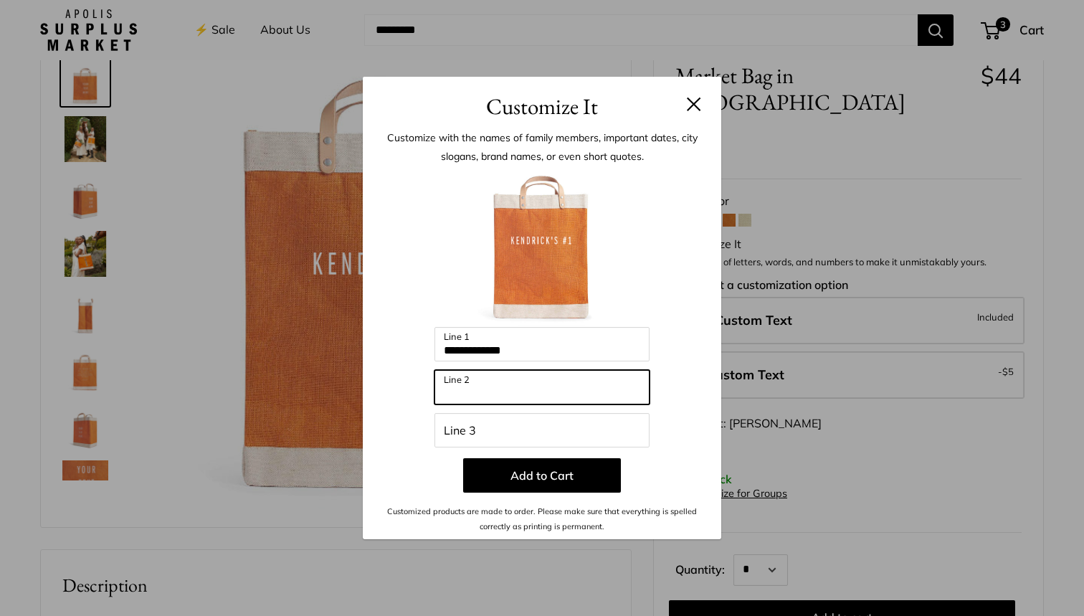
click at [473, 389] on input "Line 2" at bounding box center [541, 387] width 215 height 34
type input "******"
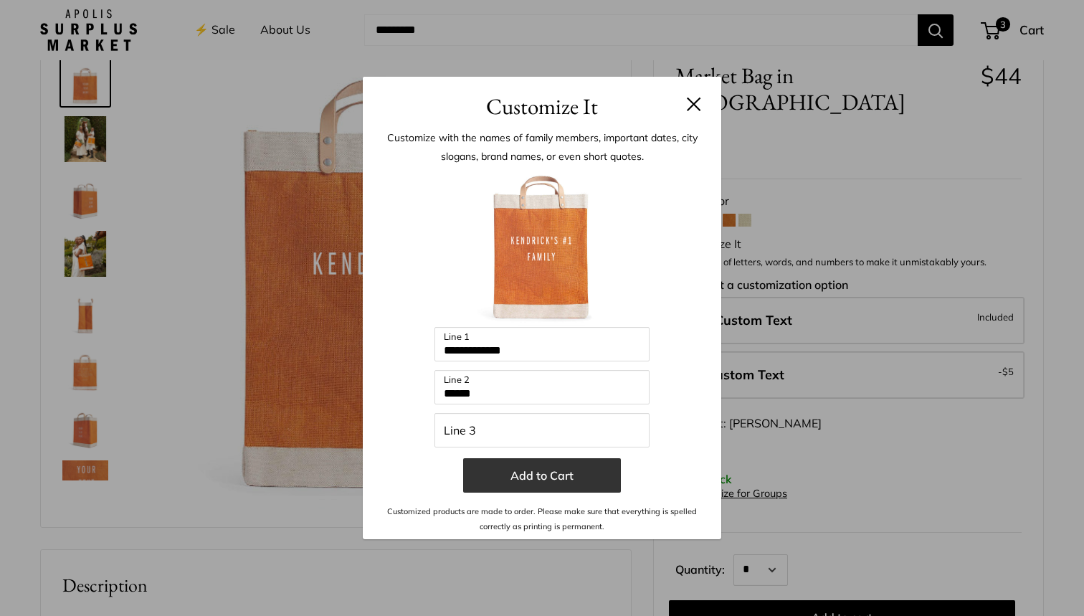
click at [534, 476] on button "Add to Cart" at bounding box center [542, 475] width 158 height 34
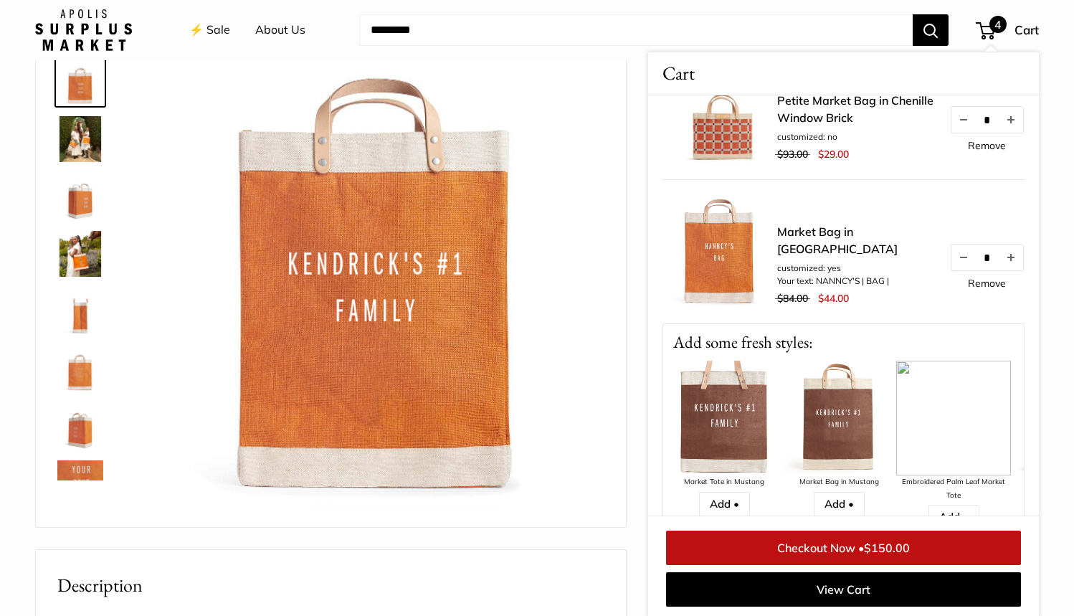
scroll to position [351, 0]
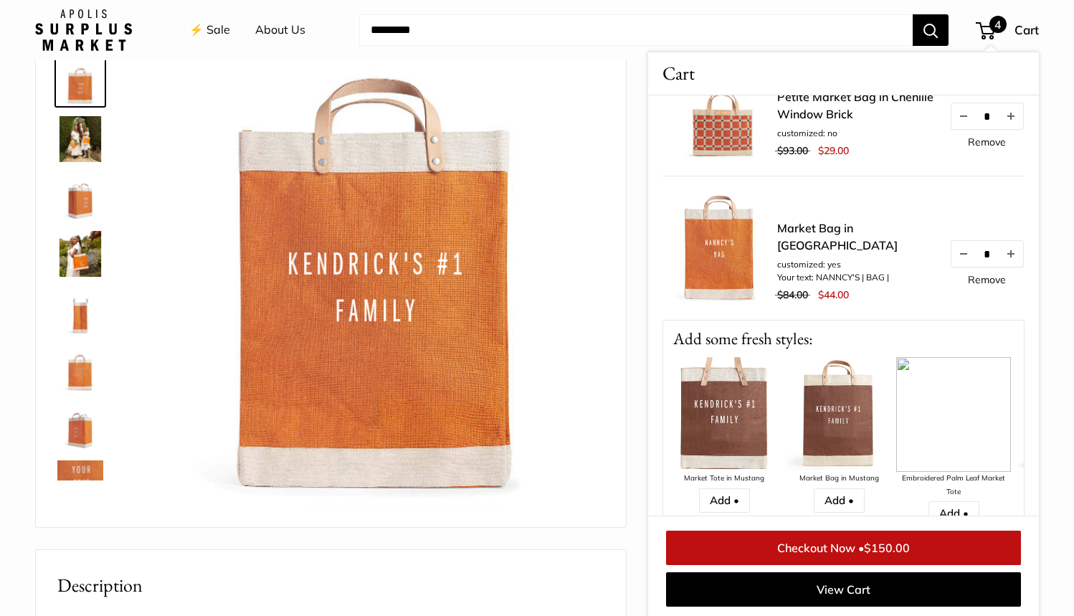
click at [982, 285] on link "Remove" at bounding box center [987, 280] width 38 height 10
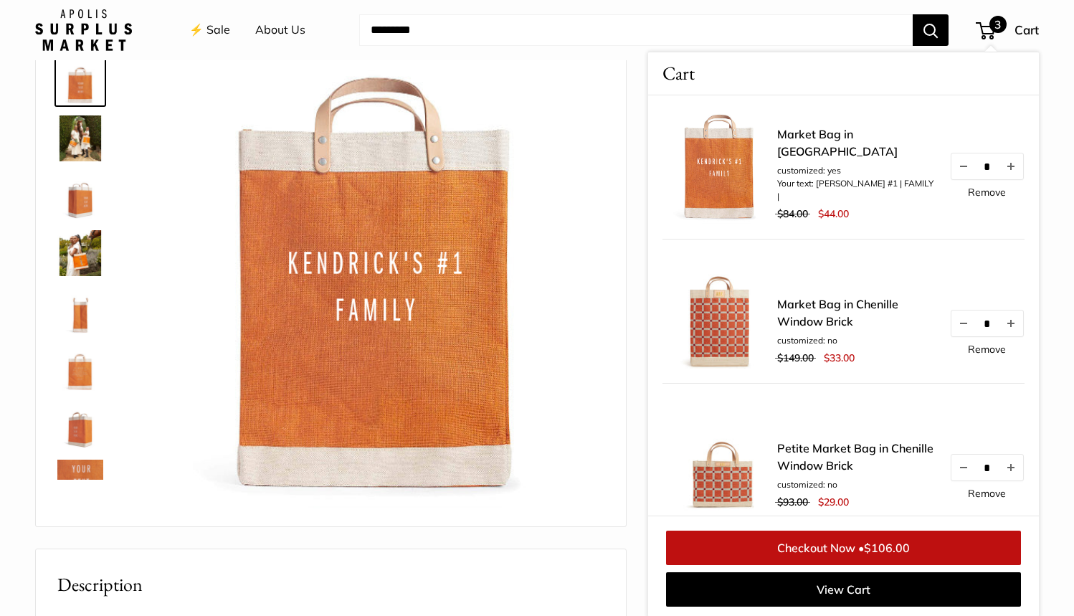
click at [454, 351] on img at bounding box center [378, 285] width 454 height 454
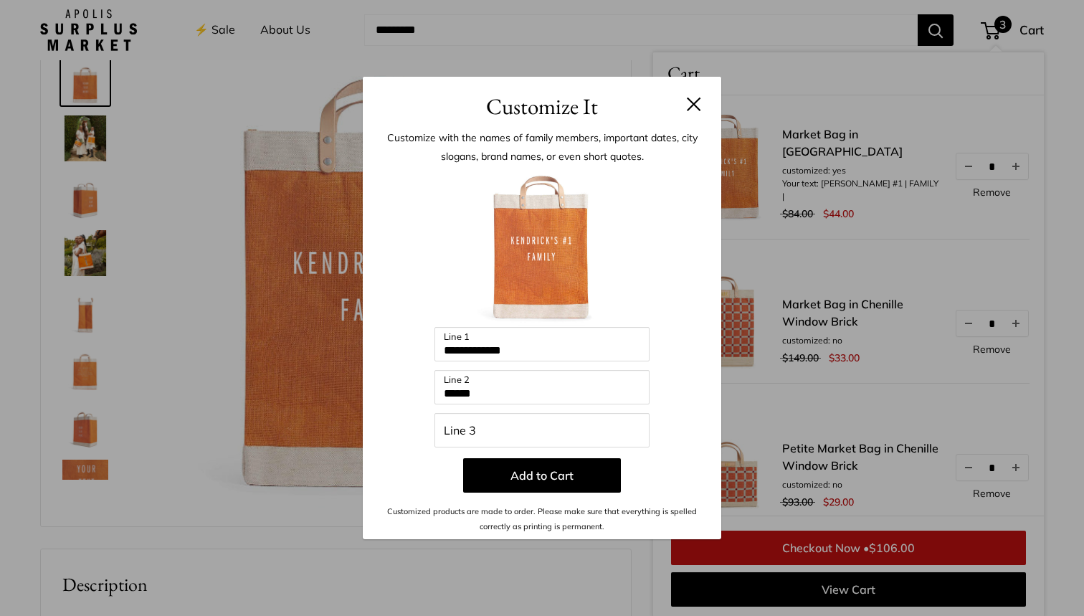
scroll to position [81, 0]
click at [535, 348] on input "**********" at bounding box center [541, 344] width 215 height 34
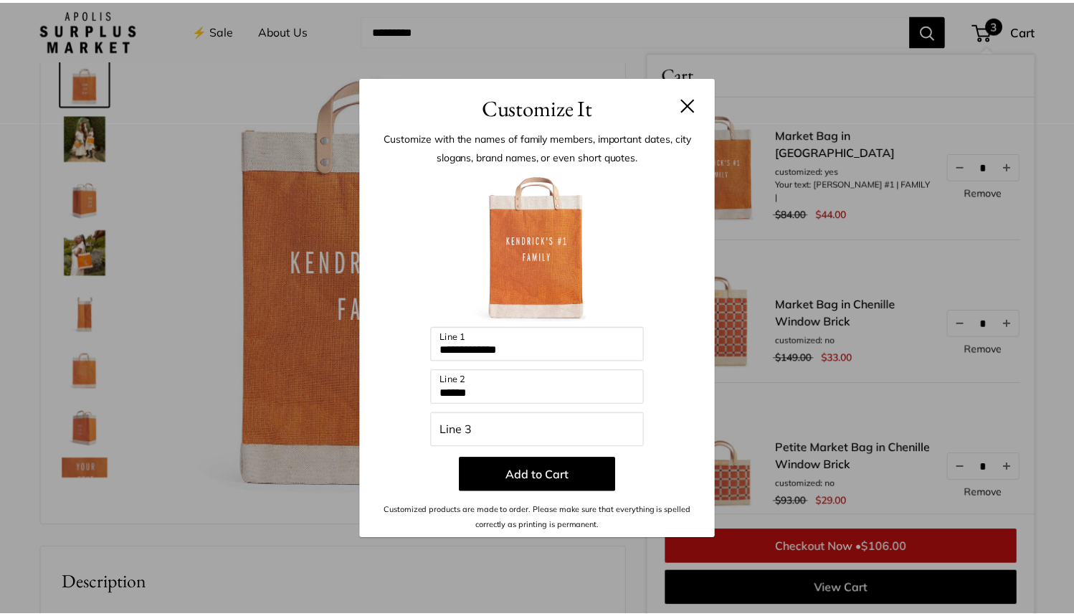
scroll to position [82, 0]
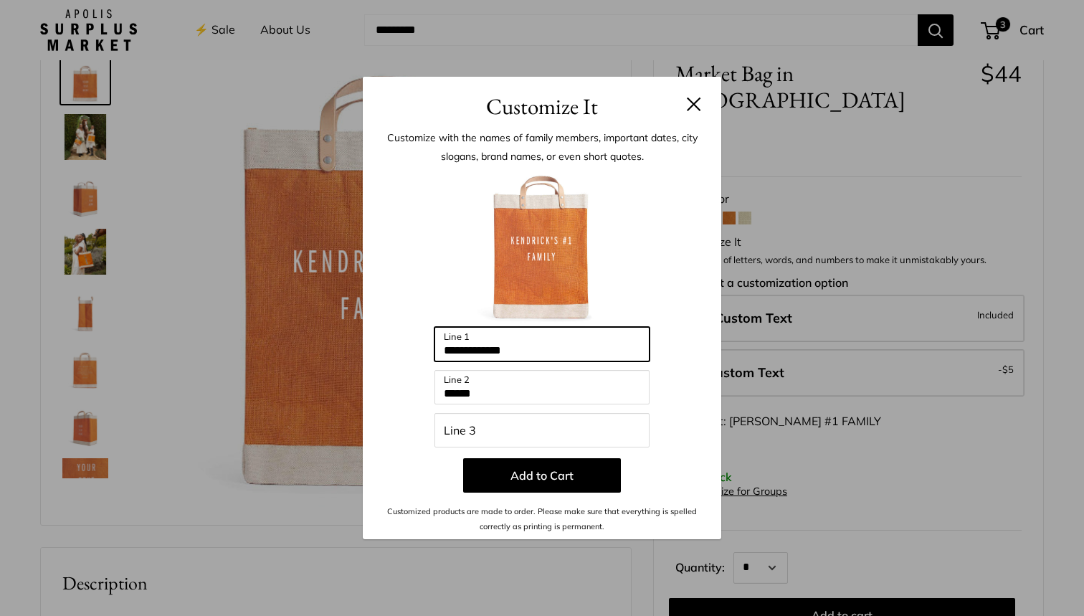
click at [530, 349] on input "**********" at bounding box center [541, 344] width 215 height 34
type input "**********"
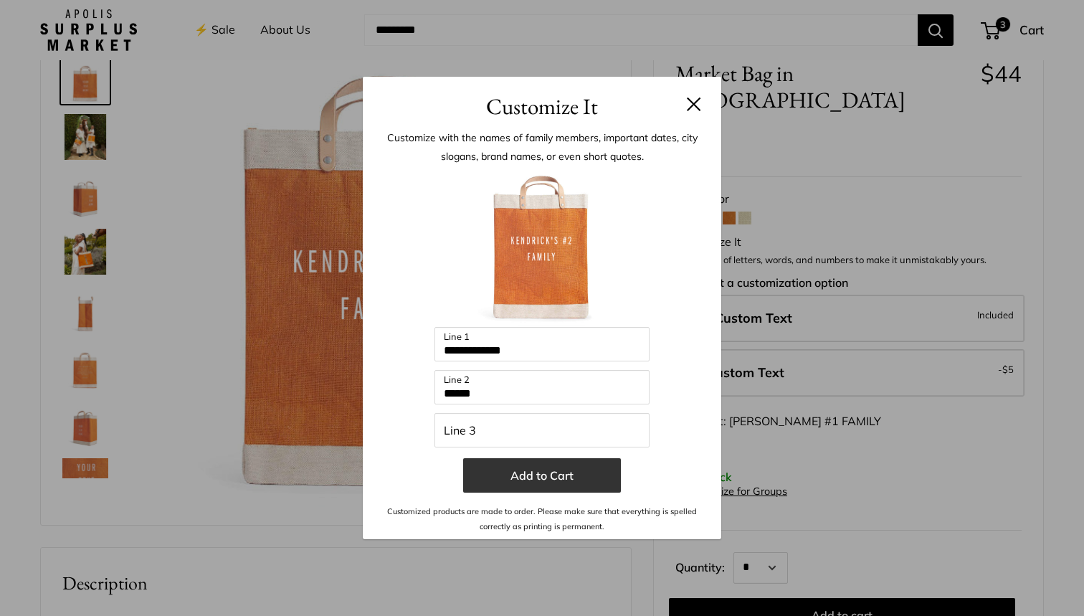
click at [557, 478] on button "Add to Cart" at bounding box center [542, 475] width 158 height 34
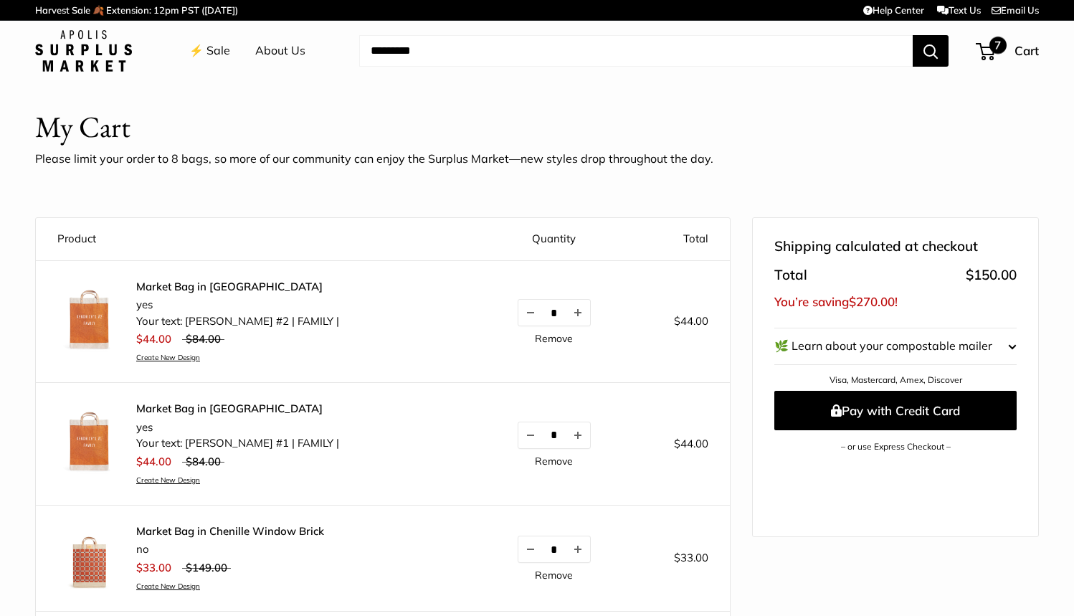
click at [990, 44] on span "7" at bounding box center [997, 45] width 17 height 17
click at [218, 52] on link "⚡️ Sale" at bounding box center [209, 51] width 41 height 22
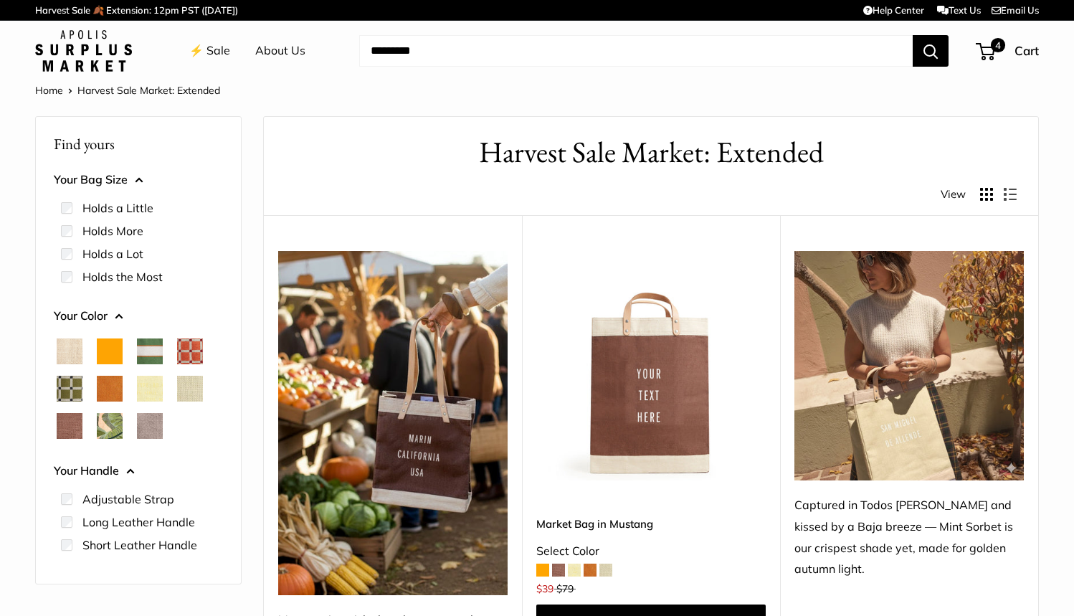
click at [105, 387] on span "Cognac" at bounding box center [110, 389] width 26 height 26
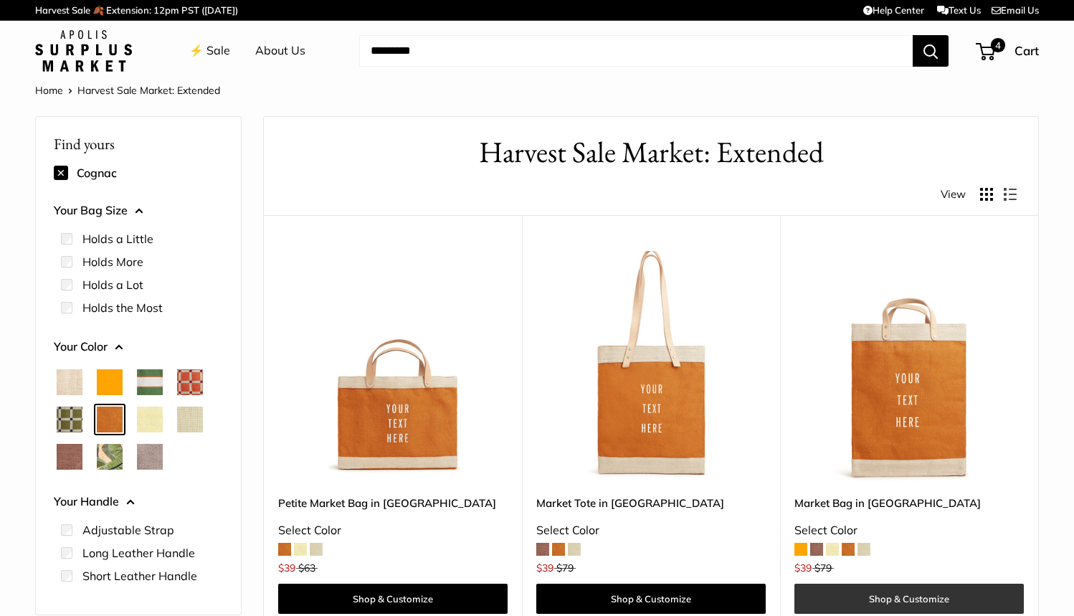
click at [926, 592] on link "Shop & Customize" at bounding box center [908, 599] width 229 height 30
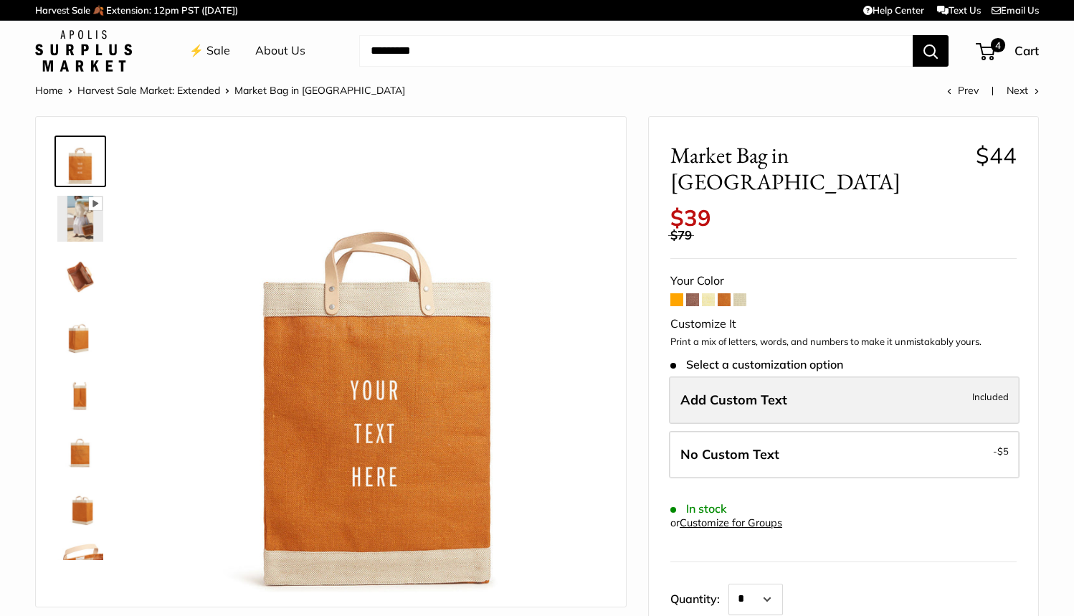
click at [946, 376] on label "Add Custom Text Included" at bounding box center [844, 399] width 351 height 47
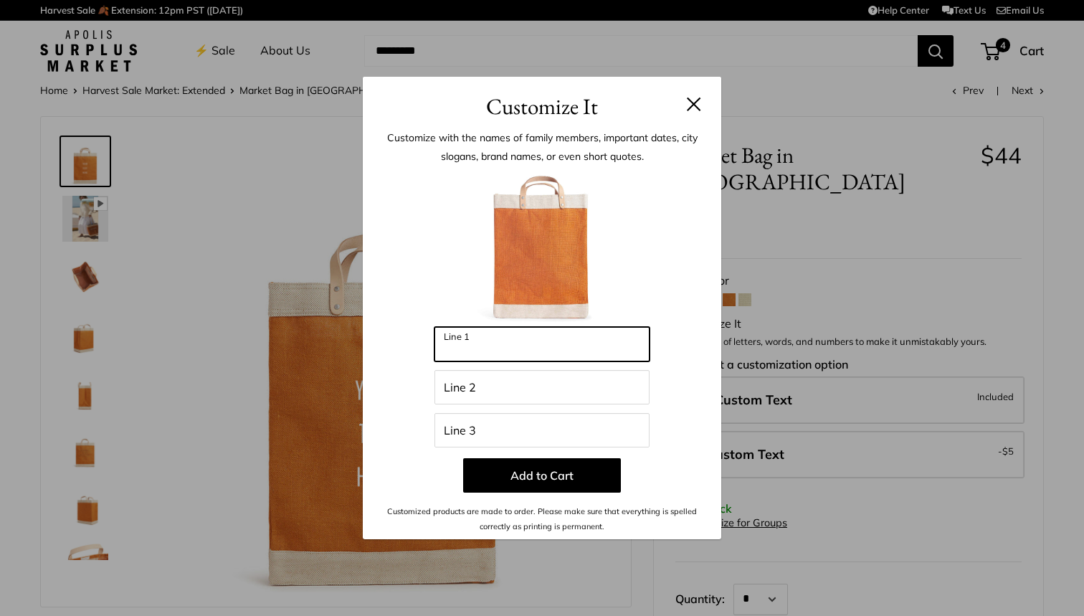
click at [485, 340] on input "Line 1" at bounding box center [541, 344] width 215 height 34
type input "**********"
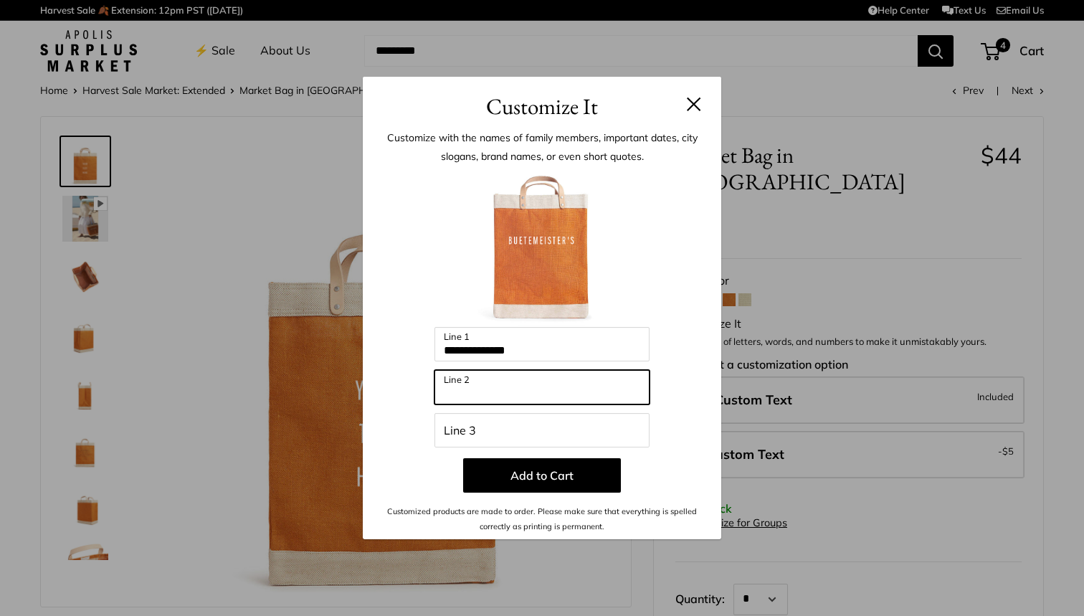
click at [467, 393] on input "Line 2" at bounding box center [541, 387] width 215 height 34
type input "*****"
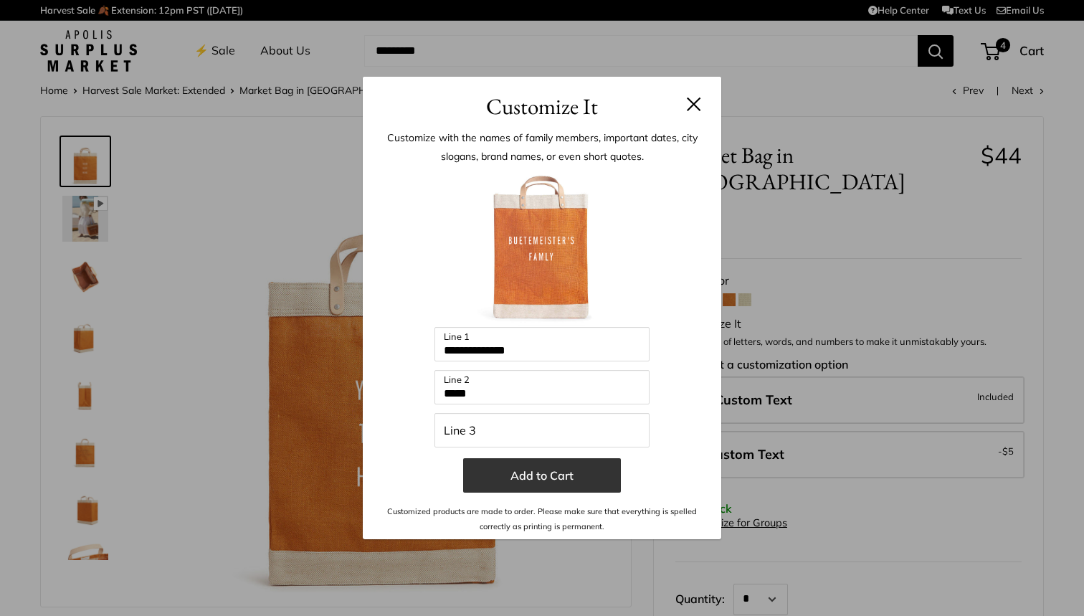
click at [543, 478] on button "Add to Cart" at bounding box center [542, 475] width 158 height 34
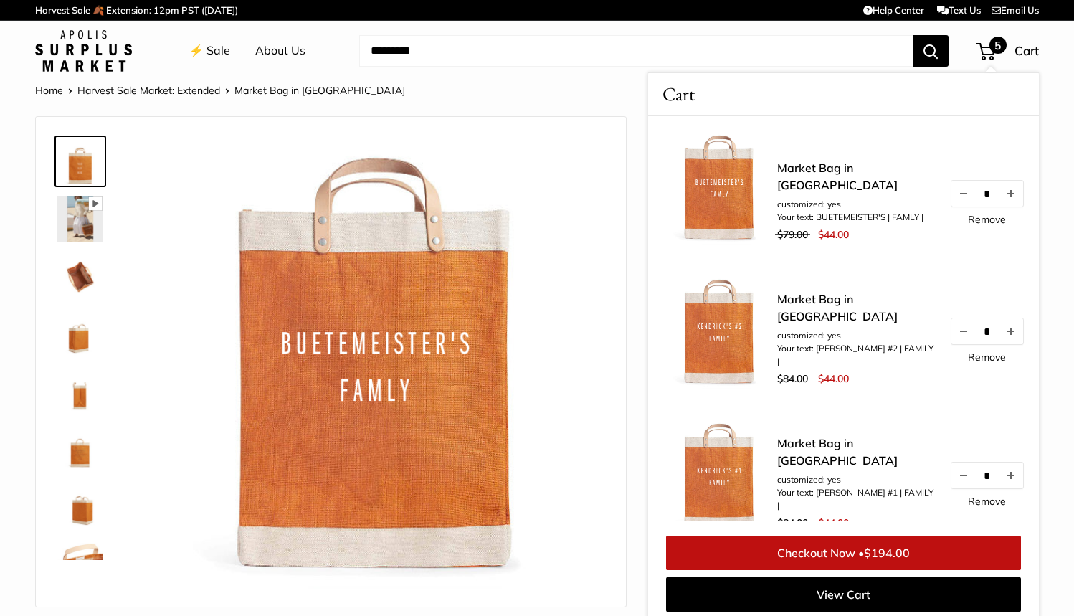
scroll to position [6, 0]
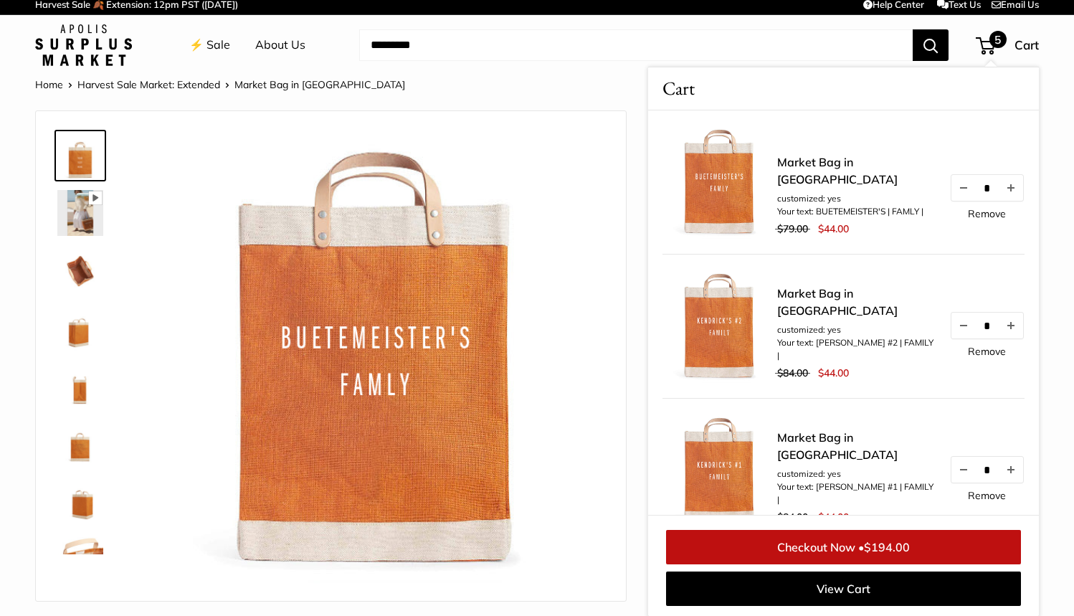
click at [554, 477] on img at bounding box center [378, 360] width 454 height 454
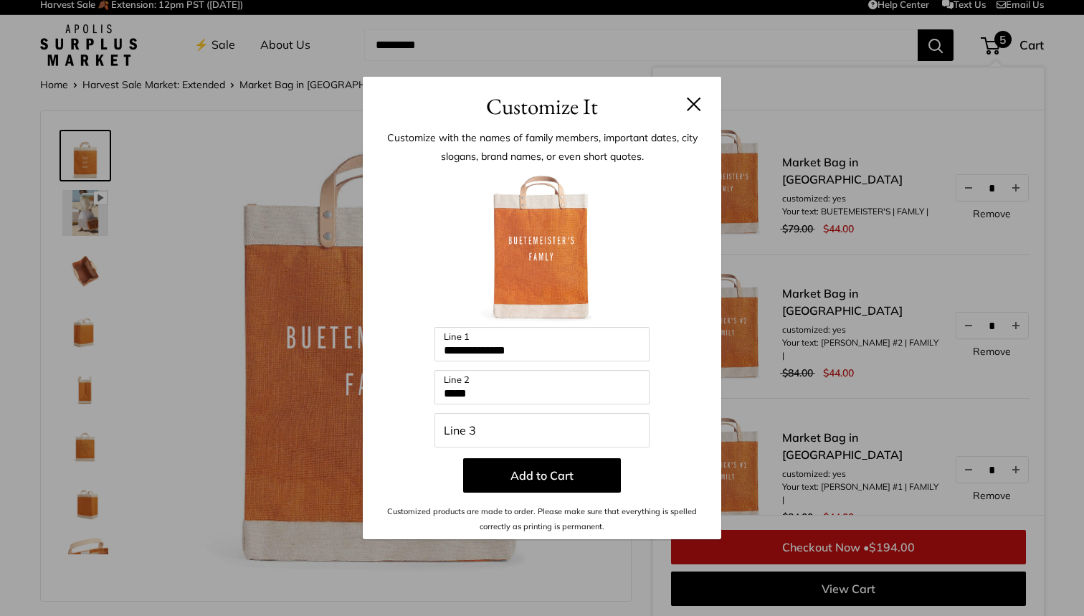
click at [543, 351] on input "**********" at bounding box center [541, 344] width 215 height 34
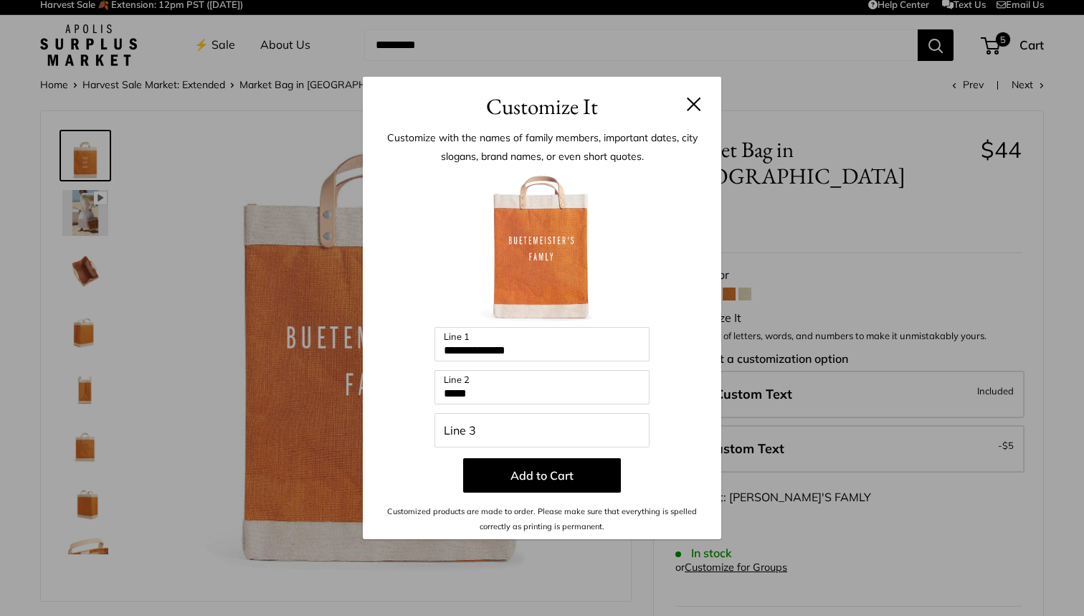
click at [695, 103] on button at bounding box center [694, 104] width 14 height 14
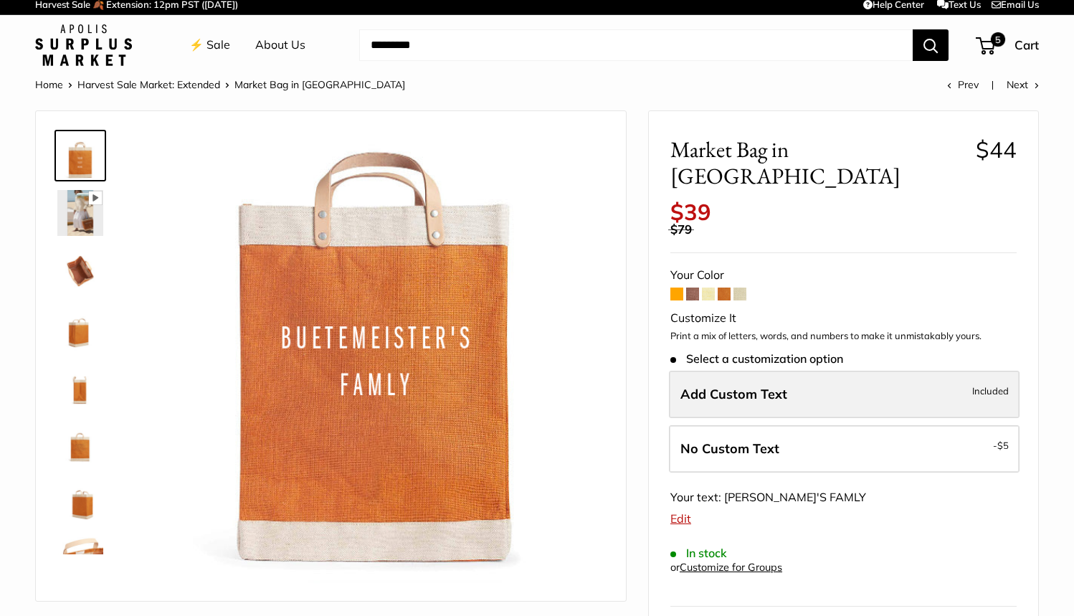
click at [991, 382] on span "Included" at bounding box center [990, 390] width 37 height 17
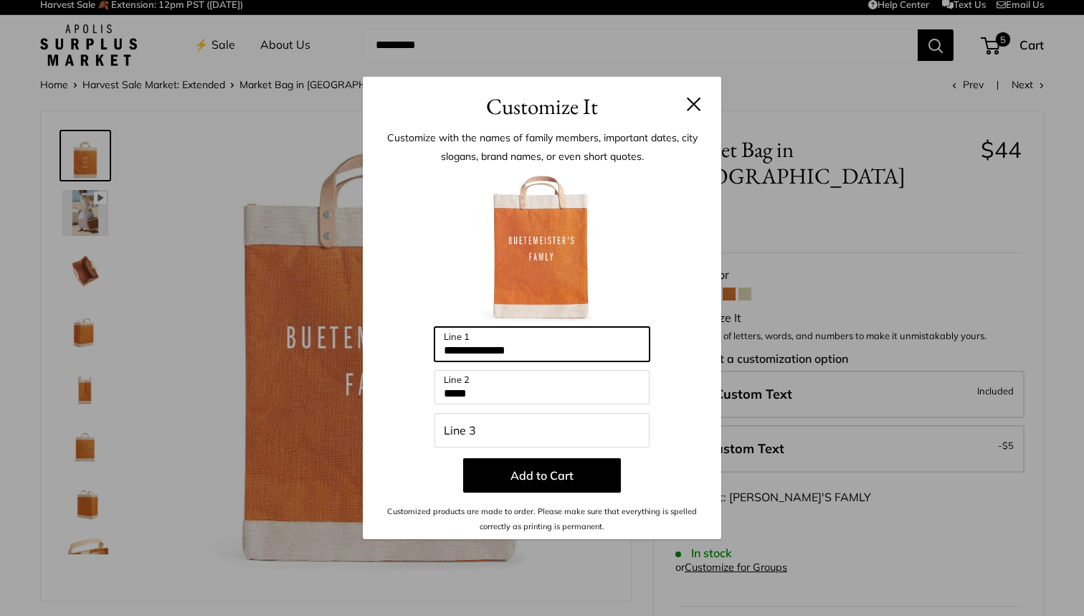
click at [561, 346] on input "**********" at bounding box center [541, 344] width 215 height 34
type input "*"
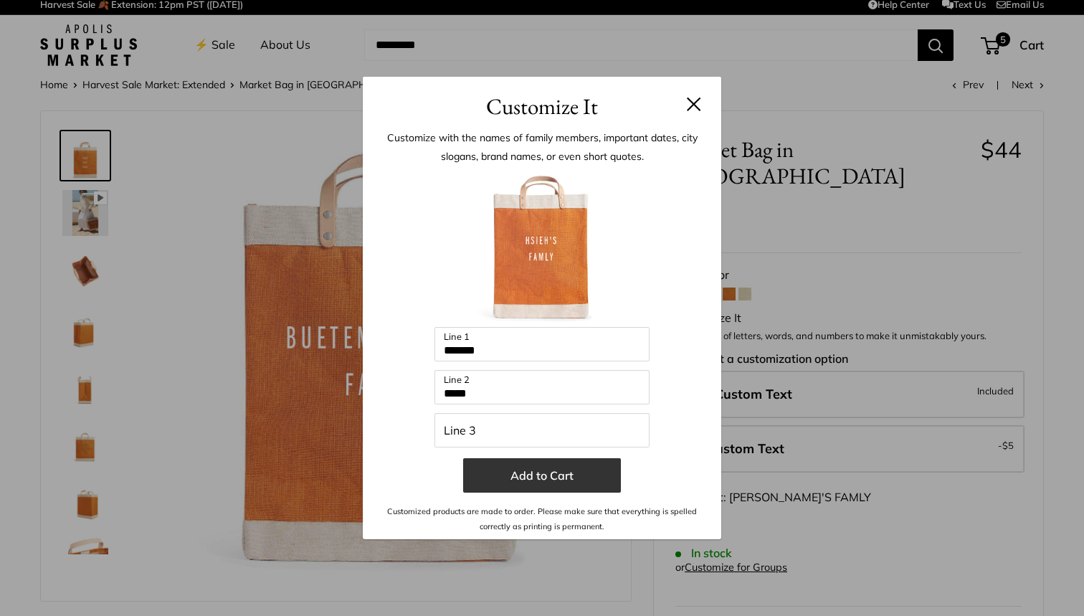
click at [549, 474] on button "Add to Cart" at bounding box center [542, 475] width 158 height 34
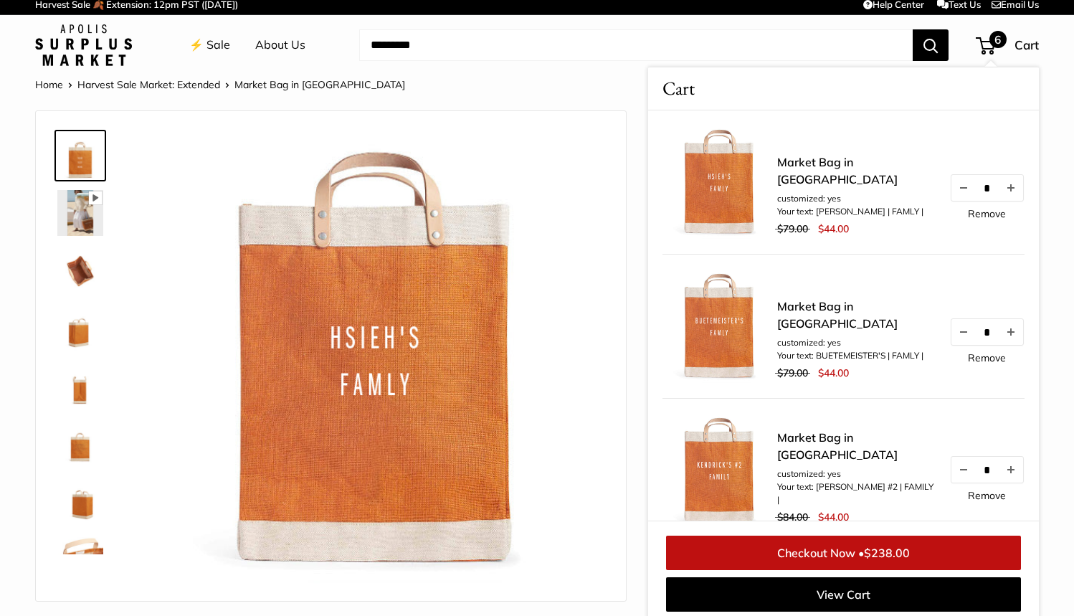
scroll to position [11, 0]
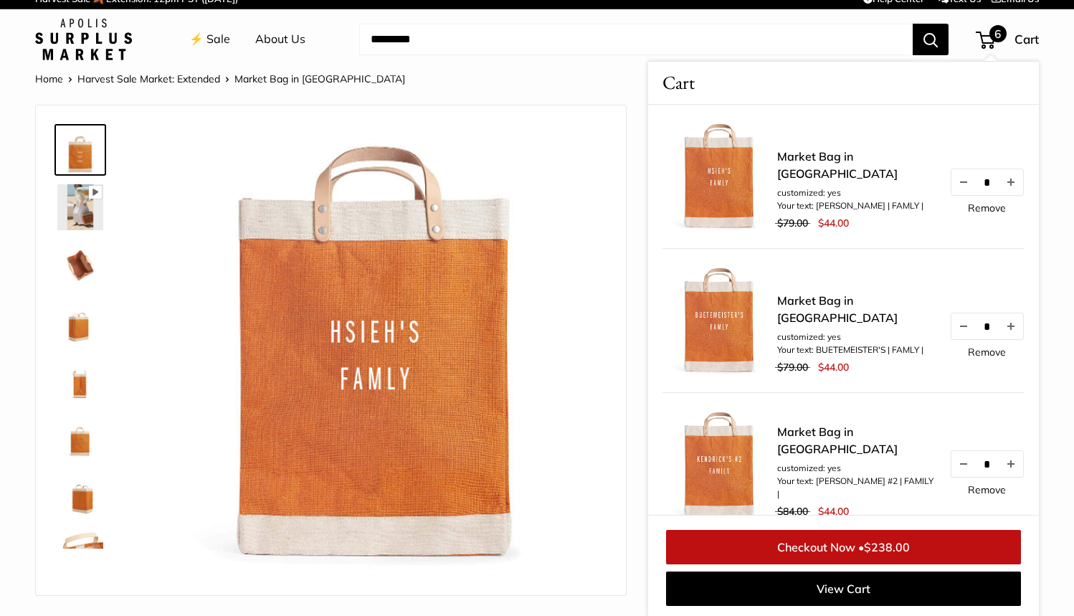
click at [630, 45] on input "Search..." at bounding box center [636, 40] width 554 height 32
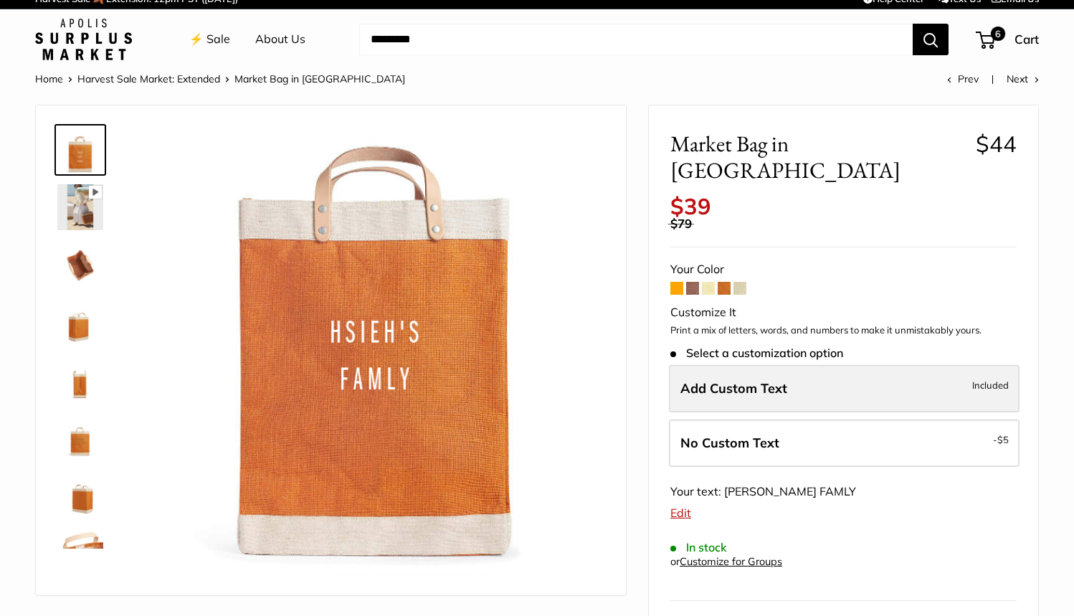
click at [989, 376] on span "Included" at bounding box center [990, 384] width 37 height 17
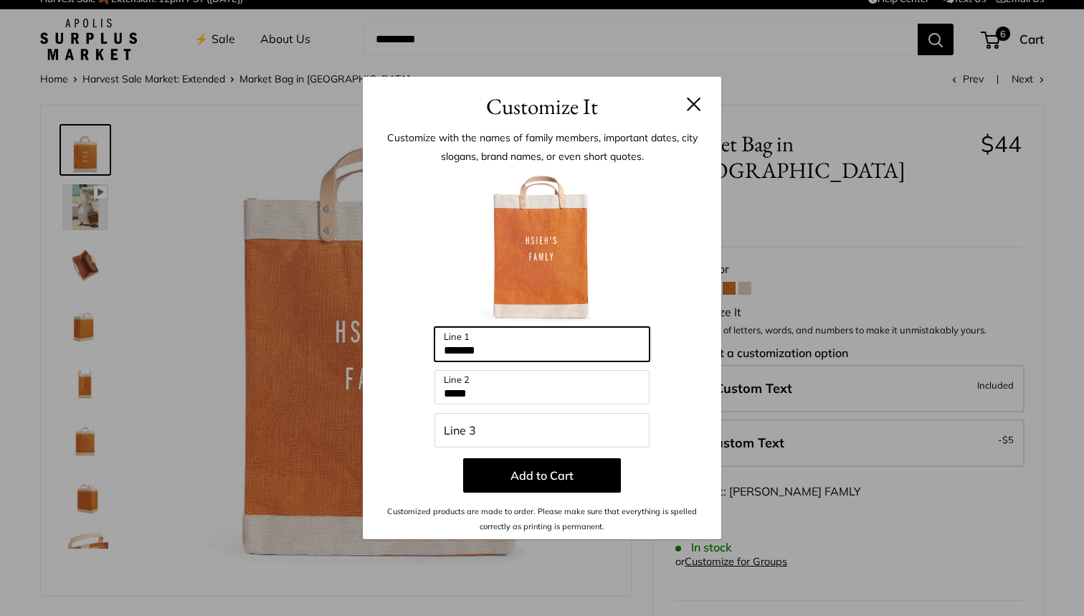
click at [505, 350] on input "*******" at bounding box center [541, 344] width 215 height 34
type input "*"
type input "*********"
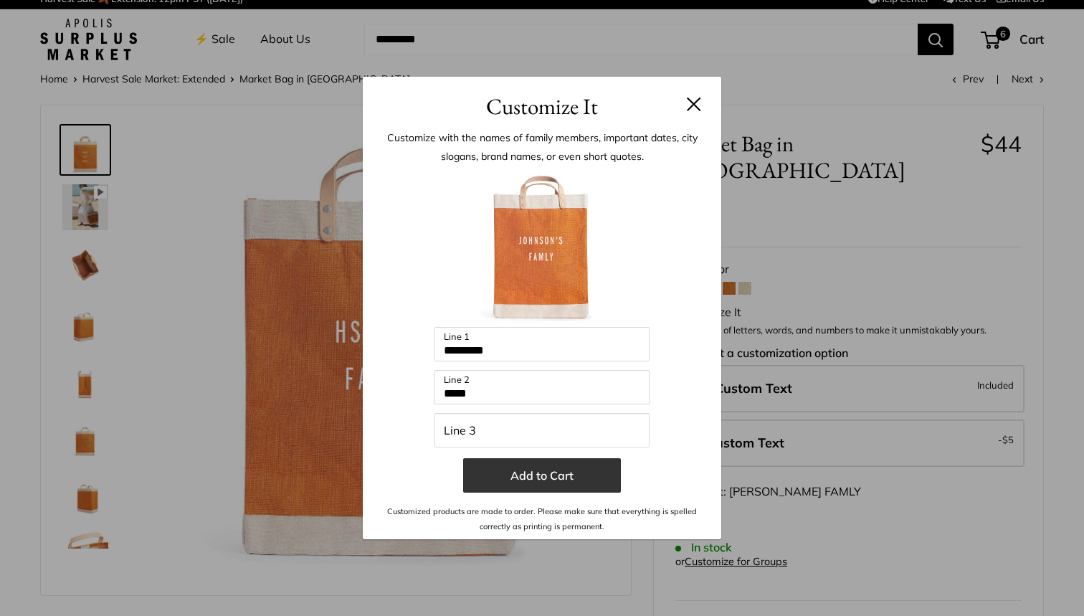
click at [536, 472] on button "Add to Cart" at bounding box center [542, 475] width 158 height 34
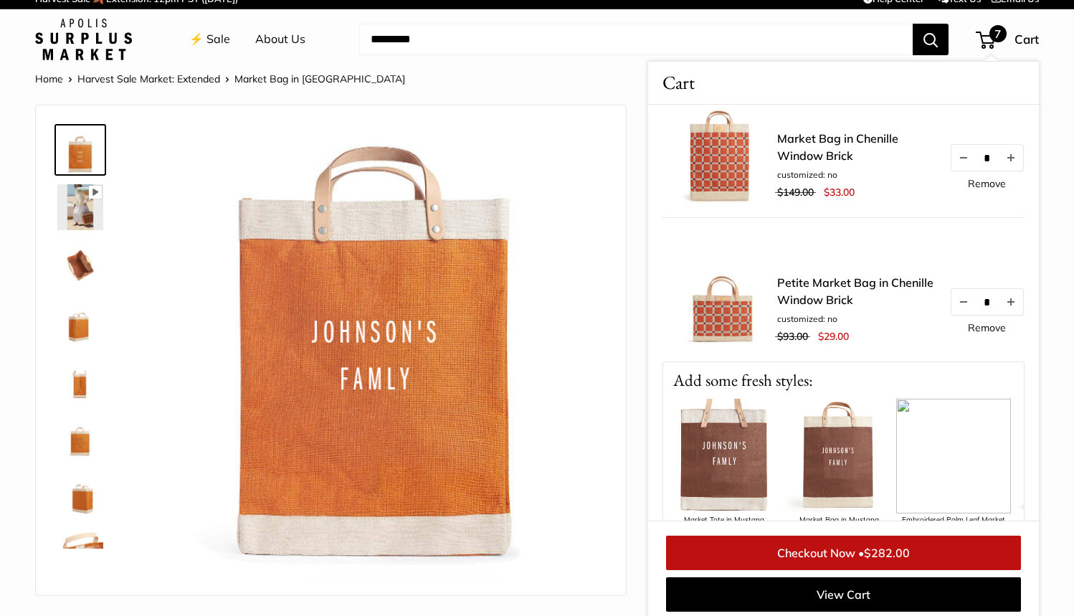
scroll to position [751, 0]
click at [77, 260] on img at bounding box center [80, 265] width 46 height 46
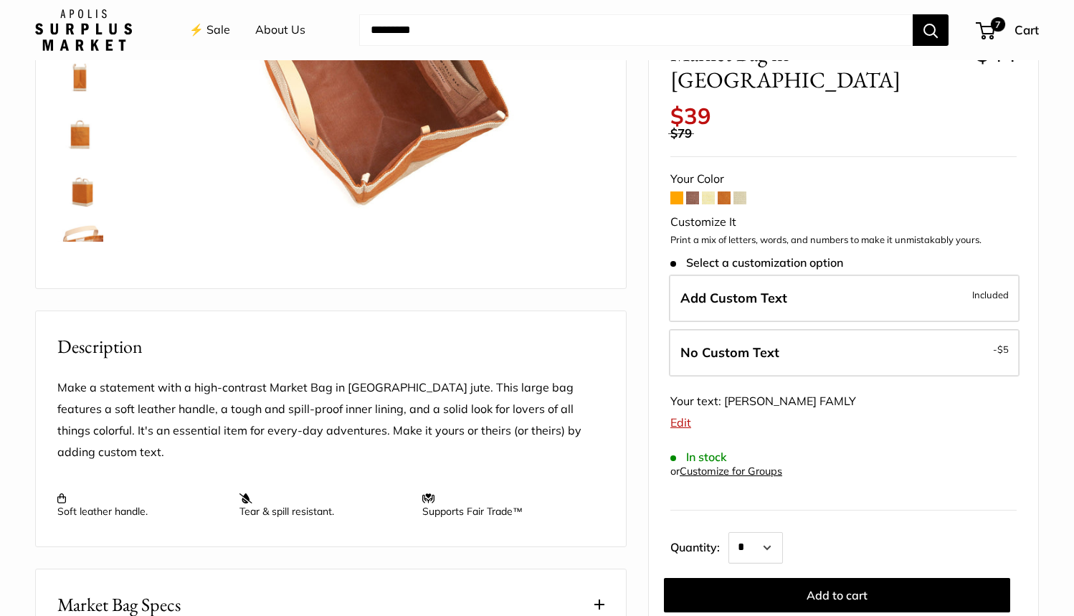
scroll to position [0, 0]
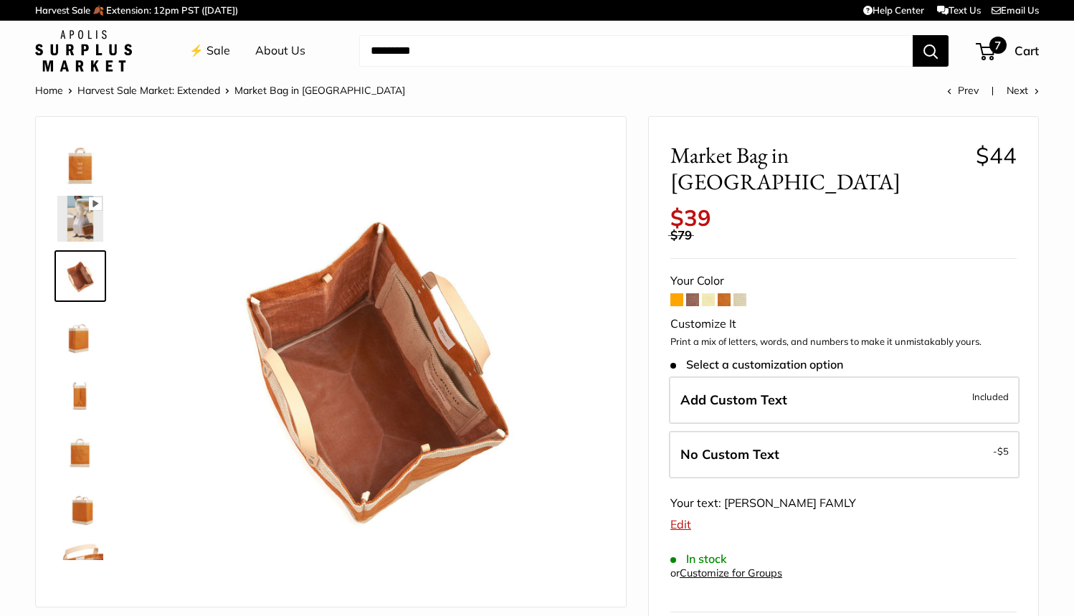
click at [993, 46] on span "7" at bounding box center [997, 45] width 17 height 17
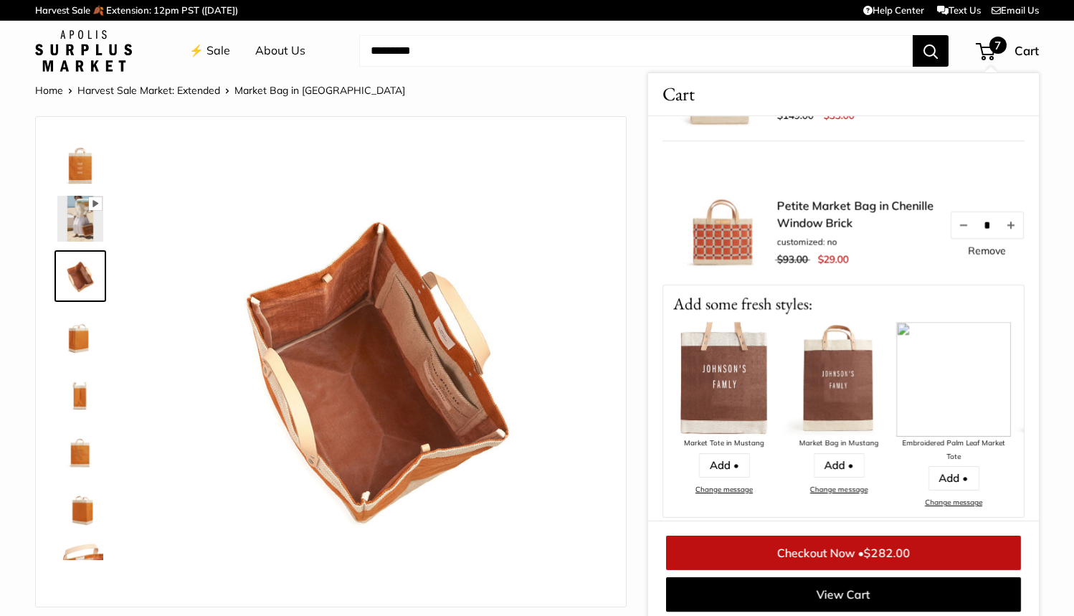
scroll to position [867, 0]
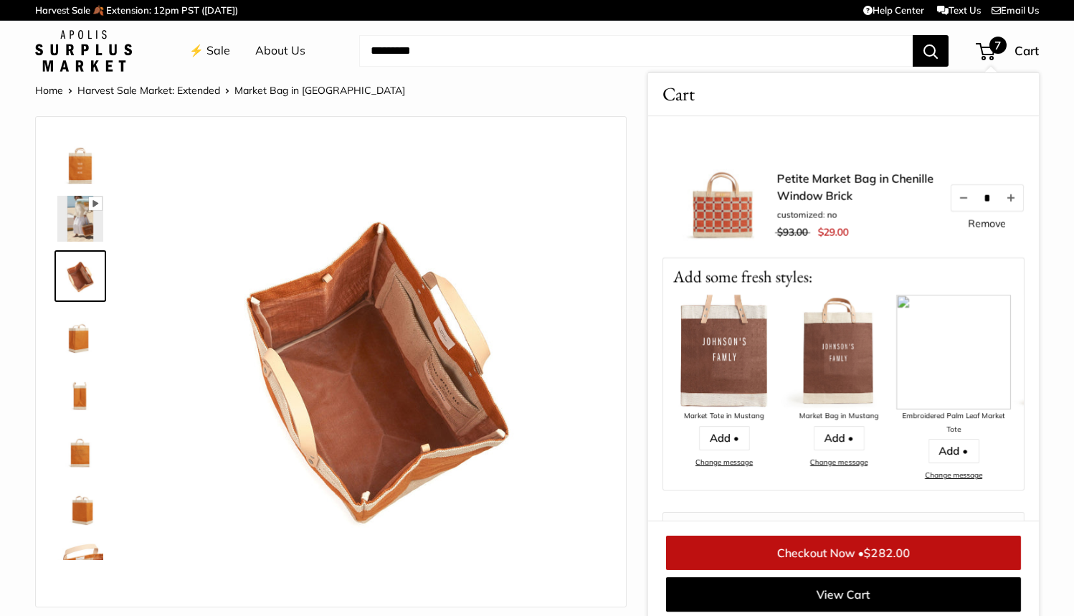
click at [987, 52] on span "7" at bounding box center [985, 51] width 19 height 17
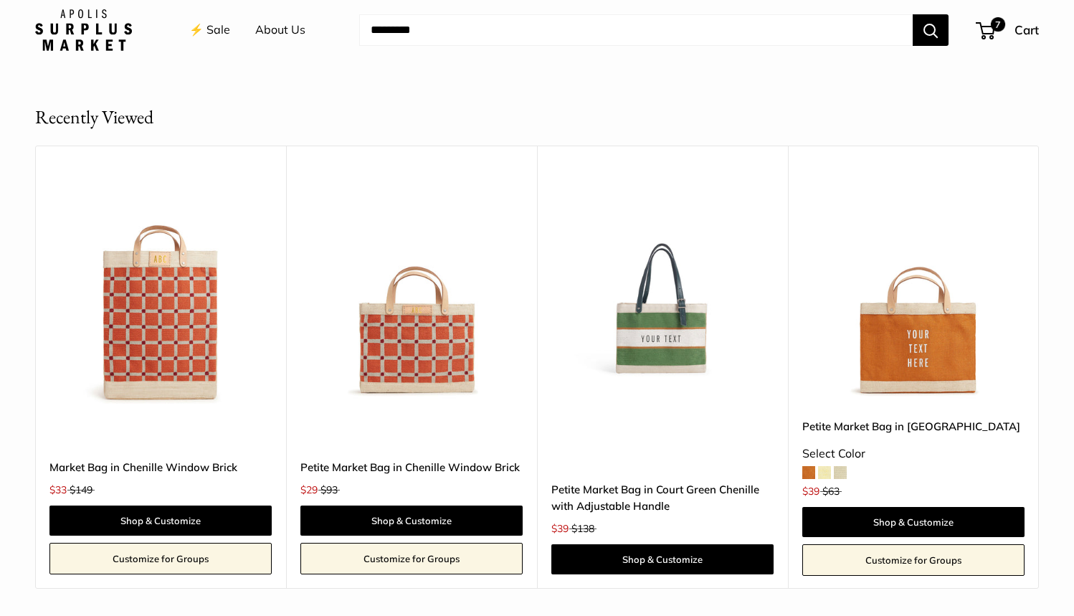
scroll to position [1818, 0]
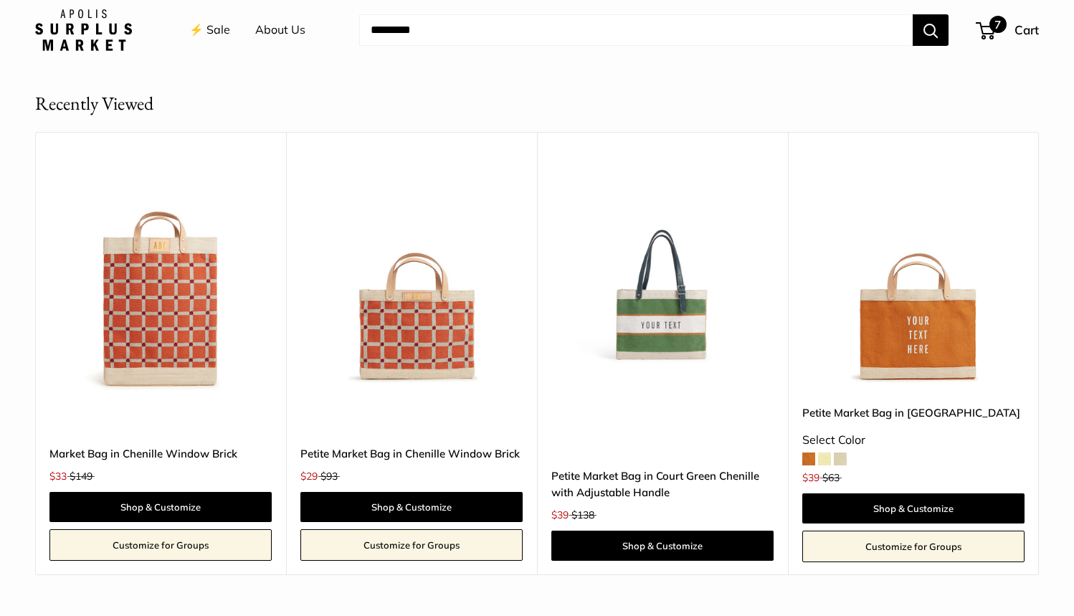
click at [984, 33] on span "7" at bounding box center [985, 30] width 19 height 17
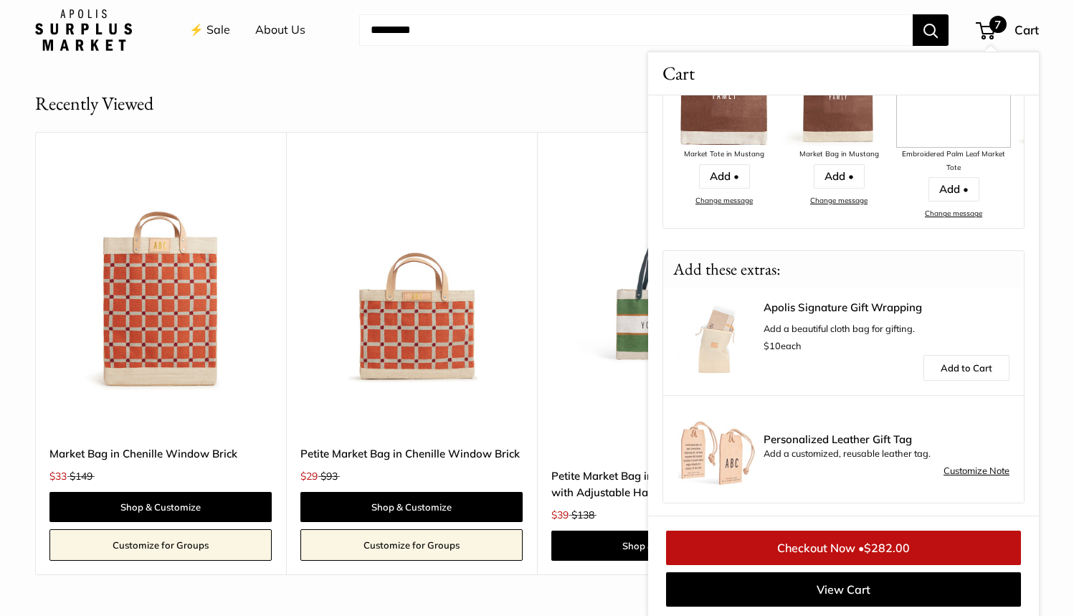
scroll to position [1118, 0]
click at [859, 327] on div "Apolis Signature Gift Wrapping Add a beautiful cloth bag for gifting. $10 each" at bounding box center [887, 326] width 246 height 53
click at [966, 371] on link "Add to Cart" at bounding box center [966, 366] width 86 height 26
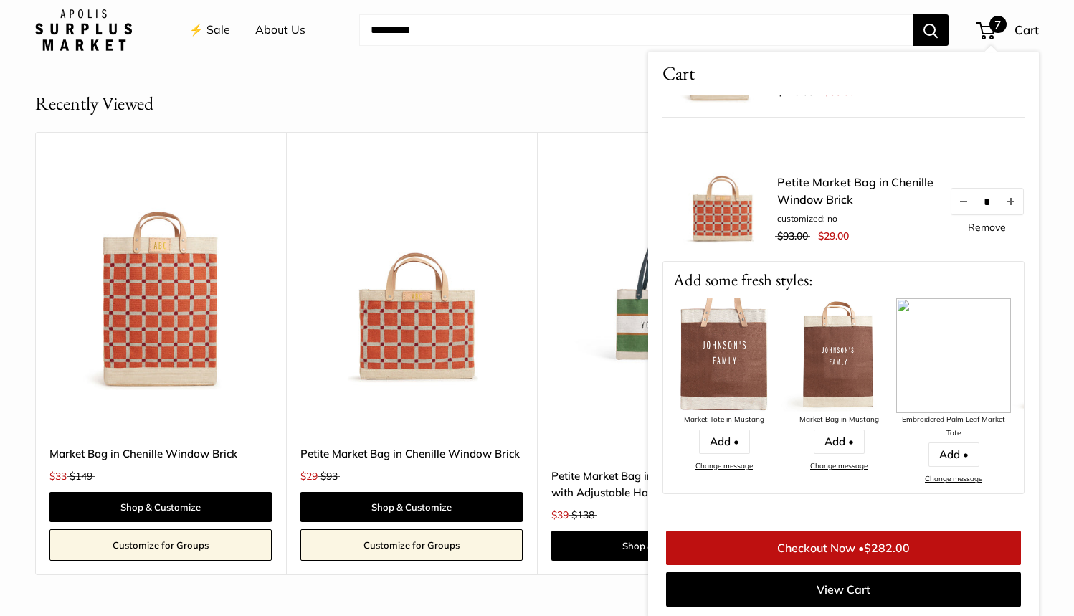
scroll to position [851, 0]
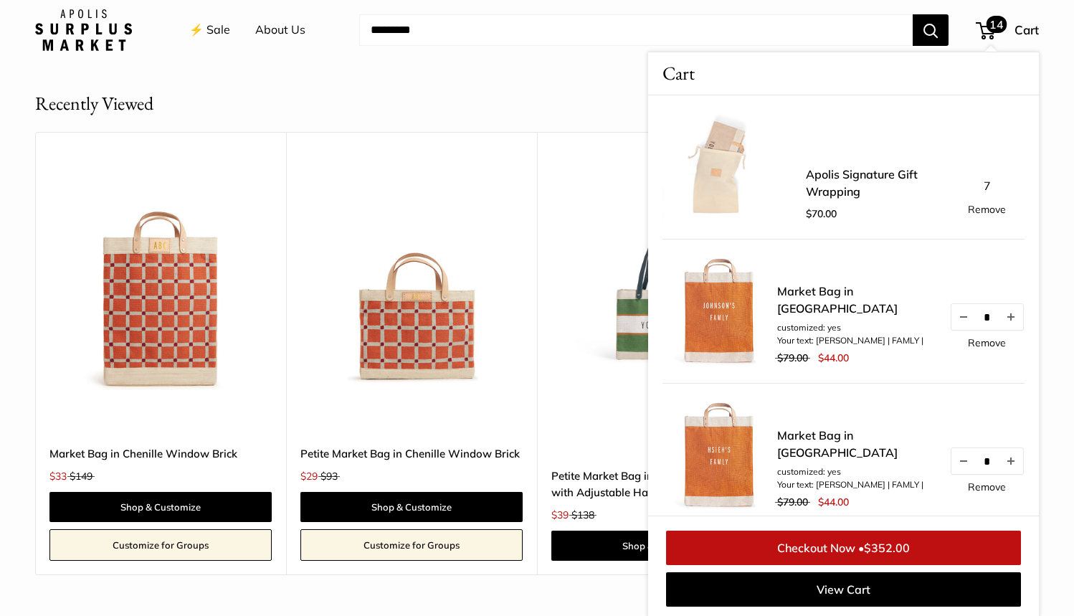
click at [974, 209] on link "Remove" at bounding box center [987, 209] width 38 height 10
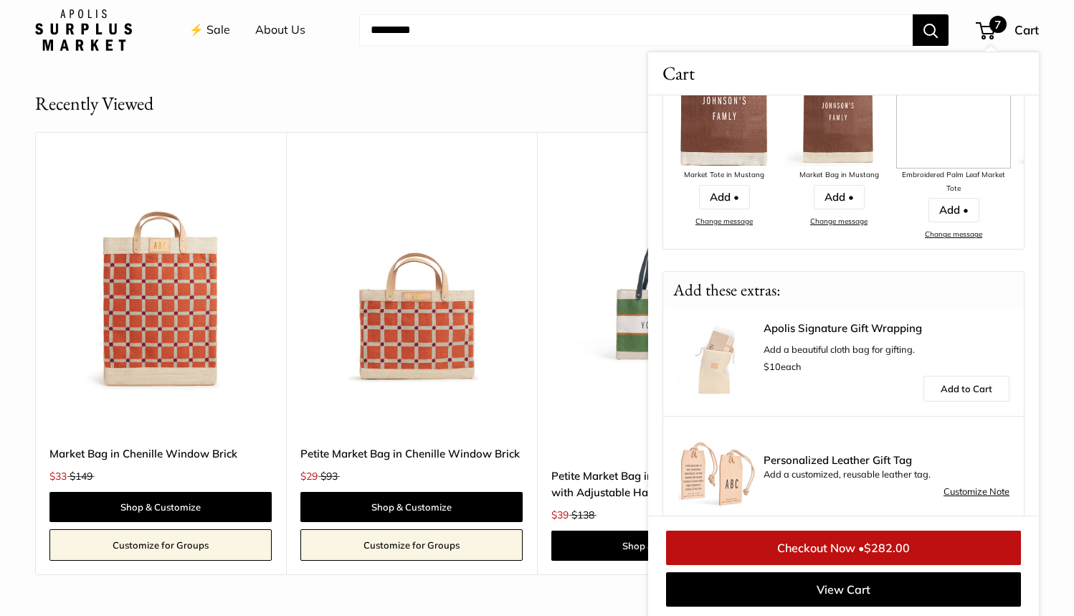
scroll to position [1118, 0]
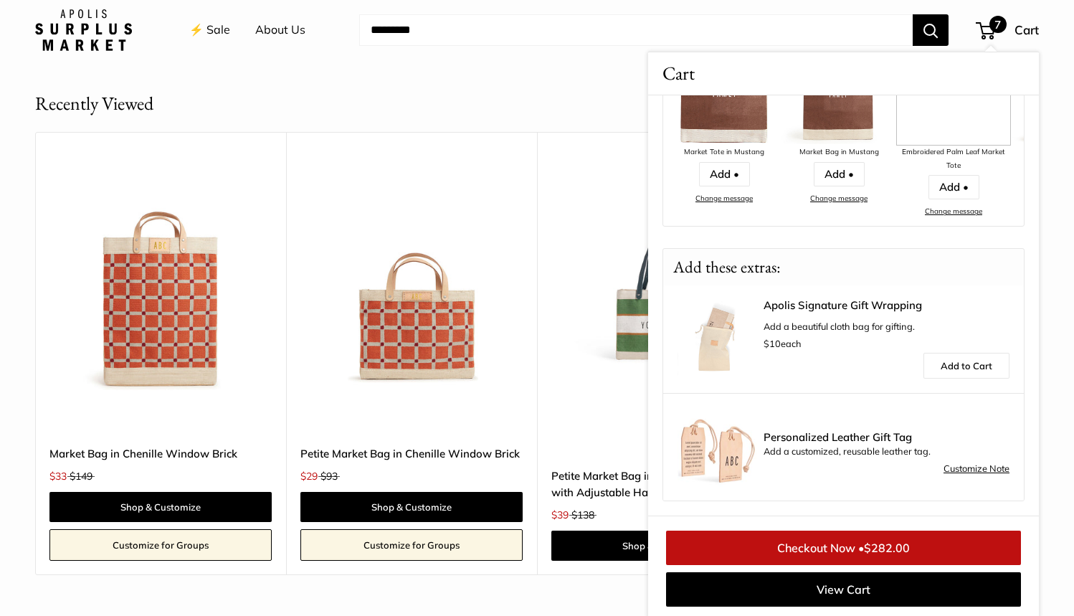
click at [852, 311] on link "Apolis Signature Gift Wrapping" at bounding box center [887, 305] width 246 height 11
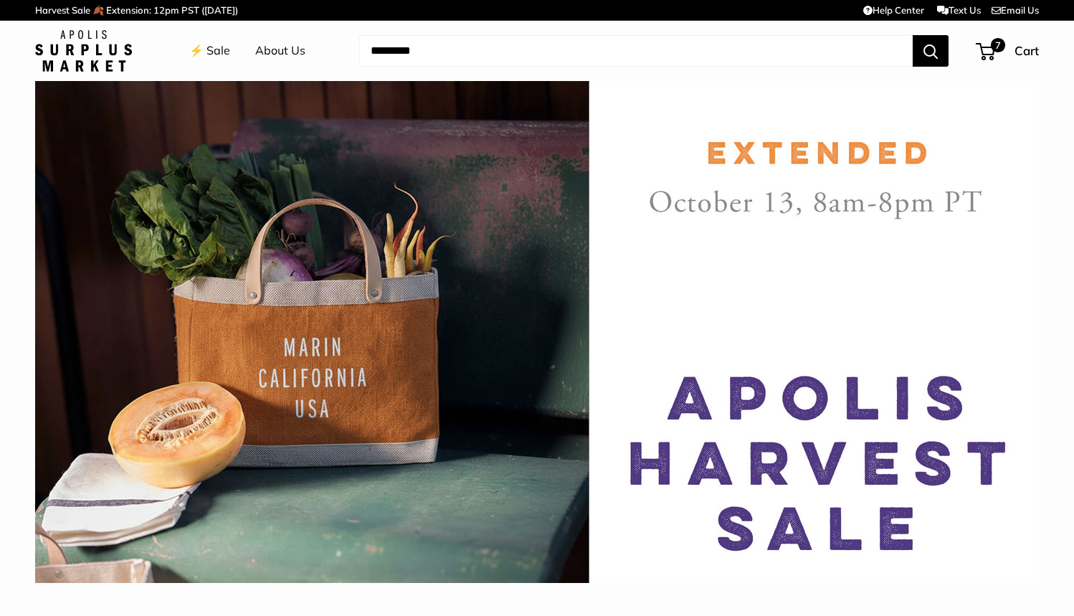
click at [417, 47] on input "Search..." at bounding box center [636, 51] width 554 height 32
click at [387, 57] on input "**" at bounding box center [636, 51] width 554 height 32
drag, startPoint x: 409, startPoint y: 75, endPoint x: 404, endPoint y: 183, distance: 108.4
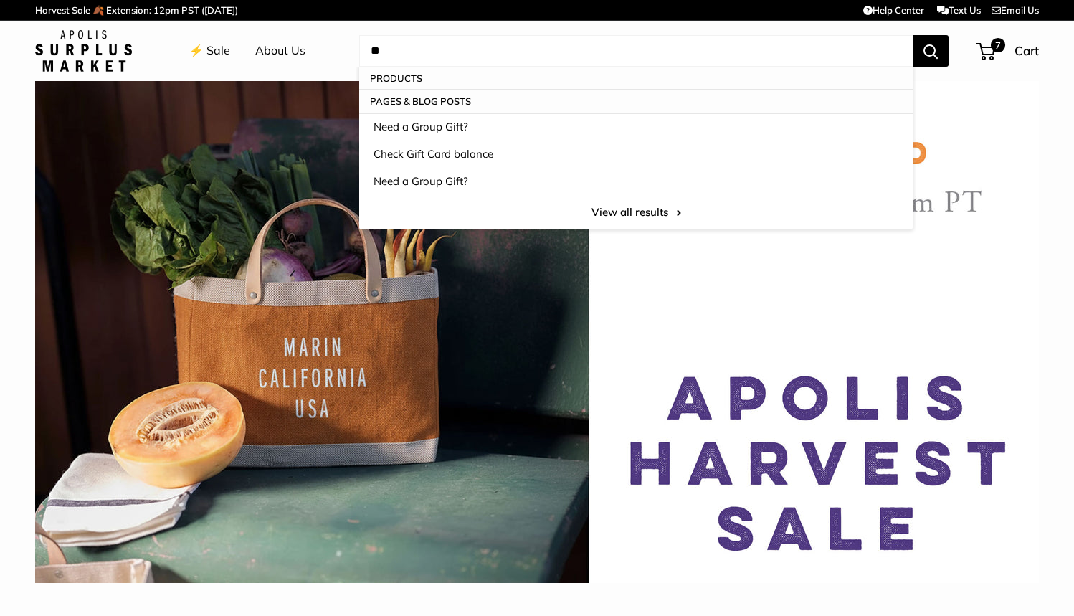
click at [408, 51] on input "**" at bounding box center [636, 51] width 554 height 32
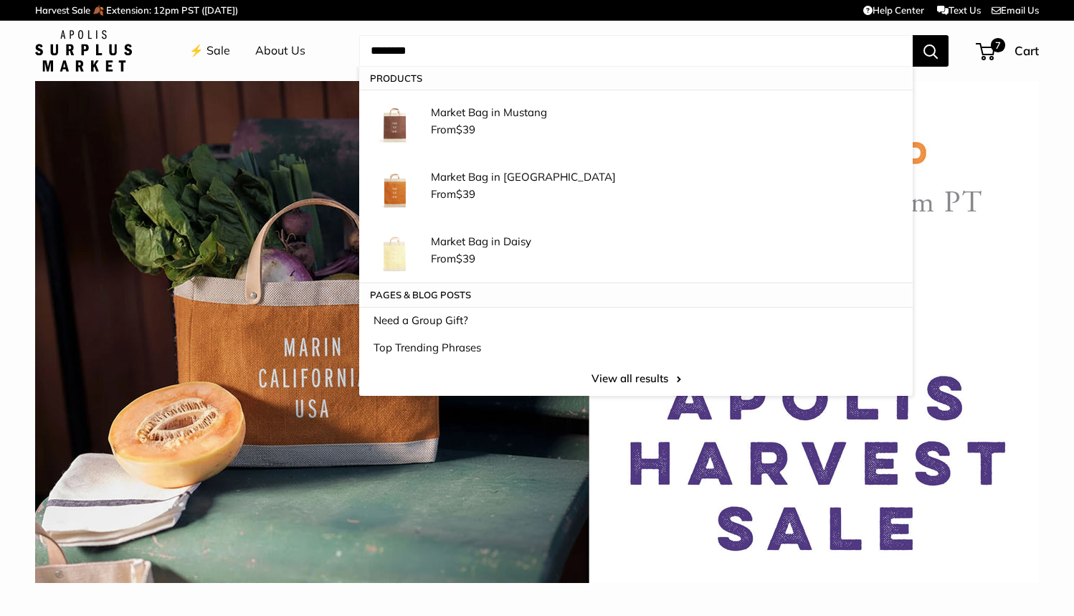
type input "********"
click at [930, 50] on button "Search" at bounding box center [931, 51] width 36 height 32
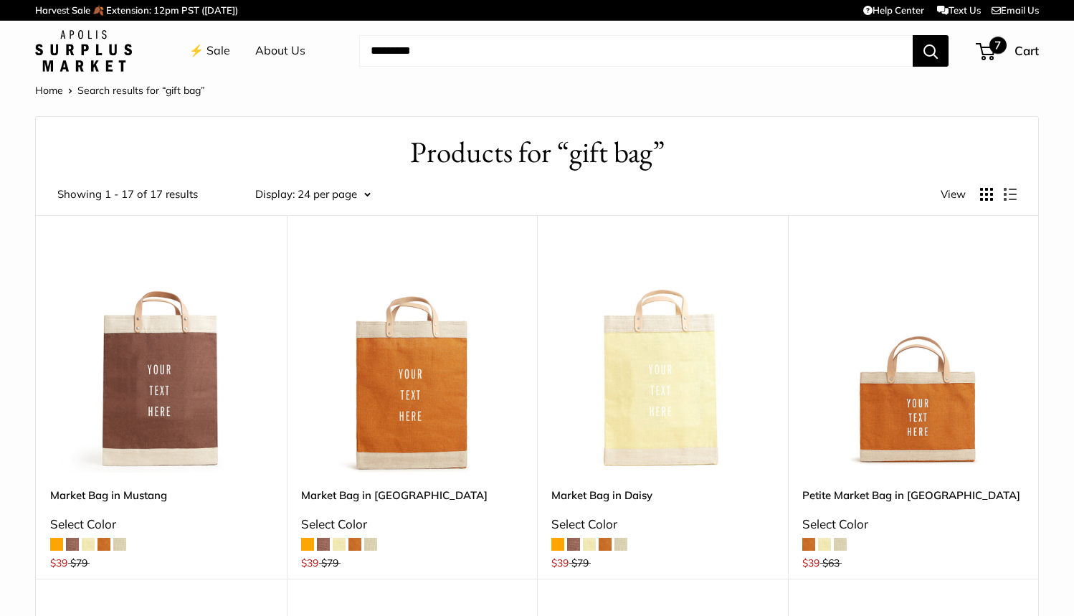
click at [989, 49] on span "7" at bounding box center [997, 45] width 17 height 17
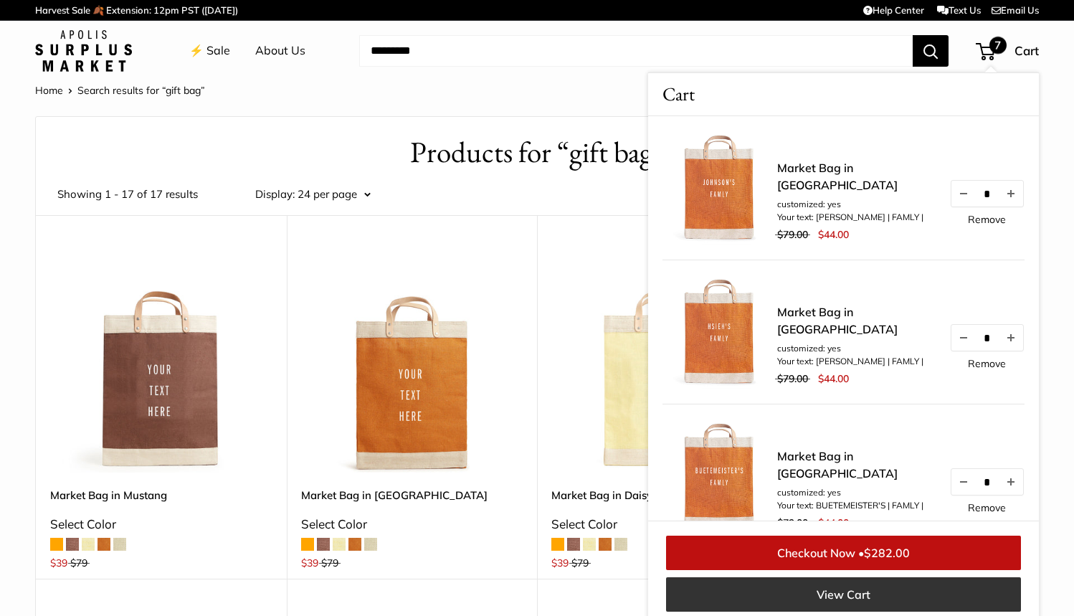
click at [861, 596] on link "View Cart" at bounding box center [843, 594] width 355 height 34
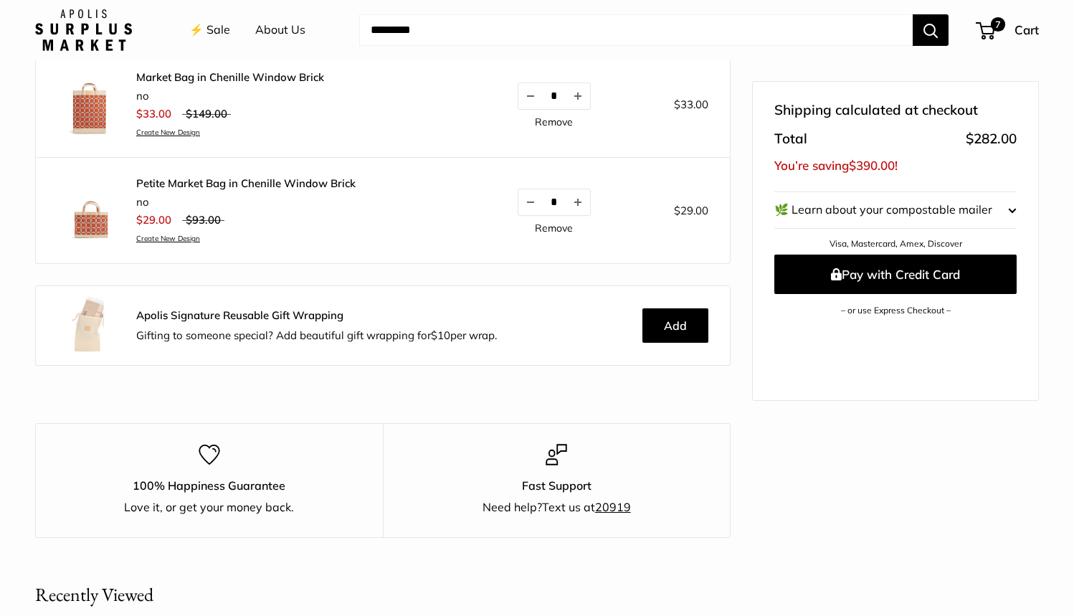
scroll to position [823, 0]
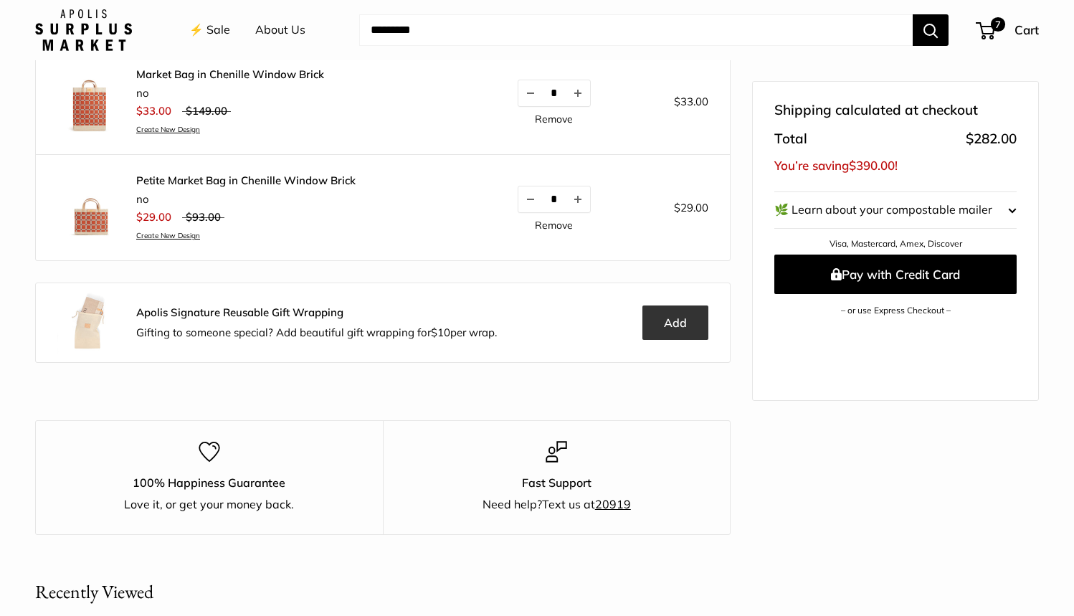
click at [673, 321] on button "Add" at bounding box center [675, 322] width 66 height 34
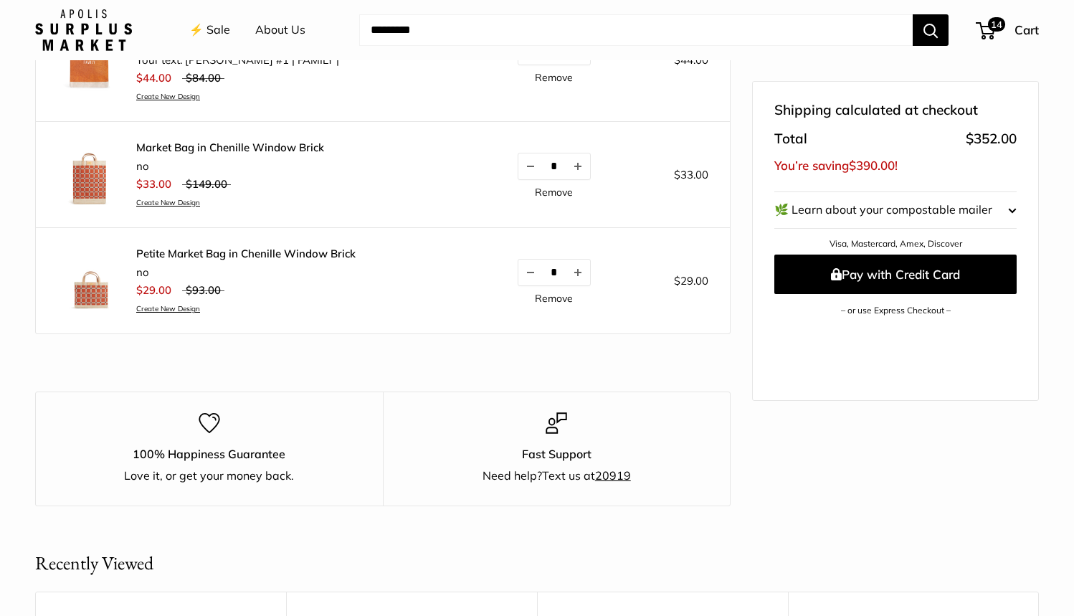
scroll to position [903, 0]
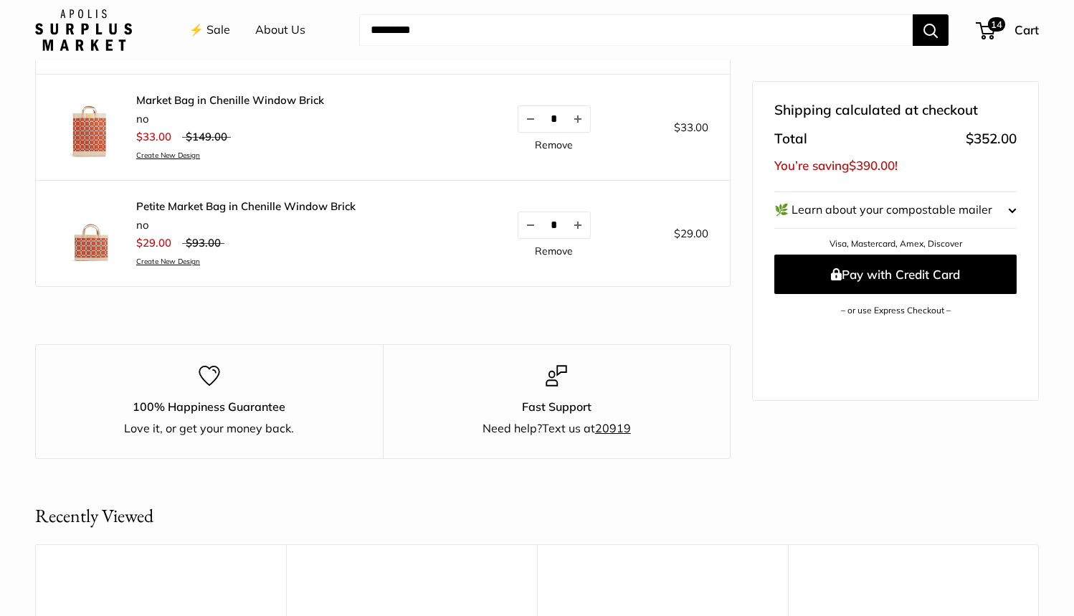
click at [780, 332] on shopify-apple-pay-button at bounding box center [778, 327] width 3 height 14
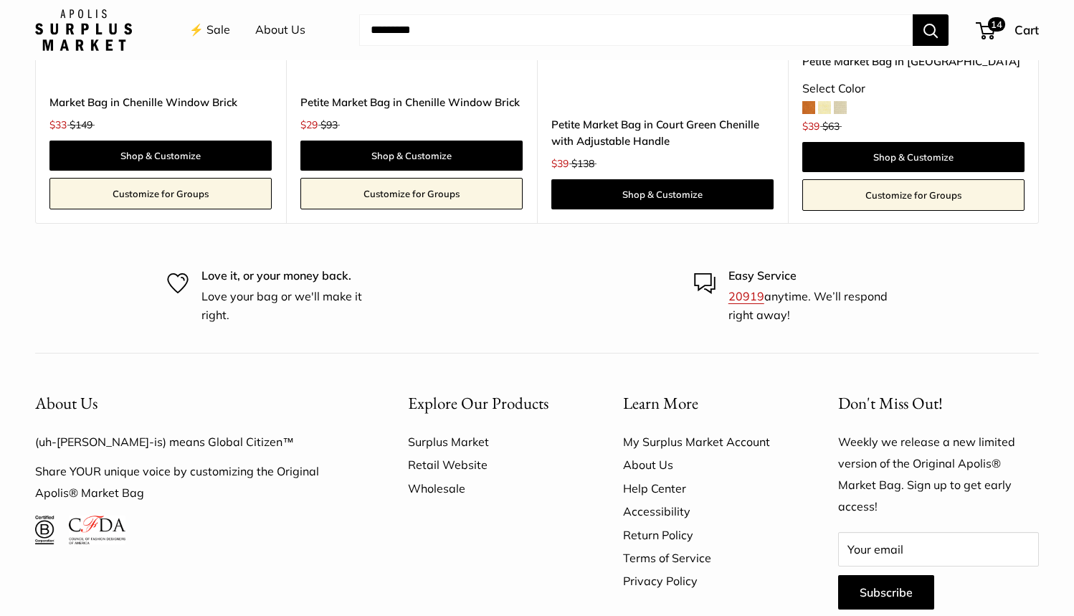
scroll to position [1779, 0]
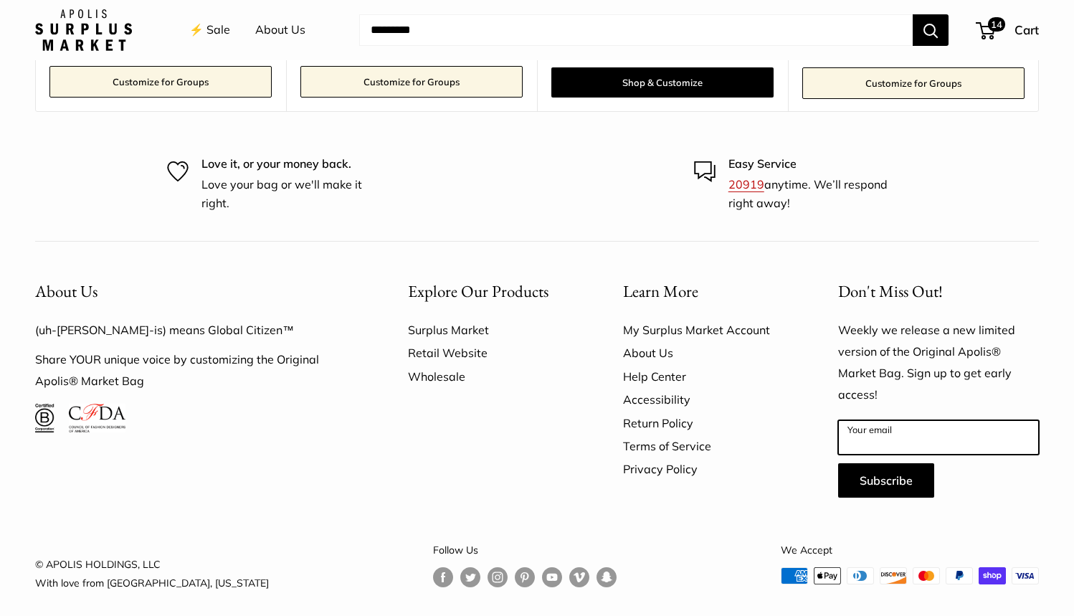
click at [918, 424] on input "Your email" at bounding box center [938, 437] width 201 height 34
type input "**********"
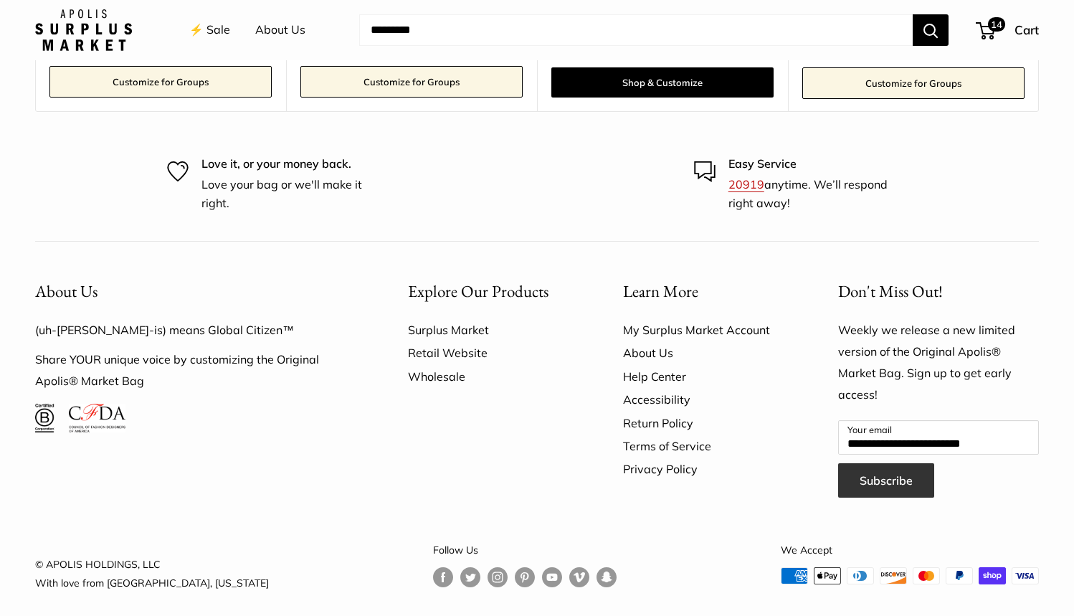
click at [888, 470] on button "Subscribe" at bounding box center [886, 480] width 96 height 34
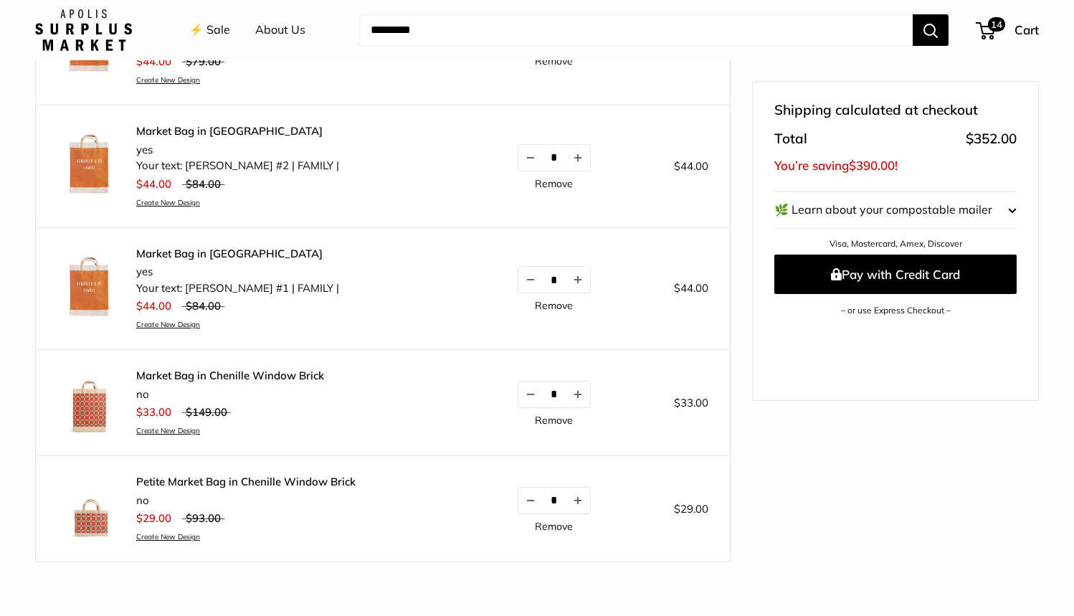
scroll to position [601, 0]
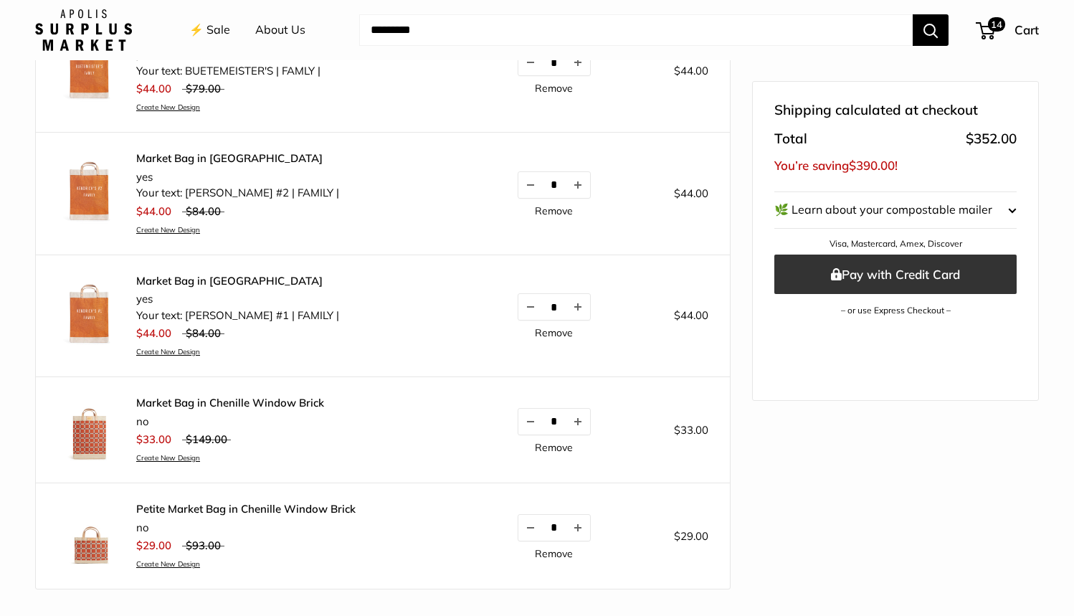
click at [983, 267] on button "Pay with Credit Card" at bounding box center [895, 273] width 242 height 39
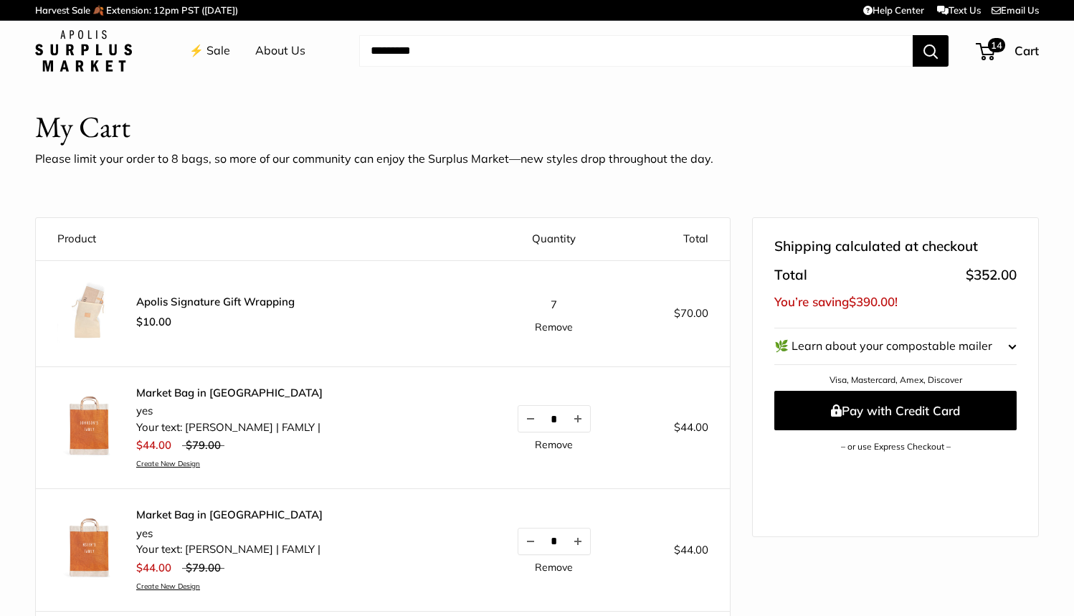
click at [549, 328] on link "Remove" at bounding box center [554, 327] width 38 height 10
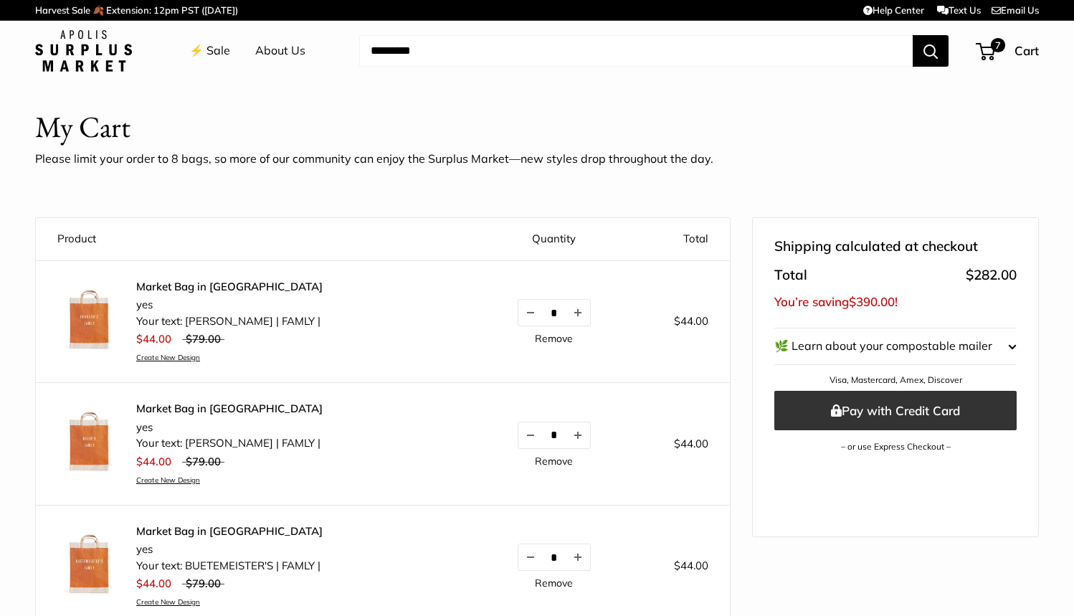
click at [939, 401] on button "Pay with Credit Card" at bounding box center [895, 410] width 242 height 39
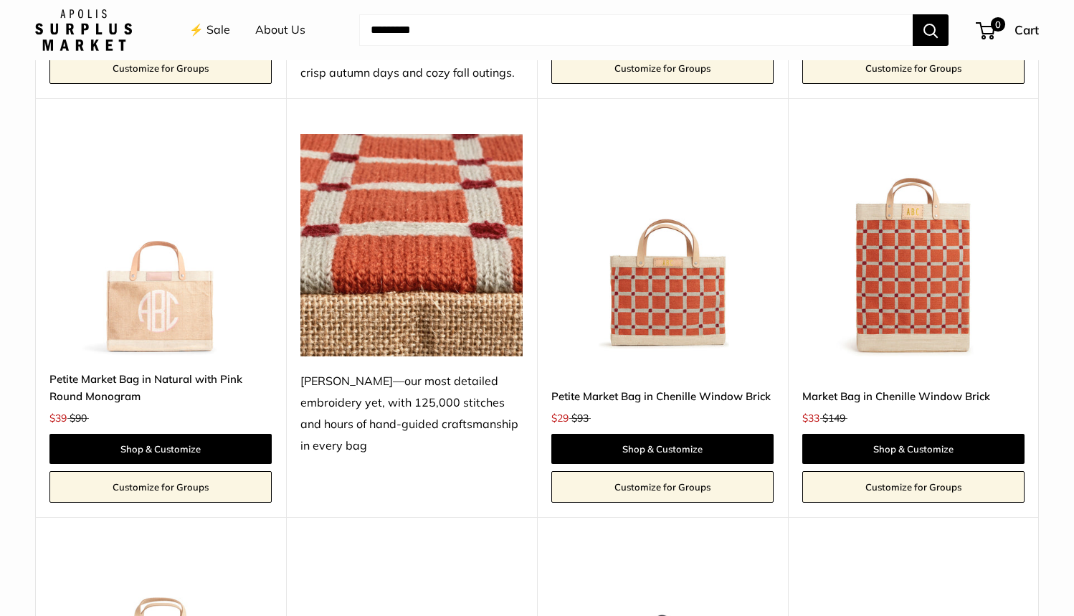
scroll to position [2333, 0]
